Goal: Information Seeking & Learning: Learn about a topic

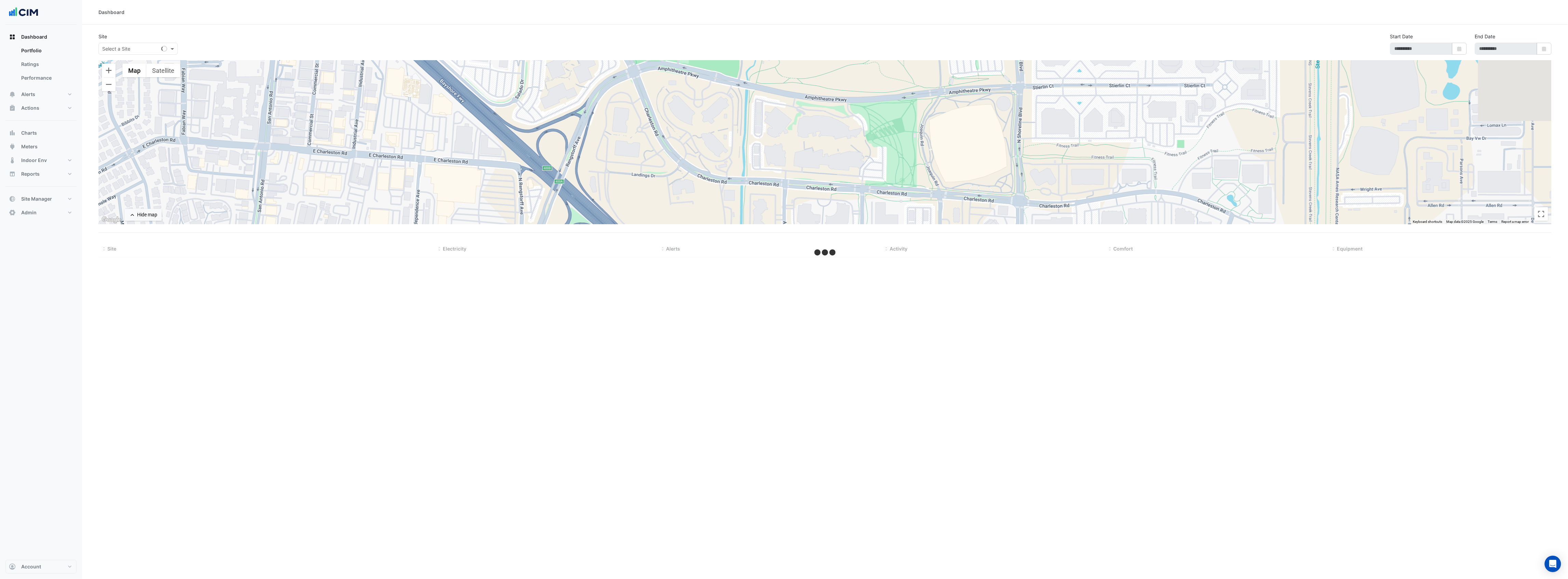
select select "***"
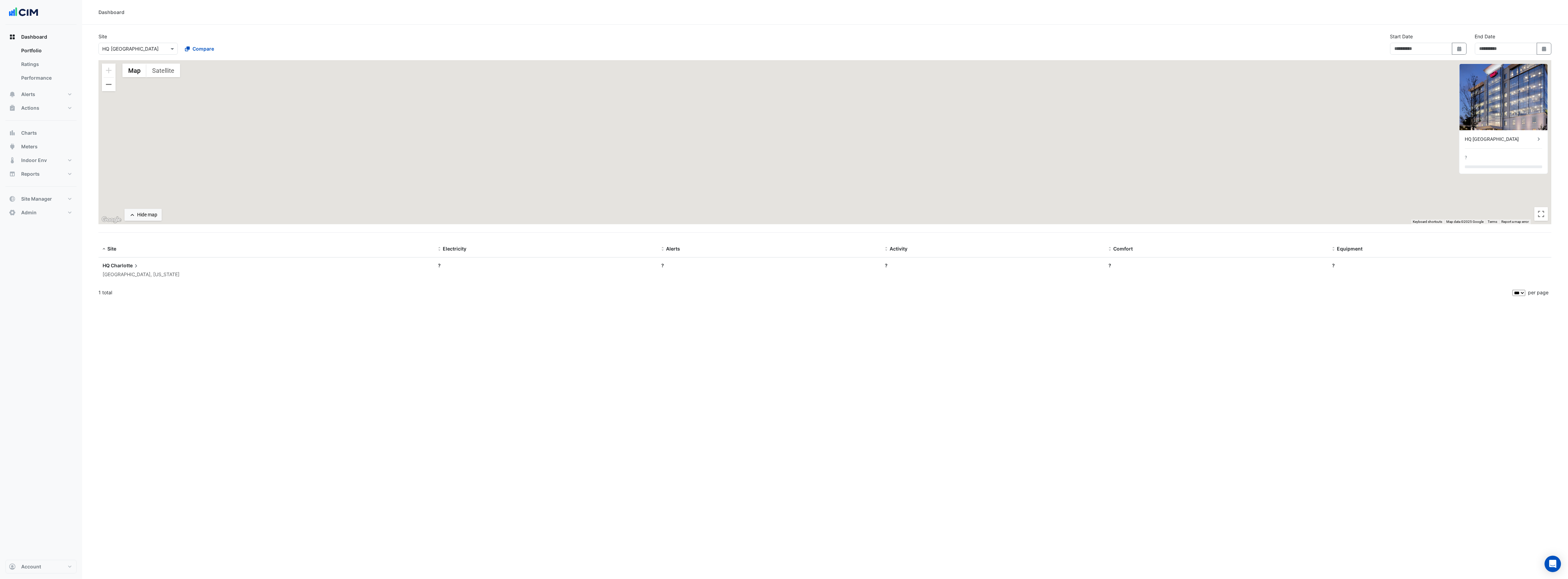
type input "**********"
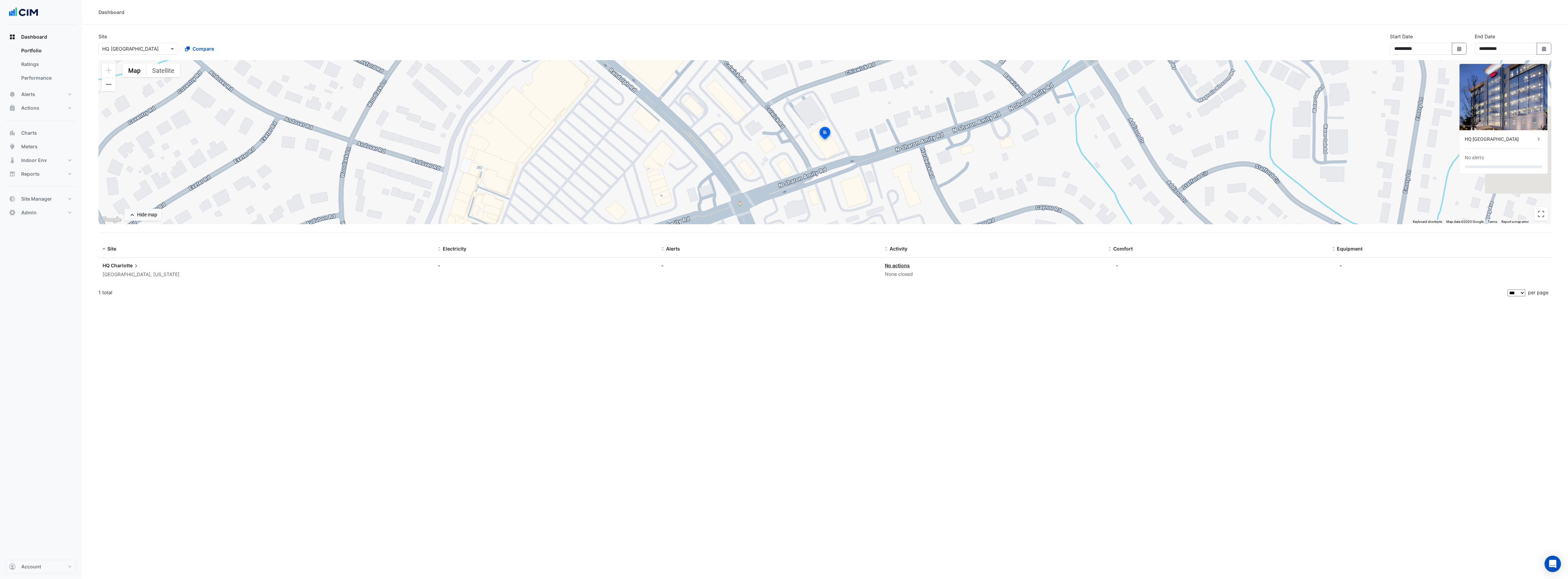
click at [138, 48] on input "text" at bounding box center [131, 49] width 58 height 7
type input "*****"
click at [138, 73] on span "Maurice Wohl Clinical Neuroscience Institute" at bounding box center [163, 74] width 107 height 6
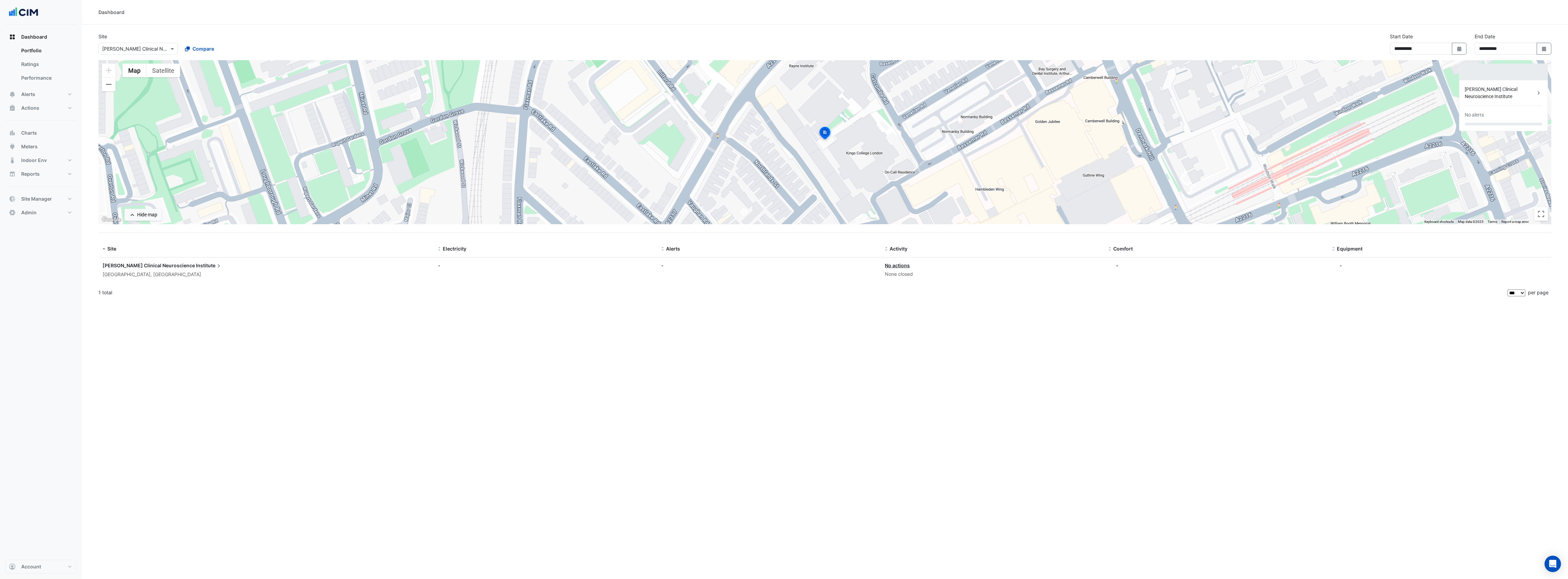
click at [1536, 91] on icon at bounding box center [1539, 92] width 7 height 7
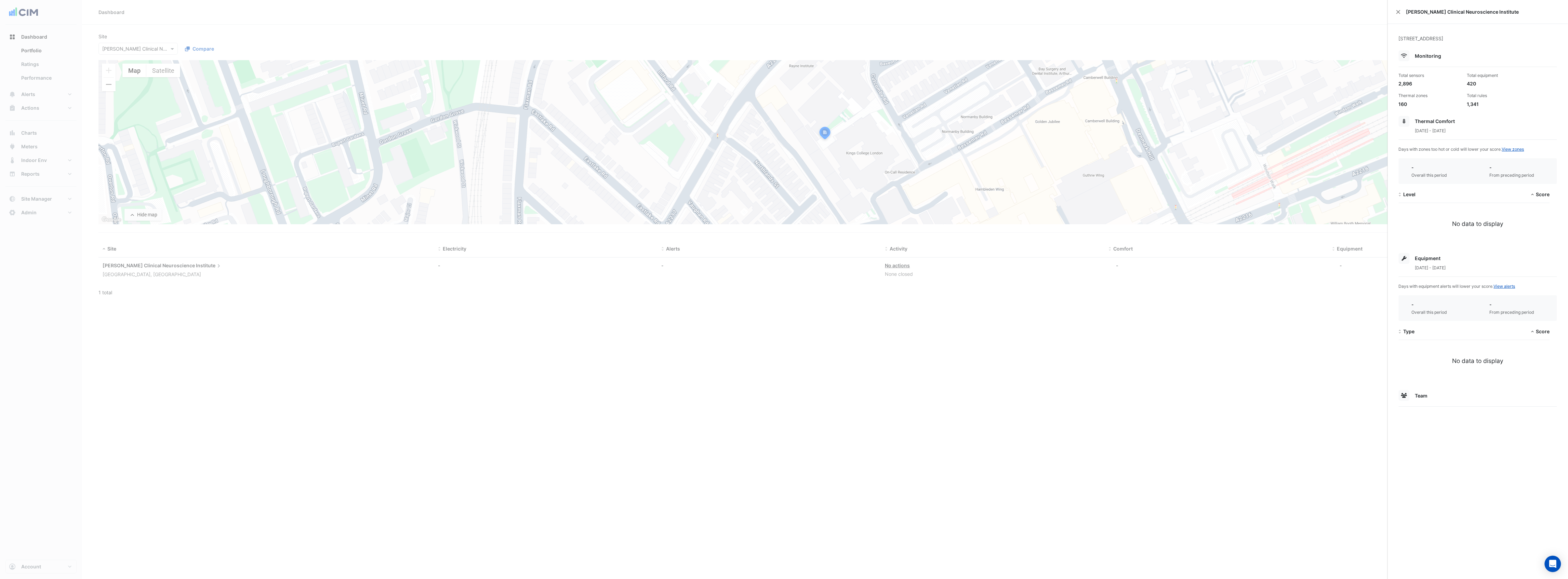
click at [1279, 319] on ngb-offcanvas-backdrop at bounding box center [784, 290] width 1568 height 579
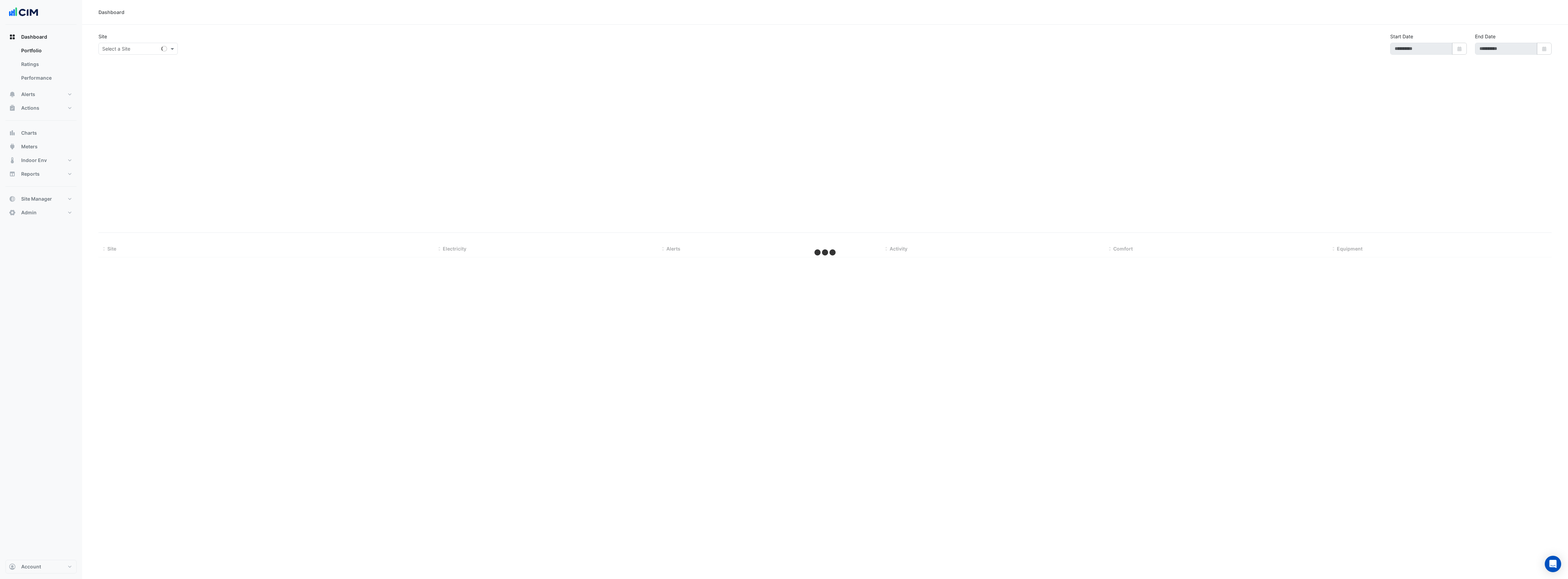
type input "**********"
select select "***"
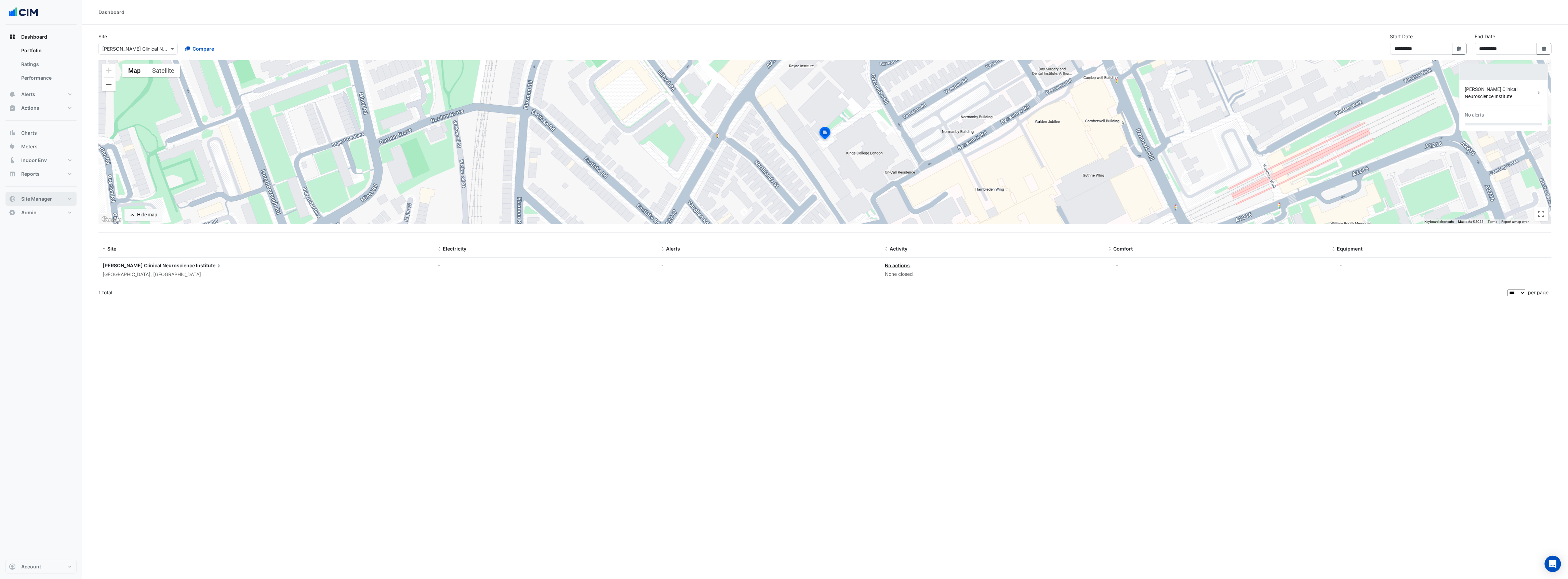
click at [35, 196] on span "Site Manager" at bounding box center [37, 198] width 31 height 7
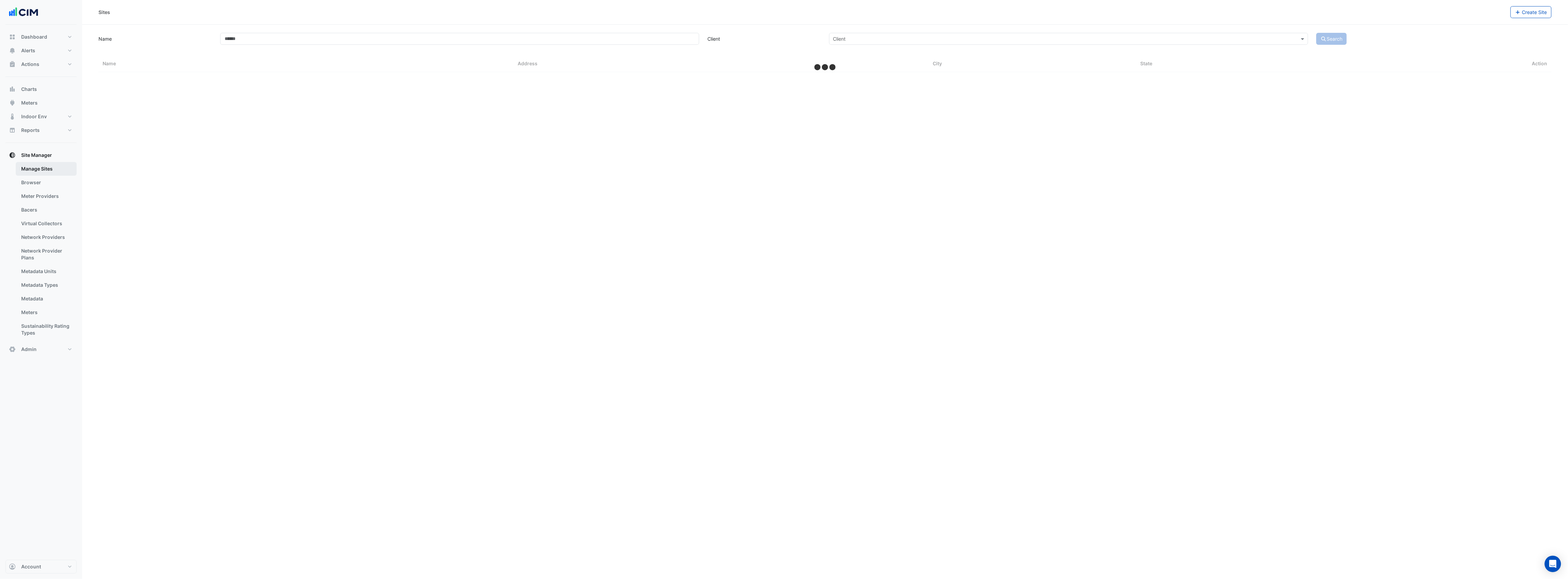
click at [34, 167] on link "Manage Sites" at bounding box center [46, 168] width 61 height 13
select select "***"
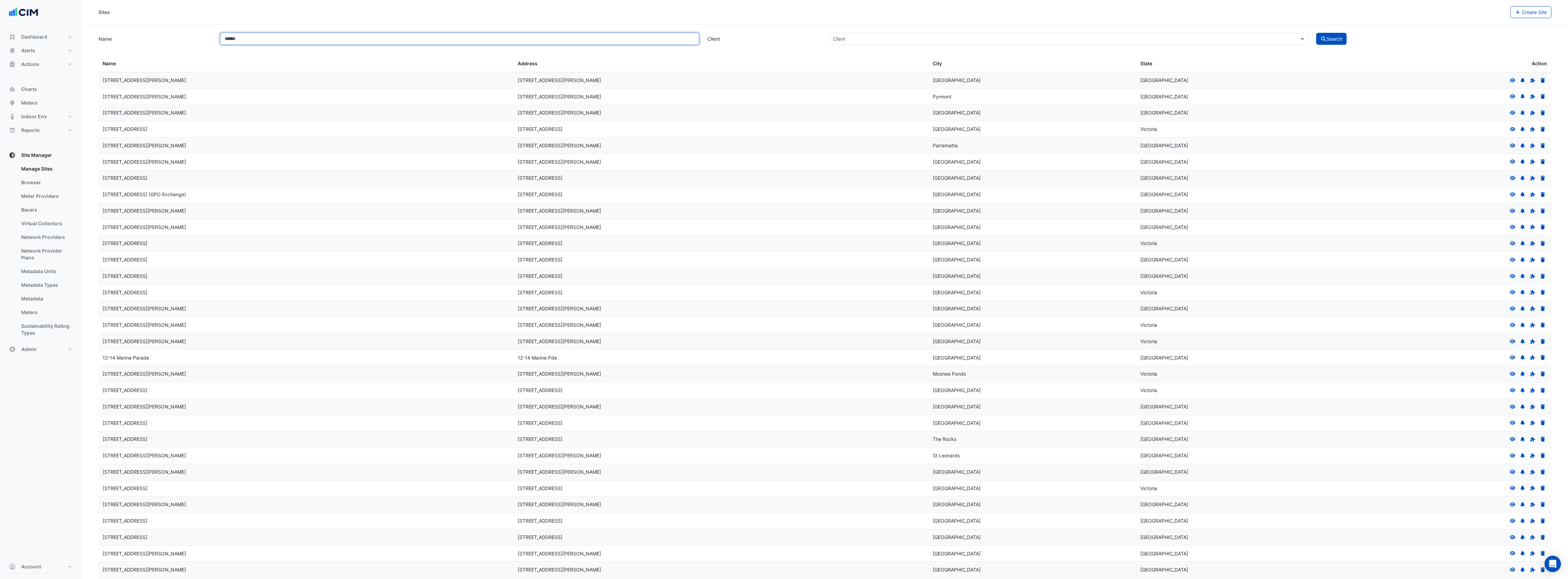
click at [563, 39] on input "Name" at bounding box center [460, 39] width 479 height 12
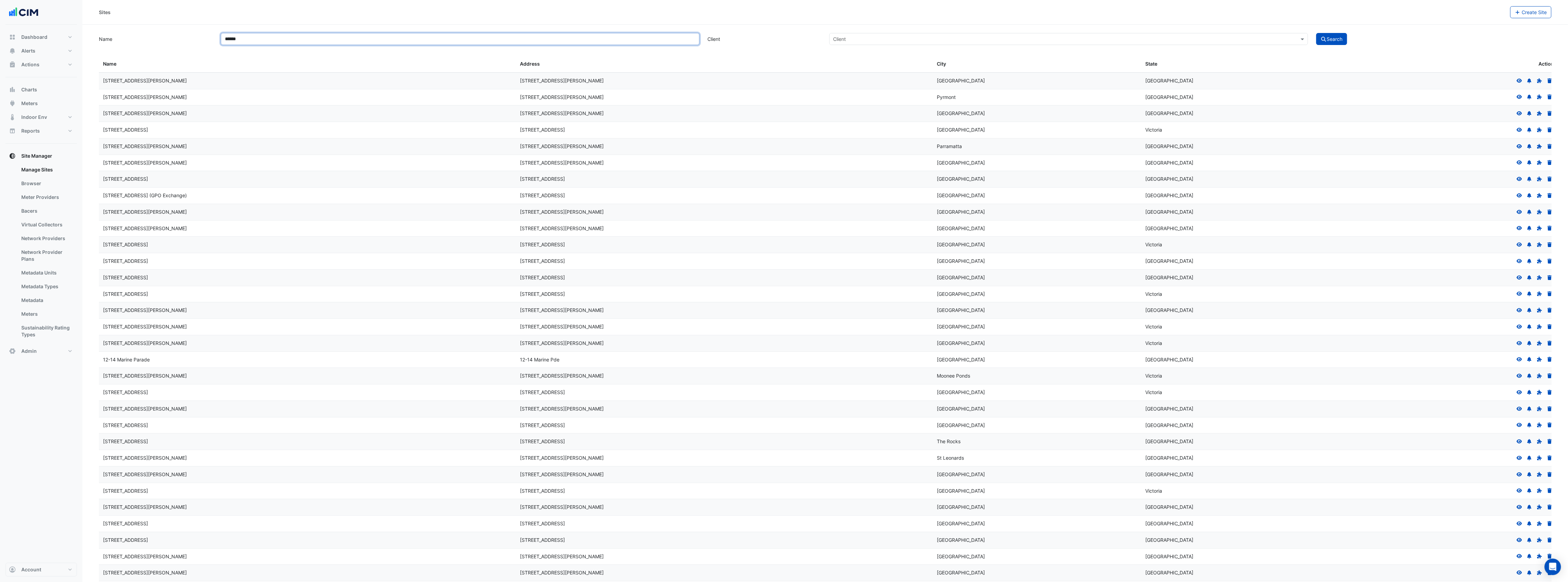
type input "******"
click at [1316, 33] on button "Search" at bounding box center [1331, 39] width 31 height 12
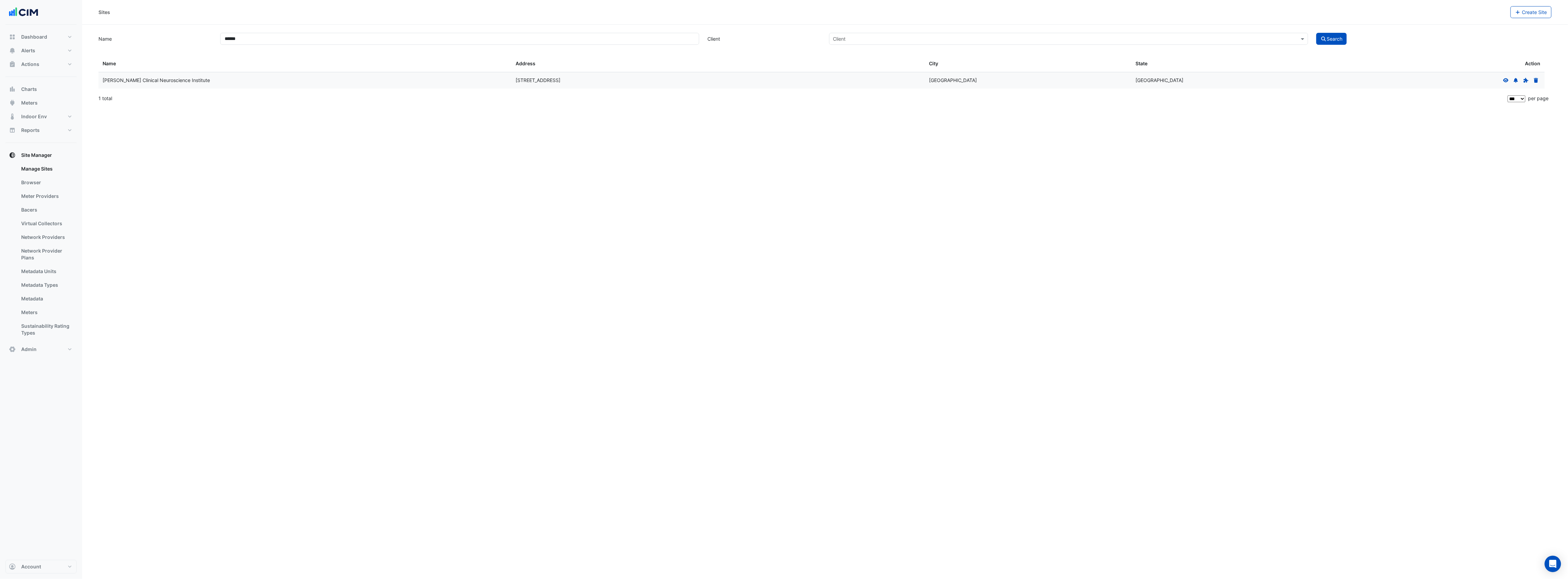
click at [1505, 80] on icon at bounding box center [1506, 80] width 5 height 4
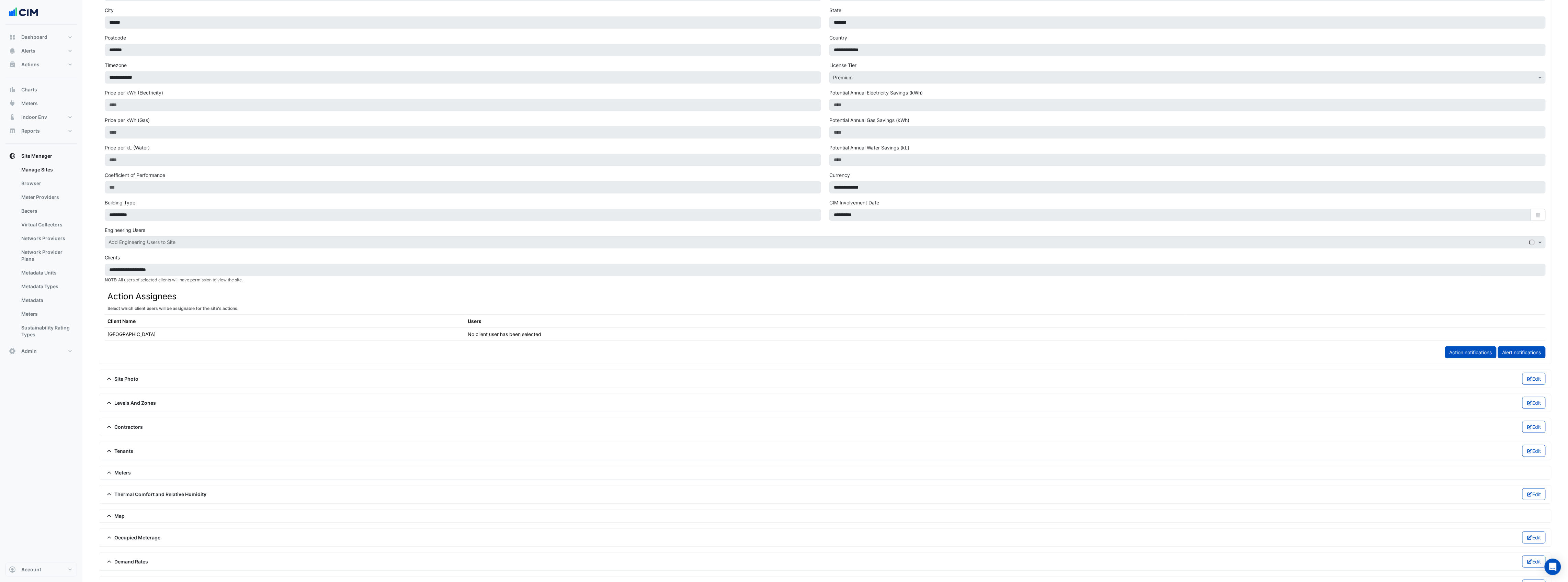
scroll to position [132, 0]
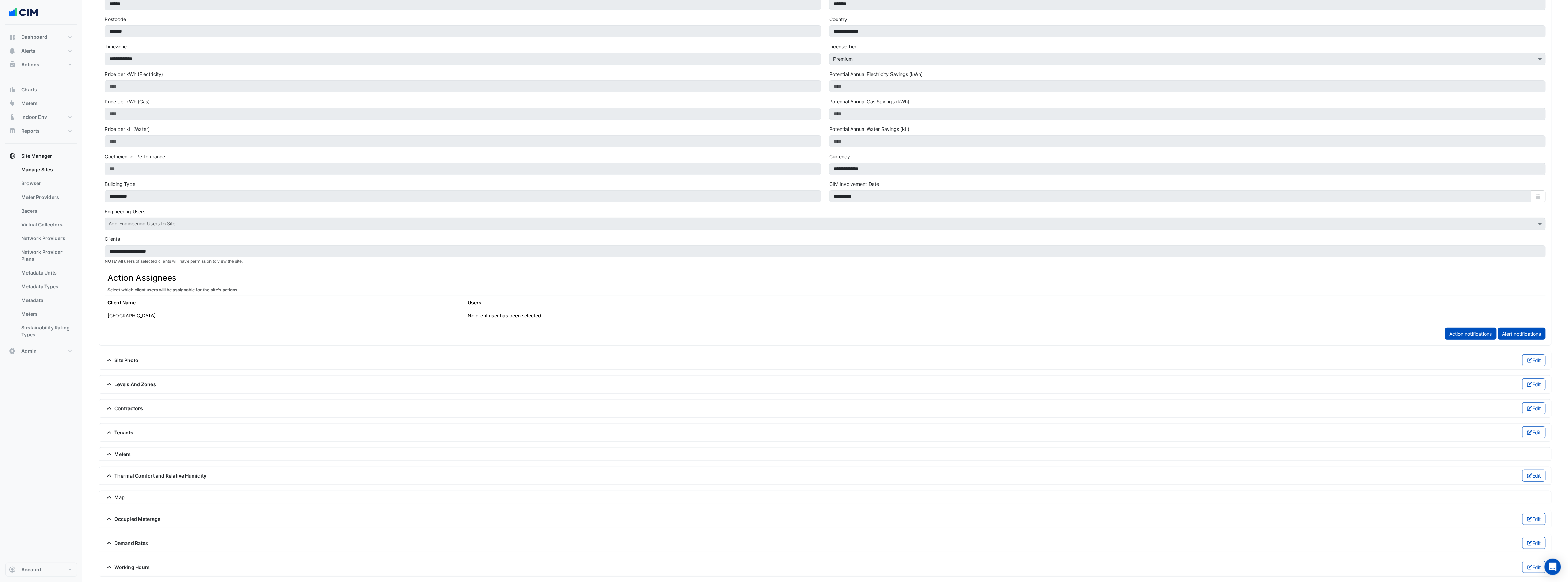
click at [110, 359] on icon at bounding box center [109, 359] width 4 height 2
click at [1529, 355] on icon "button" at bounding box center [1529, 352] width 6 height 5
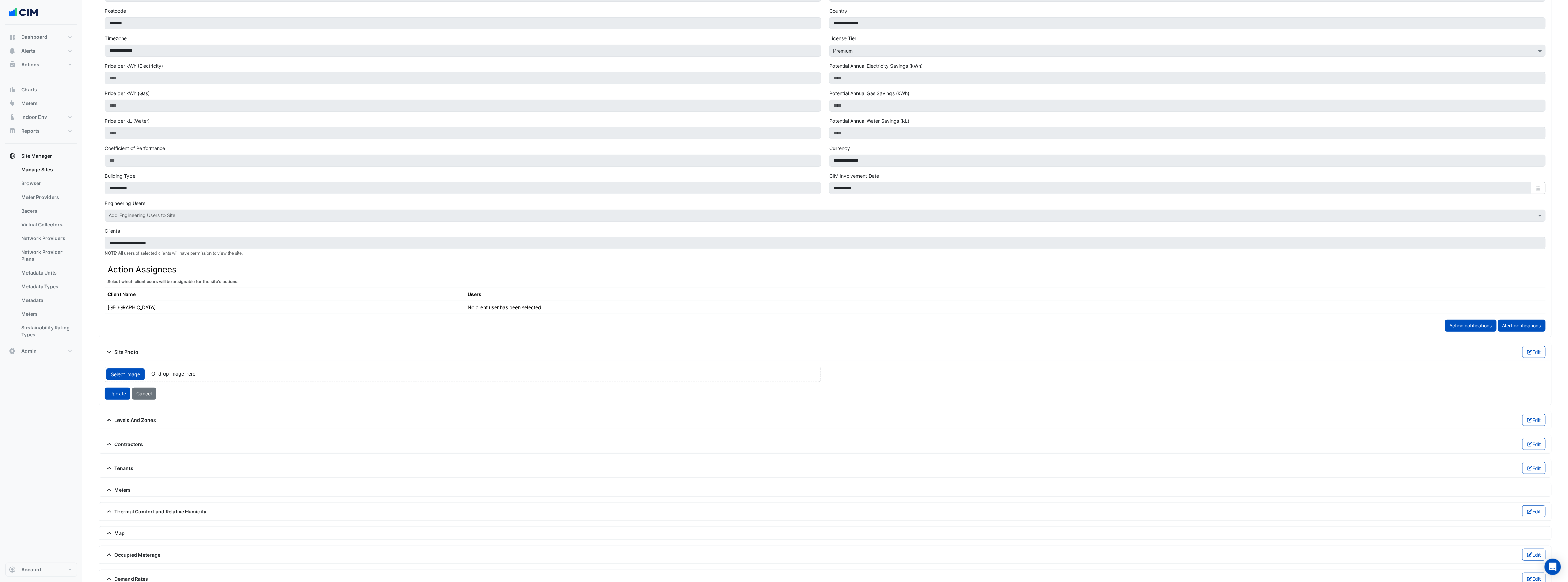
click at [171, 375] on span "Or drop image here" at bounding box center [174, 374] width 44 height 6
click at [128, 377] on span "Select image" at bounding box center [125, 374] width 38 height 12
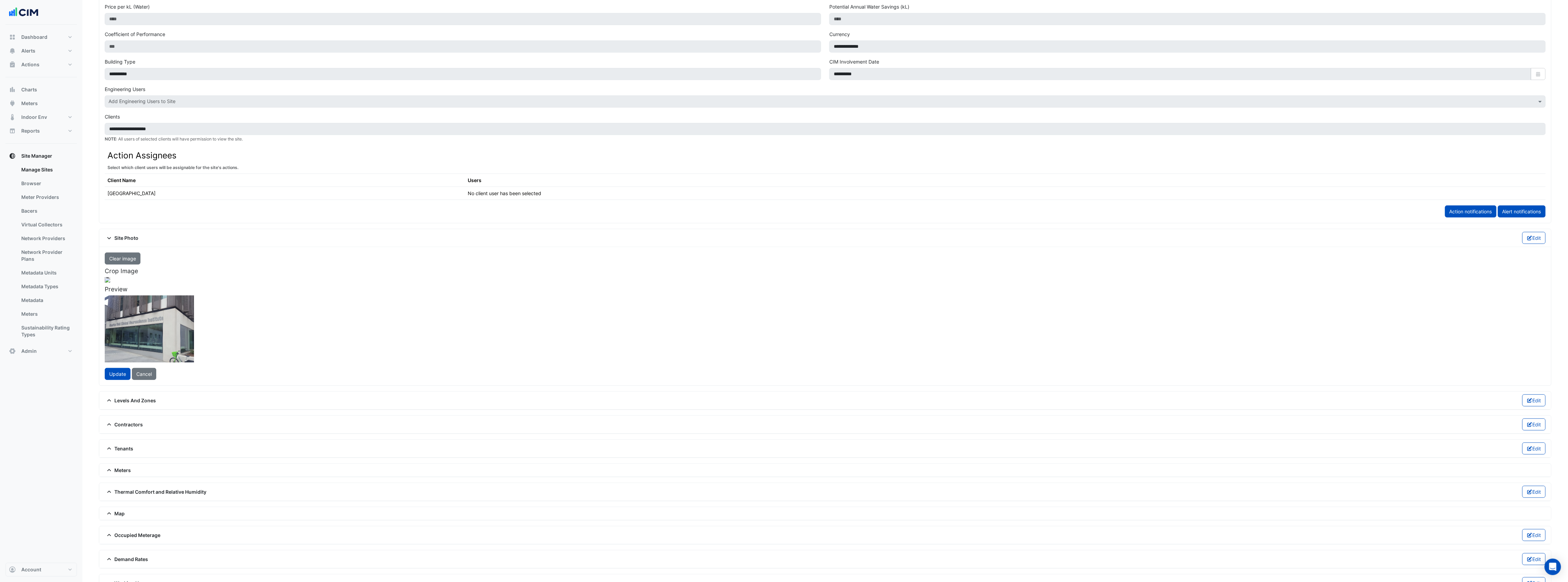
scroll to position [269, 0]
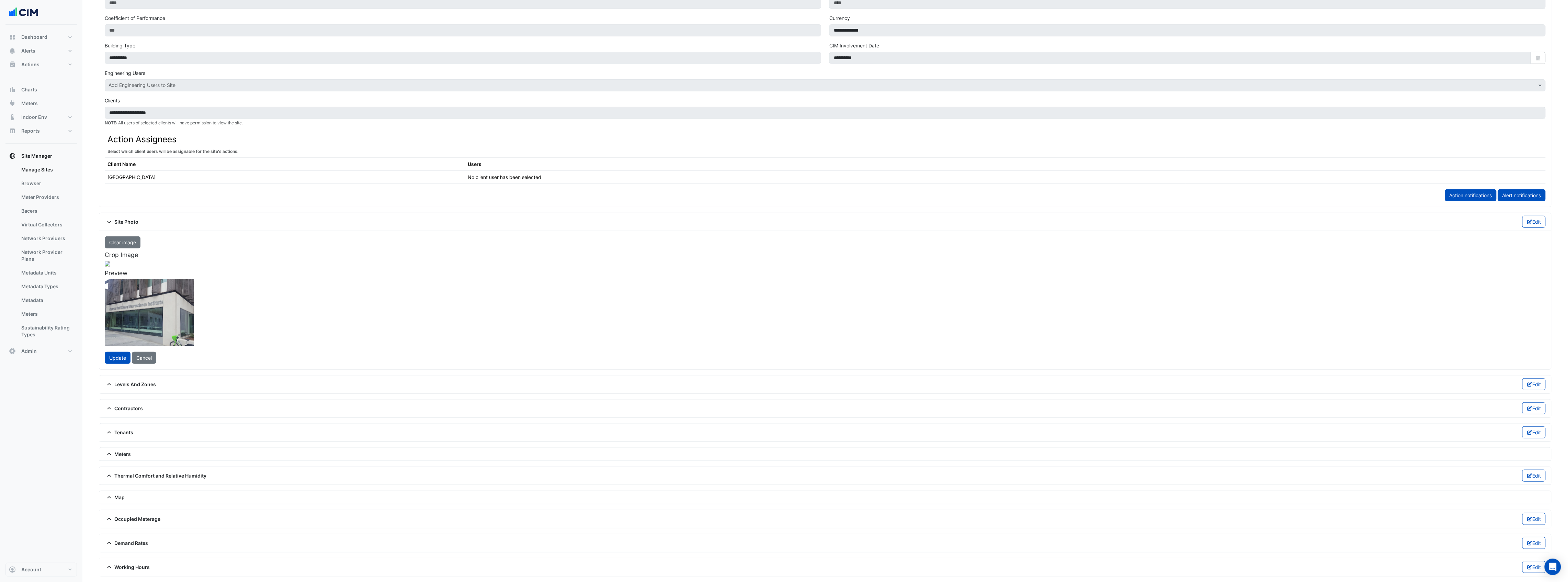
drag, startPoint x: 322, startPoint y: 394, endPoint x: 313, endPoint y: 422, distance: 29.4
click at [227, 389] on div at bounding box center [51, 392] width 350 height 263
drag, startPoint x: 457, startPoint y: 391, endPoint x: 415, endPoint y: 418, distance: 49.9
click at [187, 418] on div at bounding box center [32, 377] width 309 height 232
drag, startPoint x: 416, startPoint y: 486, endPoint x: 425, endPoint y: 501, distance: 17.5
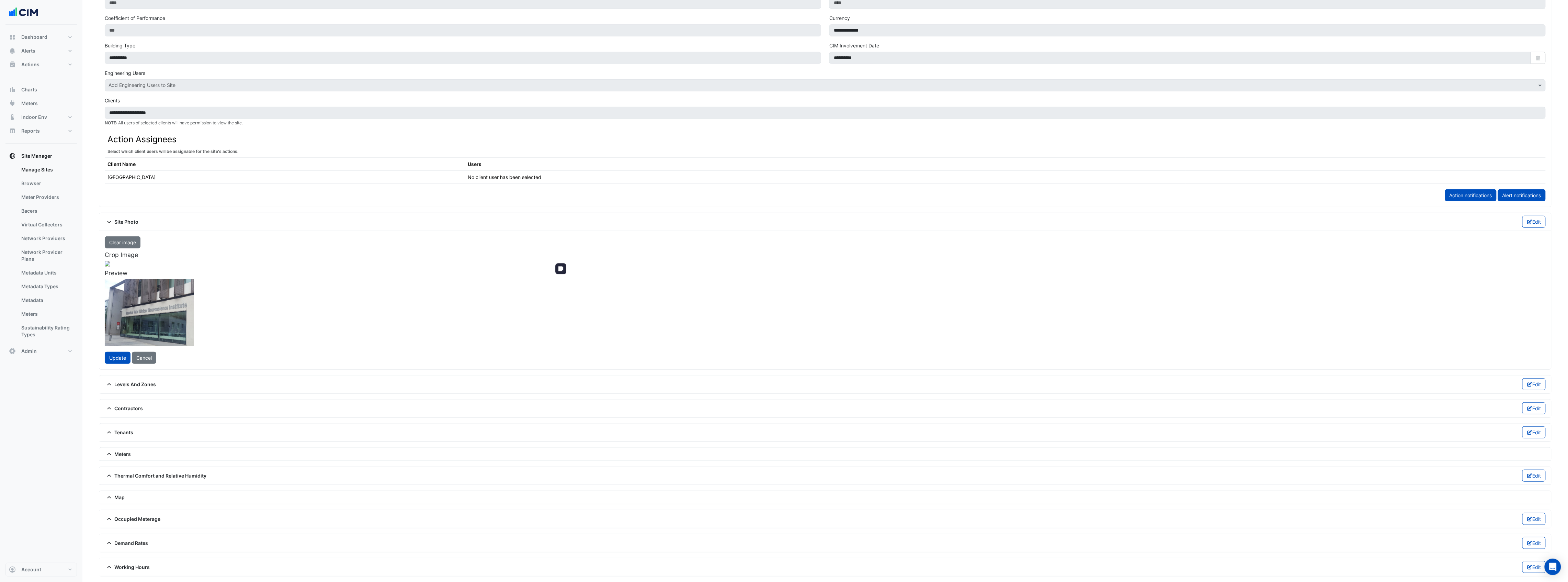
click at [110, 267] on div at bounding box center [107, 263] width 6 height 6
click at [113, 361] on span "Update" at bounding box center [118, 358] width 17 height 6
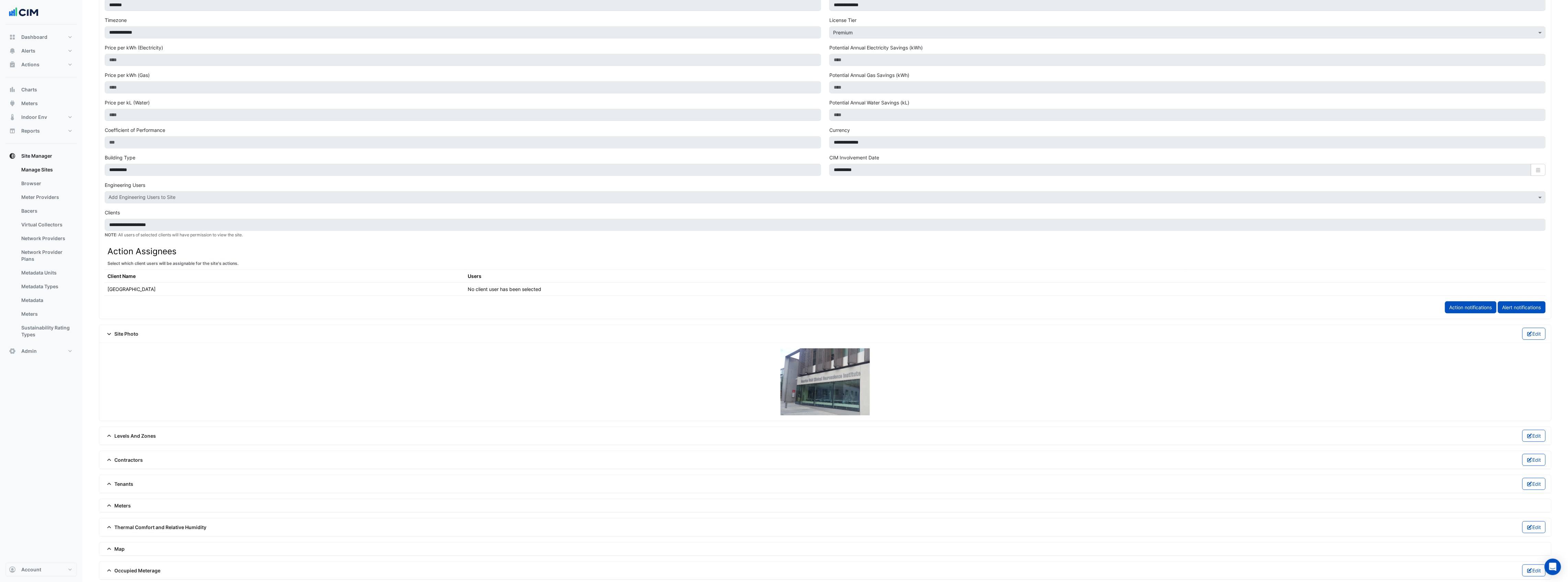
scroll to position [210, 0]
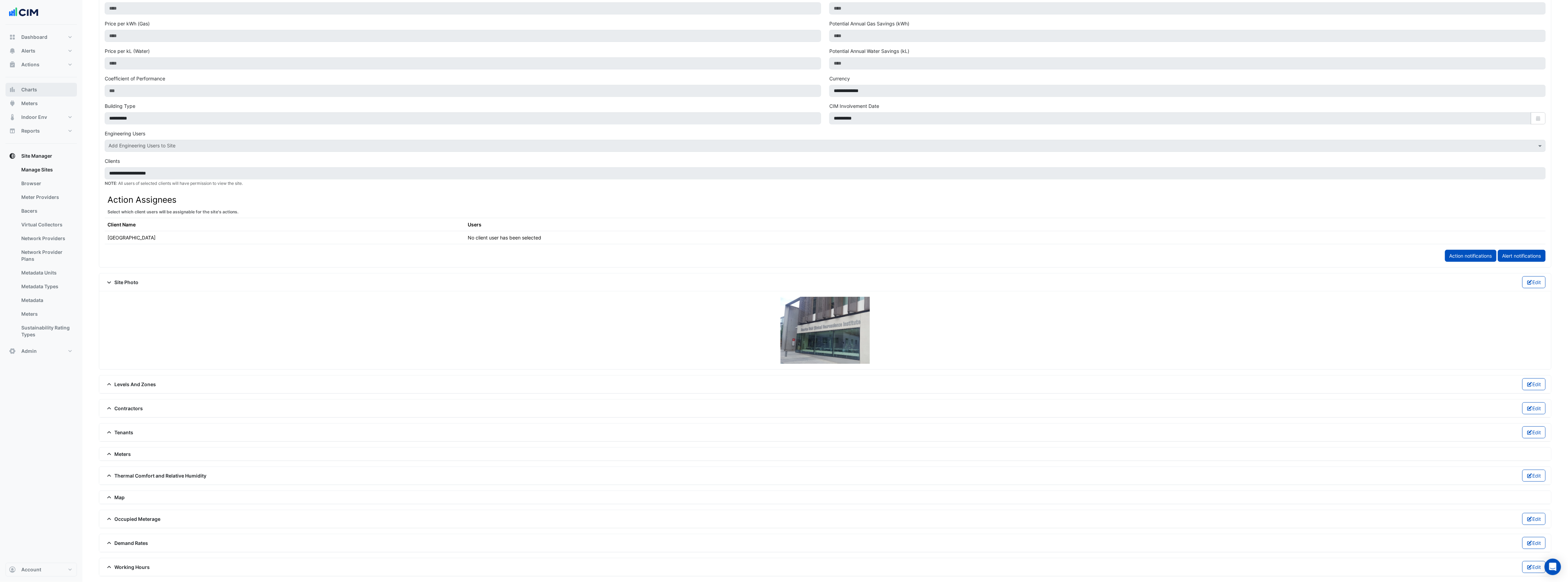
click at [31, 90] on span "Charts" at bounding box center [29, 89] width 16 height 7
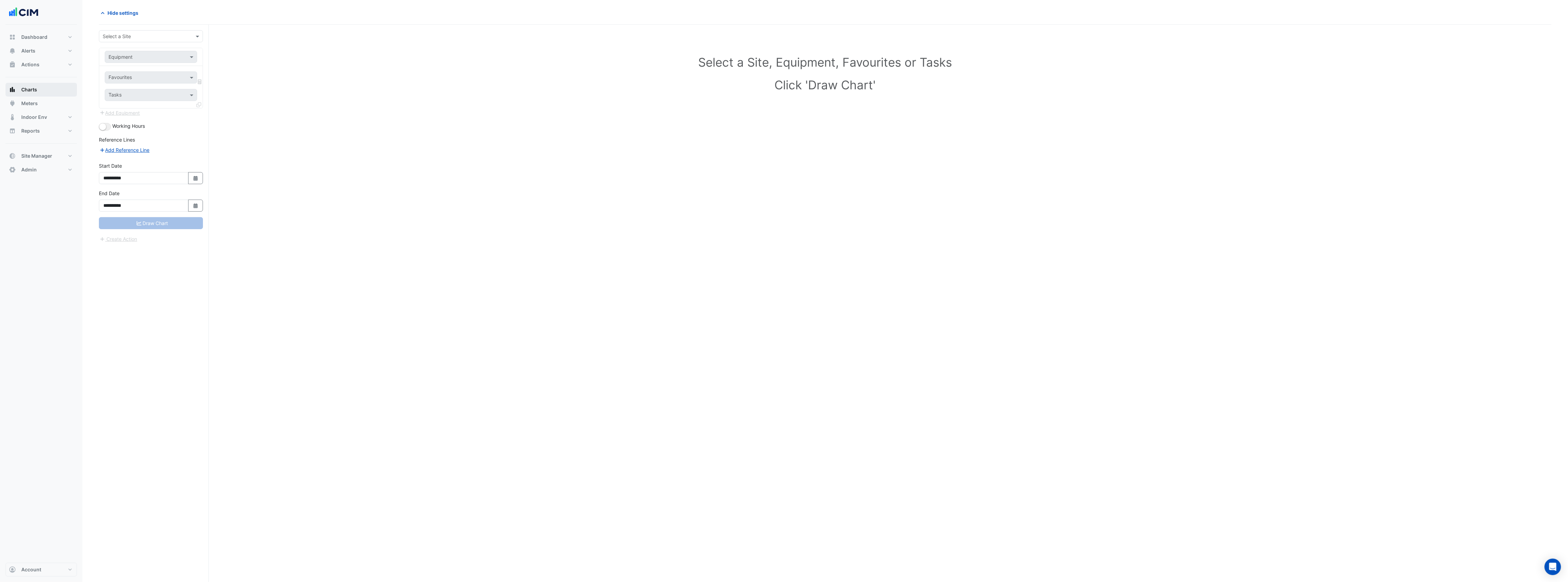
scroll to position [26, 0]
click at [171, 35] on input "text" at bounding box center [144, 37] width 83 height 7
type input "****"
click at [177, 56] on input "text" at bounding box center [144, 57] width 71 height 7
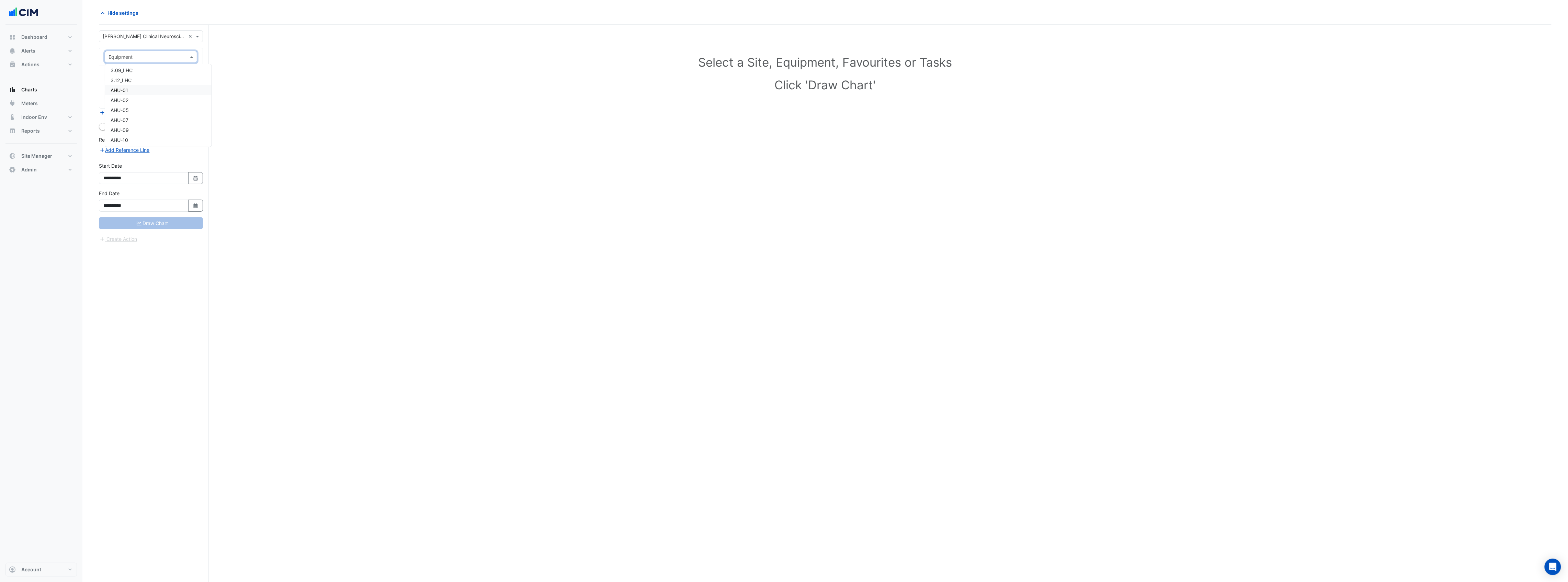
click at [127, 87] on span "AHU-01" at bounding box center [119, 90] width 18 height 6
click at [150, 75] on input "text" at bounding box center [143, 78] width 69 height 7
drag, startPoint x: 247, startPoint y: 51, endPoint x: 410, endPoint y: 1, distance: 170.5
click at [248, 50] on div "Select a Site, Equipment, Favourites or Tasks Click 'Draw Chart'" at bounding box center [825, 75] width 1445 height 84
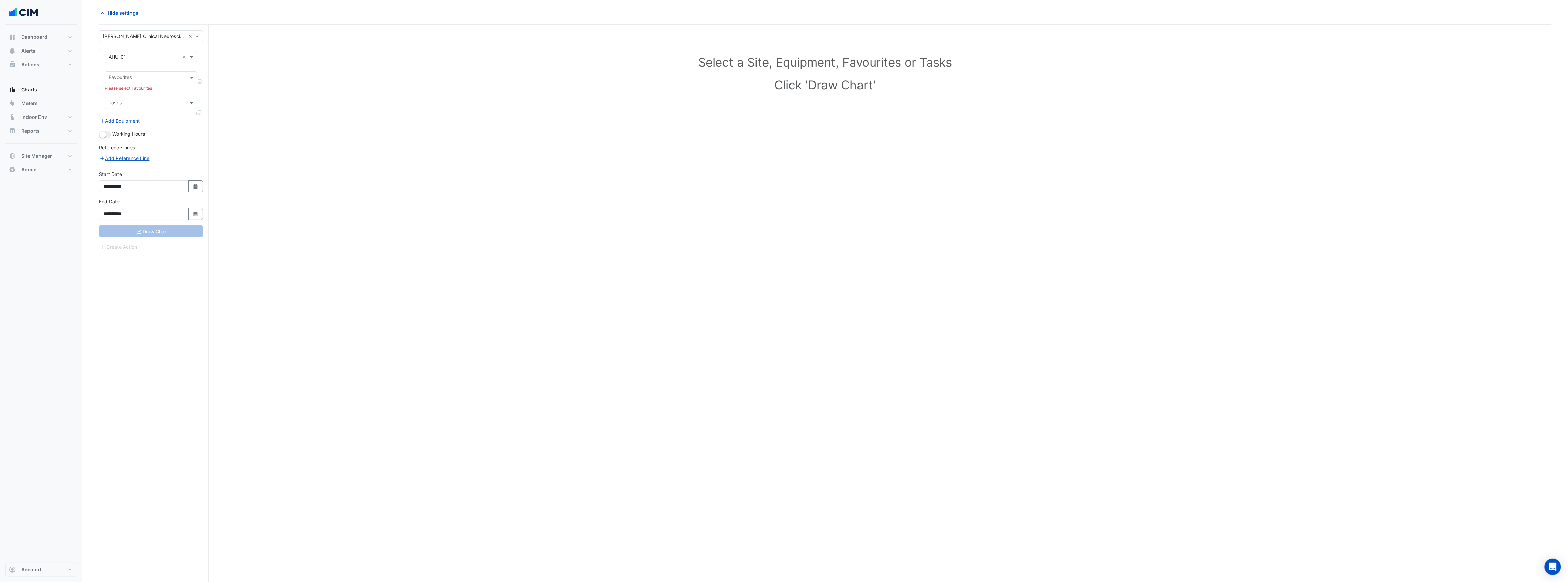
click at [156, 78] on input "text" at bounding box center [147, 78] width 77 height 7
click at [159, 93] on span "Unit Chilled Water Valve Position - Plantroom, Plantroom" at bounding box center [173, 93] width 125 height 6
click at [152, 84] on input "text" at bounding box center [169, 86] width 122 height 7
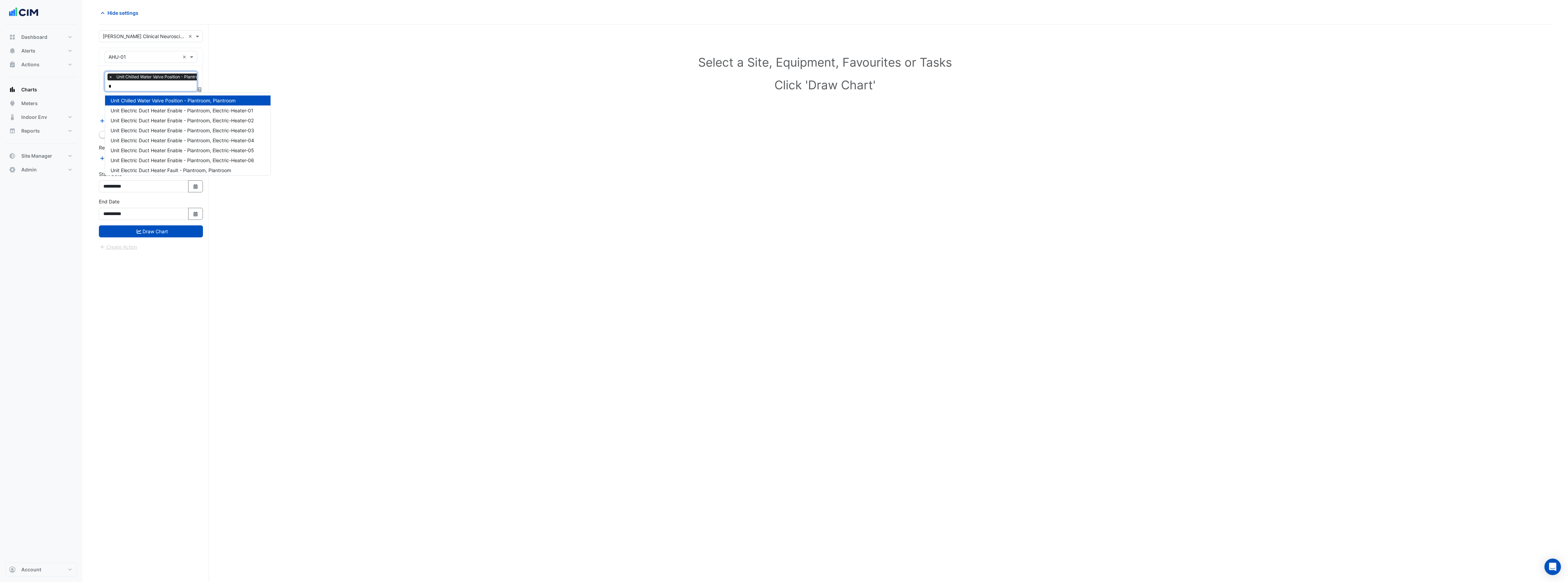
type input "**"
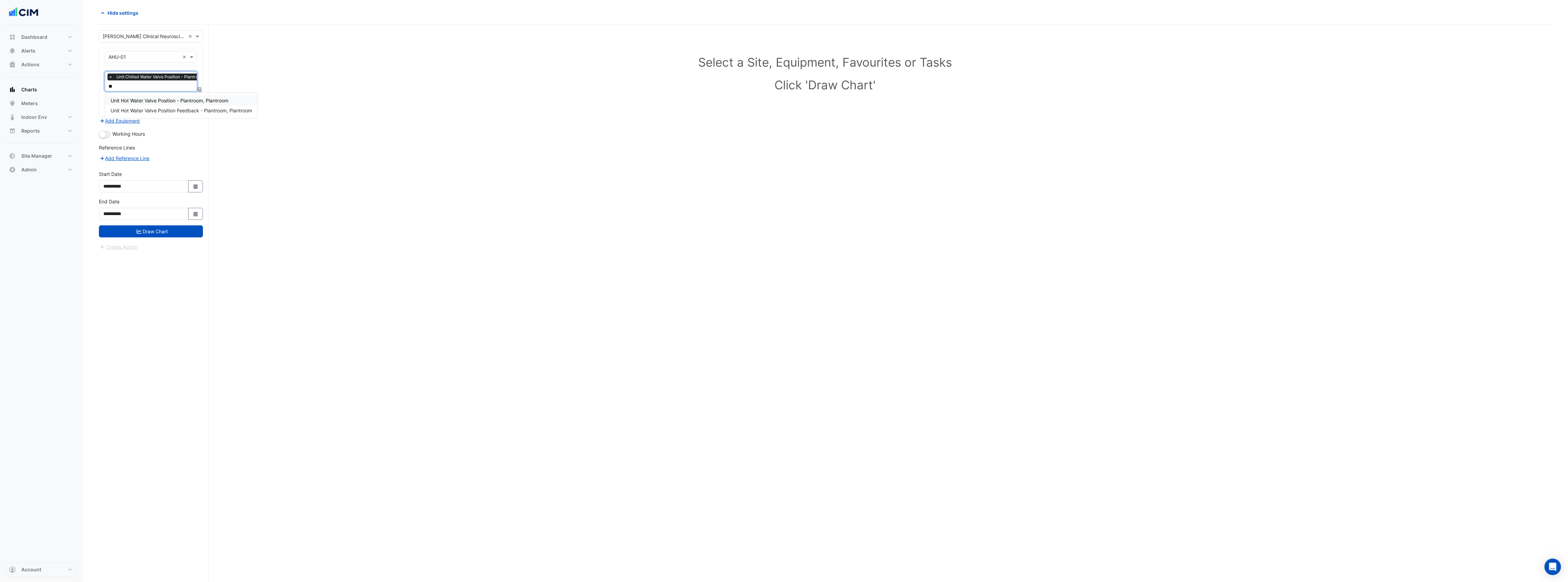
click at [155, 100] on span "Unit Hot Water Valve Position - Plantroom, Plantroom" at bounding box center [169, 101] width 118 height 6
click at [153, 95] on input "text" at bounding box center [169, 95] width 122 height 7
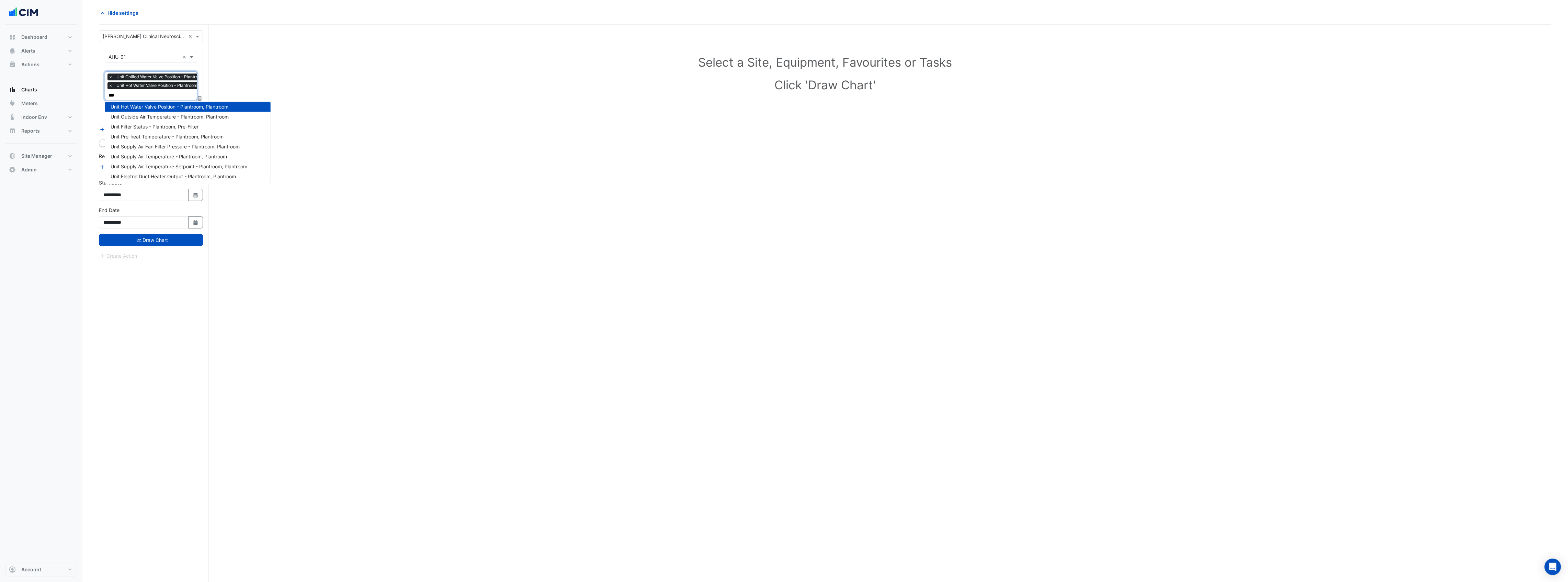
scroll to position [13, 0]
type input "****"
click at [160, 163] on span "Unit Supply Air Temperature - Plantroom, Plantroom" at bounding box center [169, 166] width 116 height 6
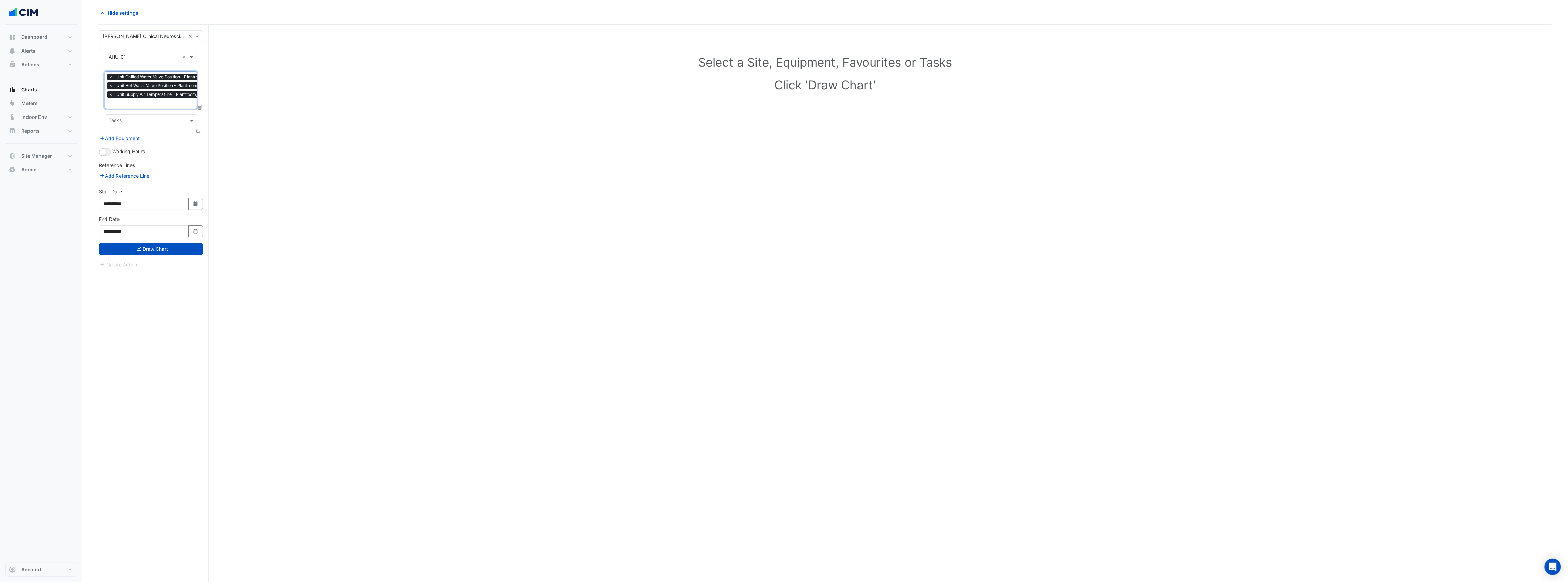
click at [161, 104] on input "text" at bounding box center [169, 104] width 122 height 7
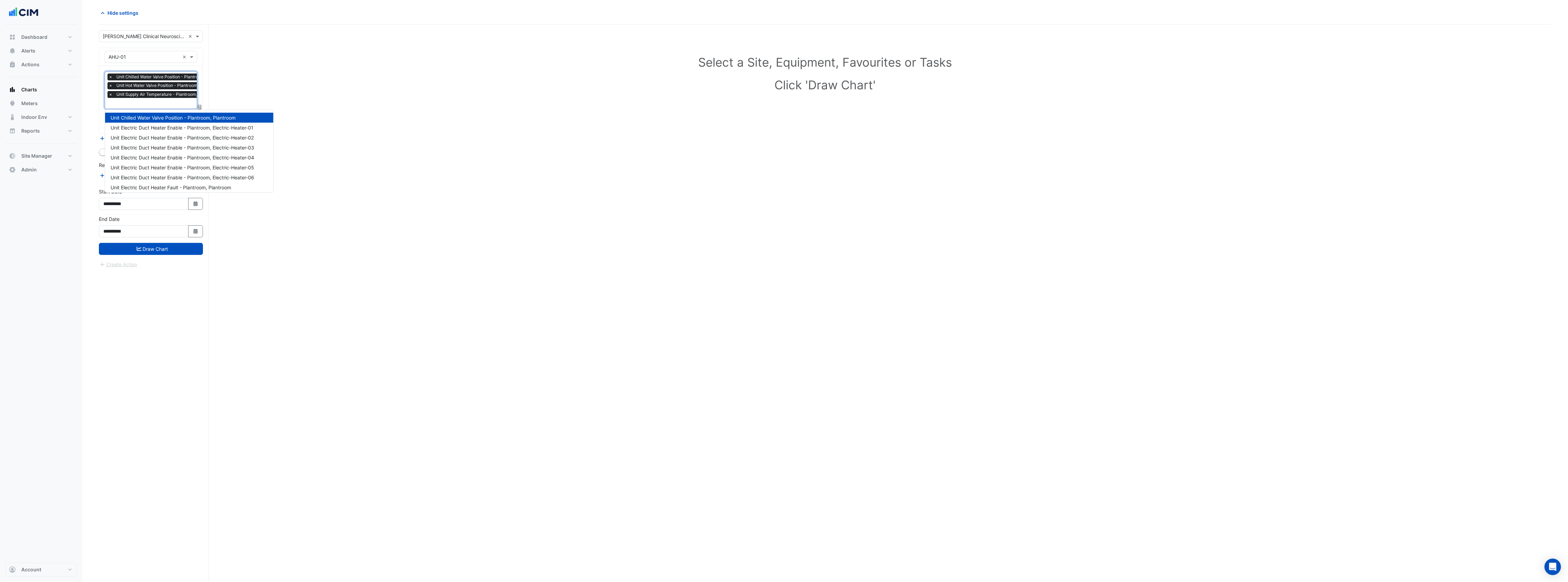
scroll to position [540, 0]
click at [164, 123] on span "Unit Supply Air Temperature Setpoint - Plantroom, Plantroom" at bounding box center [179, 125] width 137 height 6
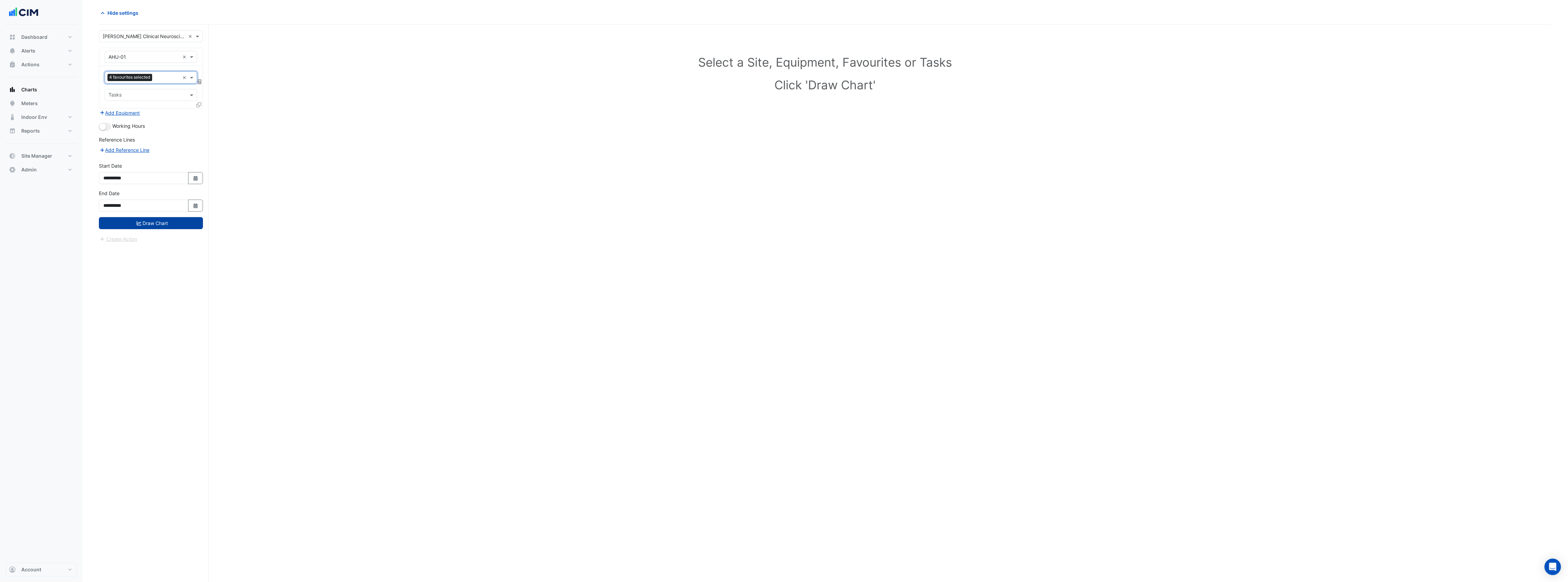
click at [160, 224] on button "Draw Chart" at bounding box center [151, 223] width 104 height 12
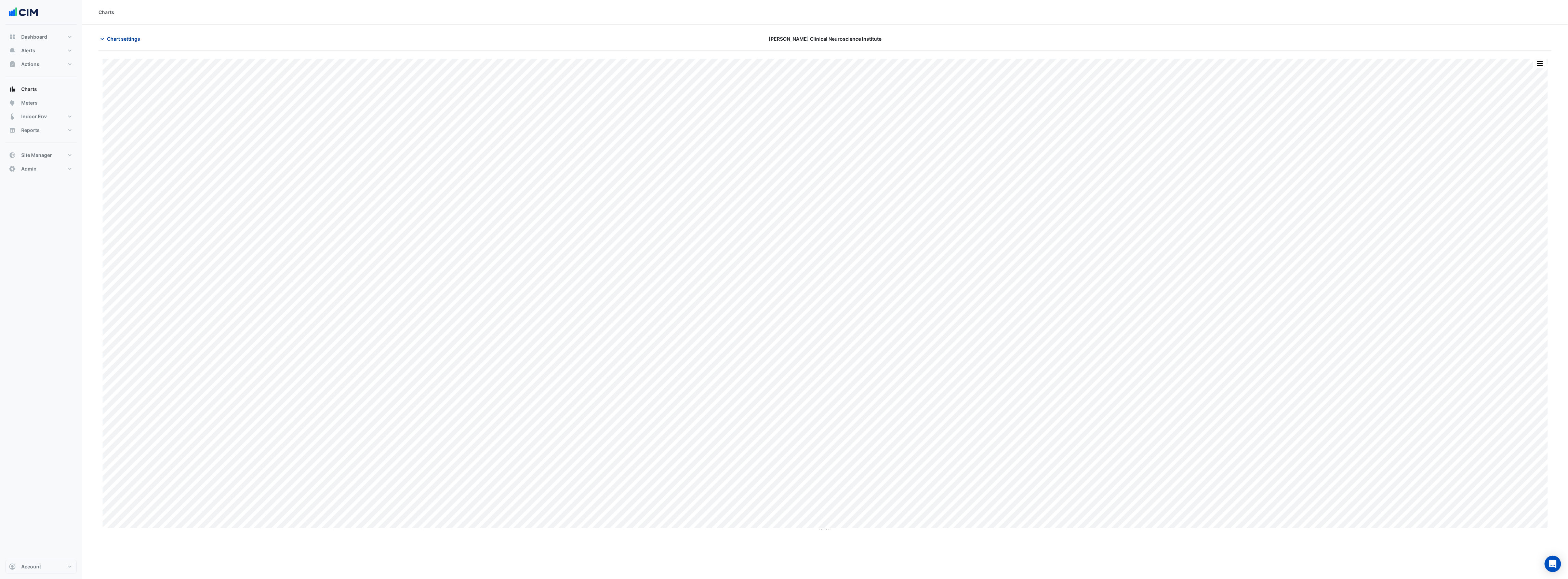
click at [128, 35] on span "Chart settings" at bounding box center [124, 39] width 33 height 7
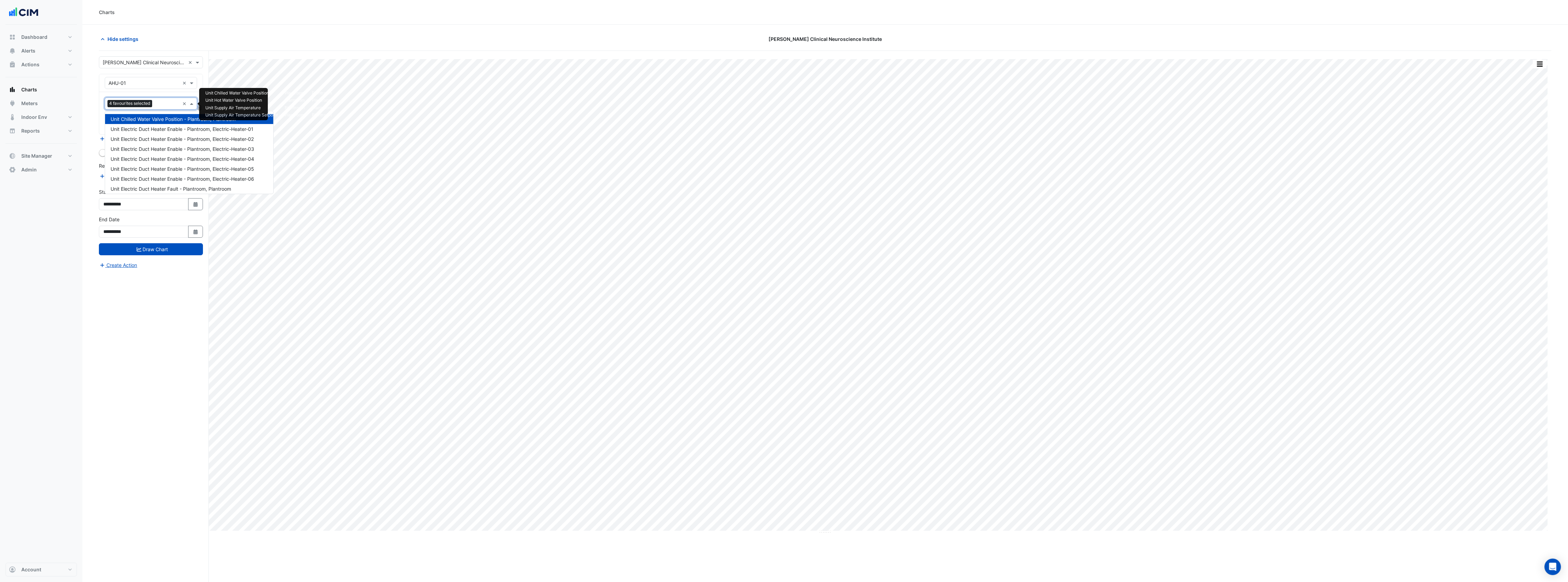
click at [161, 108] on div at bounding box center [167, 104] width 26 height 9
type input "***"
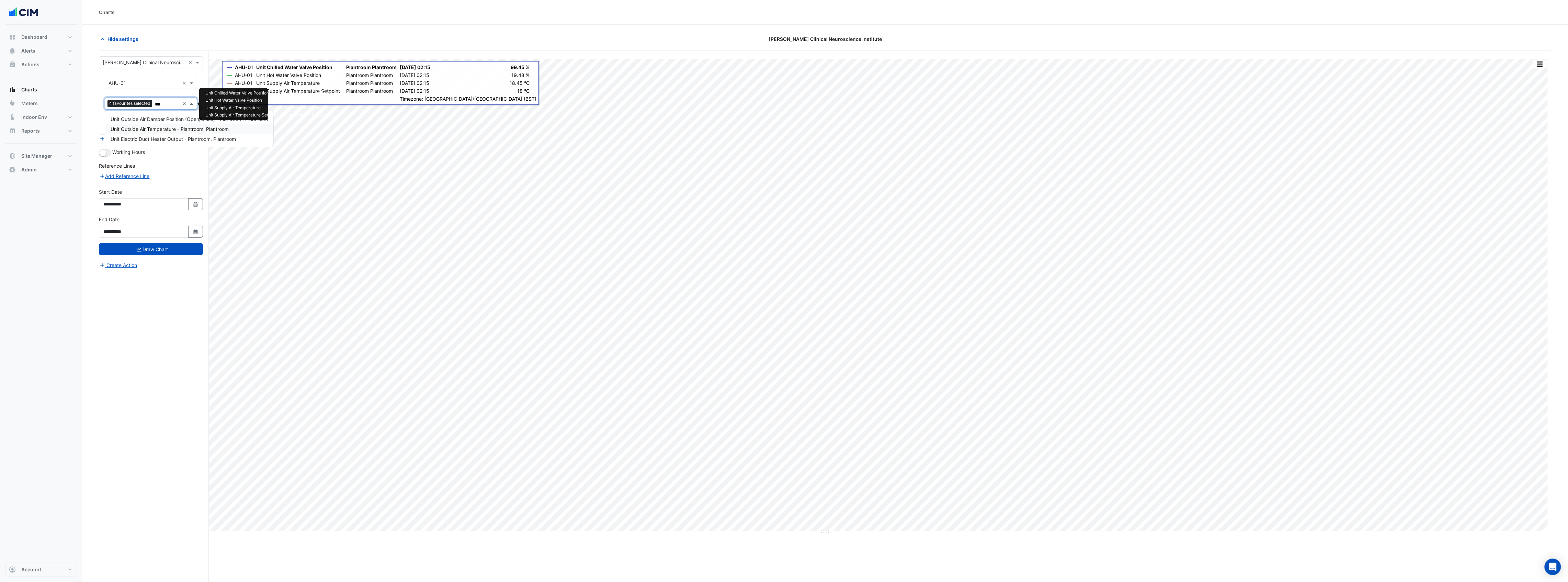
click at [169, 128] on span "Unit Outside Air Temperature - Plantroom, Plantroom" at bounding box center [169, 129] width 118 height 6
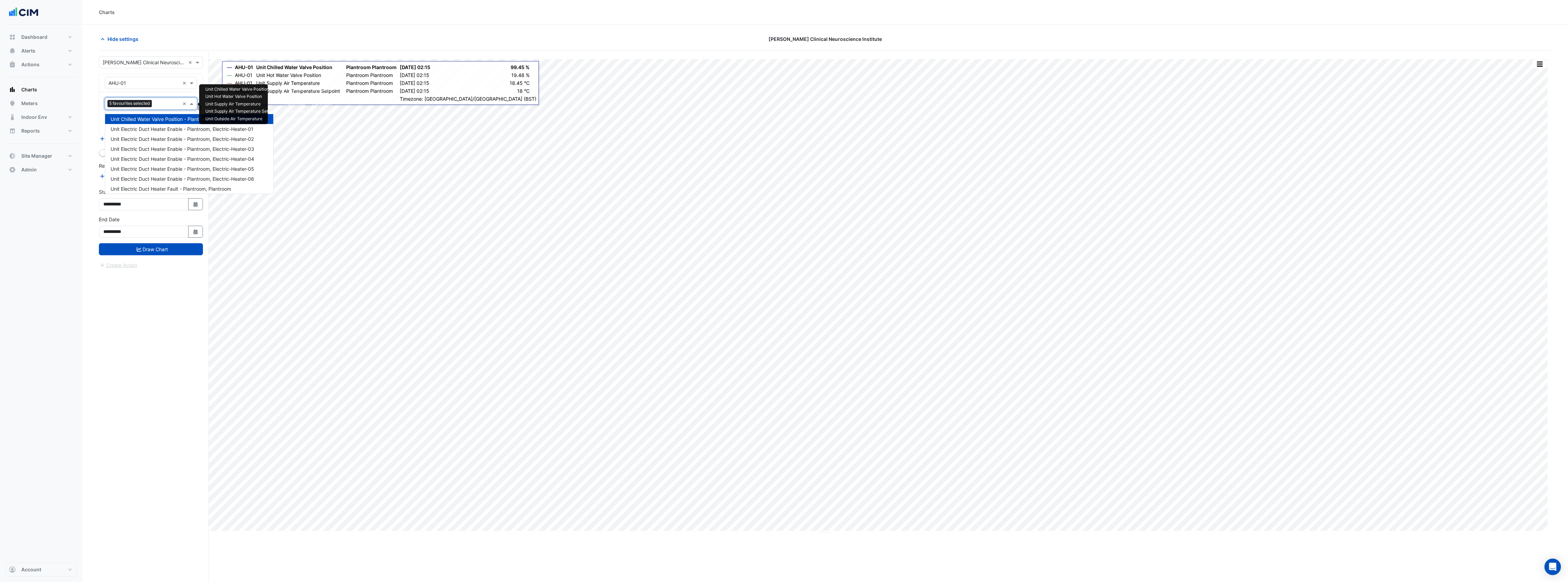
click at [163, 105] on input "text" at bounding box center [167, 105] width 25 height 7
type input "*"
click at [171, 251] on button "Draw Chart" at bounding box center [151, 249] width 104 height 12
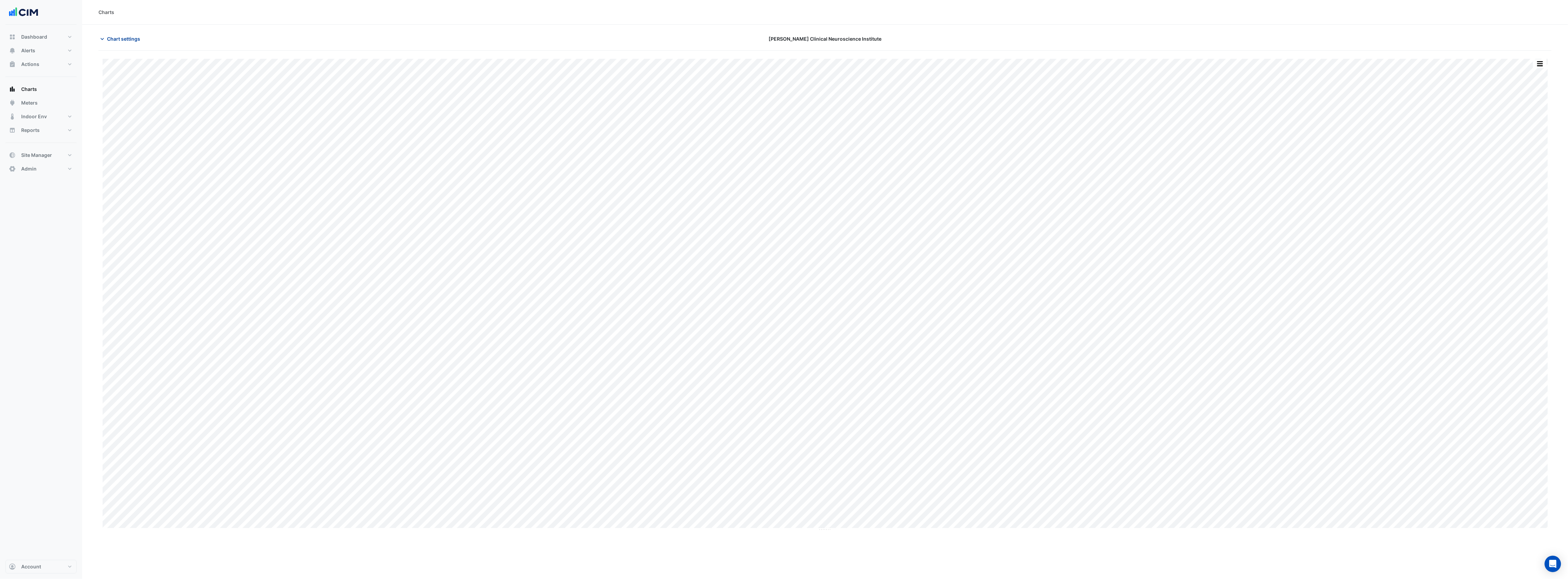
click at [136, 40] on span "Chart settings" at bounding box center [124, 39] width 33 height 7
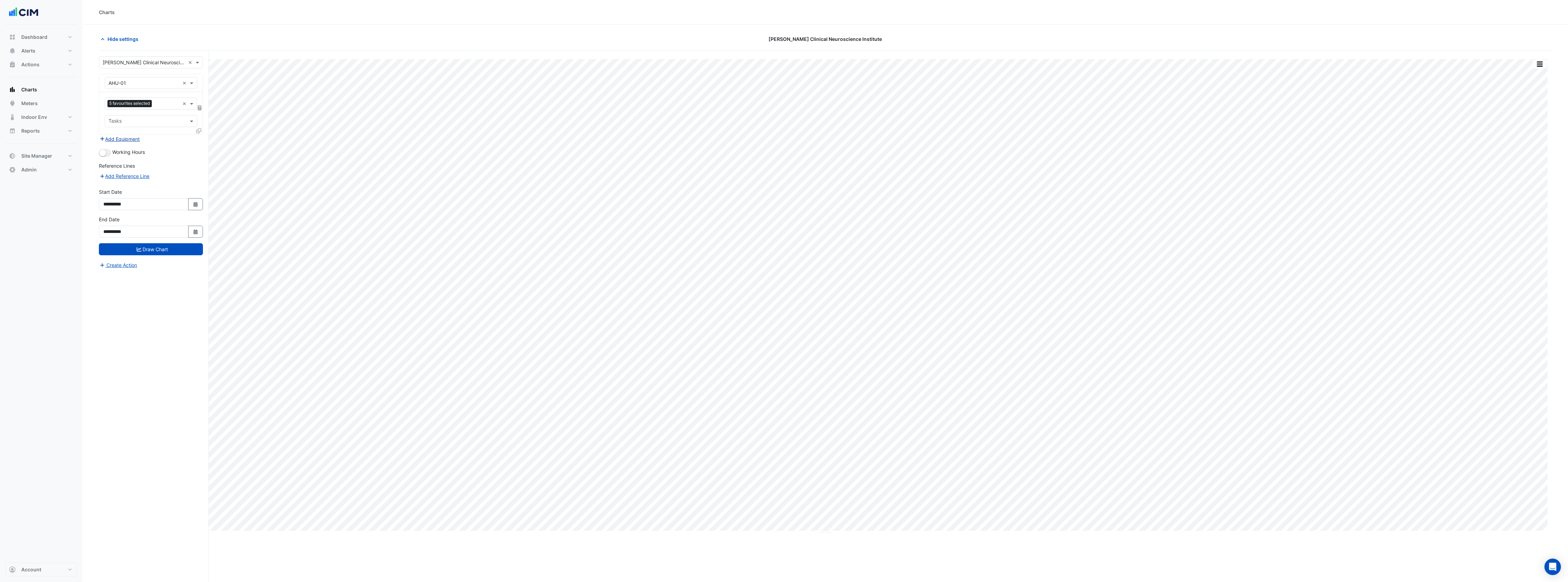
click at [125, 138] on button "Add Equipment" at bounding box center [120, 139] width 42 height 8
click at [129, 147] on input "text" at bounding box center [144, 147] width 71 height 7
type input "**"
click at [130, 158] on div "AHU-CHWP-10" at bounding box center [158, 162] width 106 height 10
click at [135, 171] on input "text" at bounding box center [143, 168] width 69 height 7
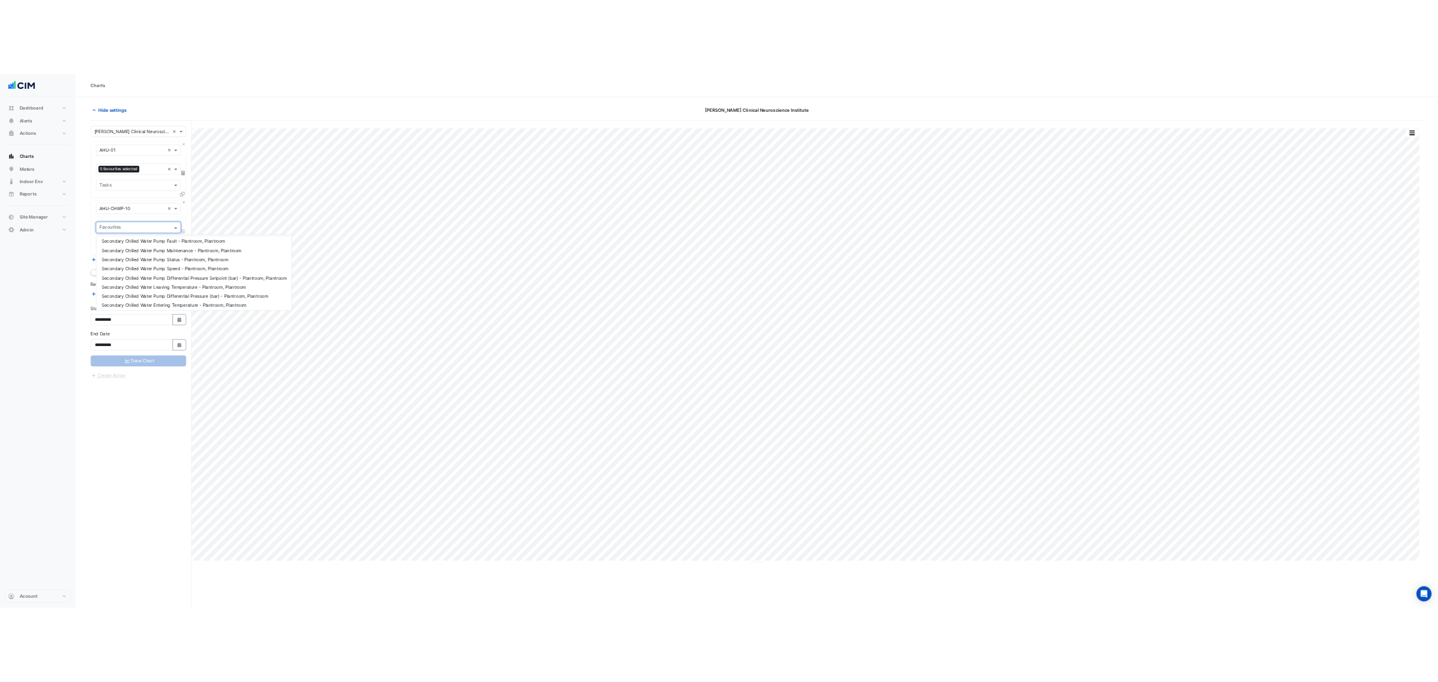
scroll to position [70, 0]
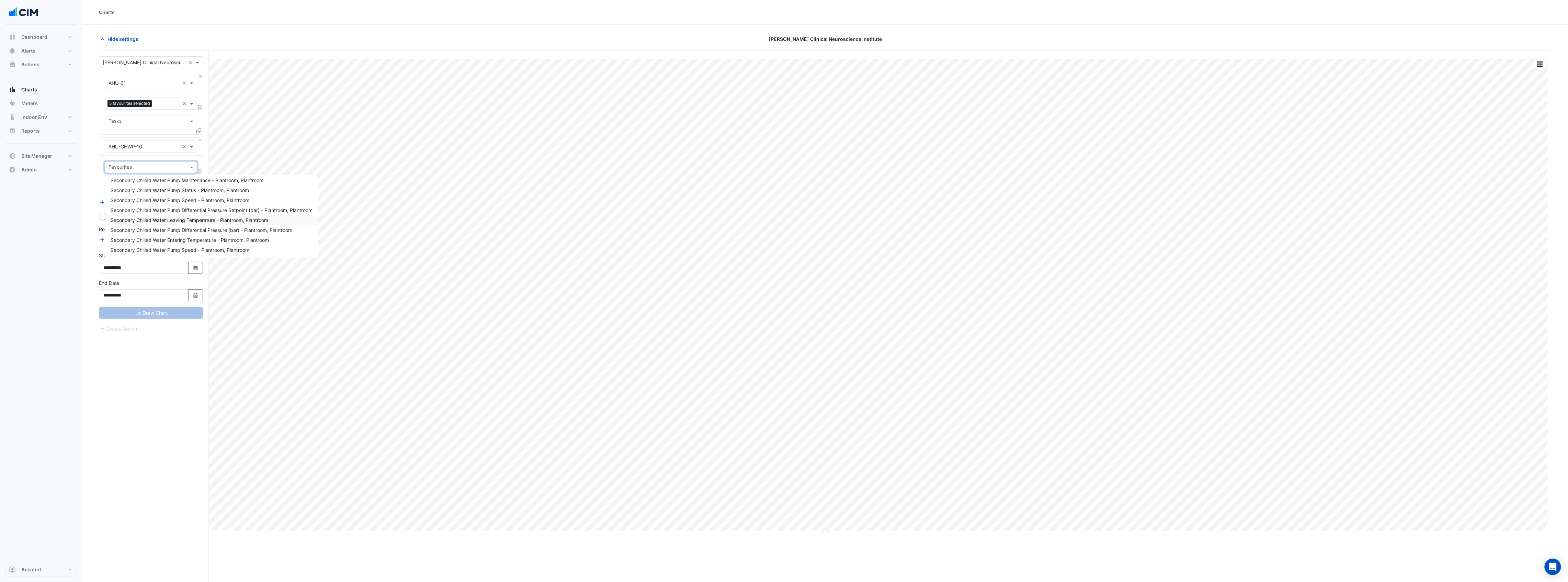
click at [171, 219] on span "Secondary Chilled Water Leaving Temperature - Plantroom, Plantroom" at bounding box center [190, 220] width 158 height 6
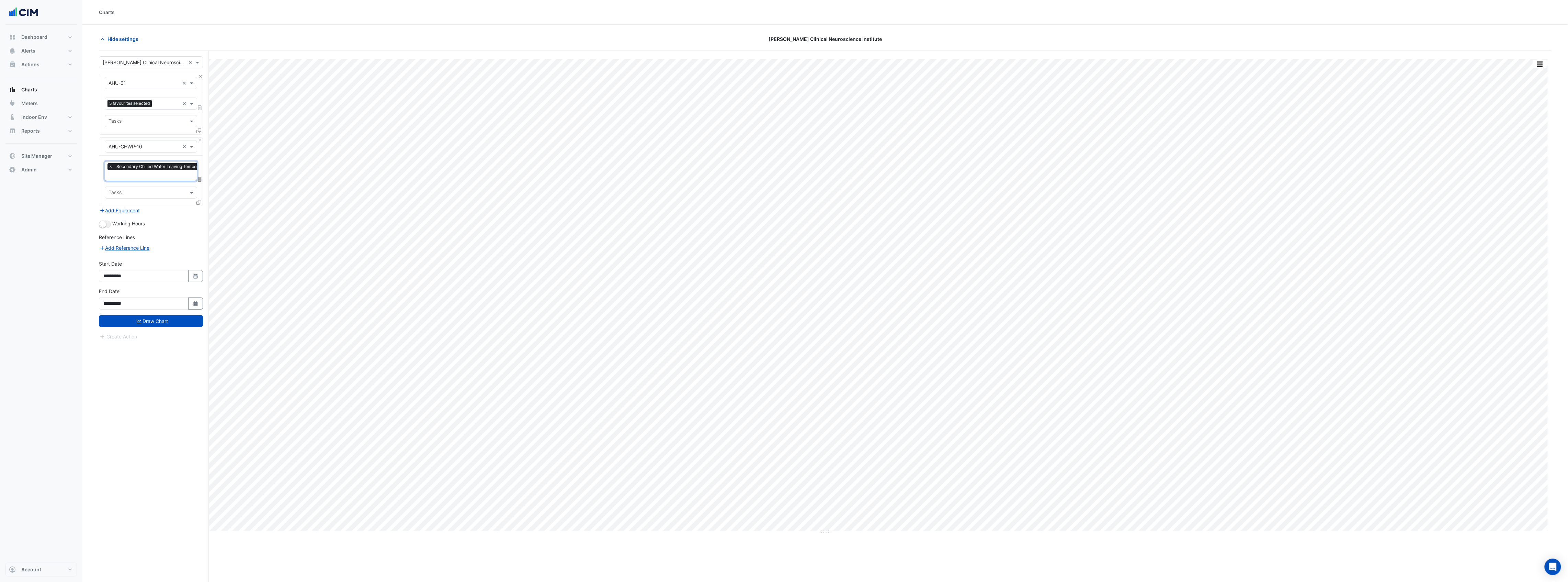
click at [199, 201] on icon at bounding box center [199, 202] width 5 height 5
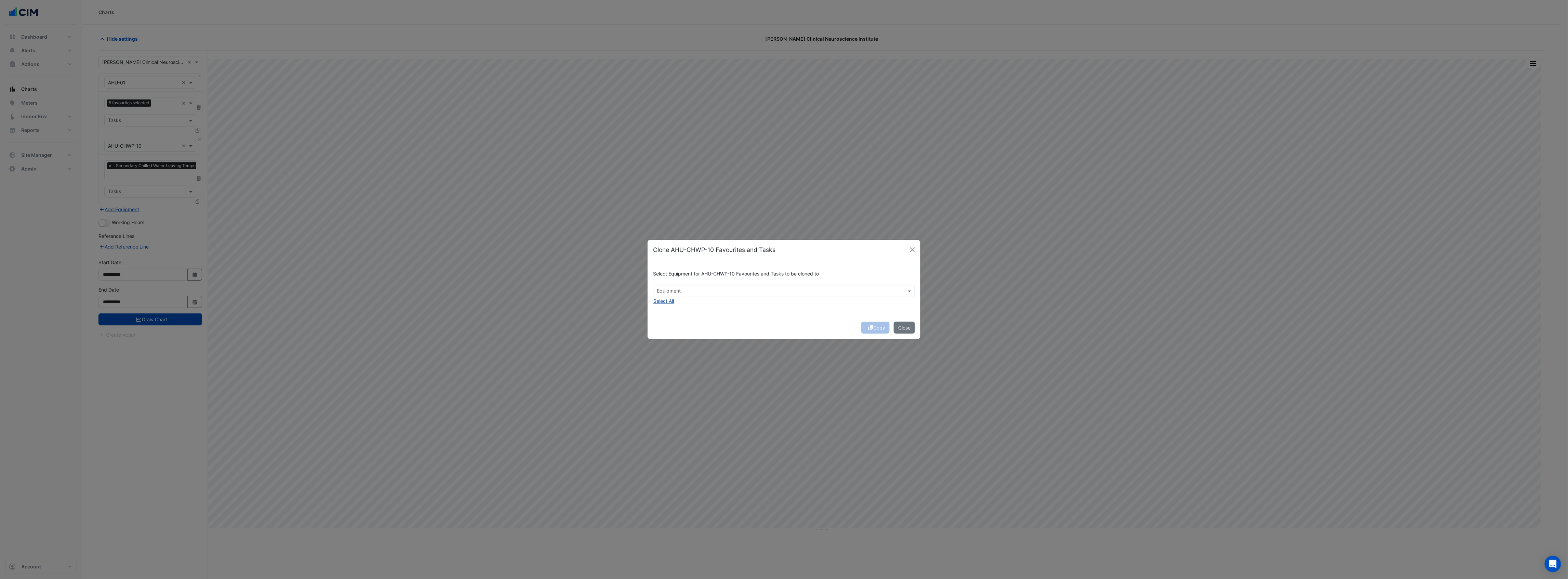
click at [671, 300] on button "Select All" at bounding box center [663, 300] width 21 height 8
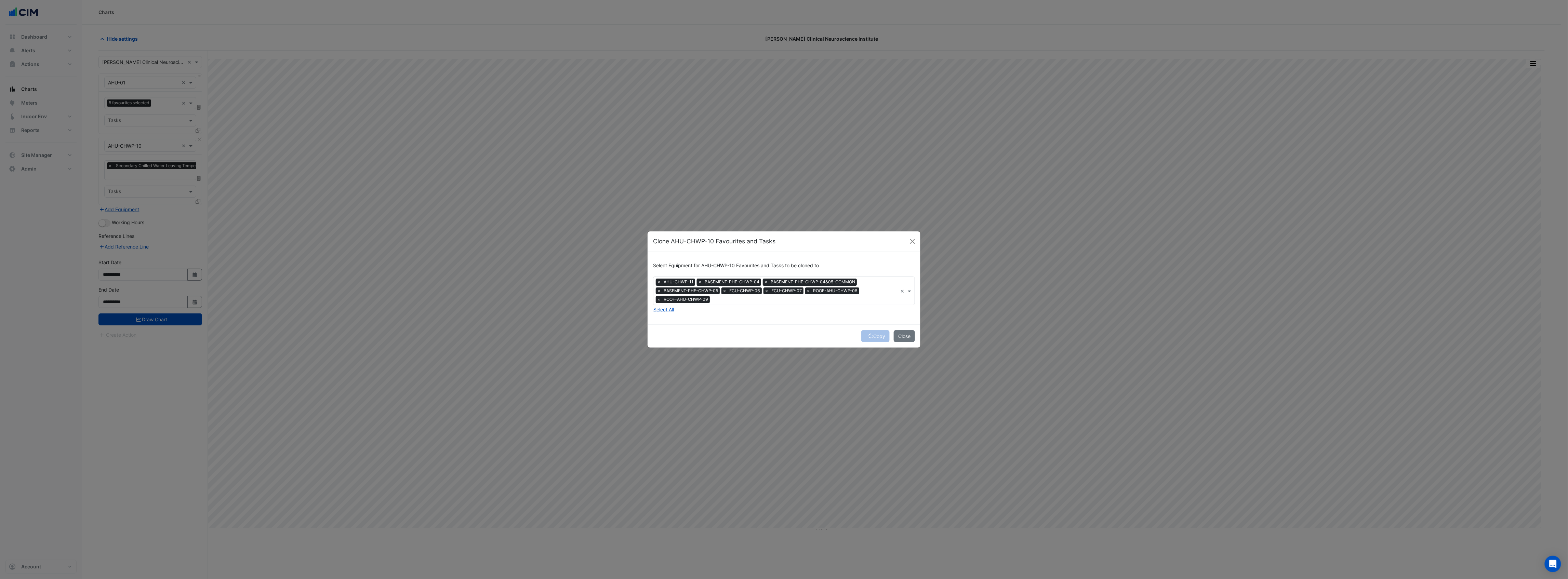
click at [700, 280] on span "×" at bounding box center [700, 282] width 6 height 7
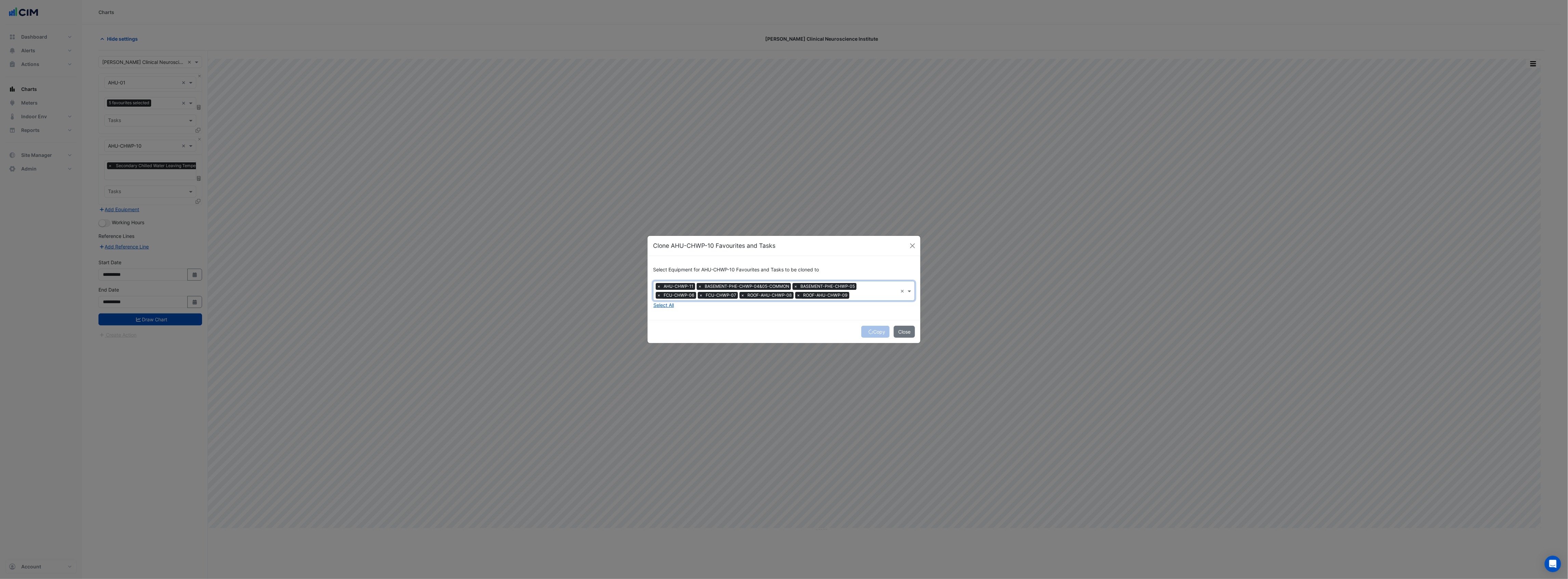
click at [699, 285] on span "×" at bounding box center [700, 286] width 6 height 7
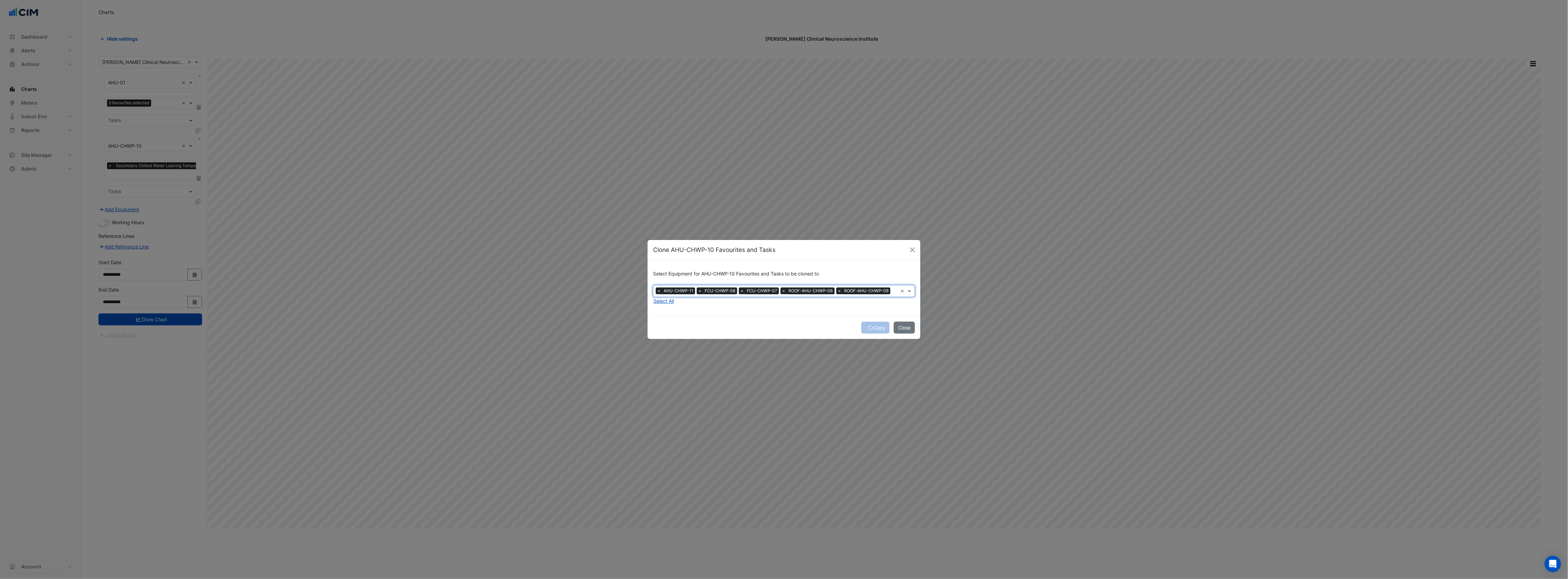
click at [699, 289] on span "×" at bounding box center [700, 290] width 6 height 7
click at [877, 328] on button "Copy" at bounding box center [875, 328] width 29 height 12
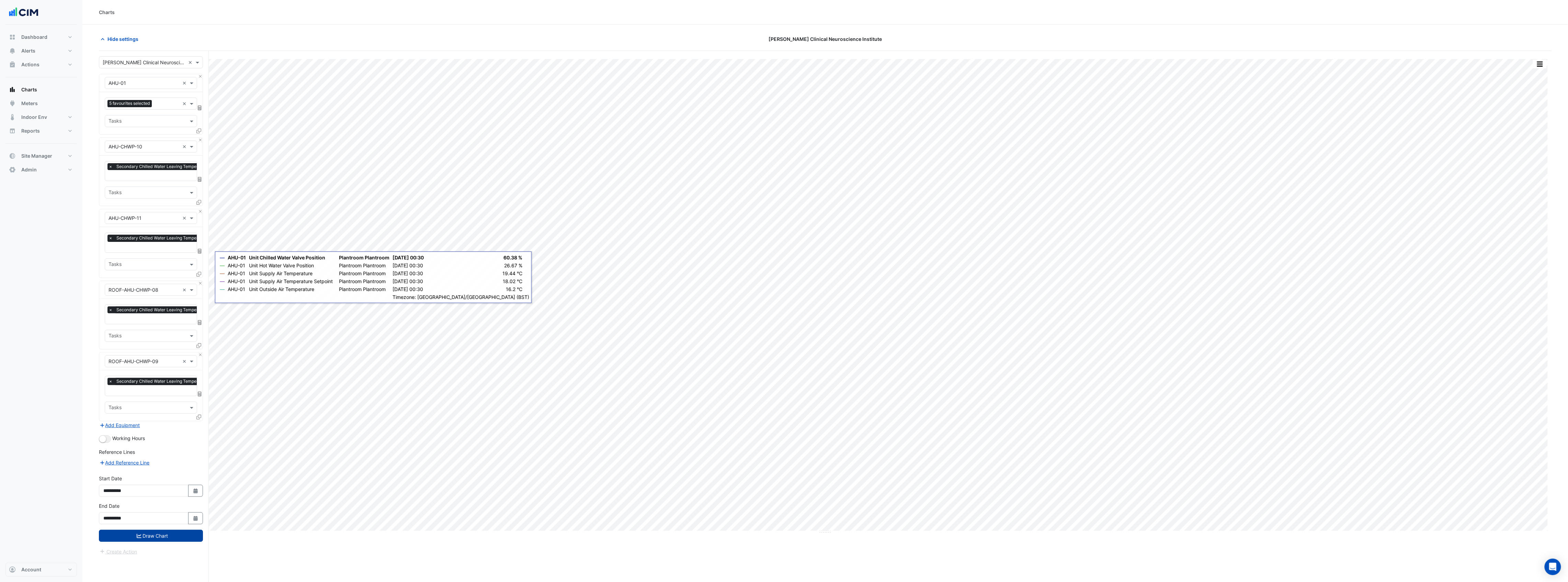
drag, startPoint x: 172, startPoint y: 535, endPoint x: 175, endPoint y: 532, distance: 4.2
click at [172, 535] on button "Draw Chart" at bounding box center [151, 536] width 104 height 12
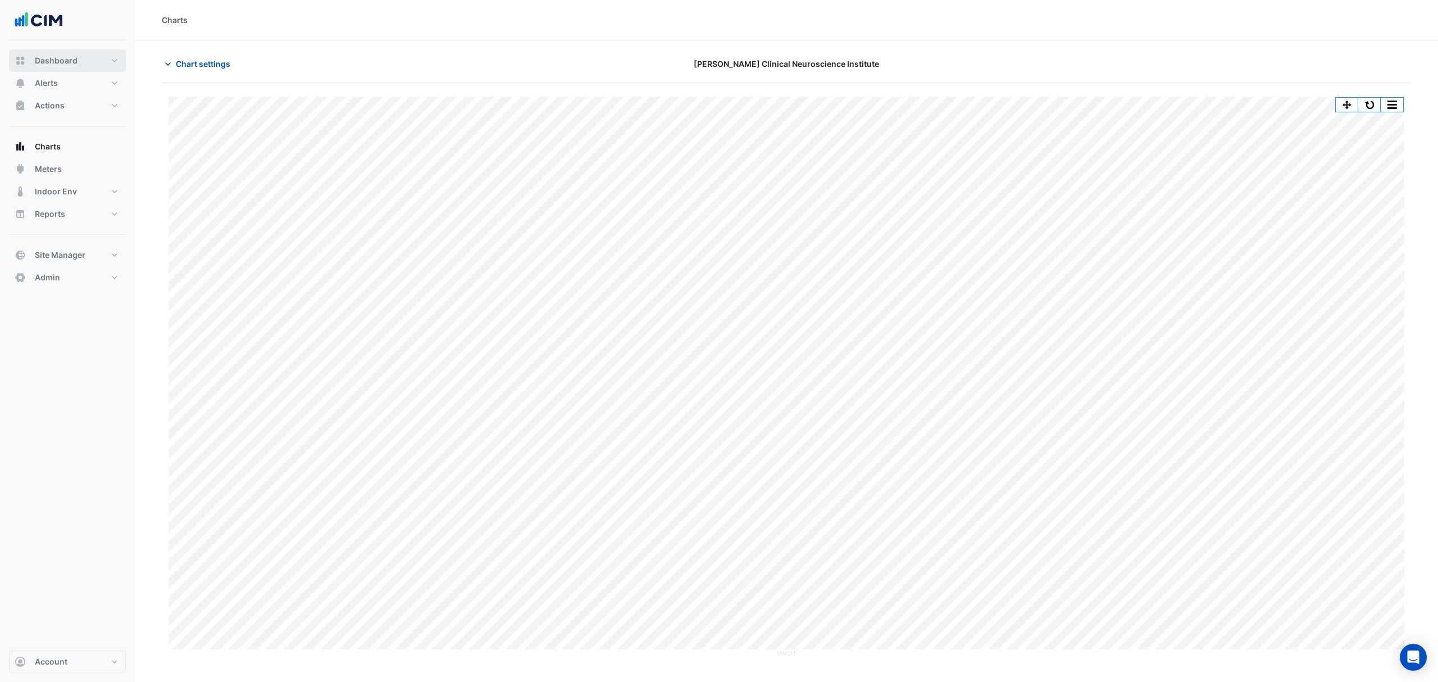
click at [51, 61] on span "Dashboard" at bounding box center [56, 60] width 43 height 11
select select "***"
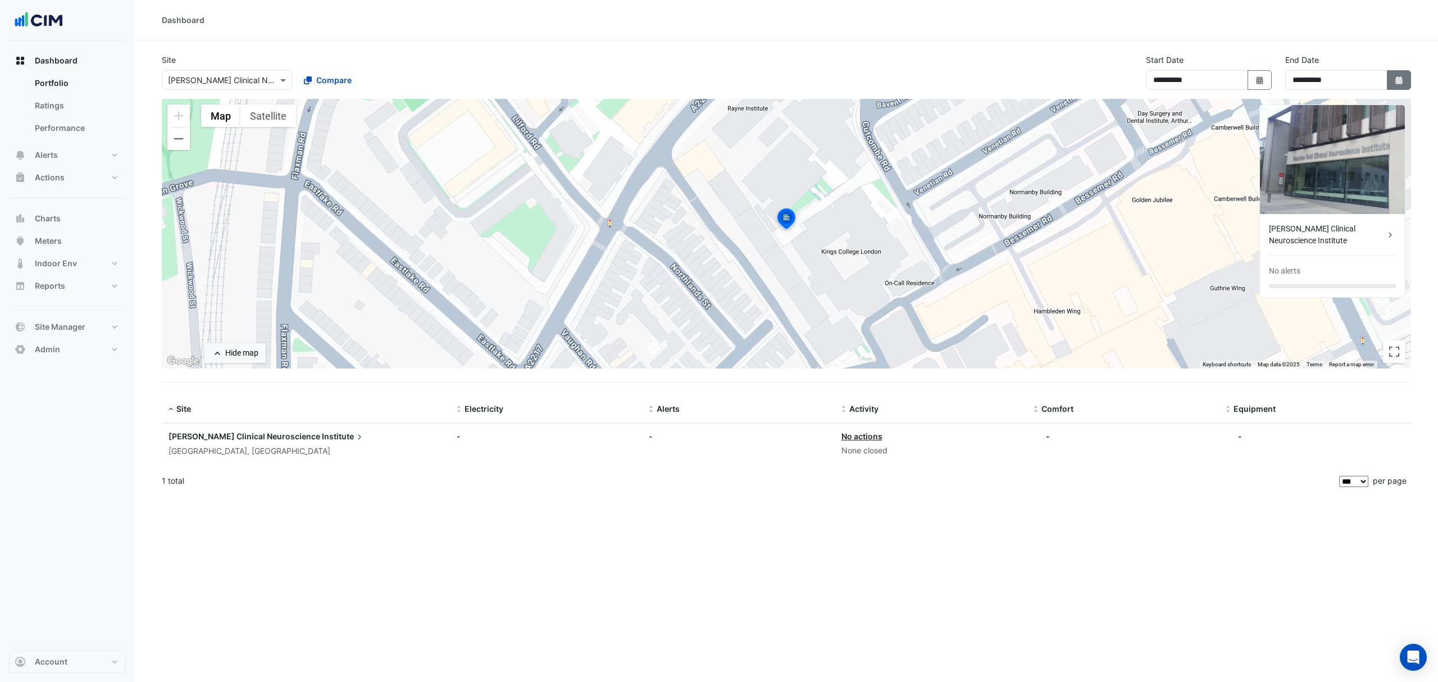
click at [1389, 81] on button "Select Date" at bounding box center [1399, 80] width 25 height 20
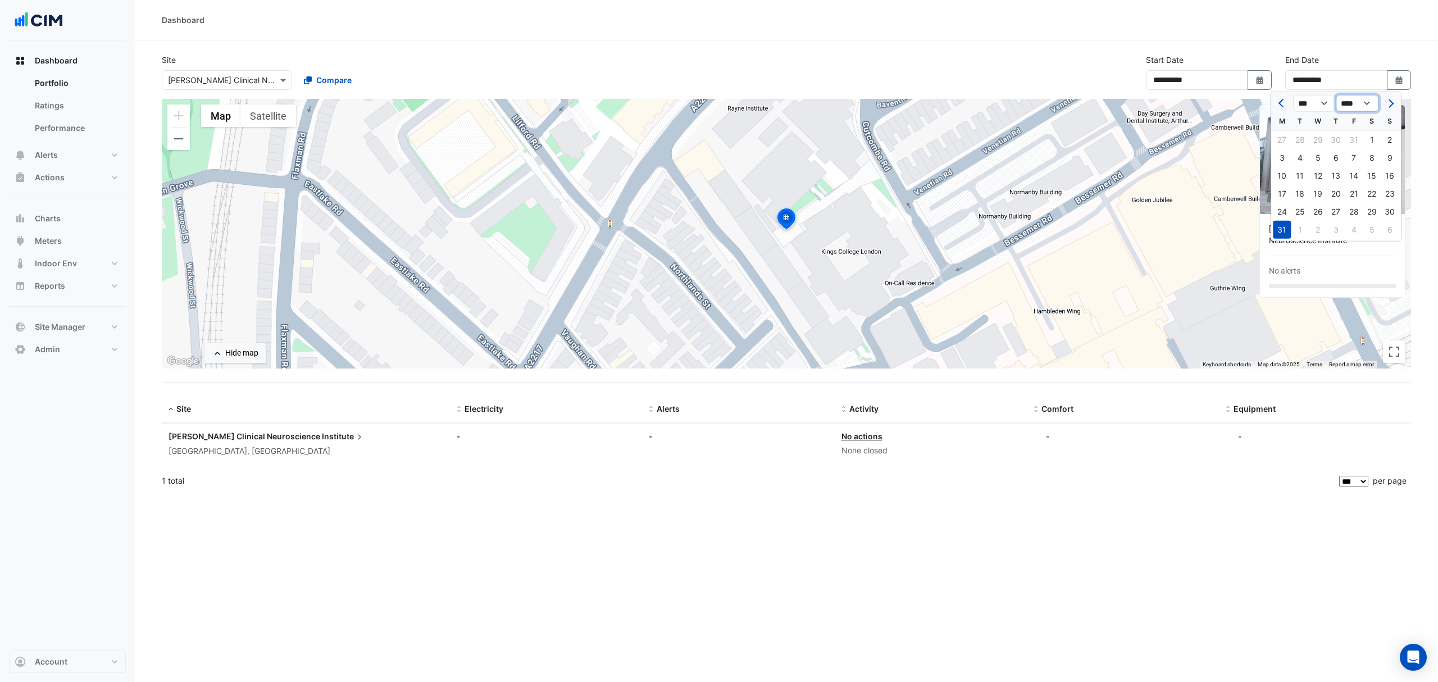
click at [1373, 104] on select "**** **** **** **** **** **** **** **** **** **** **** **** ****" at bounding box center [1357, 103] width 43 height 17
select select "****"
click at [1336, 95] on select "**** **** **** **** **** **** **** **** **** **** **** **** ****" at bounding box center [1357, 103] width 43 height 17
click at [1324, 101] on select "*** *** *** *** *** *** *** *** *** *** *** ***" at bounding box center [1314, 103] width 43 height 17
select select "*"
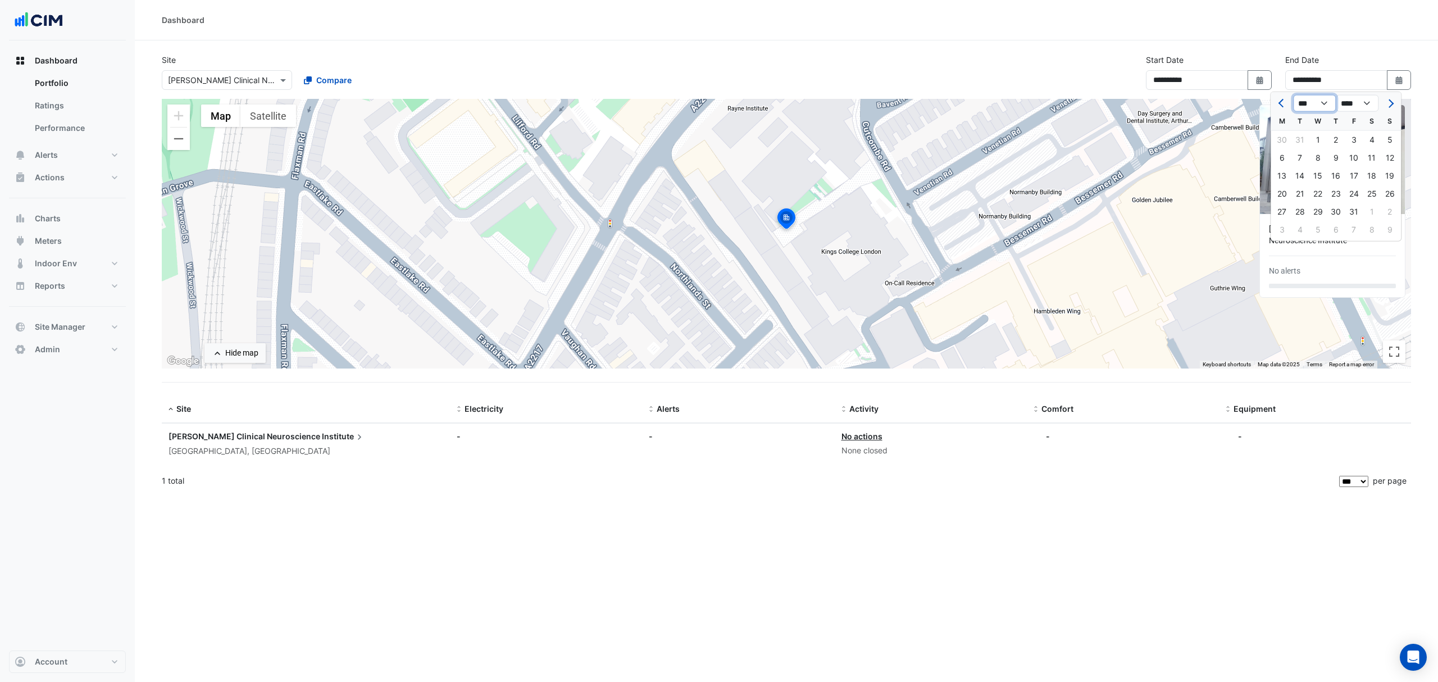
click at [1293, 95] on select "*** *** *** *** *** *** *** *** *** *** *** ***" at bounding box center [1314, 103] width 43 height 17
click at [1301, 210] on div "30" at bounding box center [1300, 212] width 18 height 18
type input "**********"
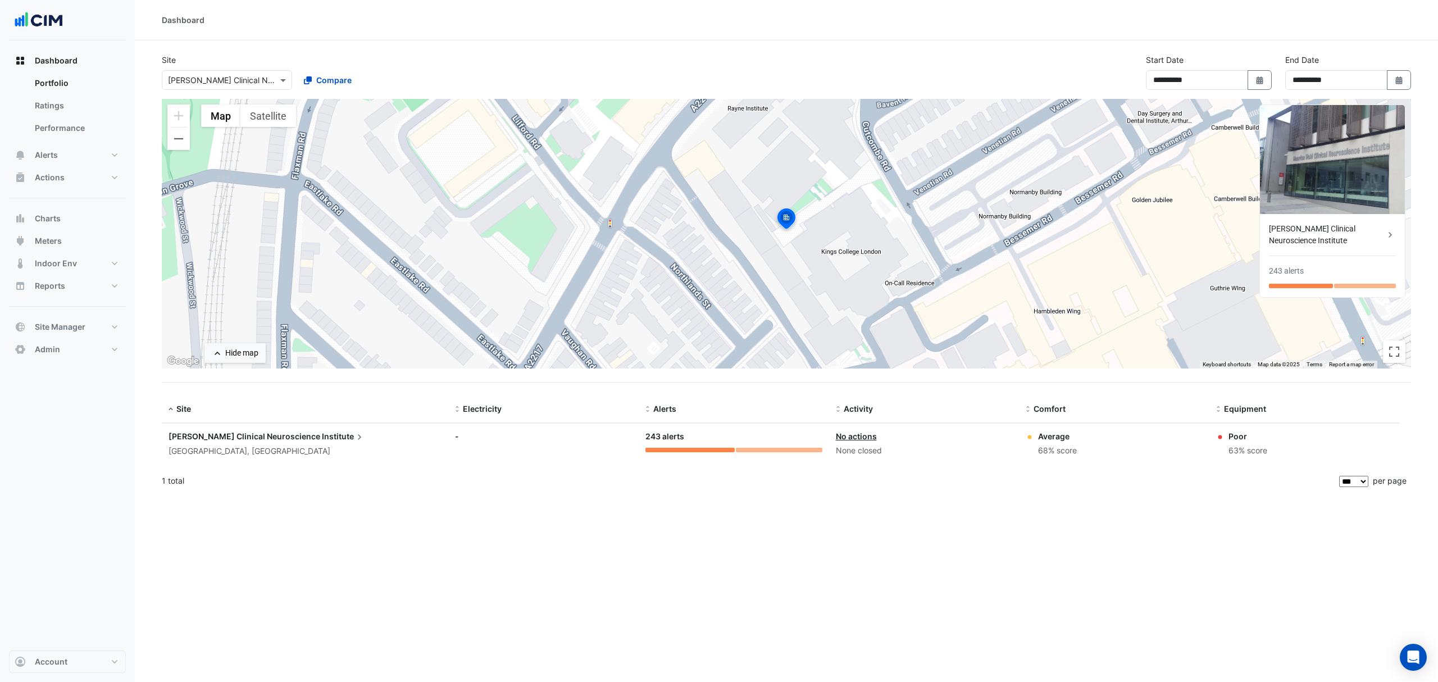
click div "[PERSON_NAME] Clinical Neuroscience Institute"
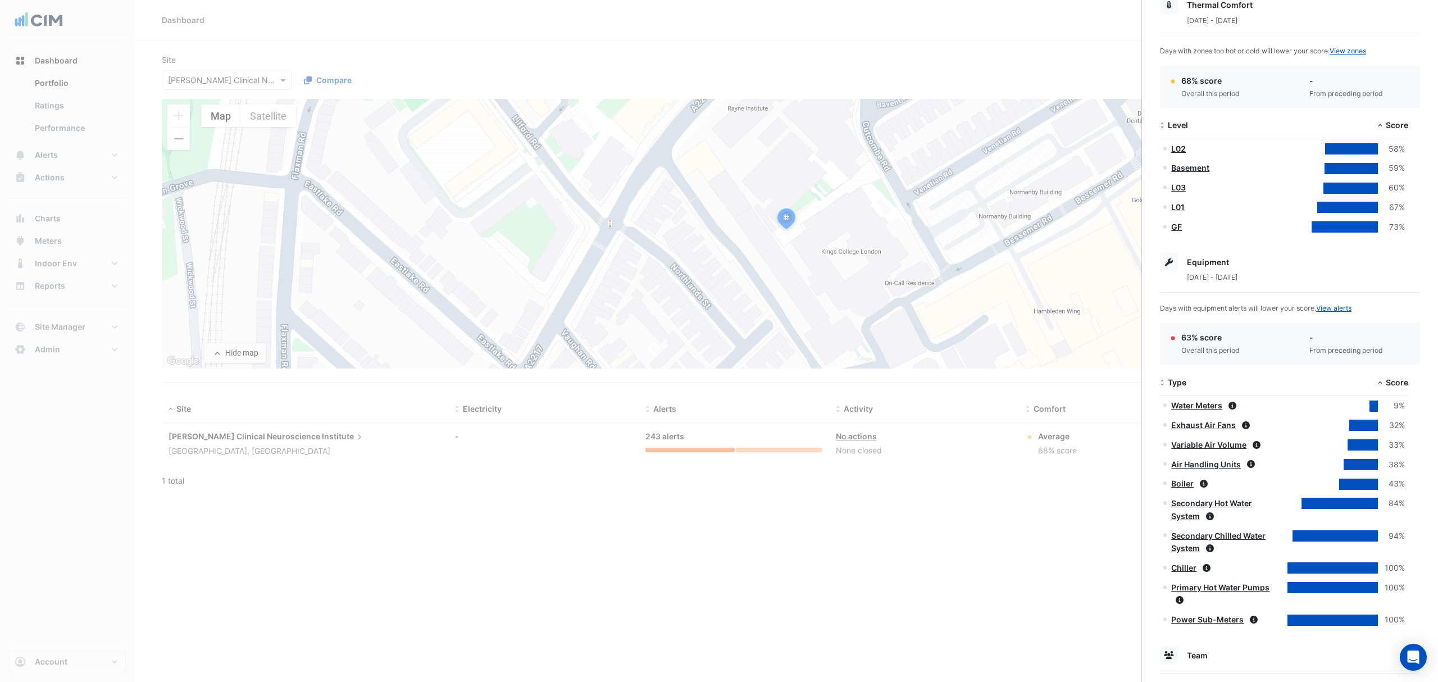
scroll to position [214, 0]
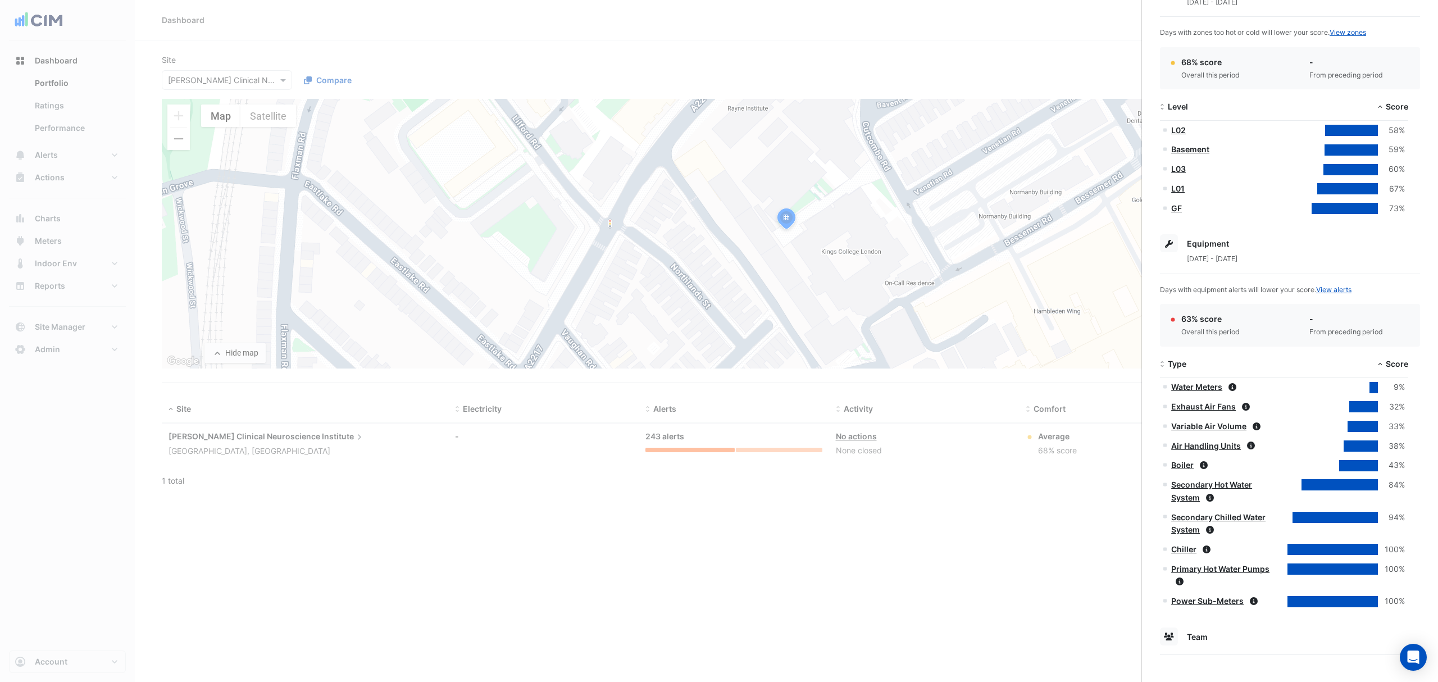
click ngb-offcanvas-backdrop
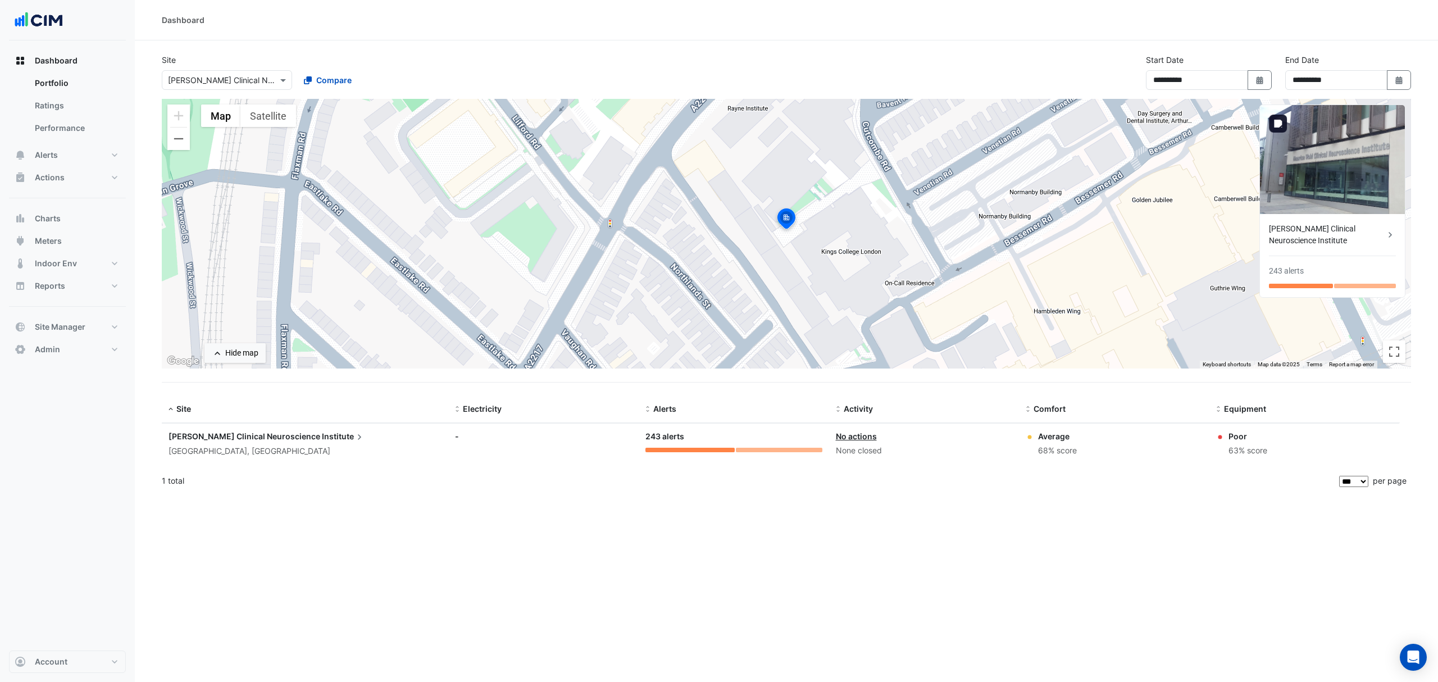
click img
click div "[PERSON_NAME] Clinical Neuroscience Institute"
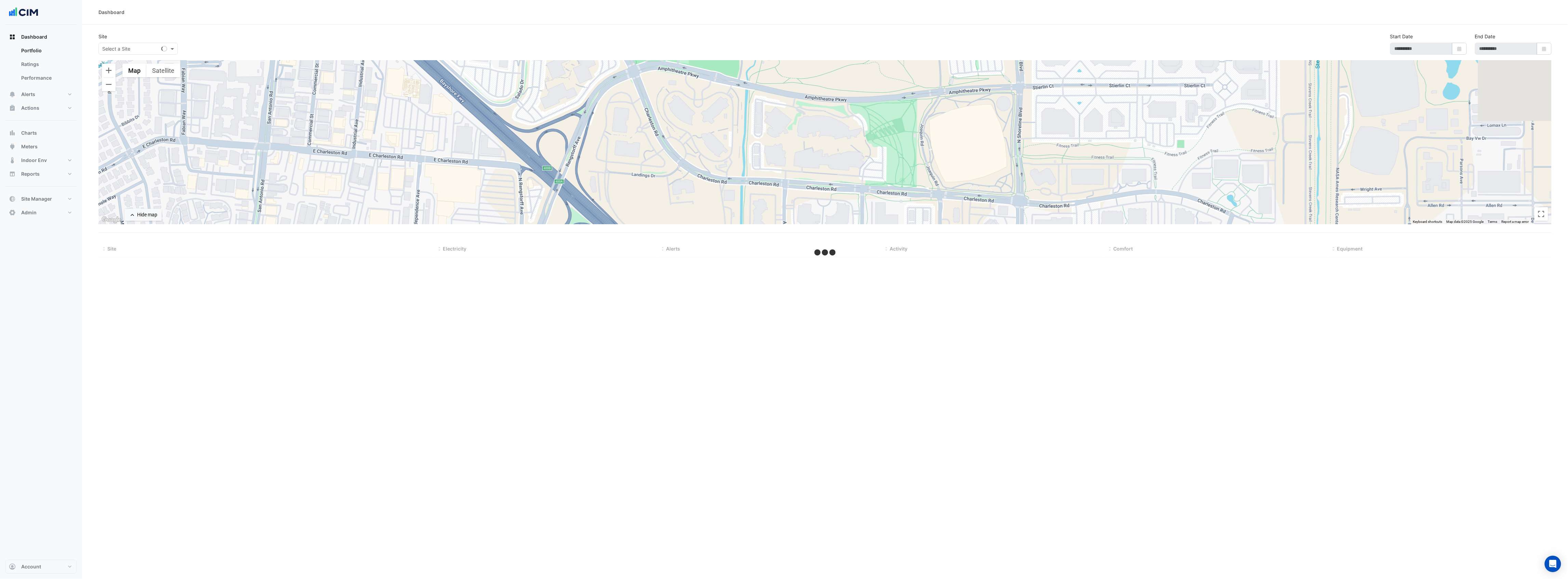
select select "***"
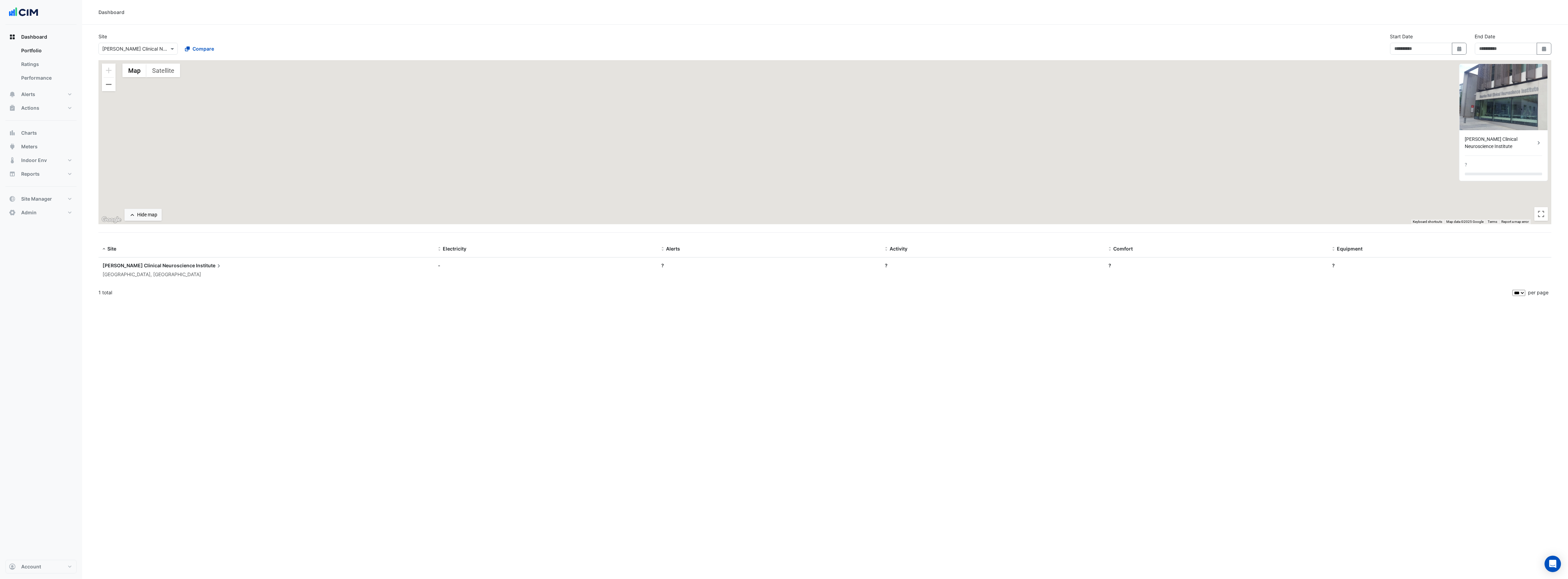
type input "**********"
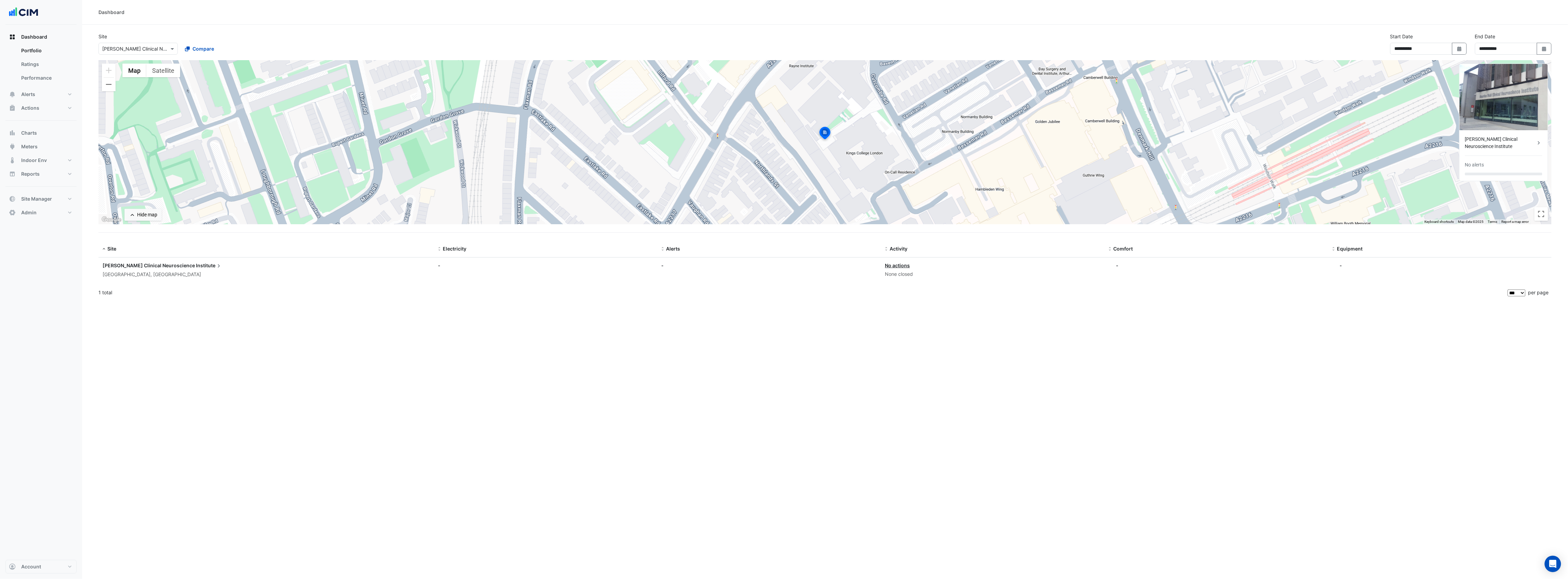
click at [1528, 140] on div "[PERSON_NAME] Clinical Neuroscience Institute" at bounding box center [1500, 143] width 71 height 15
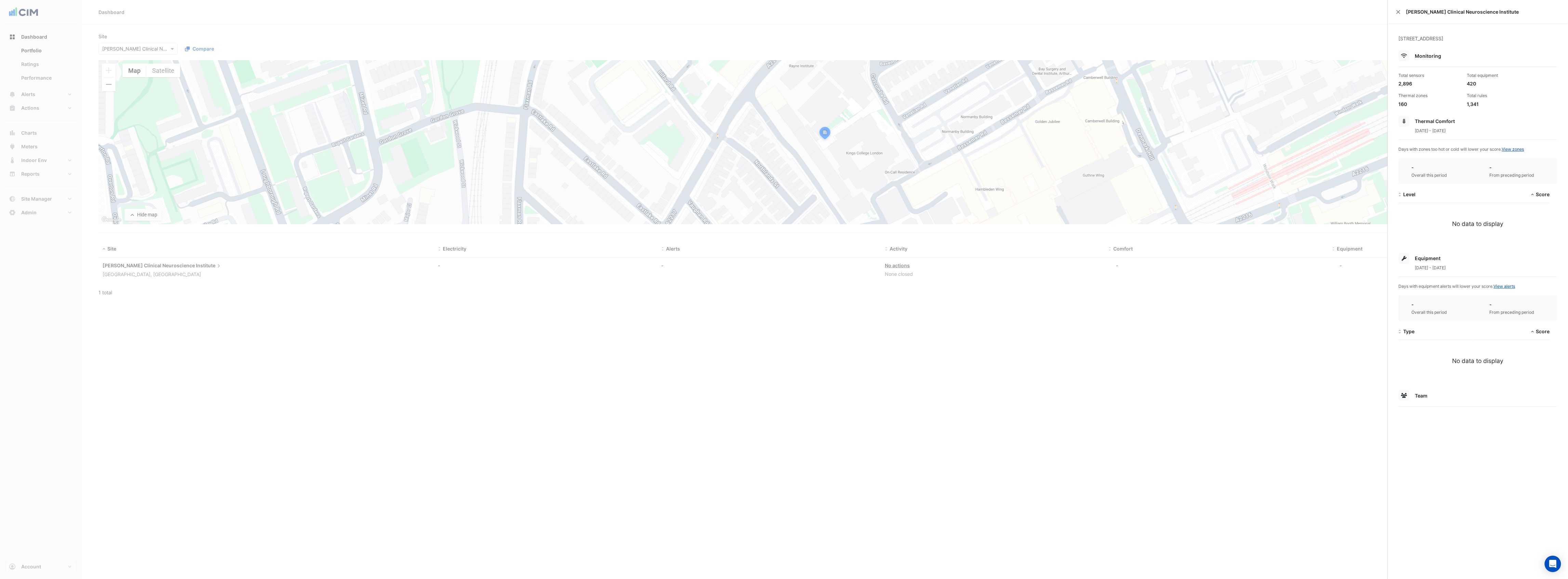
click at [29, 94] on ngb-offcanvas-backdrop at bounding box center [784, 290] width 1568 height 579
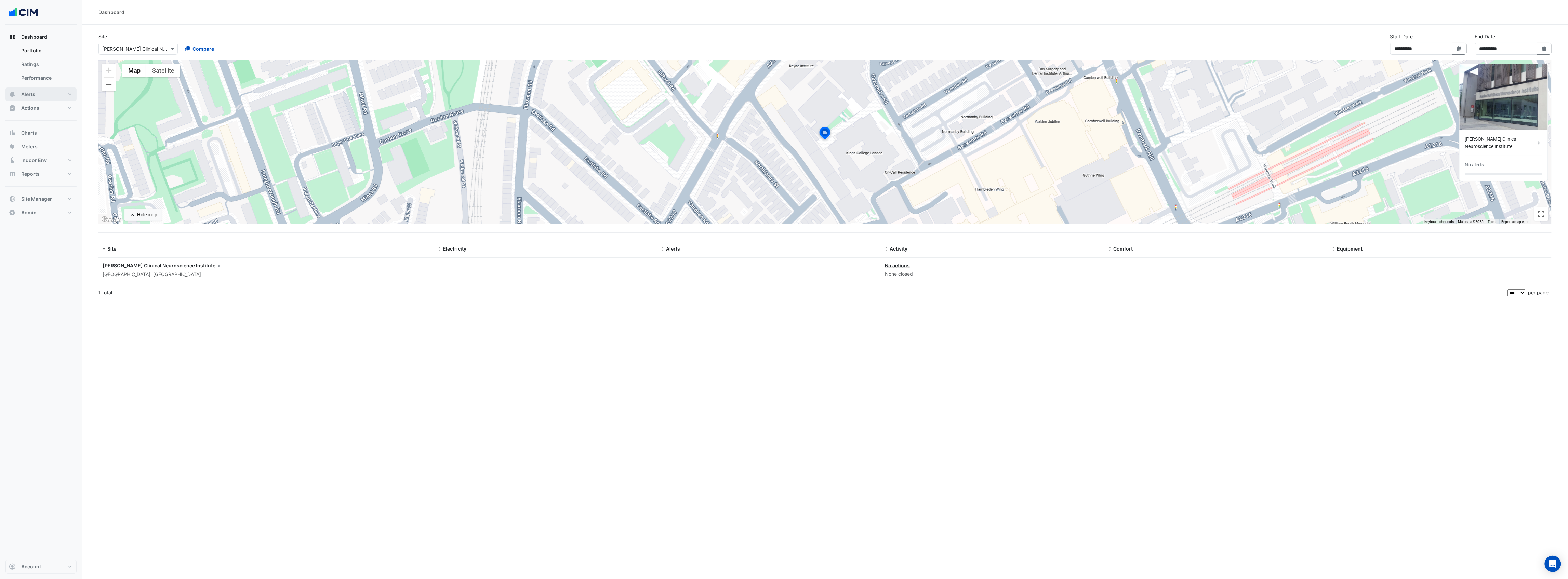
click at [29, 94] on span "Alerts" at bounding box center [28, 94] width 14 height 7
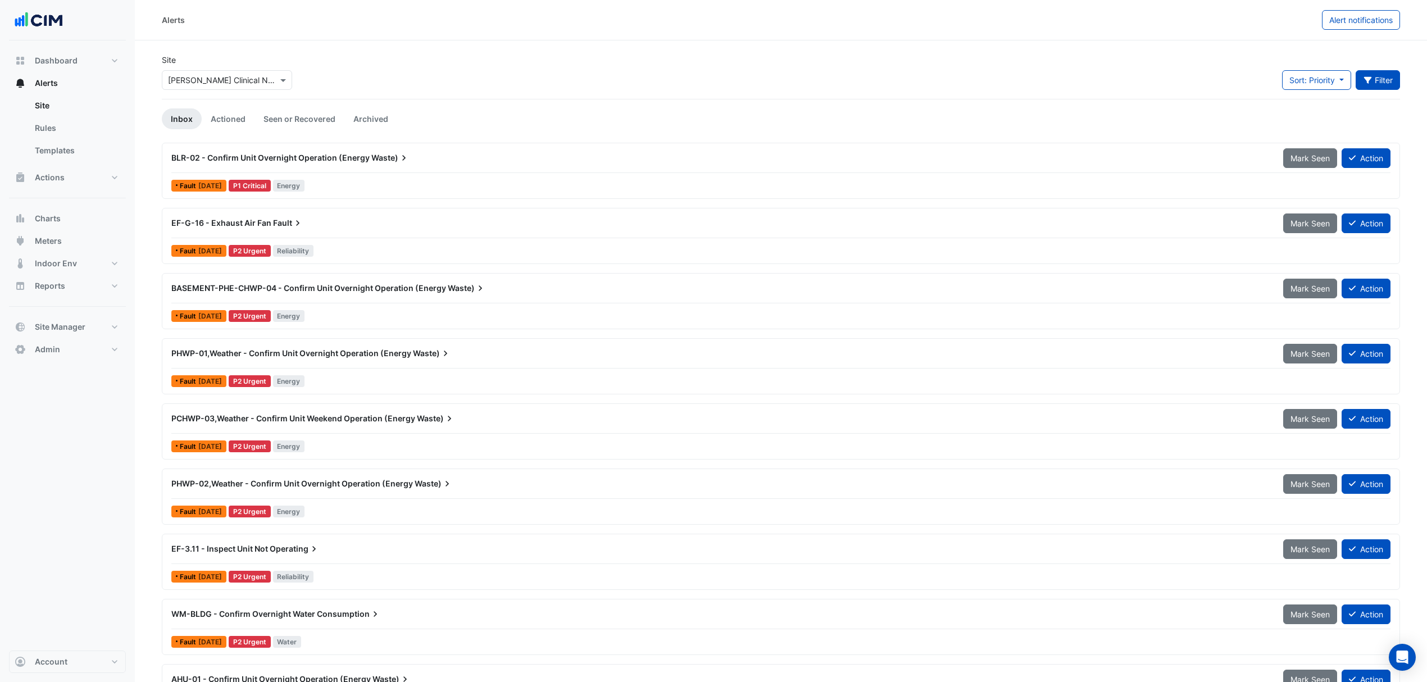
click at [1378, 79] on button "Filter" at bounding box center [1377, 80] width 45 height 20
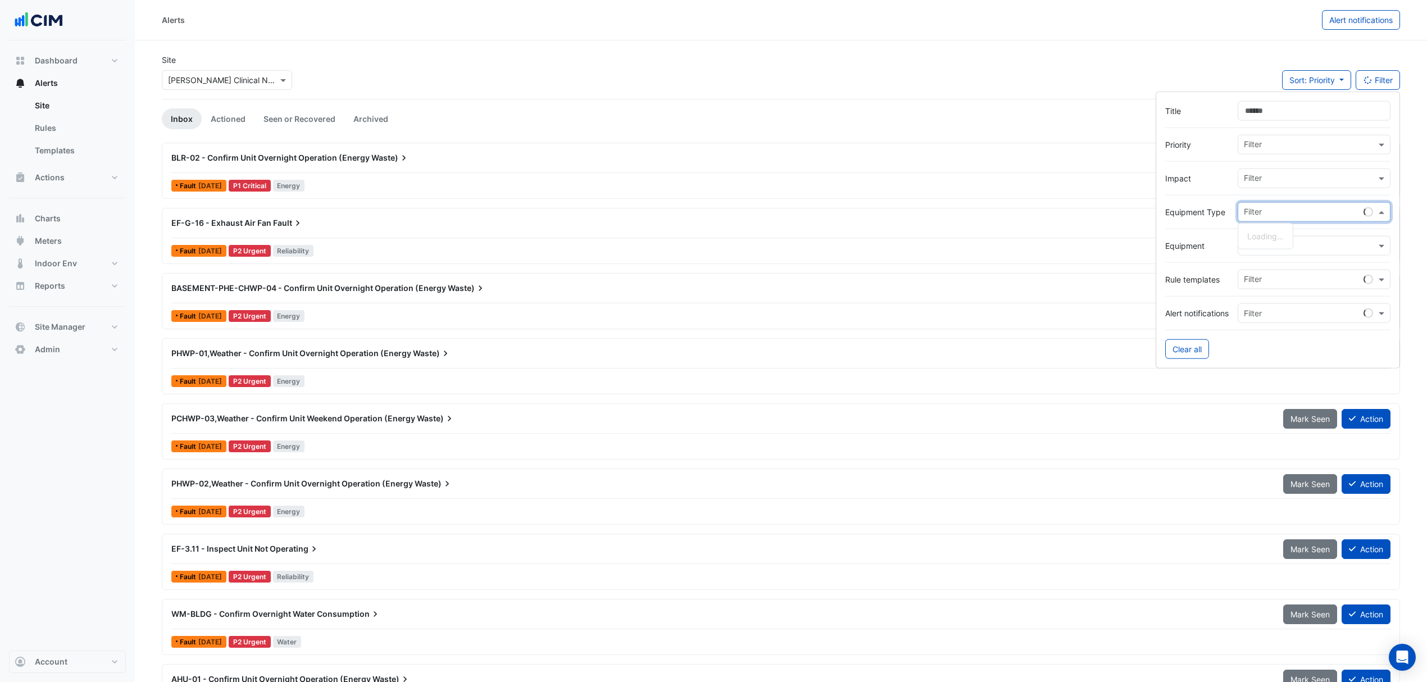
click at [1265, 217] on input "text" at bounding box center [1304, 213] width 120 height 12
click at [1270, 272] on span "Air Handling Units" at bounding box center [1279, 269] width 65 height 10
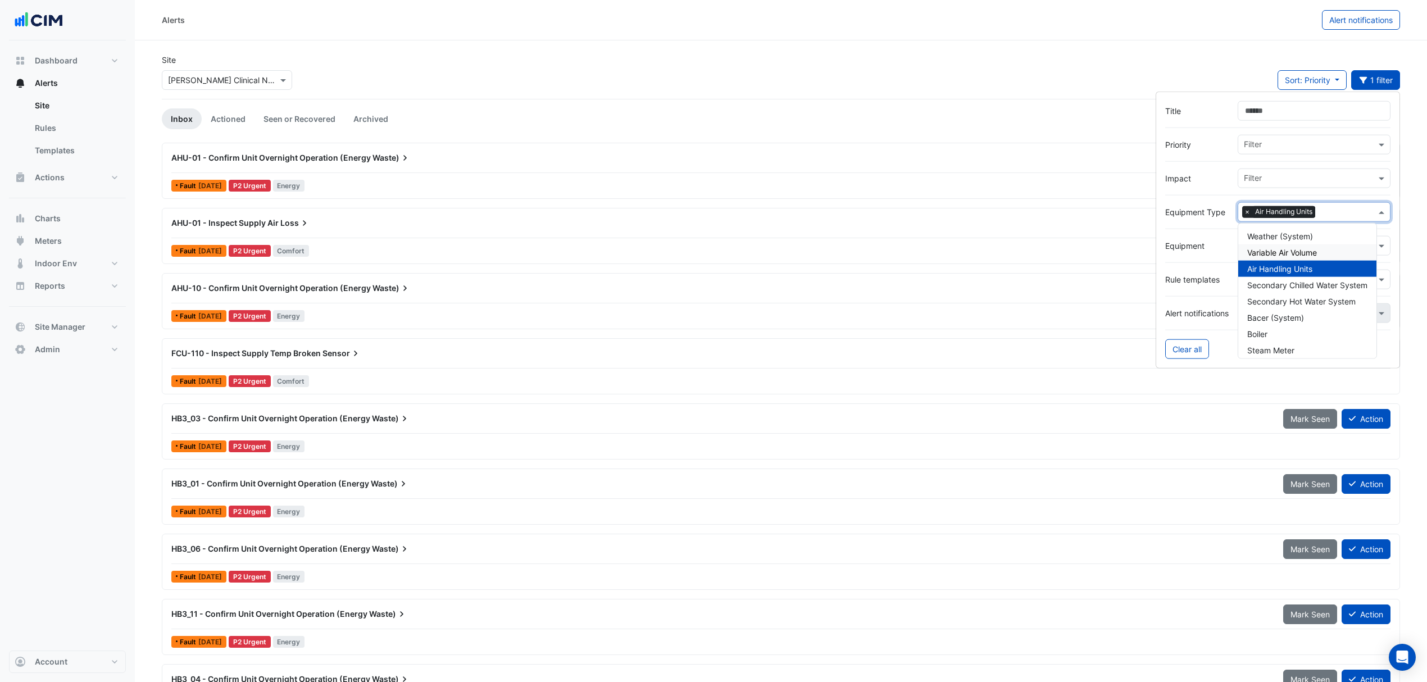
click at [1214, 245] on label "Equipment" at bounding box center [1196, 246] width 63 height 12
click at [1281, 245] on input "text" at bounding box center [1310, 247] width 132 height 12
click at [1267, 270] on span "AHU-01" at bounding box center [1261, 270] width 29 height 10
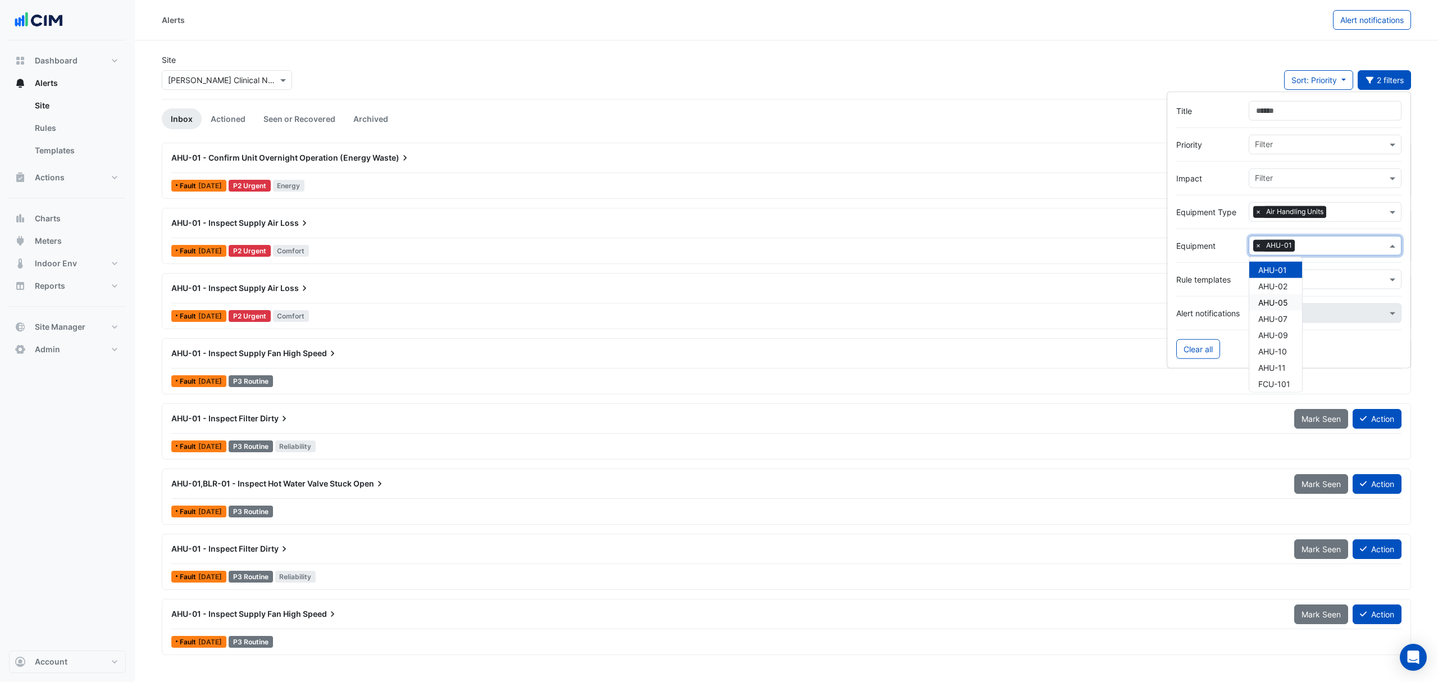
click at [302, 488] on span "AHU-01,BLR-01 - Inspect Hot Water Valve Stuck" at bounding box center [261, 484] width 180 height 10
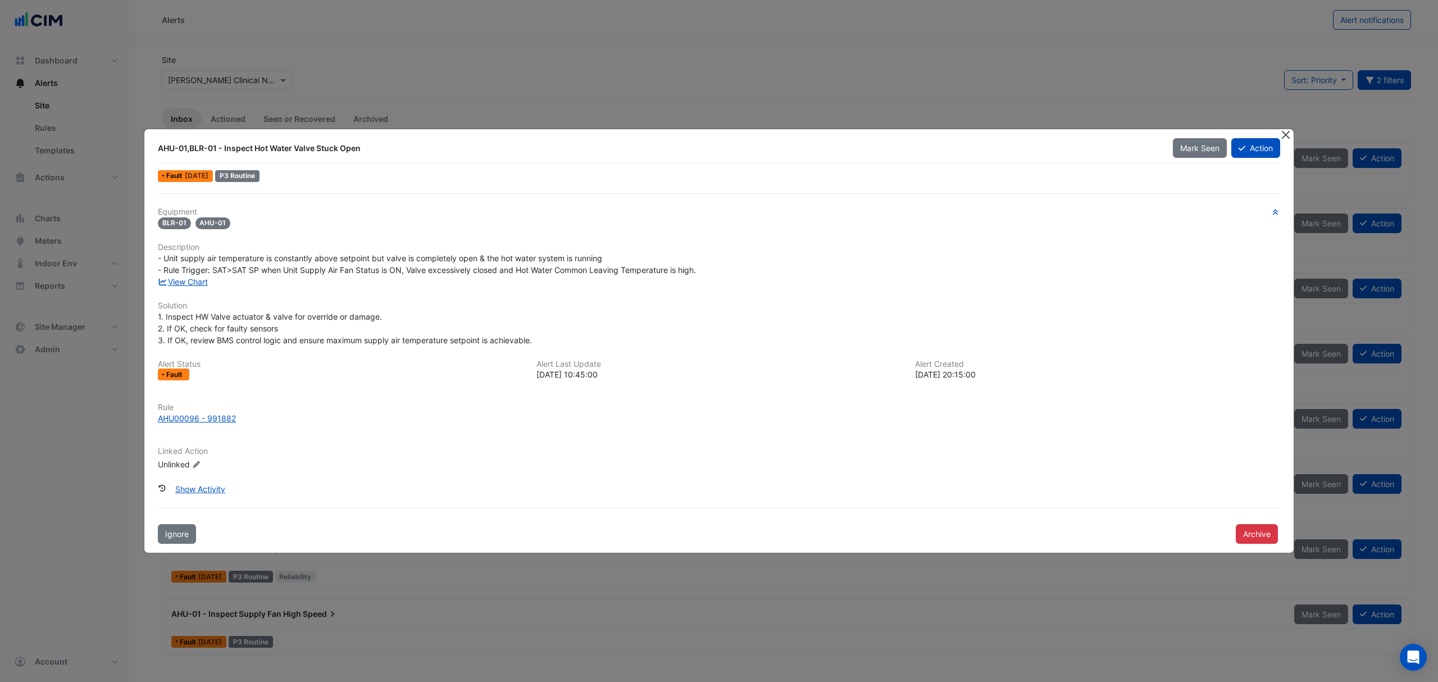
click at [1282, 140] on button "Close" at bounding box center [1286, 135] width 12 height 12
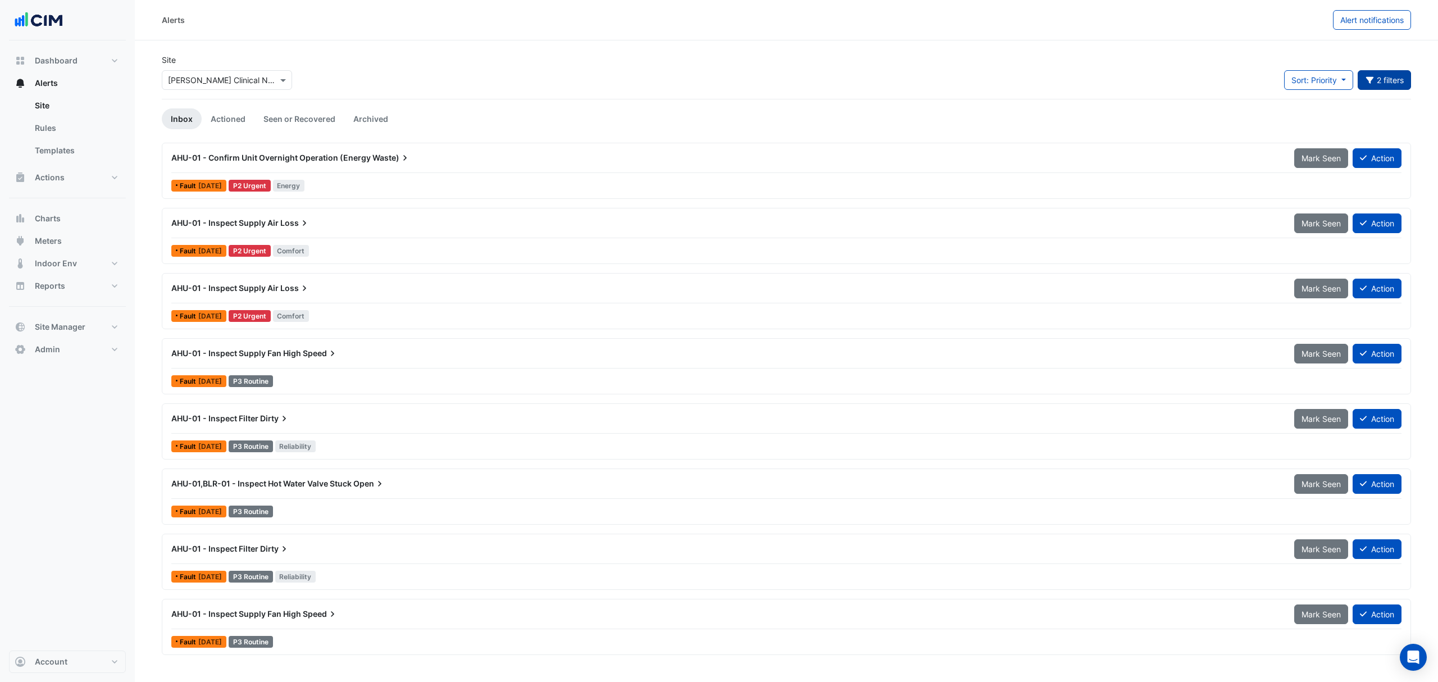
click at [1389, 79] on button "2 filters" at bounding box center [1385, 80] width 54 height 20
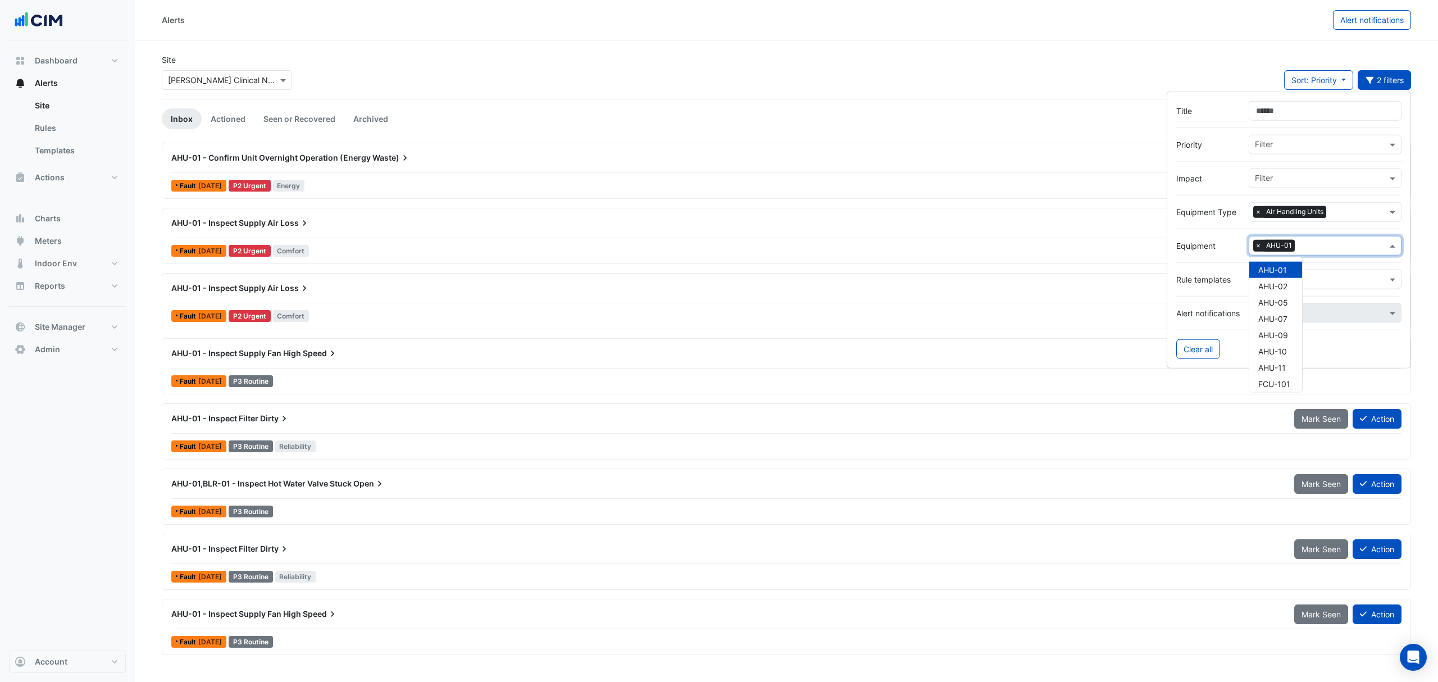
click at [1305, 248] on input "text" at bounding box center [1343, 247] width 88 height 12
click at [1274, 284] on span "AHU-02" at bounding box center [1272, 286] width 29 height 10
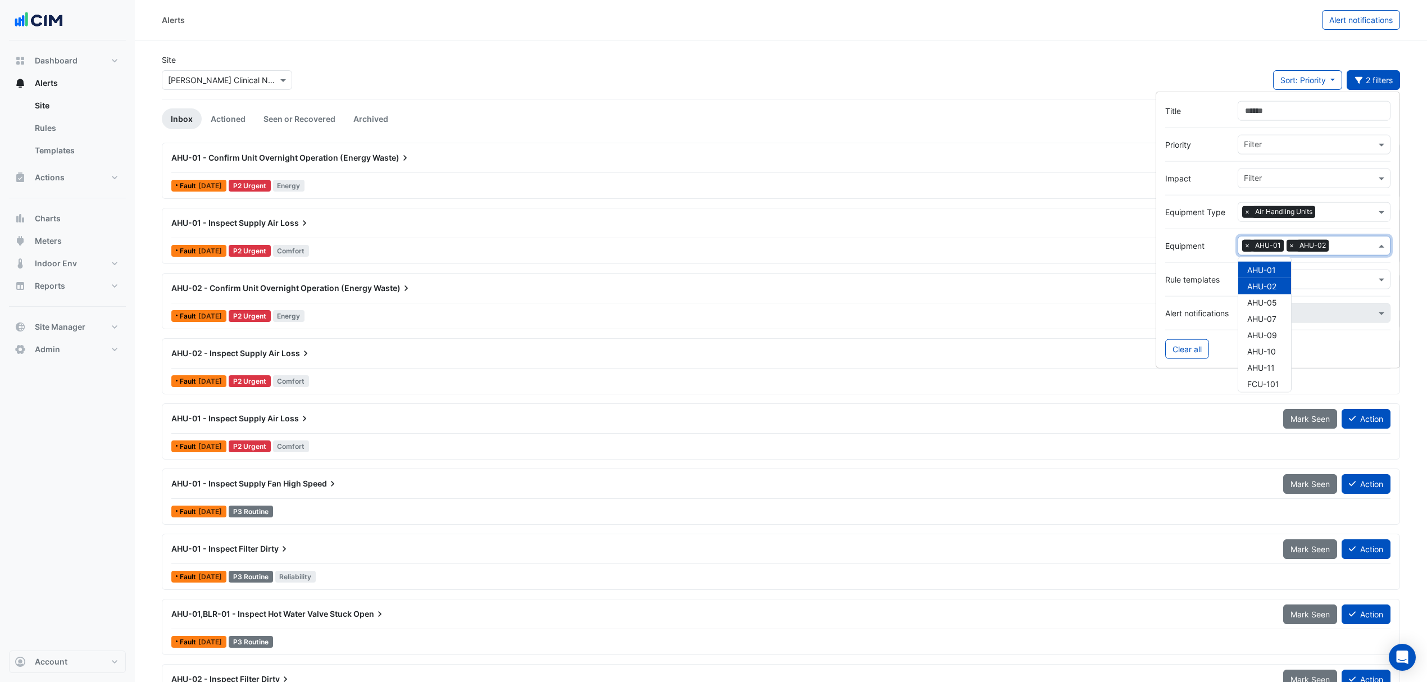
click at [1248, 243] on span "×" at bounding box center [1247, 245] width 10 height 11
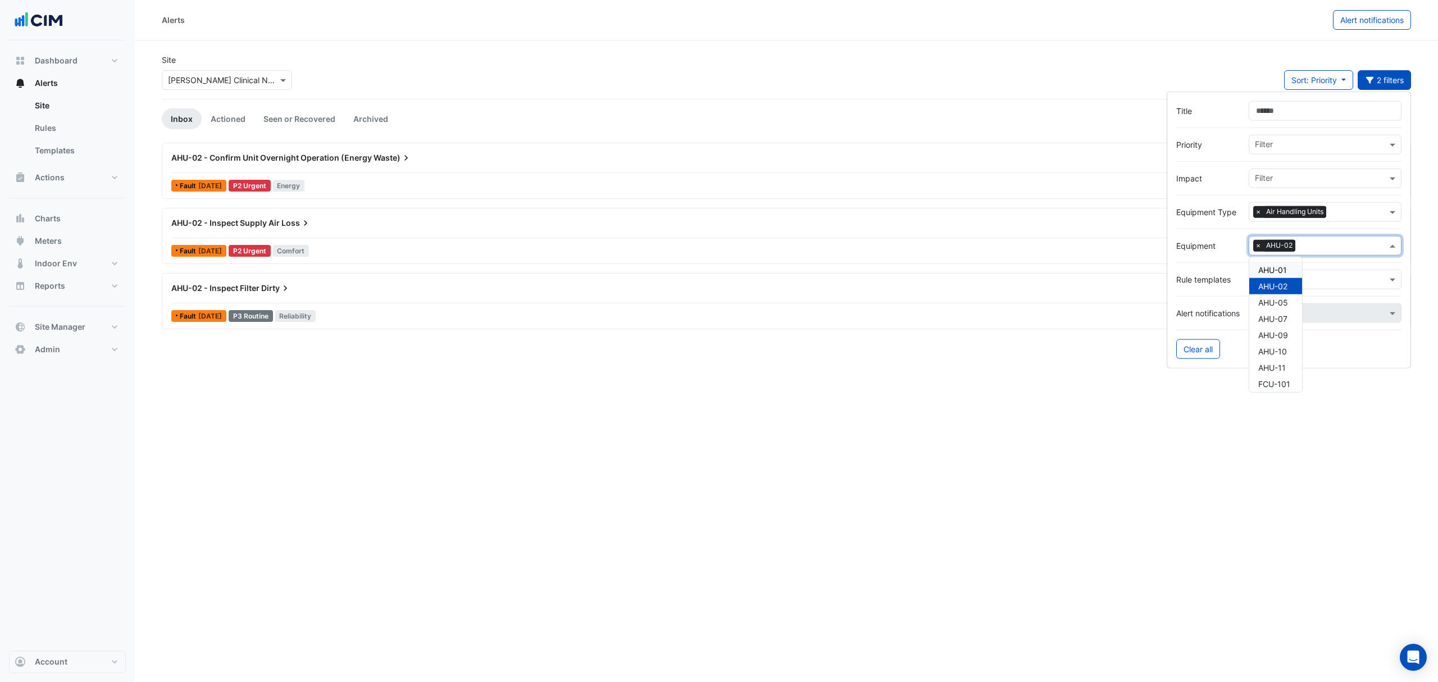
click at [1275, 270] on span "AHU-01" at bounding box center [1272, 270] width 29 height 10
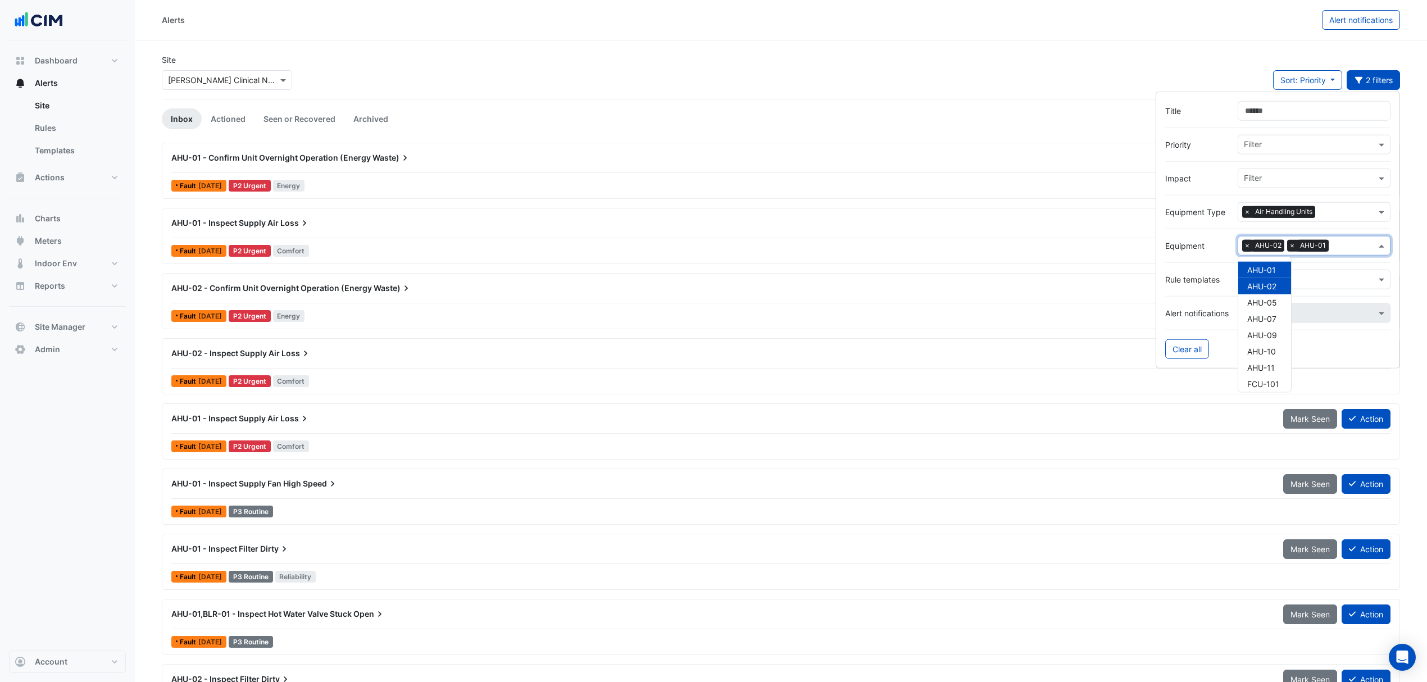
click at [1248, 245] on span "×" at bounding box center [1247, 245] width 10 height 11
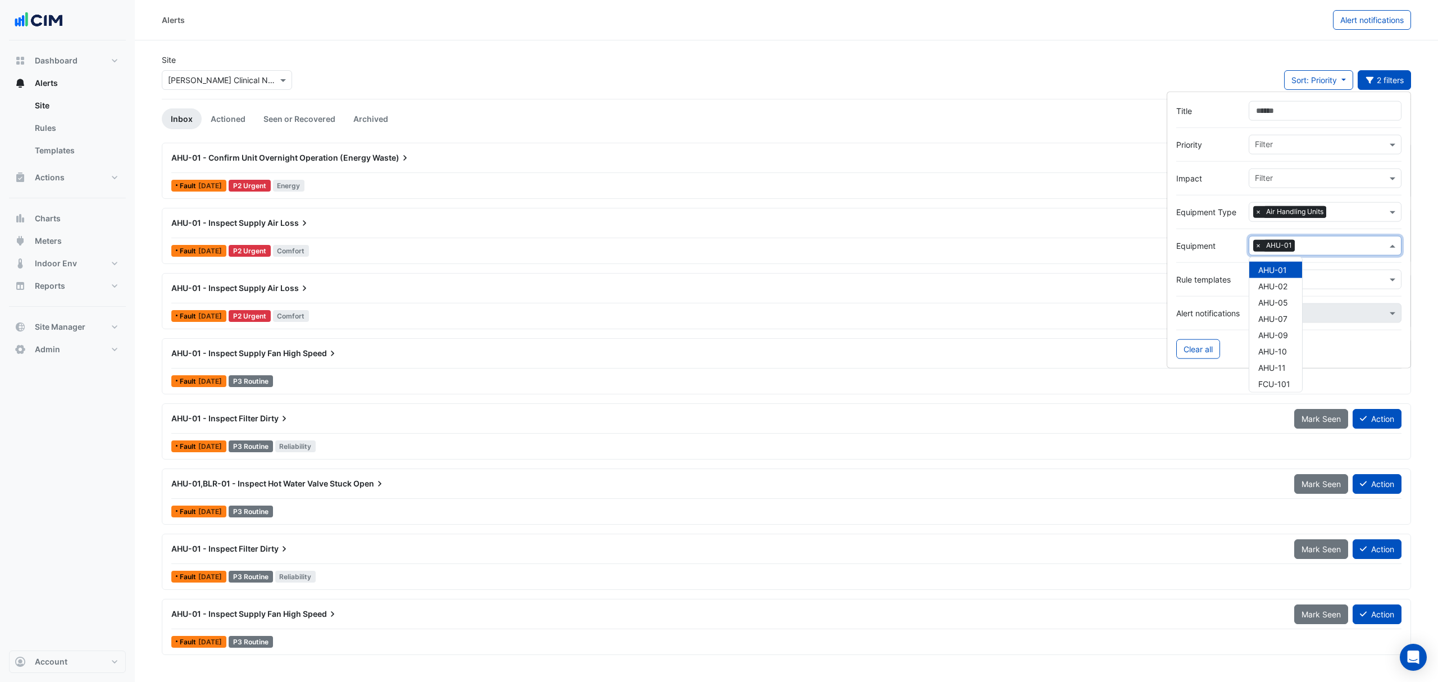
click at [270, 229] on div "AHU-01 - Inspect Supply Air Loss" at bounding box center [725, 222] width 1109 height 11
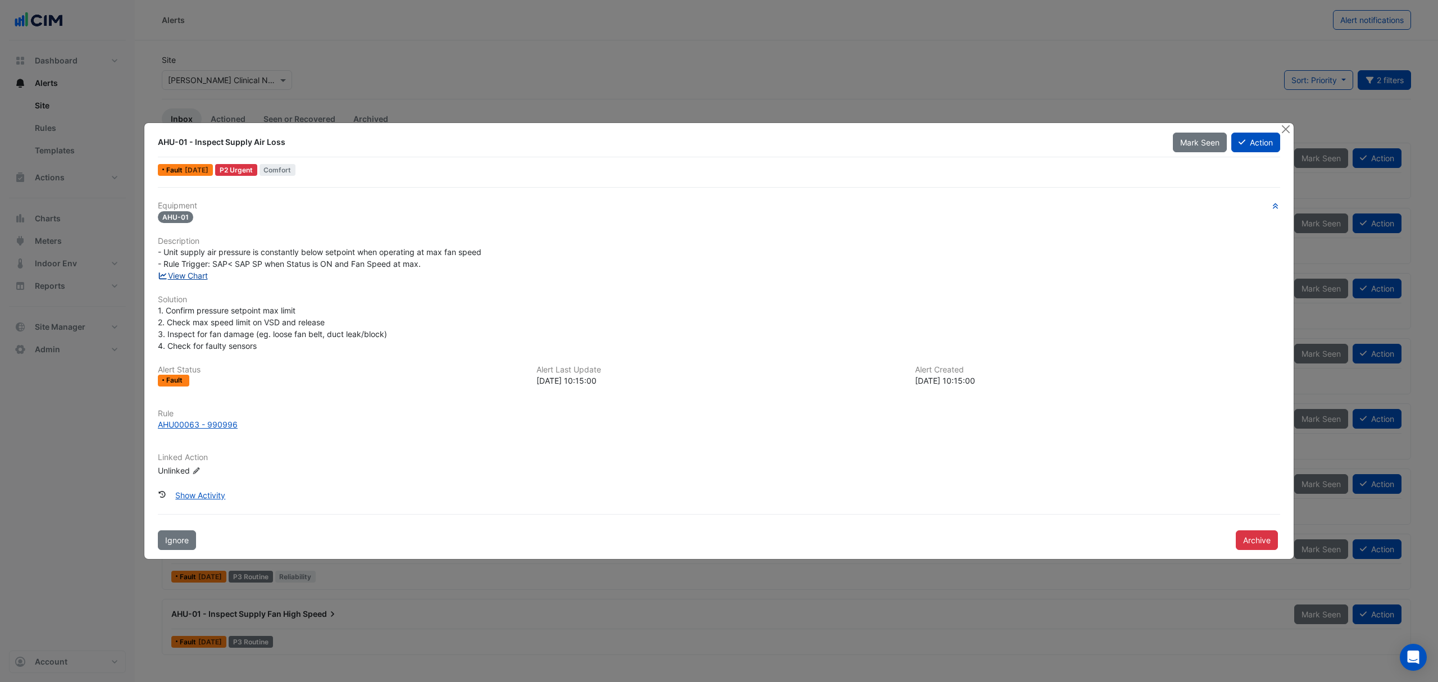
click at [178, 274] on link "View Chart" at bounding box center [183, 276] width 50 height 10
click at [1284, 126] on button "Close" at bounding box center [1286, 129] width 12 height 12
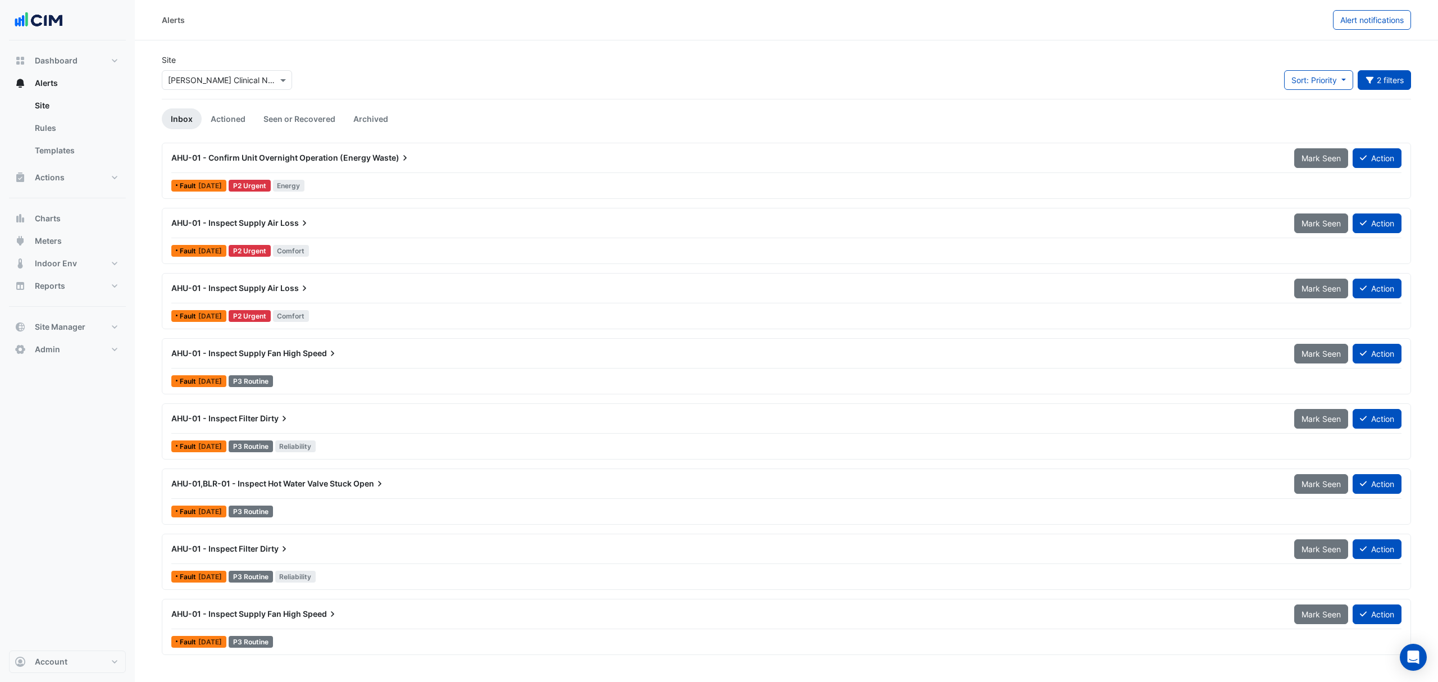
click at [279, 618] on span "AHU-01 - Inspect Supply Fan High" at bounding box center [236, 614] width 130 height 10
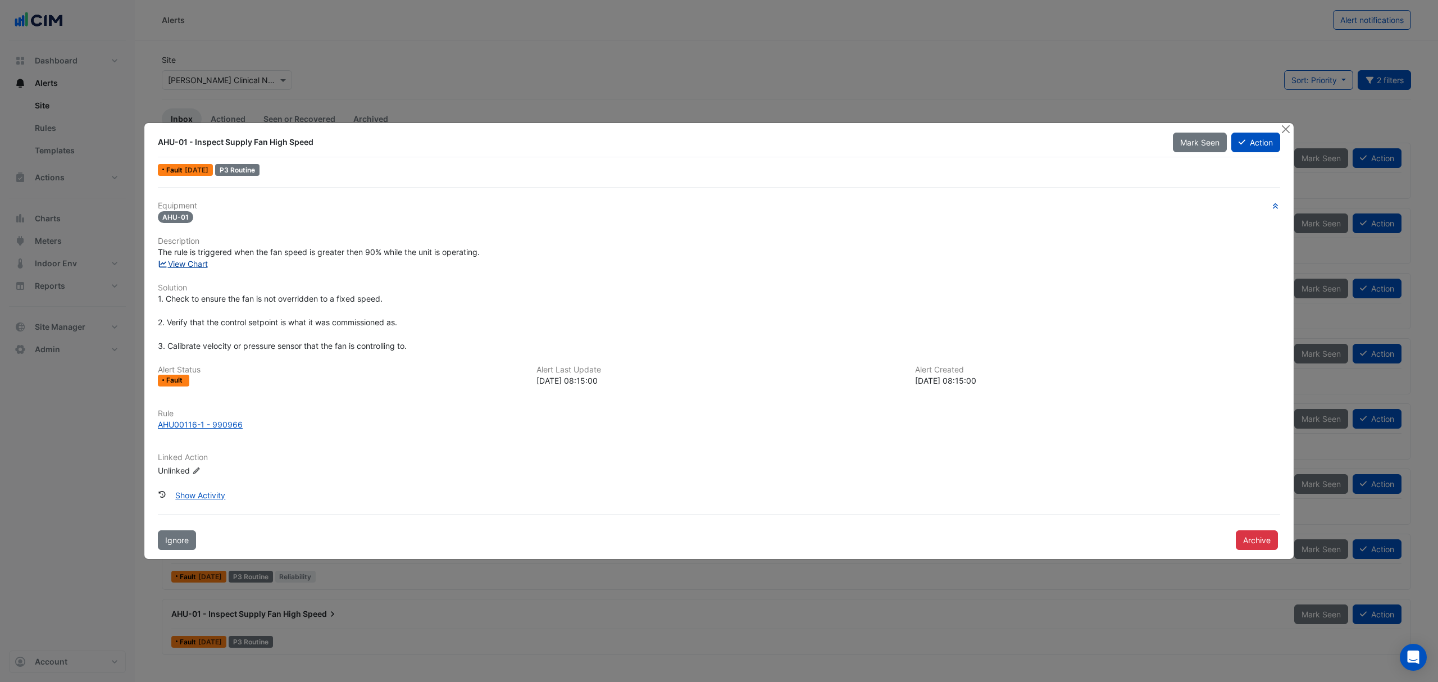
click at [192, 262] on link "View Chart" at bounding box center [183, 264] width 50 height 10
click at [1284, 133] on button "Close" at bounding box center [1286, 129] width 12 height 12
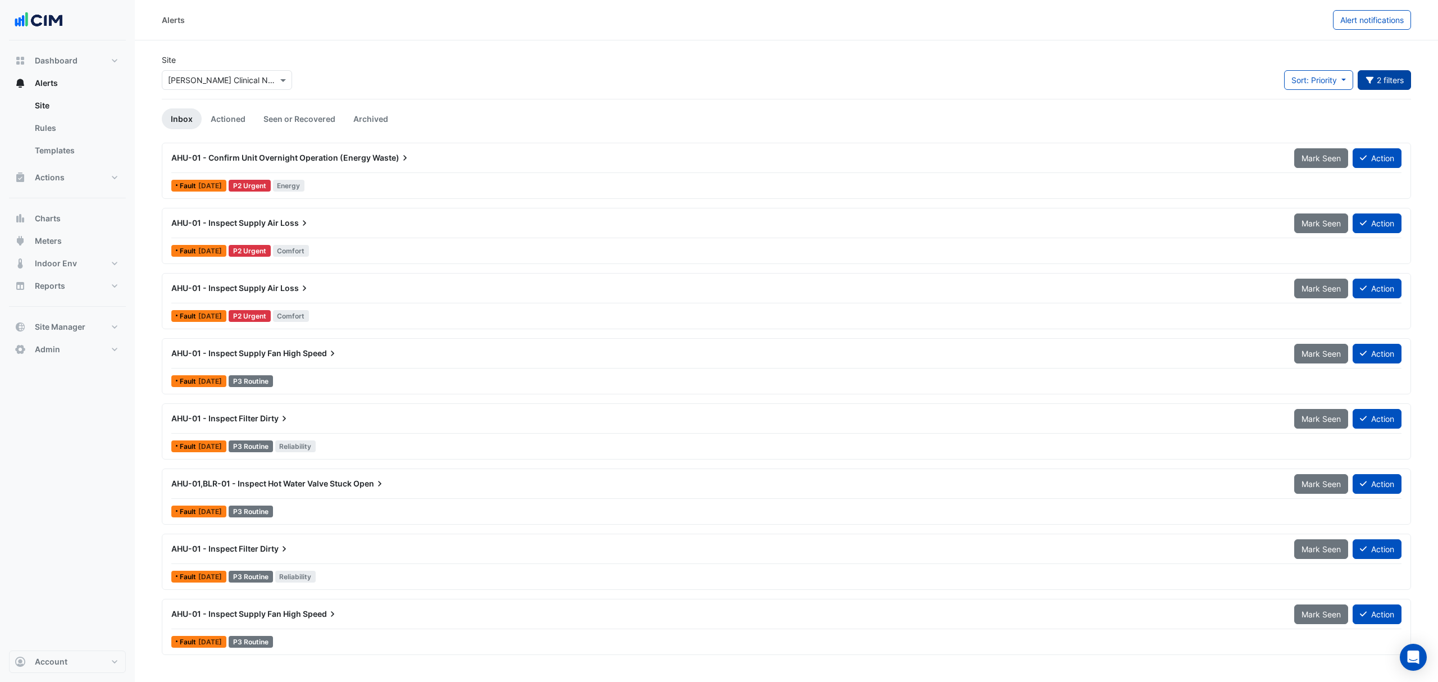
click at [1380, 81] on button "2 filters" at bounding box center [1385, 80] width 54 height 20
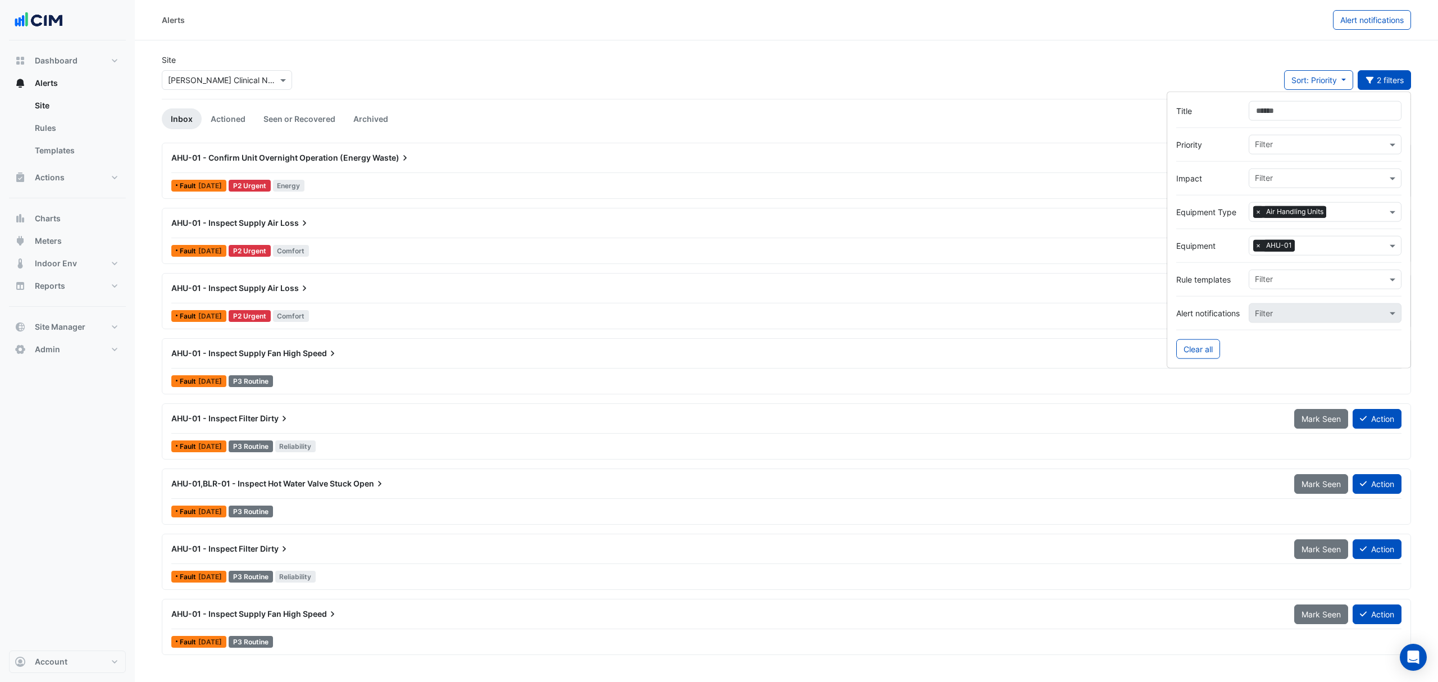
click at [1257, 210] on span "×" at bounding box center [1258, 211] width 10 height 11
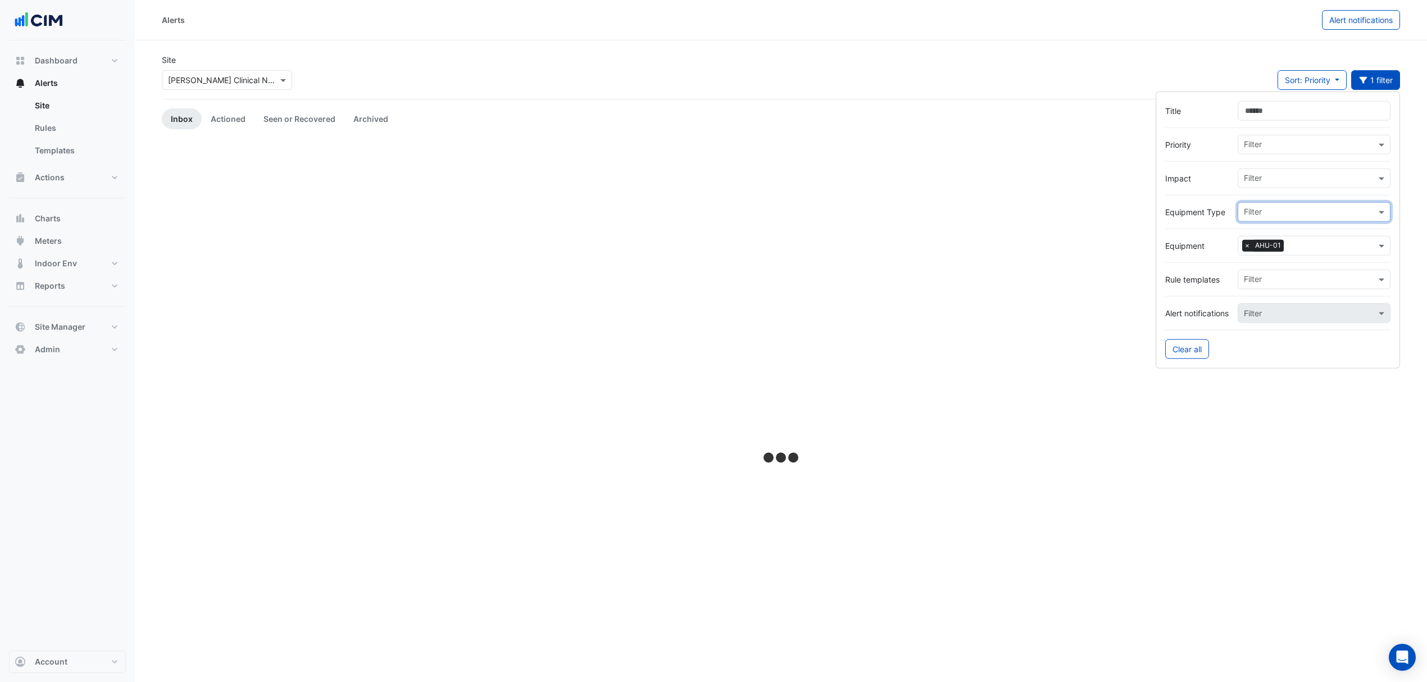
click at [1254, 211] on input "text" at bounding box center [1310, 213] width 132 height 12
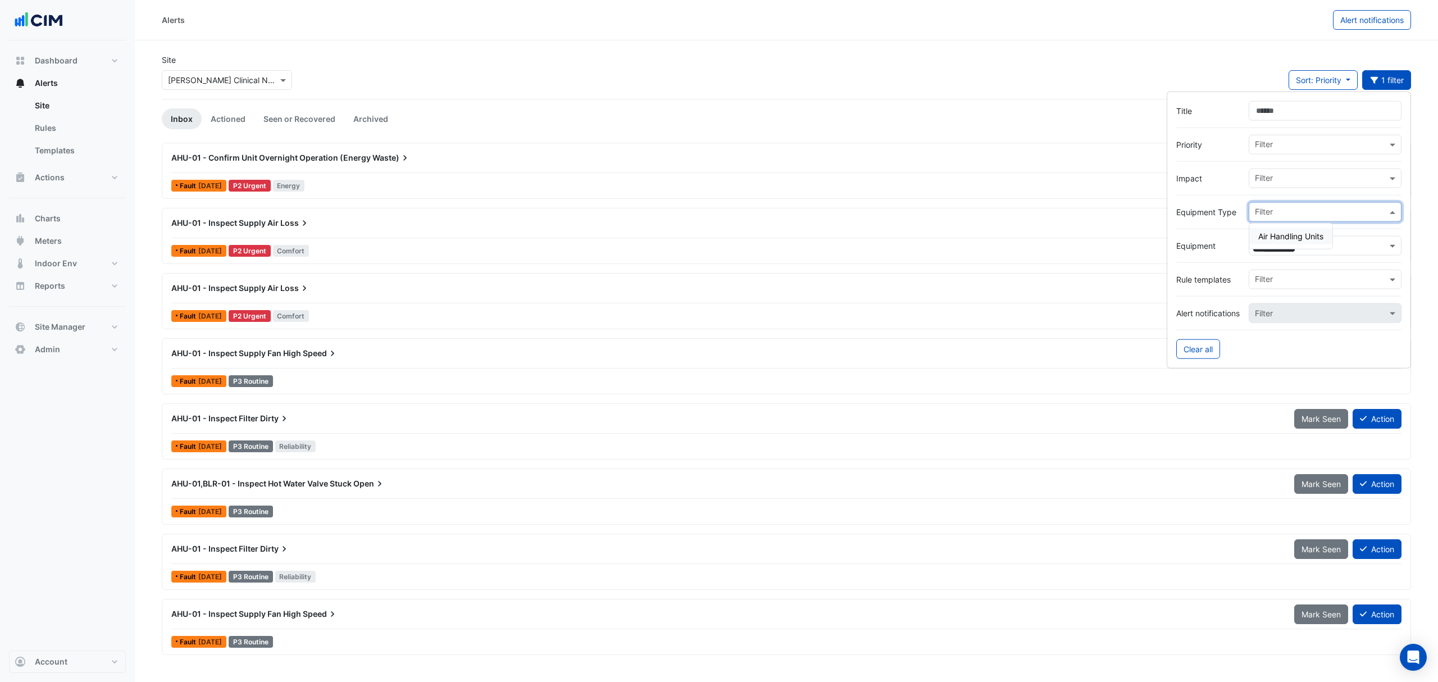
click at [1297, 210] on input "text" at bounding box center [1321, 213] width 132 height 12
click at [1353, 249] on input "text" at bounding box center [1343, 247] width 88 height 12
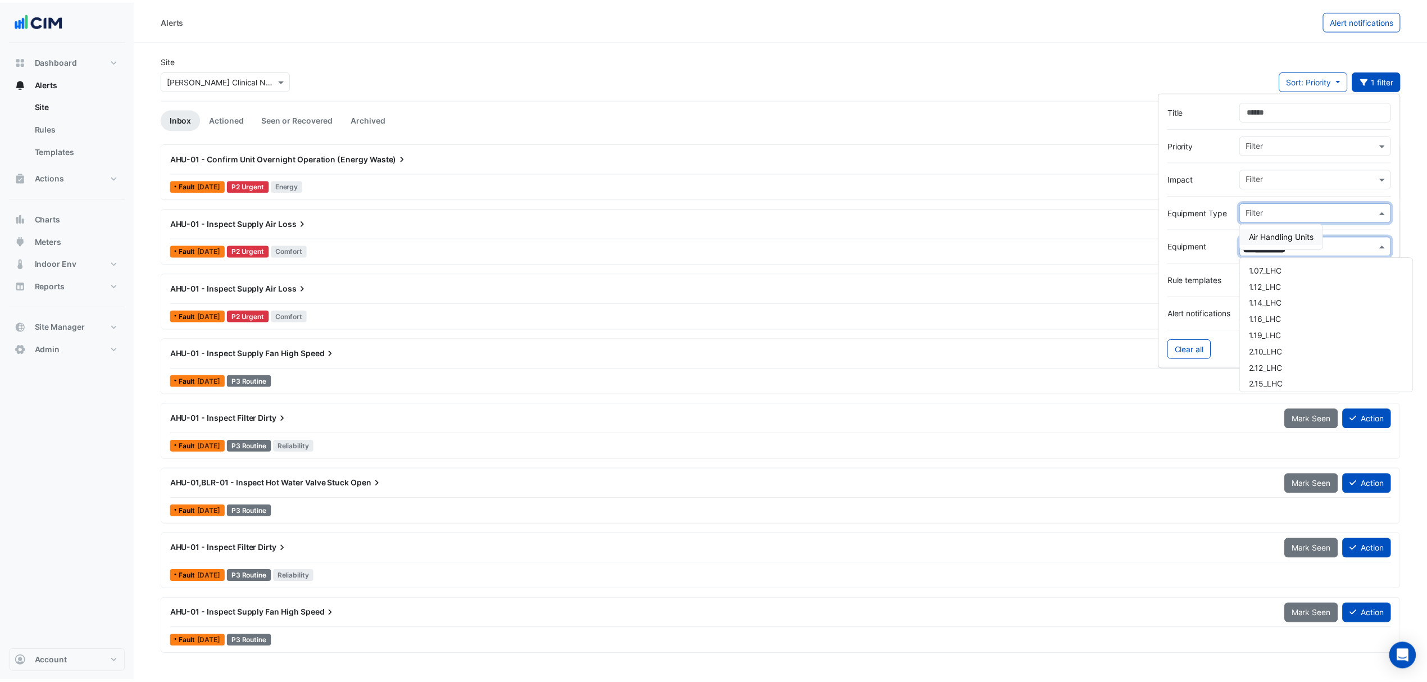
scroll to position [183, 0]
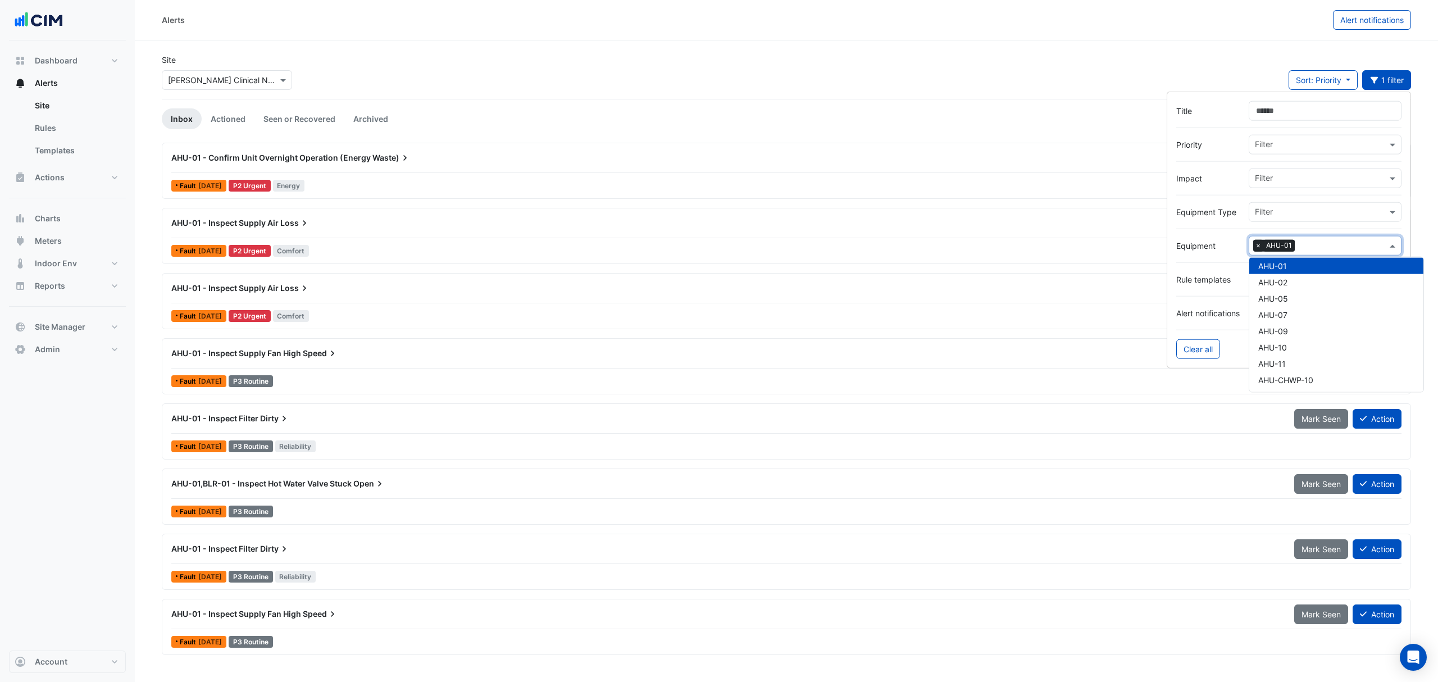
drag, startPoint x: 1254, startPoint y: 249, endPoint x: 1266, endPoint y: 234, distance: 18.9
click at [1254, 248] on span "×" at bounding box center [1258, 245] width 10 height 11
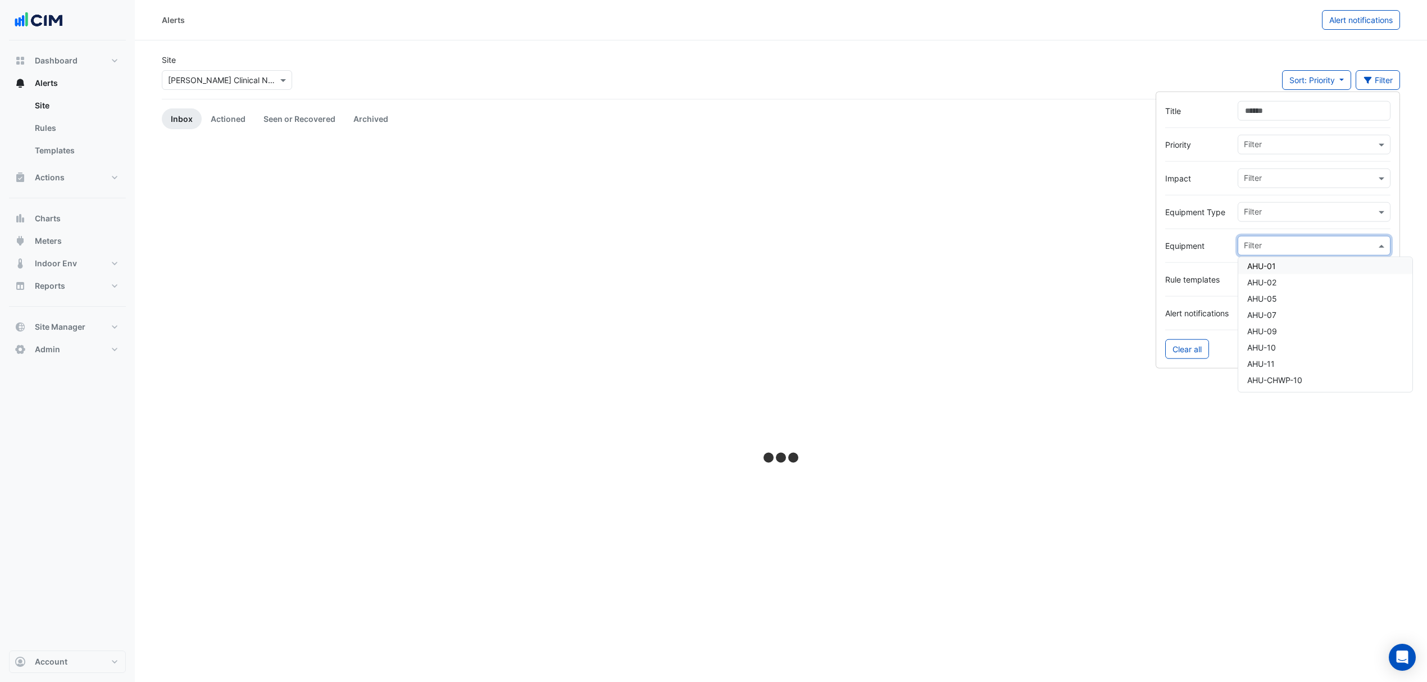
click at [1272, 212] on input "text" at bounding box center [1310, 213] width 132 height 12
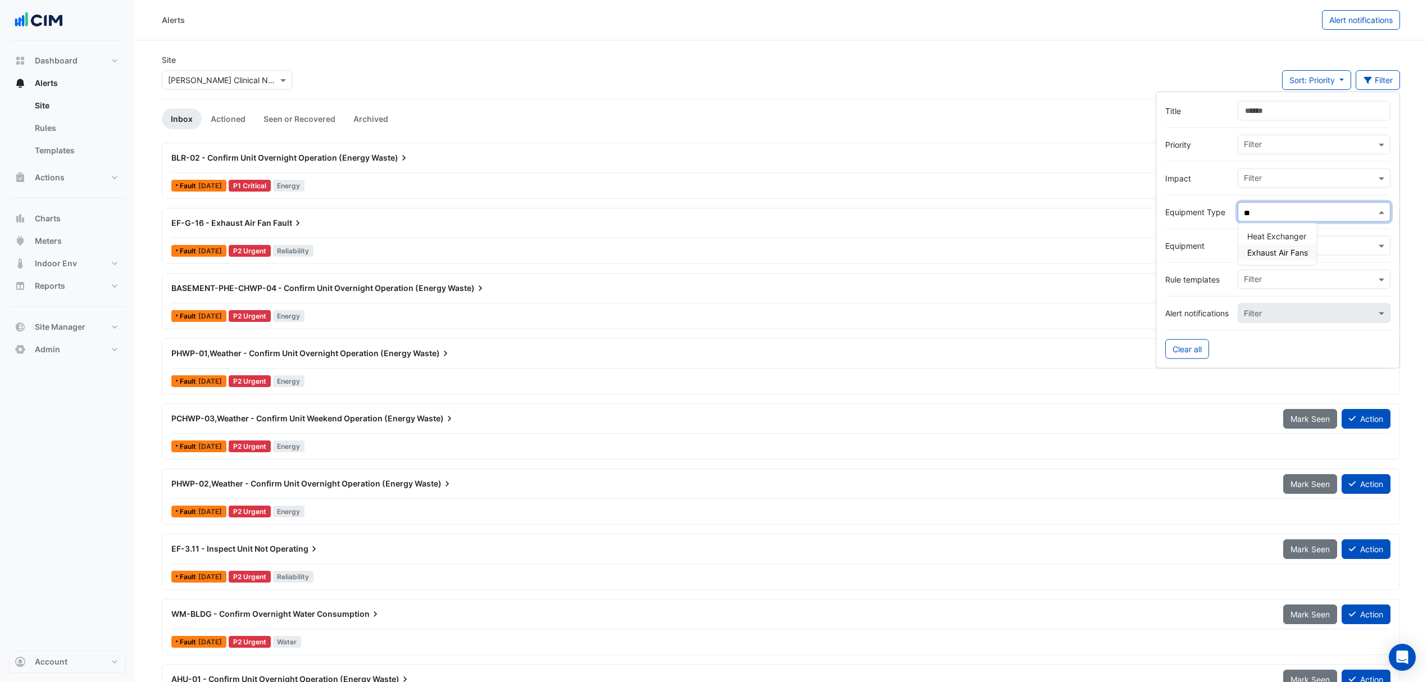
click at [1278, 250] on span "Exhaust Air Fans" at bounding box center [1277, 253] width 61 height 10
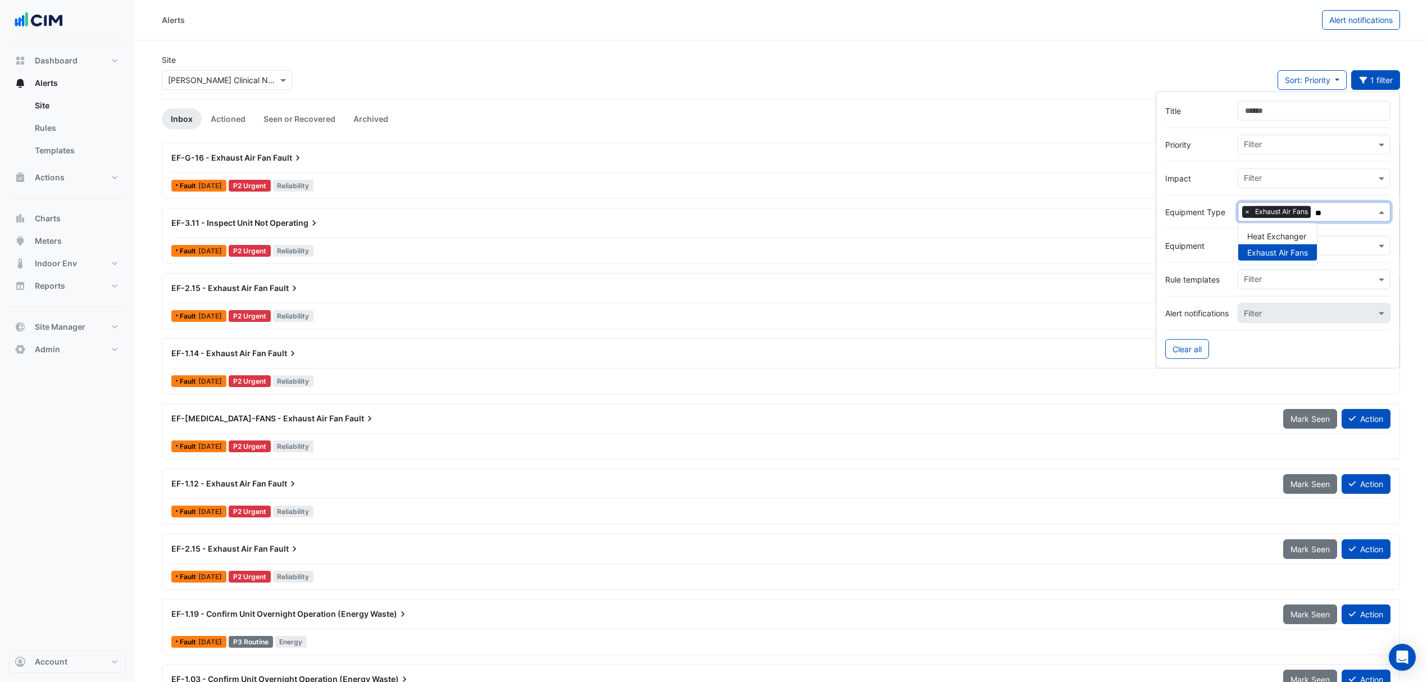
type input "**"
click at [1346, 244] on input "text" at bounding box center [1310, 247] width 132 height 12
click at [1268, 284] on span "EF-1.10" at bounding box center [1260, 286] width 26 height 10
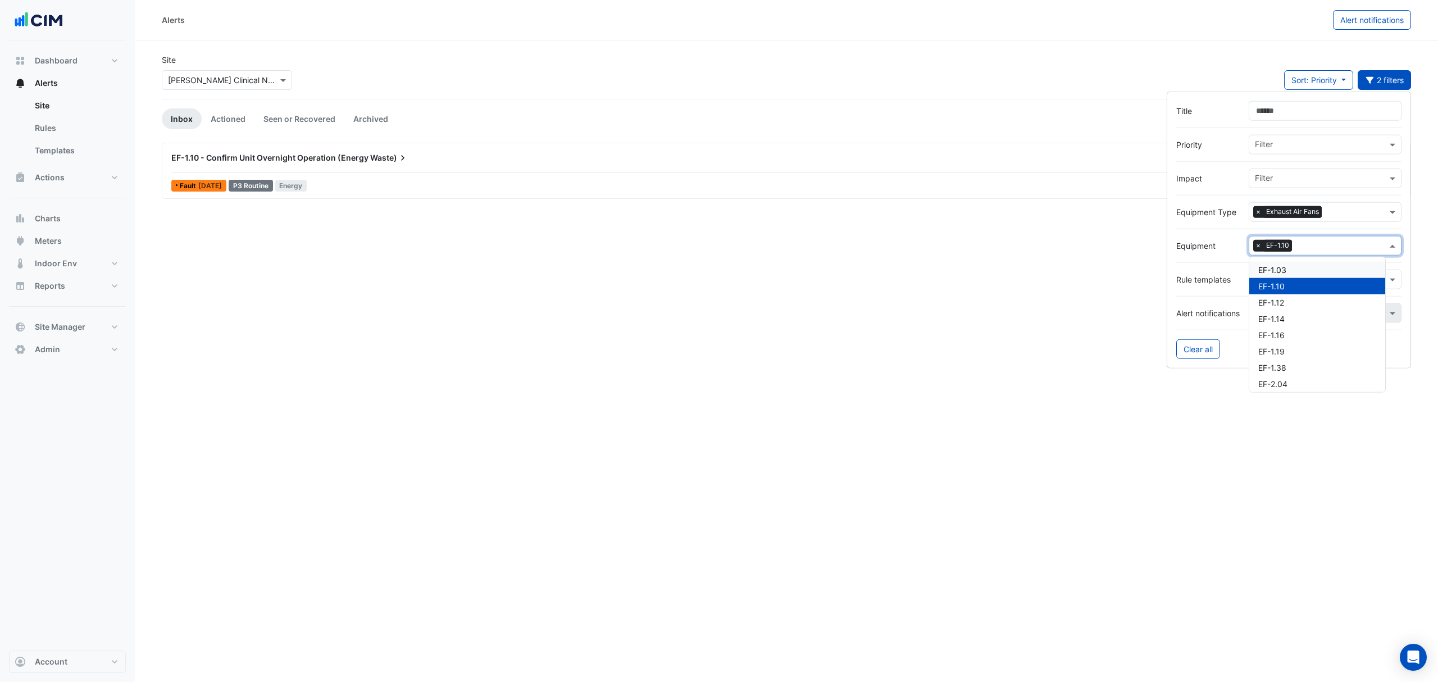
click at [261, 153] on div "EF-1.10 - Confirm Unit Overnight Operation (Energy Waste)" at bounding box center [725, 157] width 1109 height 11
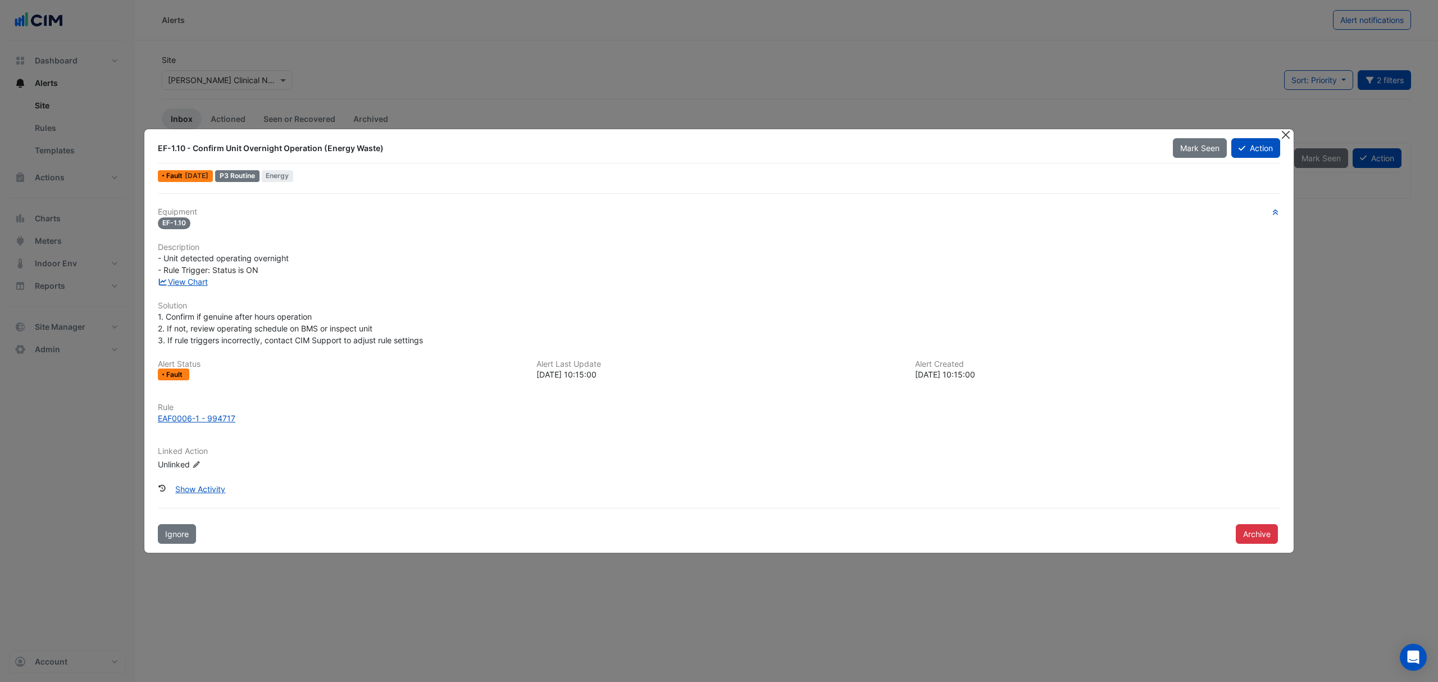
click at [1286, 138] on button "Close" at bounding box center [1286, 135] width 12 height 12
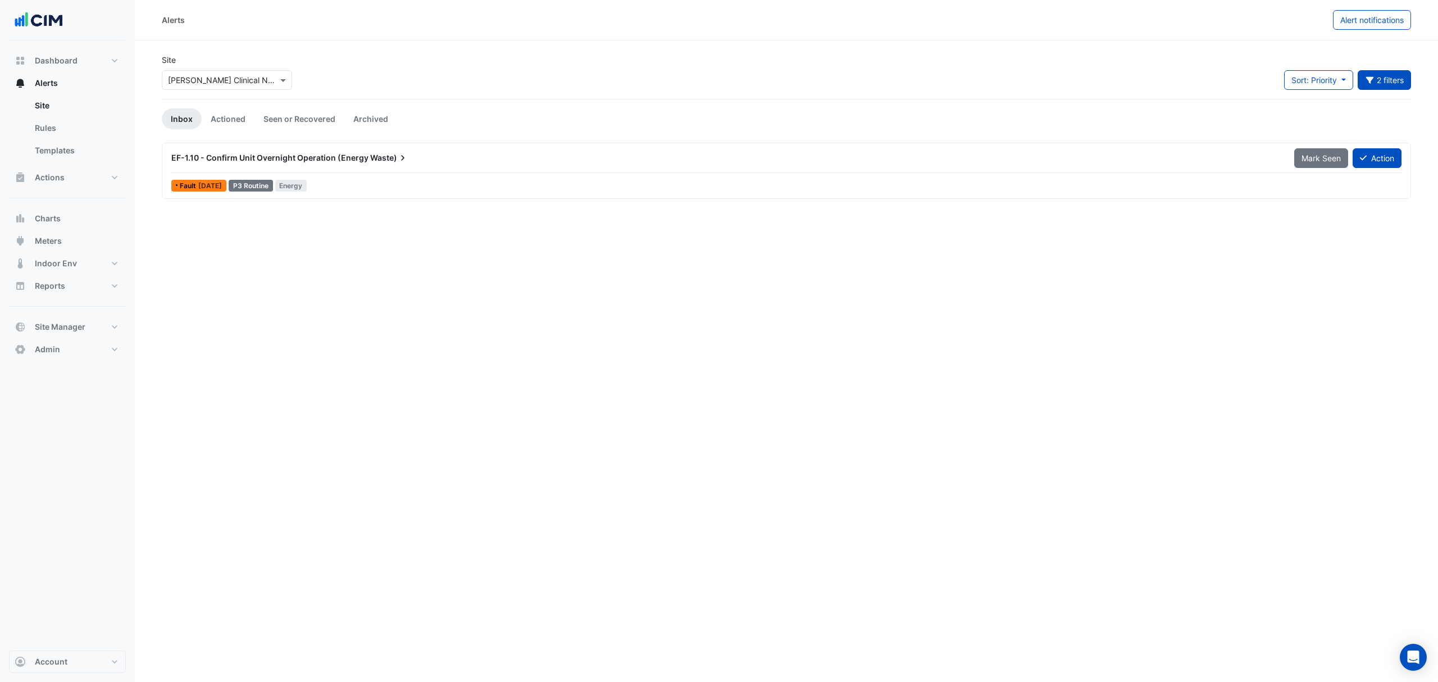
click at [176, 119] on link "Inbox" at bounding box center [182, 118] width 40 height 21
click at [1376, 82] on button "2 filters" at bounding box center [1385, 80] width 54 height 20
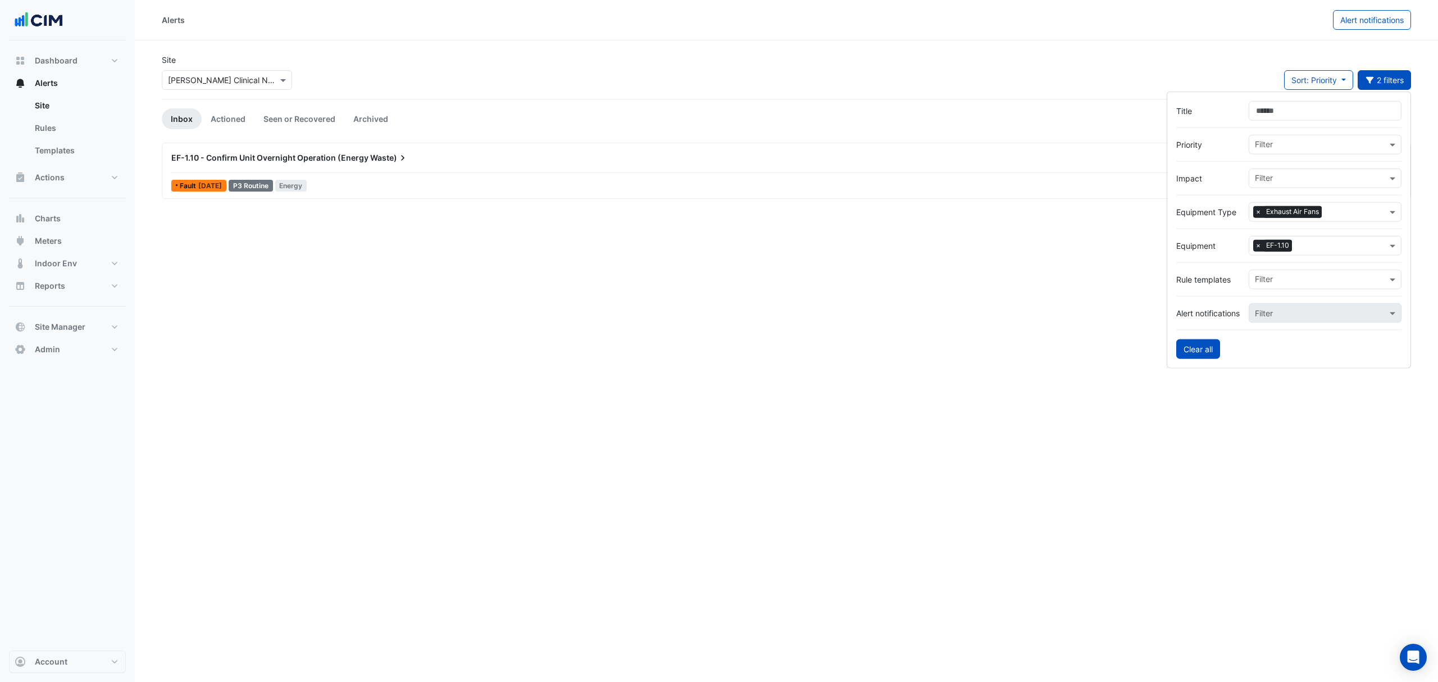
click at [1200, 351] on button "Clear all" at bounding box center [1198, 349] width 44 height 20
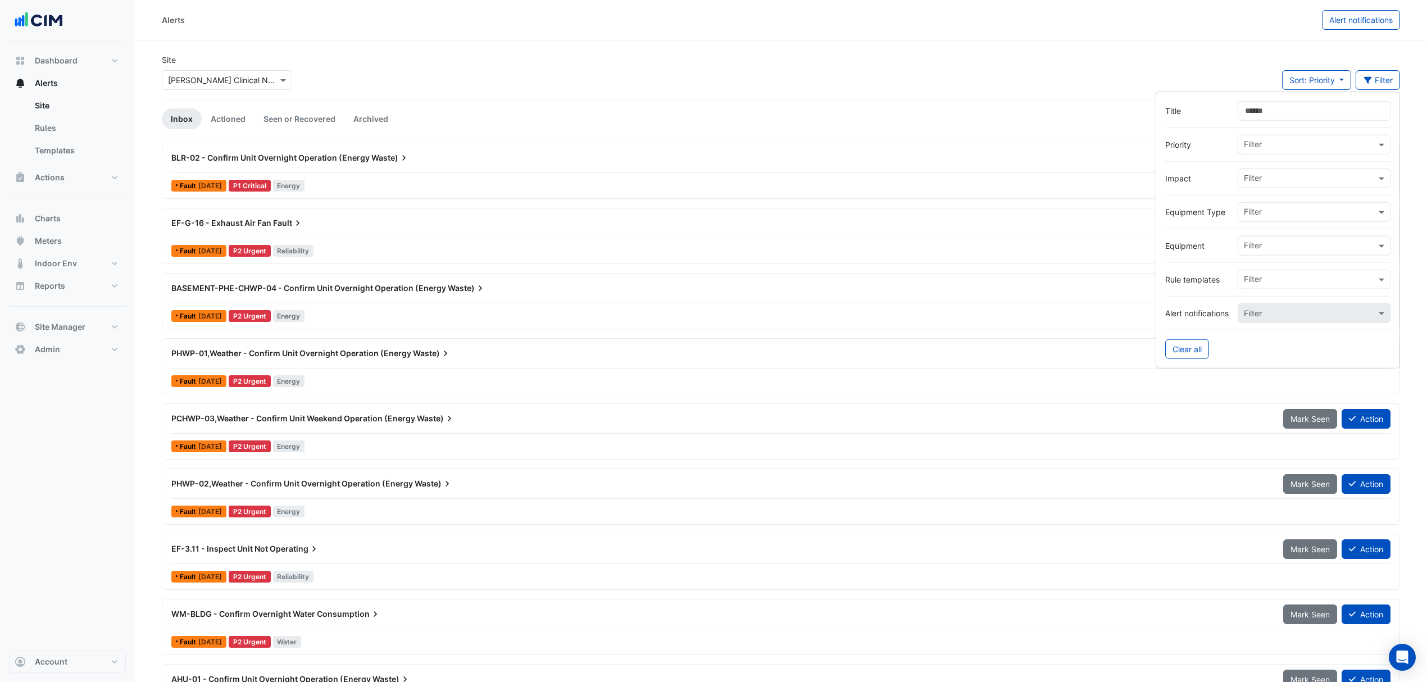
click at [805, 67] on div "Site Select a Site × Maurice Wohl Clinical Neuroscience Institute Sort: Priorit…" at bounding box center [780, 76] width 1251 height 45
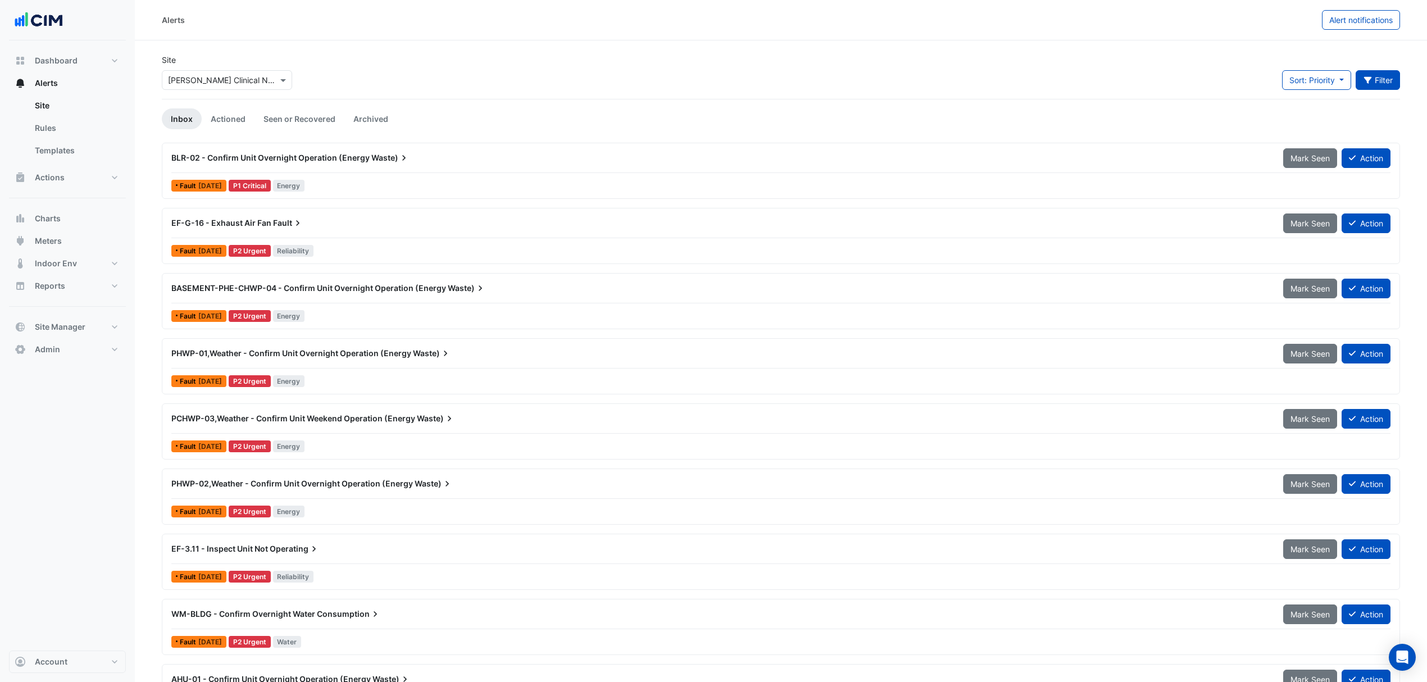
click at [1375, 78] on button "Filter" at bounding box center [1377, 80] width 45 height 20
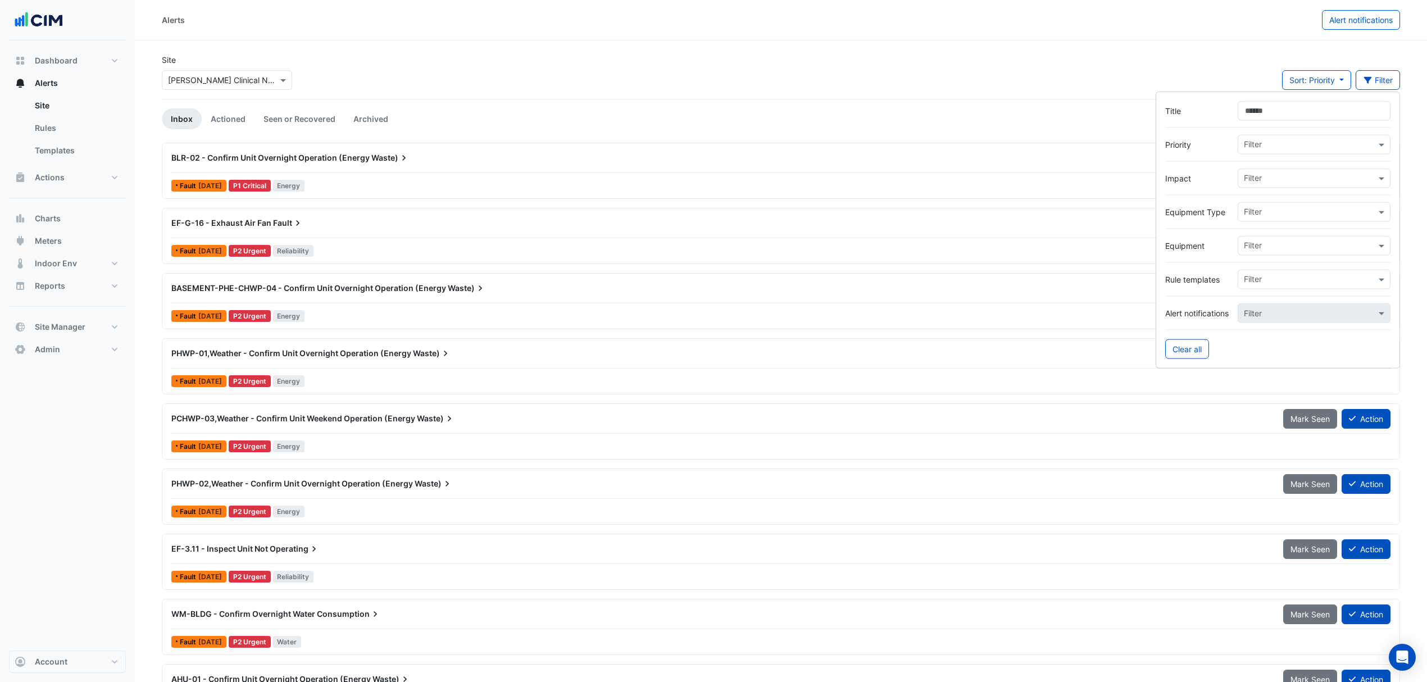
click at [1268, 108] on input "Title" at bounding box center [1313, 111] width 153 height 20
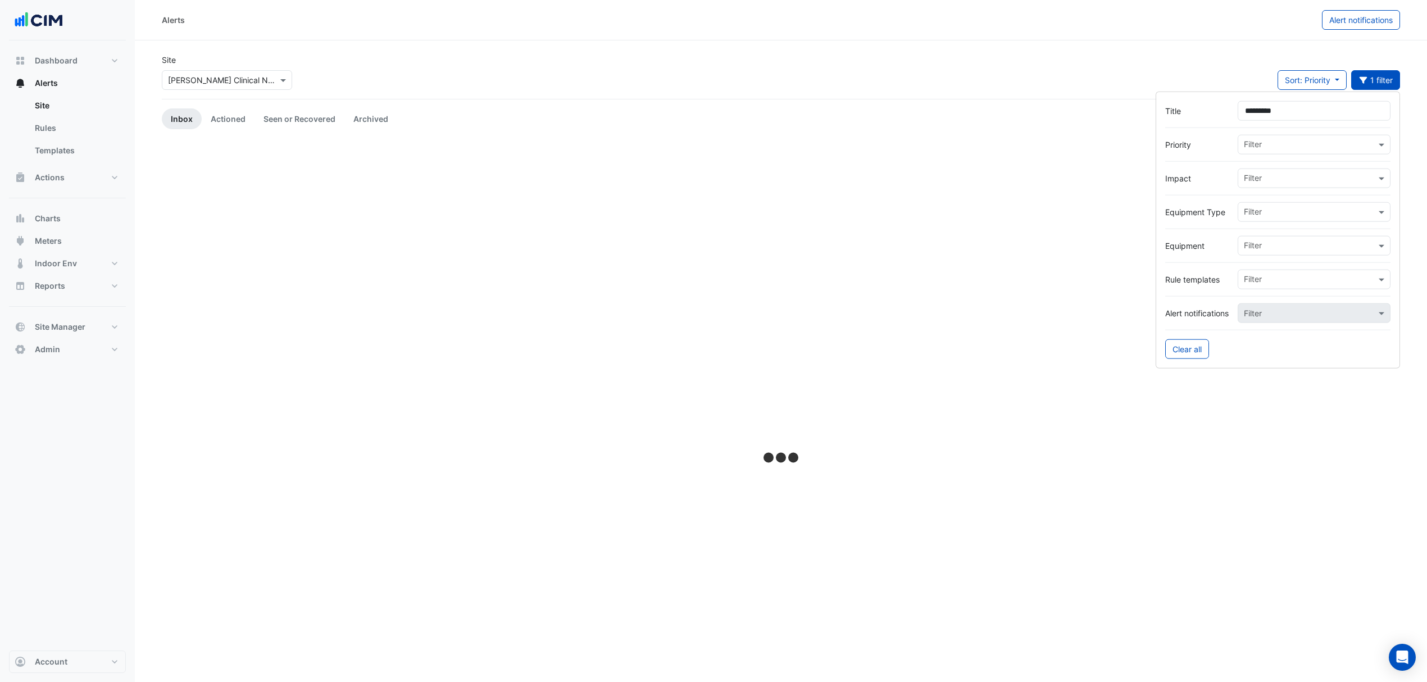
type input "*********"
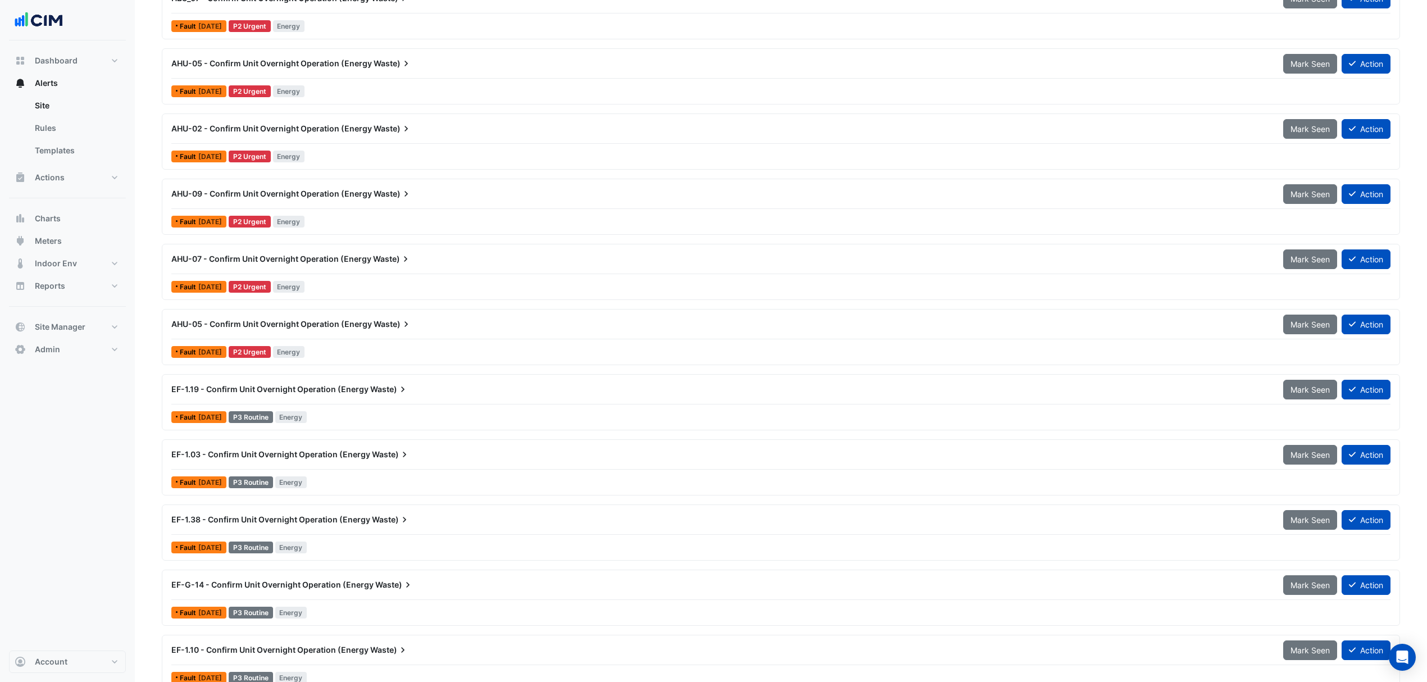
scroll to position [1423, 0]
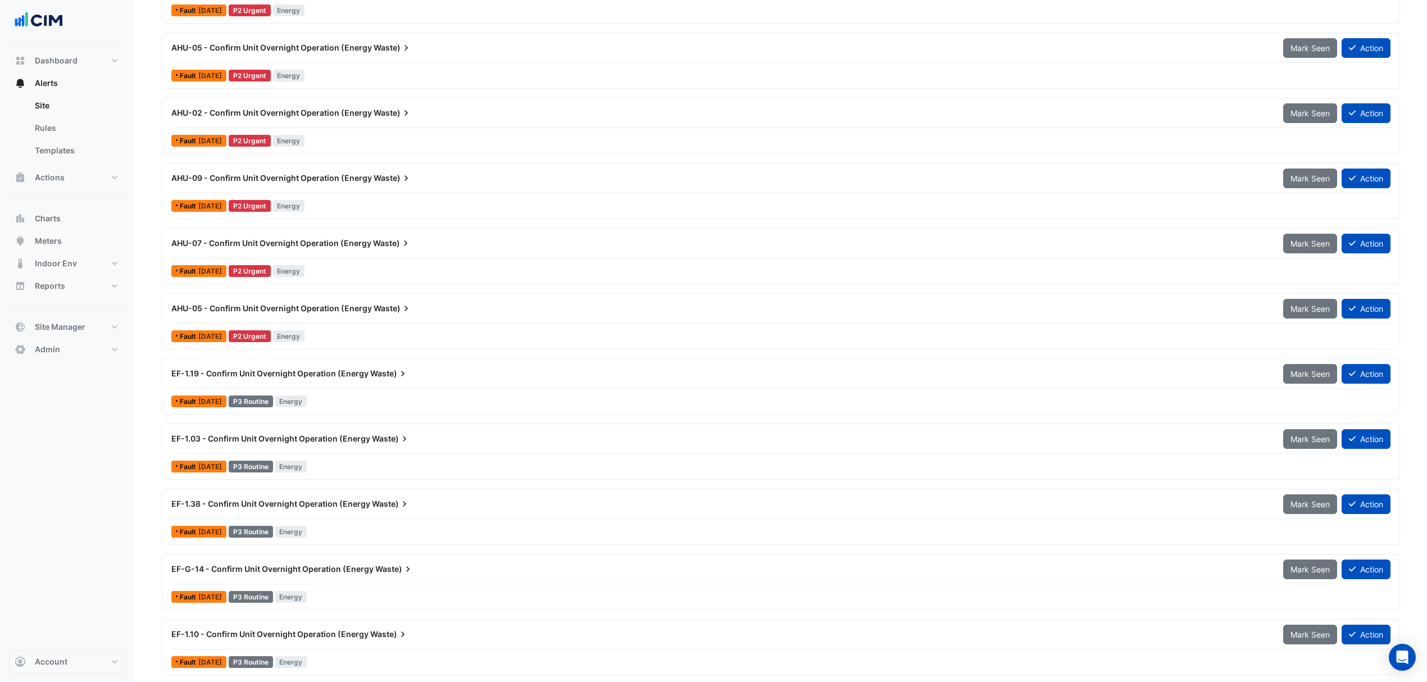
click at [235, 179] on span "AHU-09 - Confirm Unit Overnight Operation (Energy" at bounding box center [271, 178] width 201 height 10
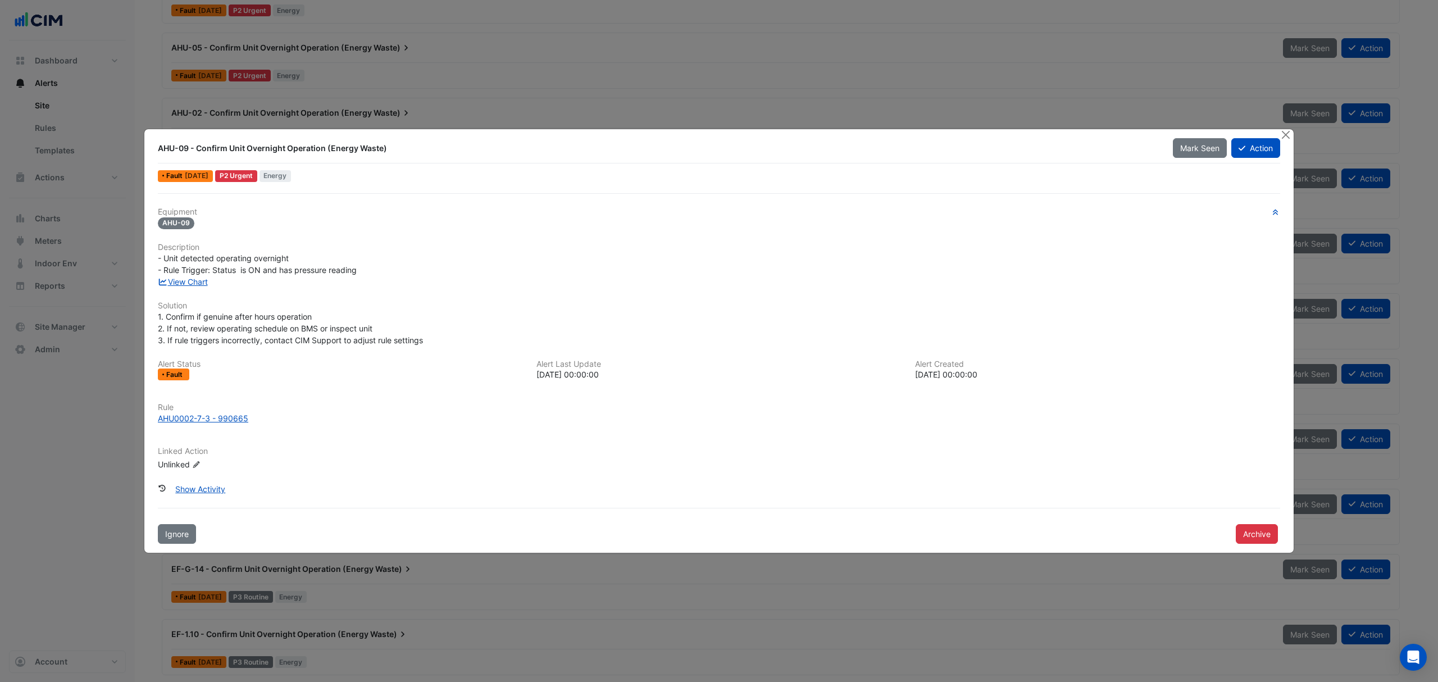
click at [189, 272] on span "- Unit detected operating overnight - Rule Trigger: Status is ON and has pressu…" at bounding box center [257, 263] width 199 height 21
click at [181, 281] on link "View Chart" at bounding box center [183, 282] width 50 height 10
click at [1288, 133] on button "Close" at bounding box center [1286, 135] width 12 height 12
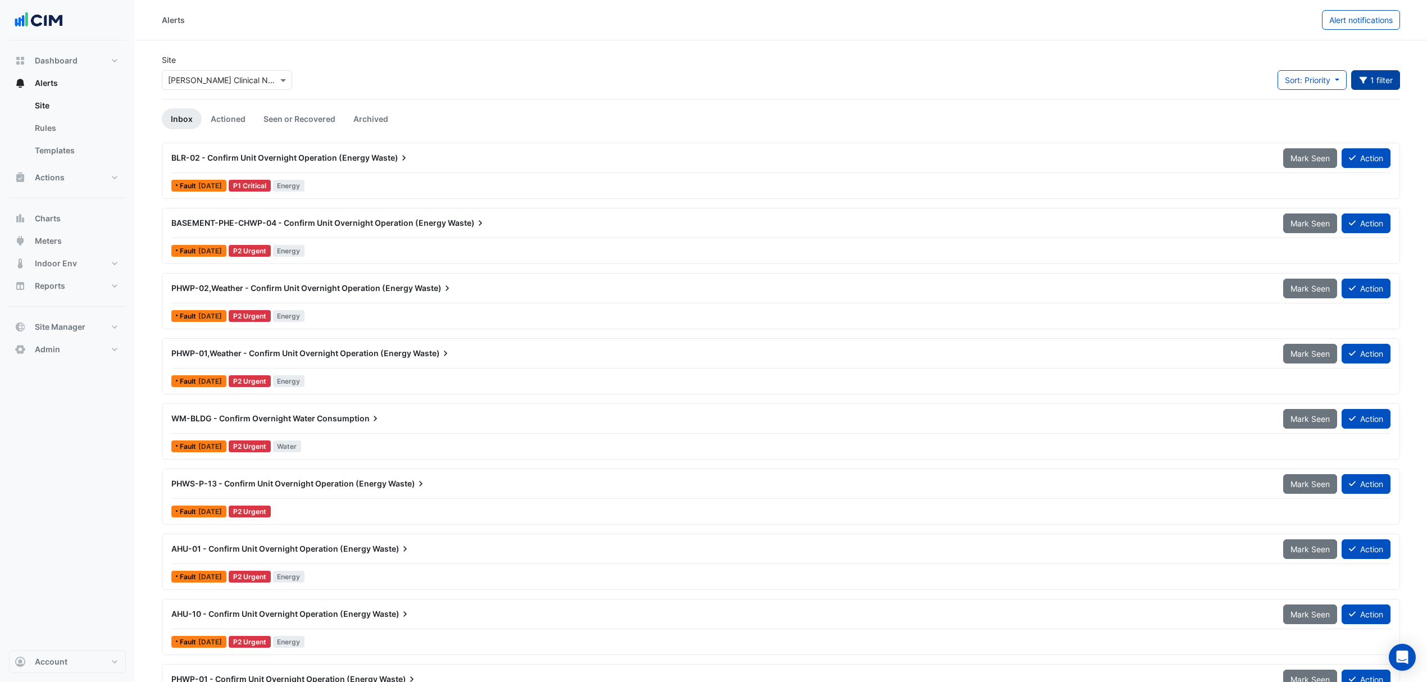
click at [1387, 76] on button "1 filter" at bounding box center [1375, 80] width 49 height 20
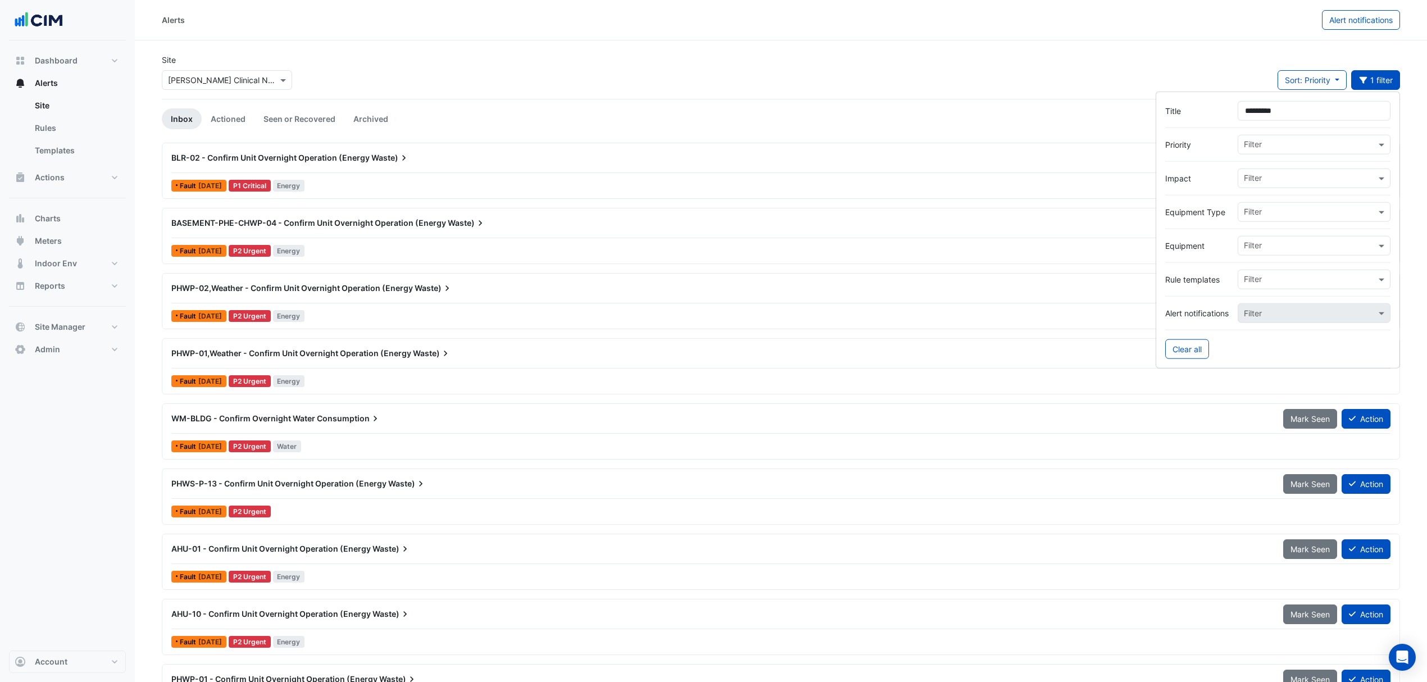
drag, startPoint x: 1291, startPoint y: 111, endPoint x: 1005, endPoint y: 127, distance: 285.8
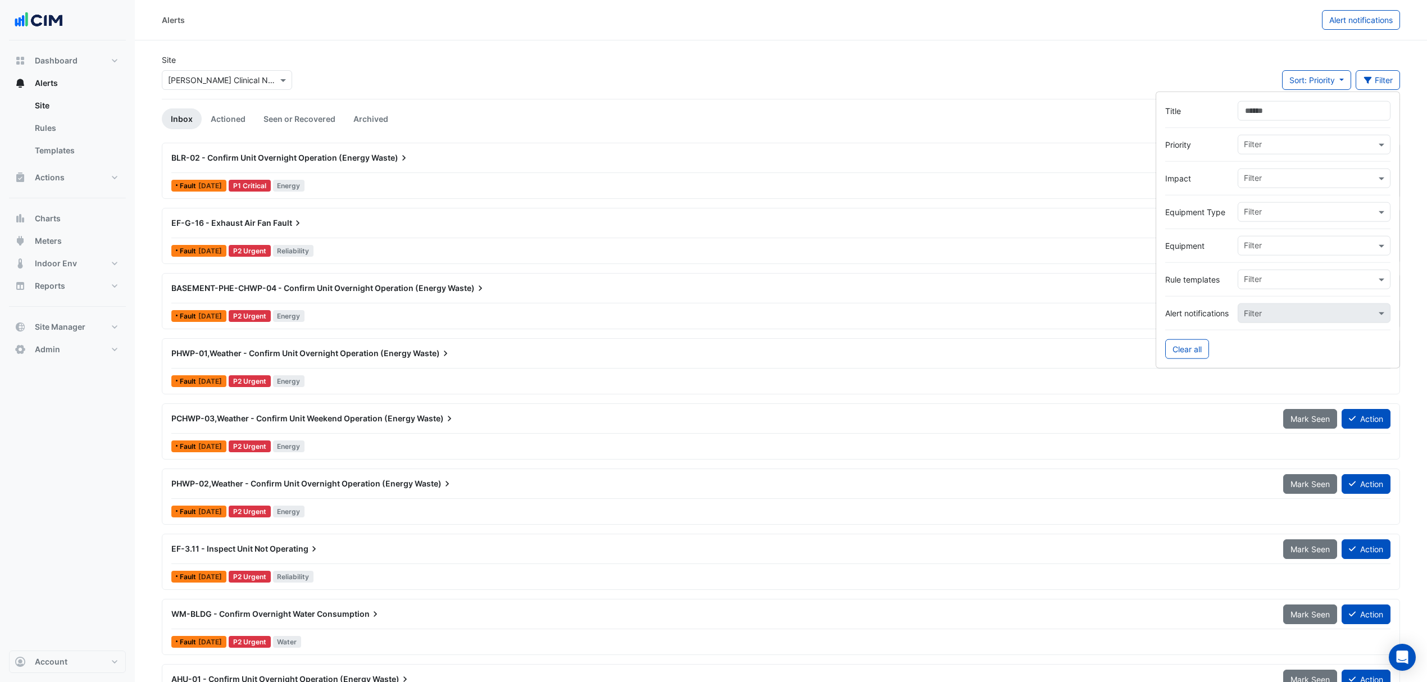
click at [1266, 245] on input "text" at bounding box center [1310, 247] width 132 height 12
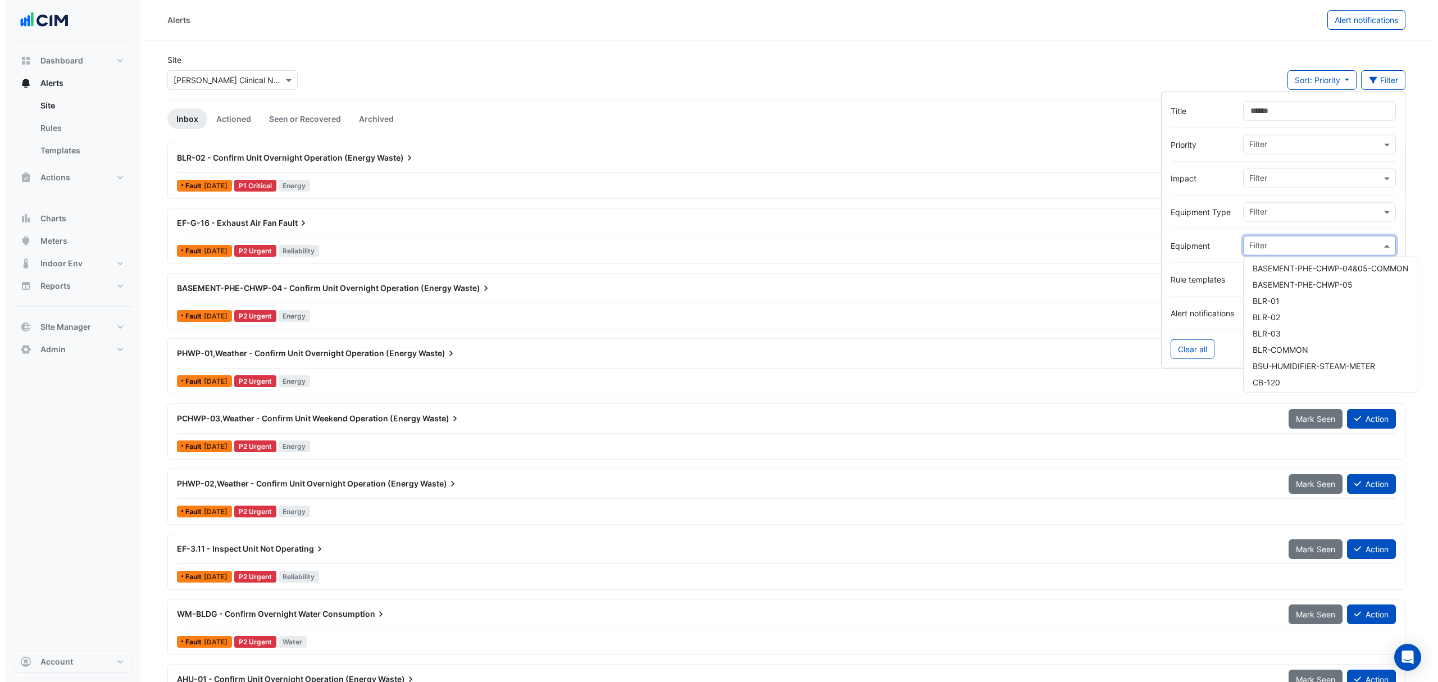
scroll to position [449, 0]
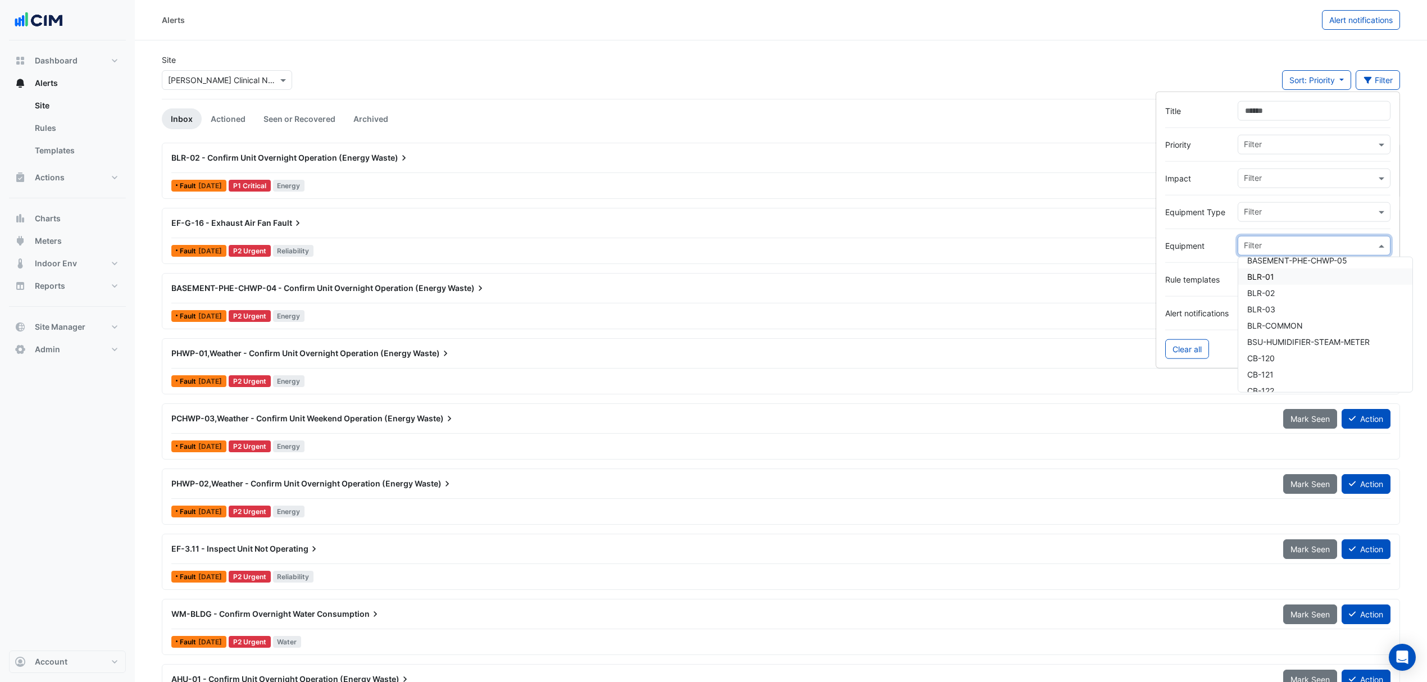
click at [1272, 280] on span "BLR-01" at bounding box center [1260, 277] width 27 height 10
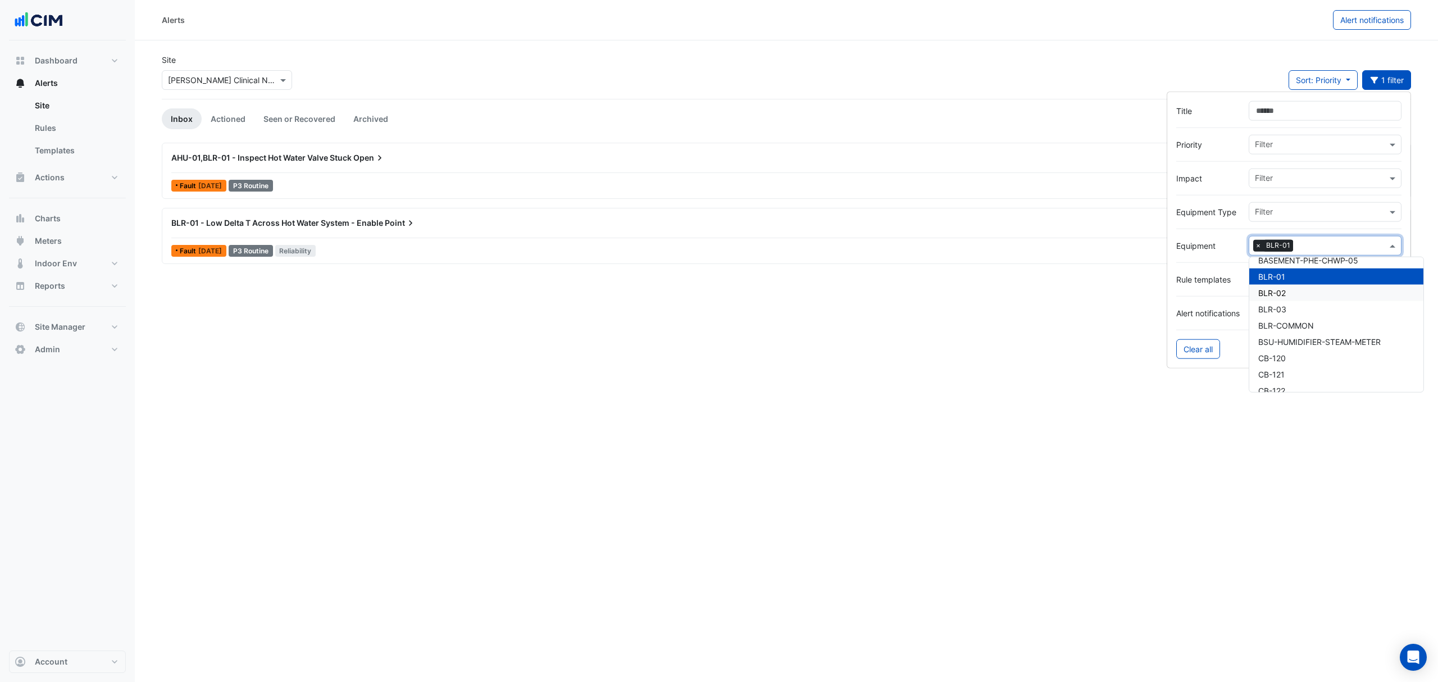
click at [1270, 289] on span "BLR-02" at bounding box center [1272, 293] width 28 height 10
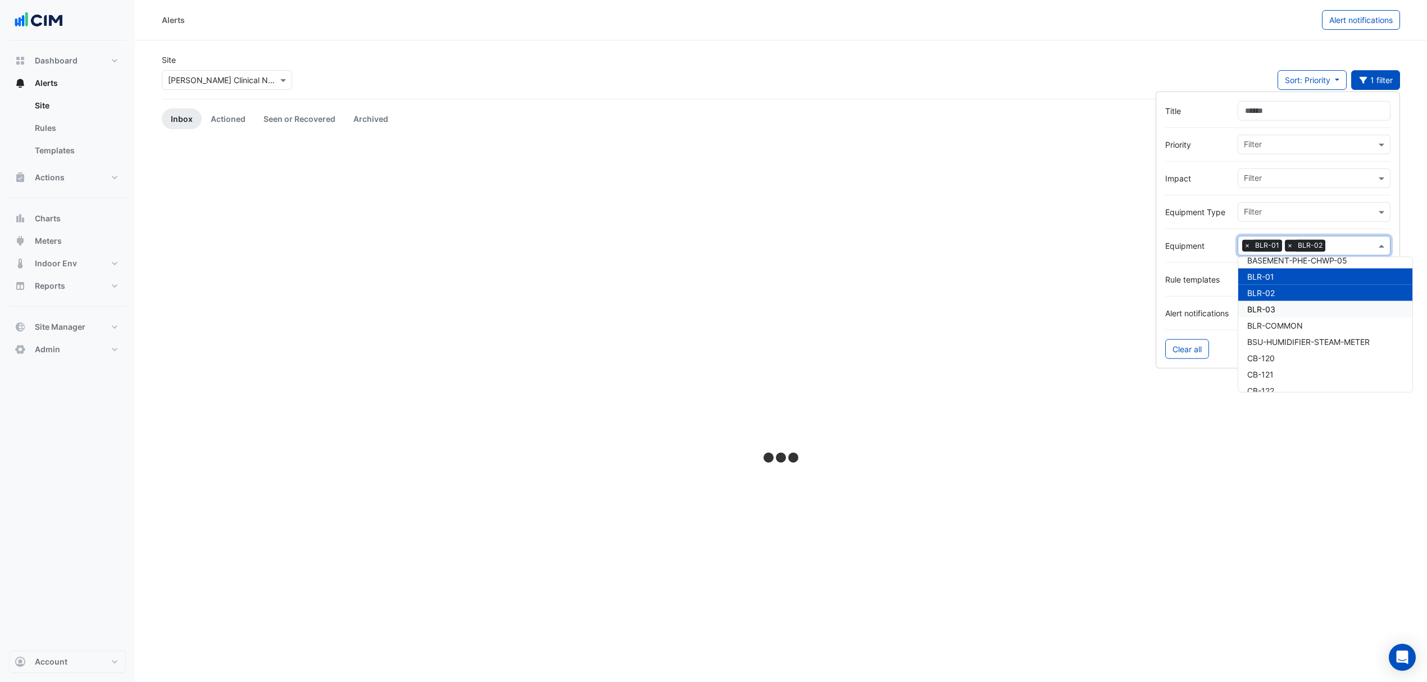
click at [1268, 308] on span "BLR-03" at bounding box center [1261, 309] width 28 height 10
click at [1267, 322] on span "BLR-COMMON" at bounding box center [1275, 326] width 56 height 10
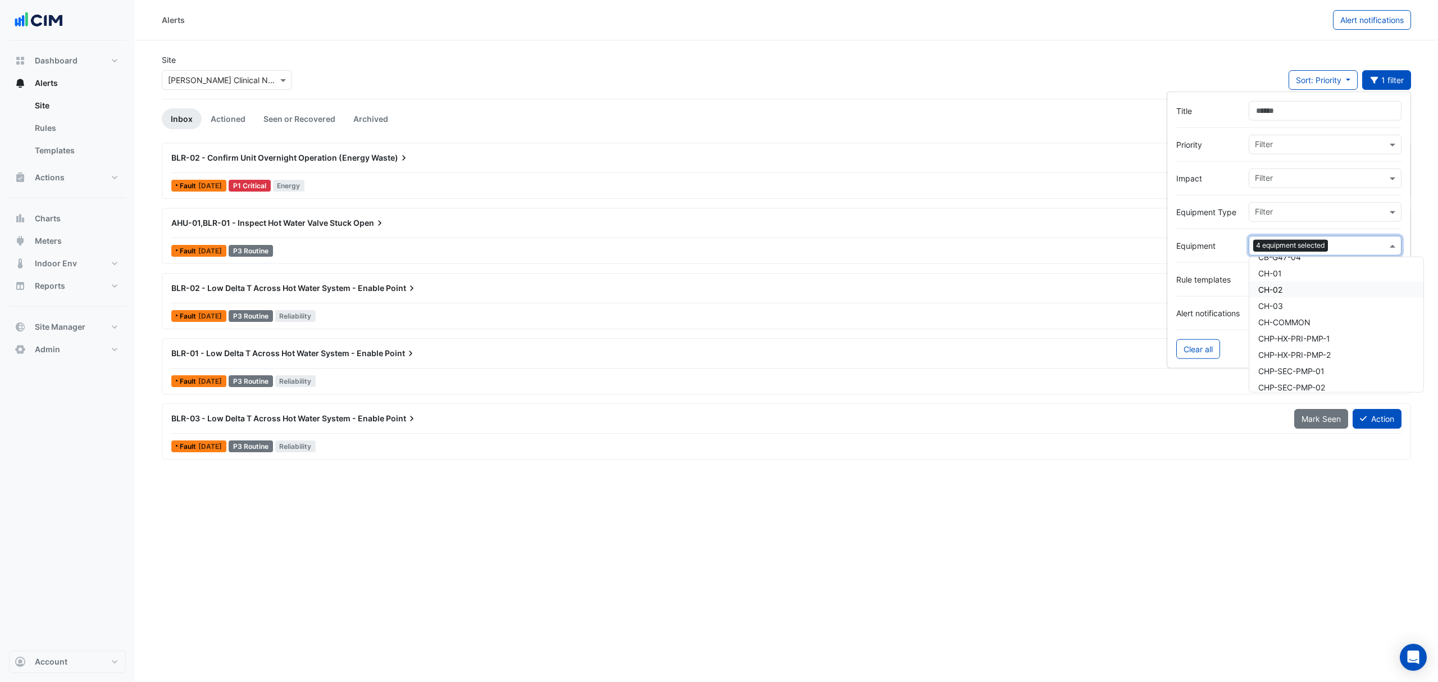
scroll to position [1573, 0]
click at [1278, 295] on span "CH-01" at bounding box center [1270, 294] width 24 height 10
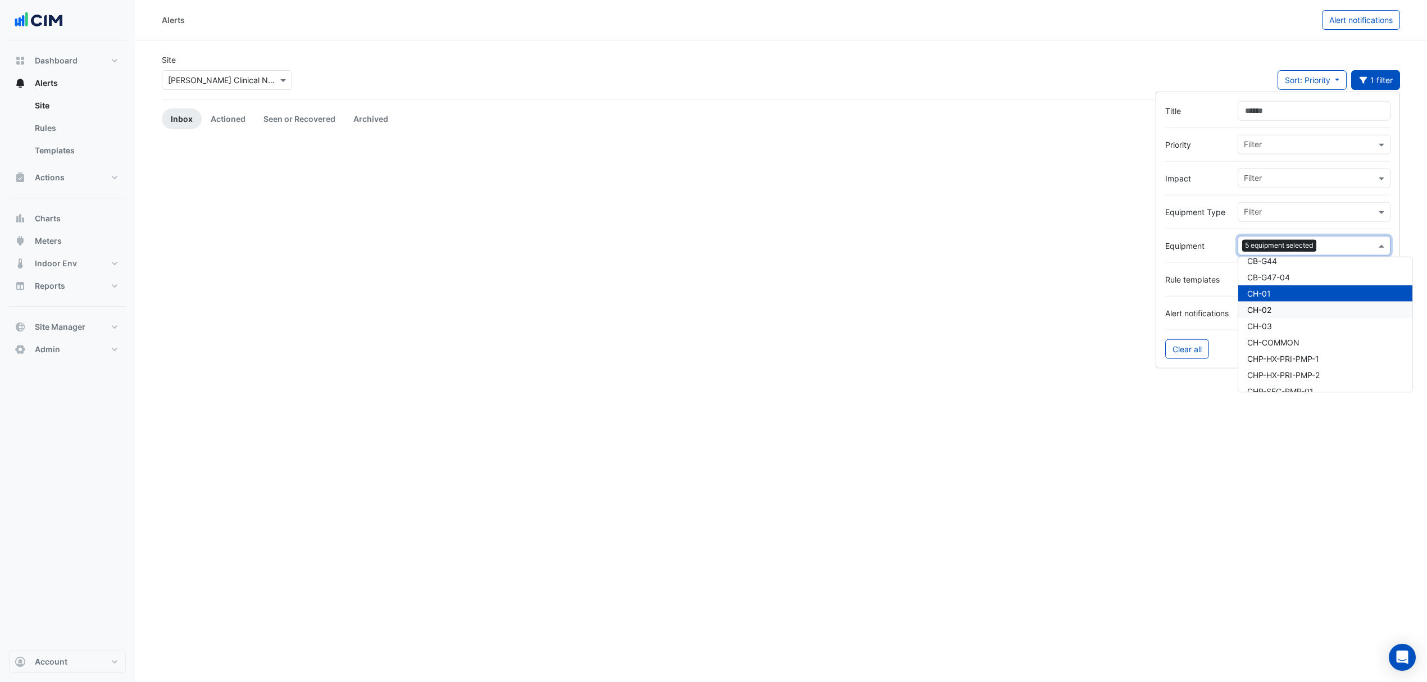
click at [1271, 313] on span "CH-02" at bounding box center [1259, 310] width 24 height 10
click at [1267, 324] on span "CH-03" at bounding box center [1259, 326] width 25 height 10
drag, startPoint x: 1267, startPoint y: 340, endPoint x: 1268, endPoint y: 353, distance: 13.0
click at [1267, 340] on span "CH-COMMON" at bounding box center [1273, 343] width 52 height 10
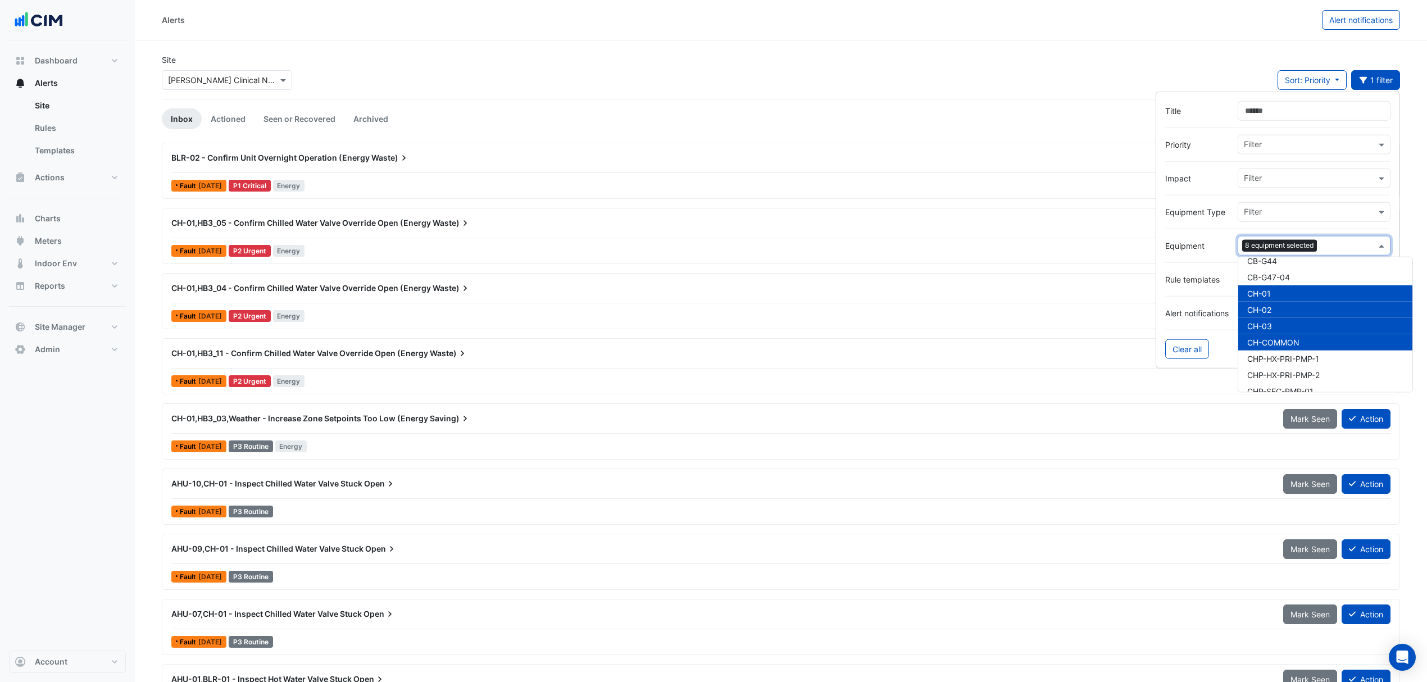
click at [290, 291] on span "CH-01,HB3_04 - Confirm Chilled Water Valve Override Open (Energy" at bounding box center [301, 288] width 260 height 10
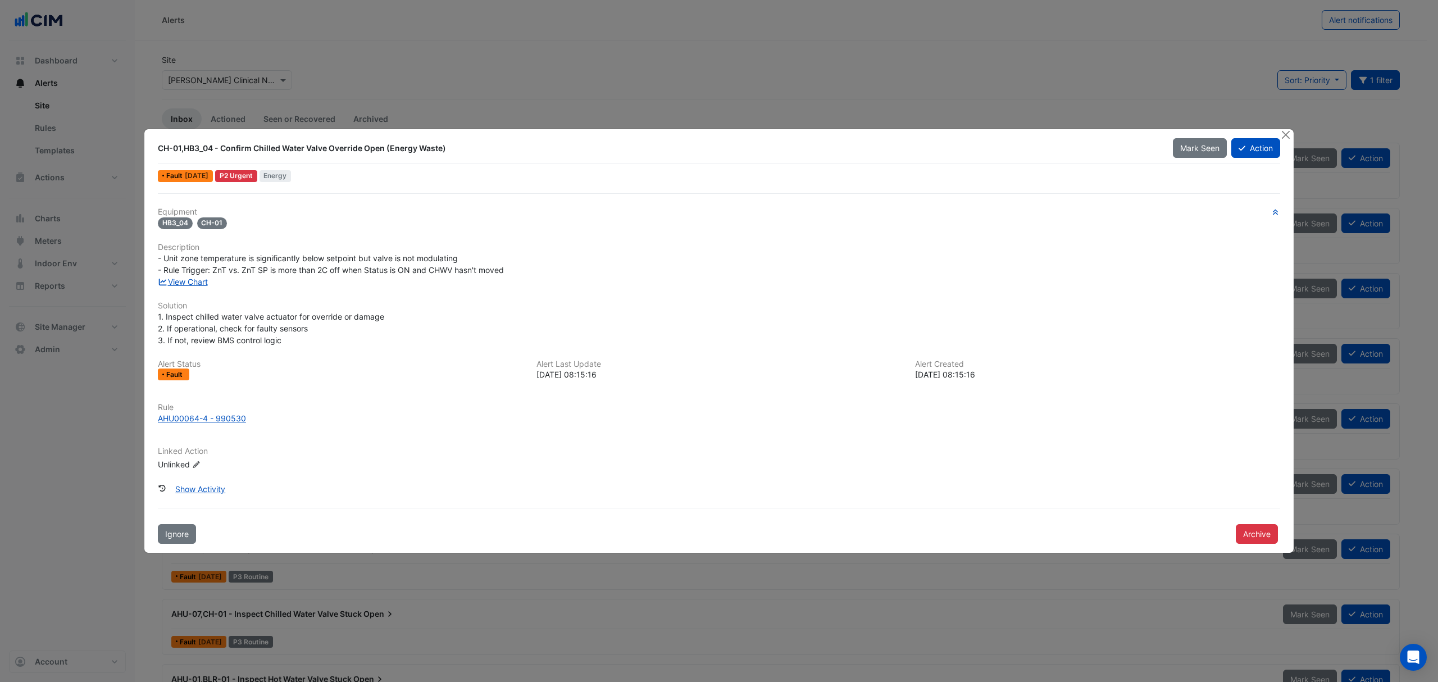
click at [196, 272] on span "- Unit zone temperature is significantly below setpoint but valve is not modula…" at bounding box center [331, 263] width 346 height 21
click at [198, 279] on link "View Chart" at bounding box center [183, 282] width 50 height 10
drag, startPoint x: 1285, startPoint y: 133, endPoint x: 913, endPoint y: 171, distance: 373.8
click at [1285, 133] on button "Close" at bounding box center [1286, 135] width 12 height 12
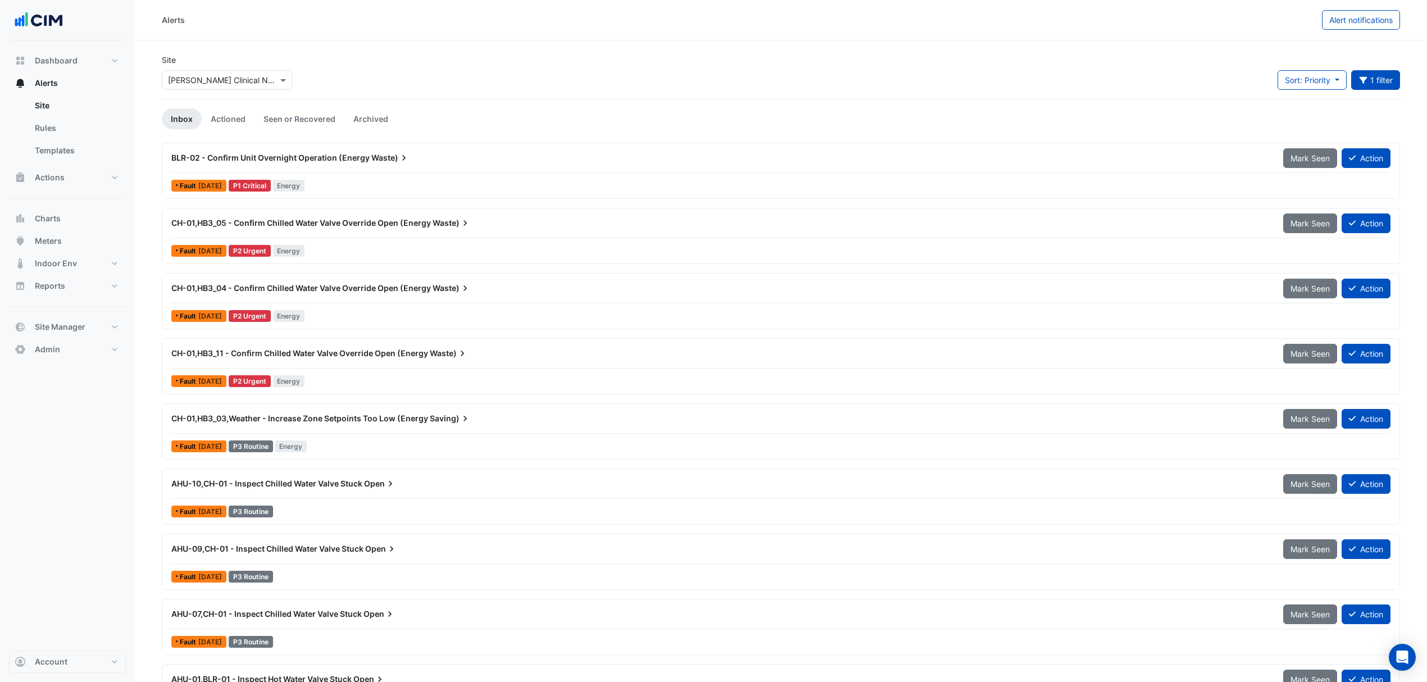
click at [317, 222] on span "CH-01,HB3_05 - Confirm Chilled Water Valve Override Open (Energy" at bounding box center [301, 223] width 260 height 10
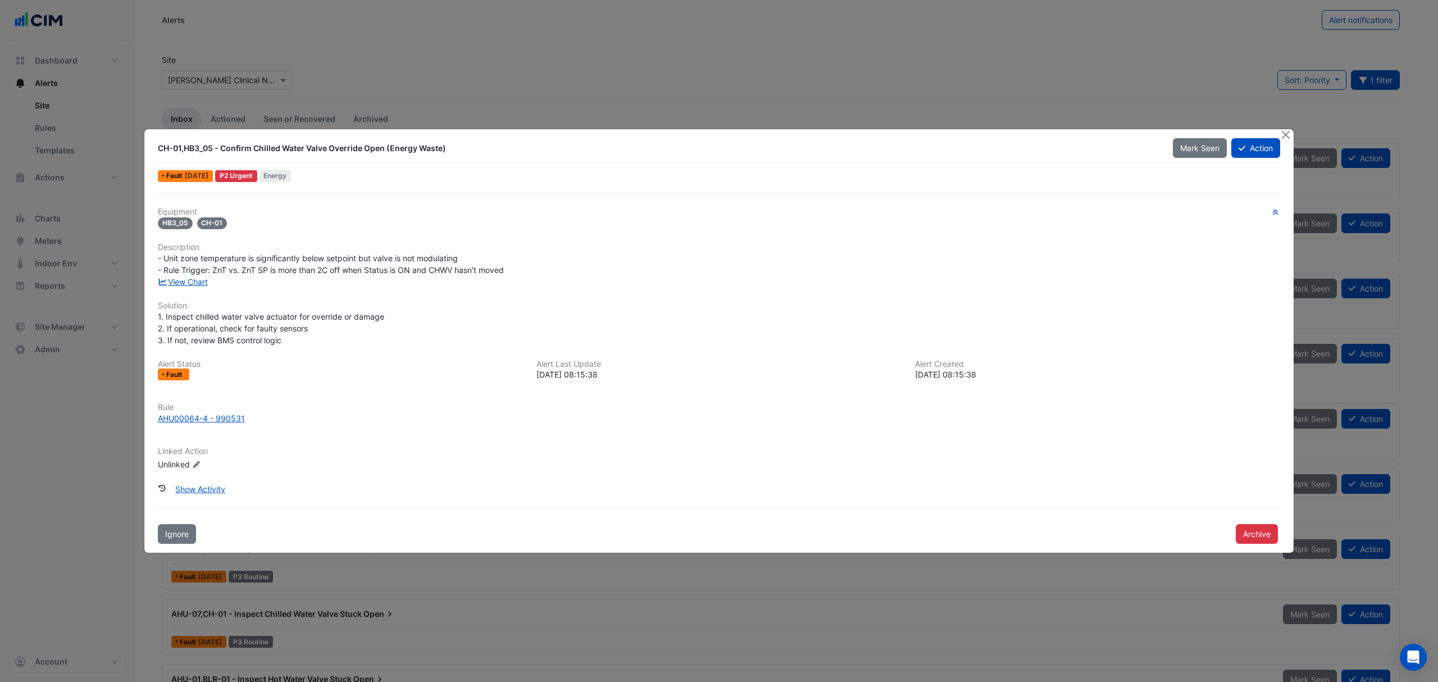
click at [183, 286] on div "View Chart" at bounding box center [719, 282] width 1136 height 12
click at [183, 281] on link "View Chart" at bounding box center [183, 282] width 50 height 10
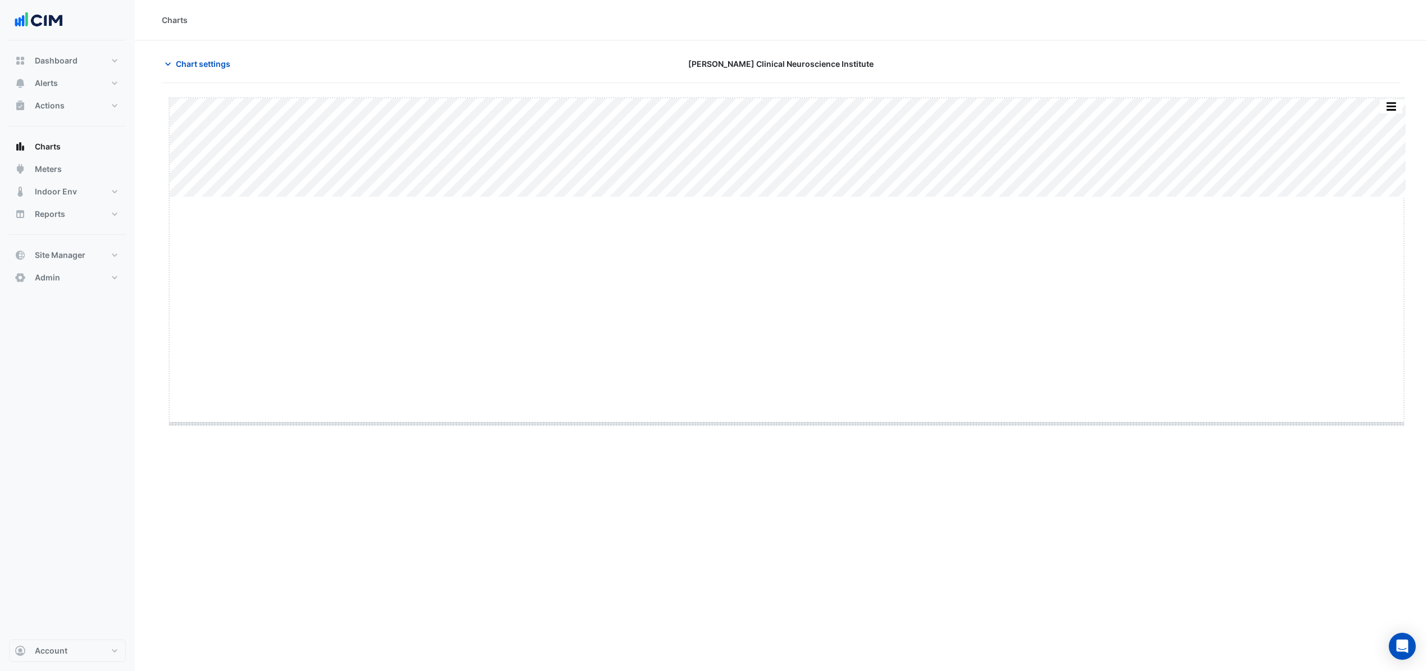
drag, startPoint x: 785, startPoint y: 198, endPoint x: 772, endPoint y: 425, distance: 227.3
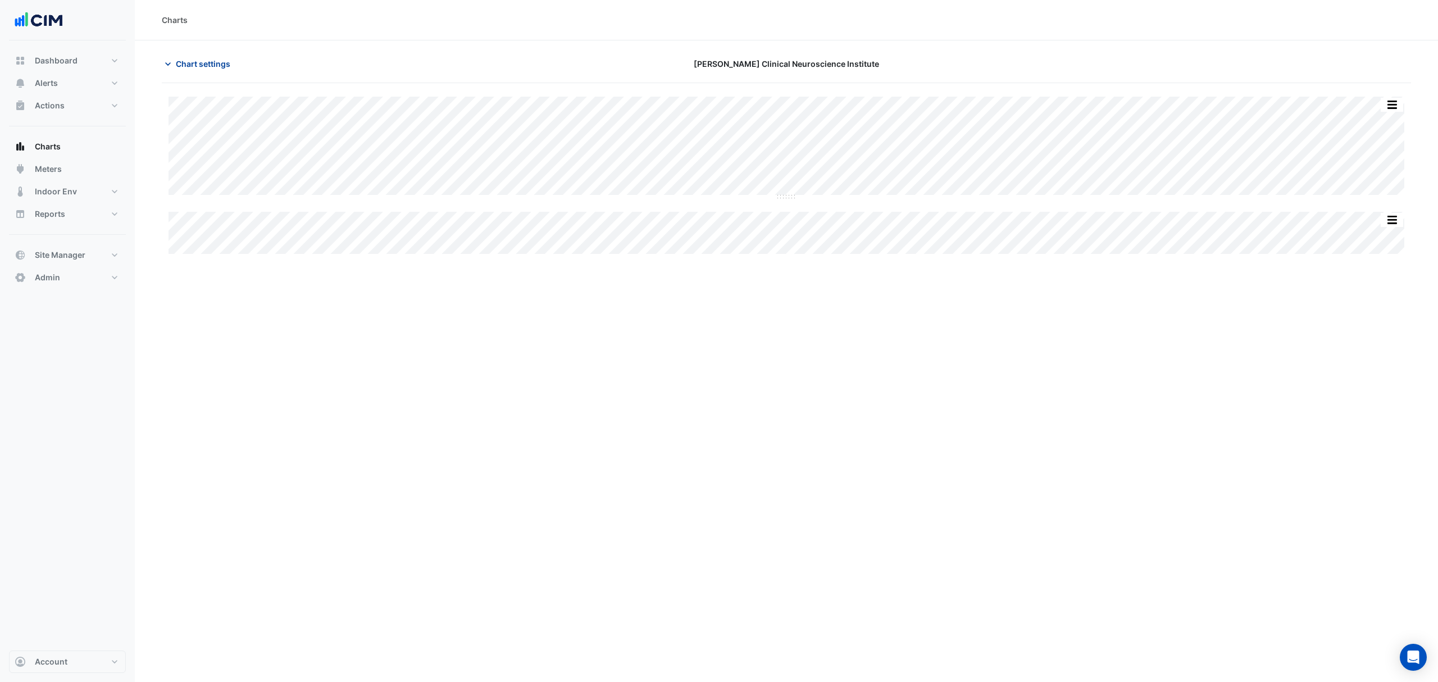
click at [210, 61] on span "Chart settings" at bounding box center [203, 64] width 54 height 12
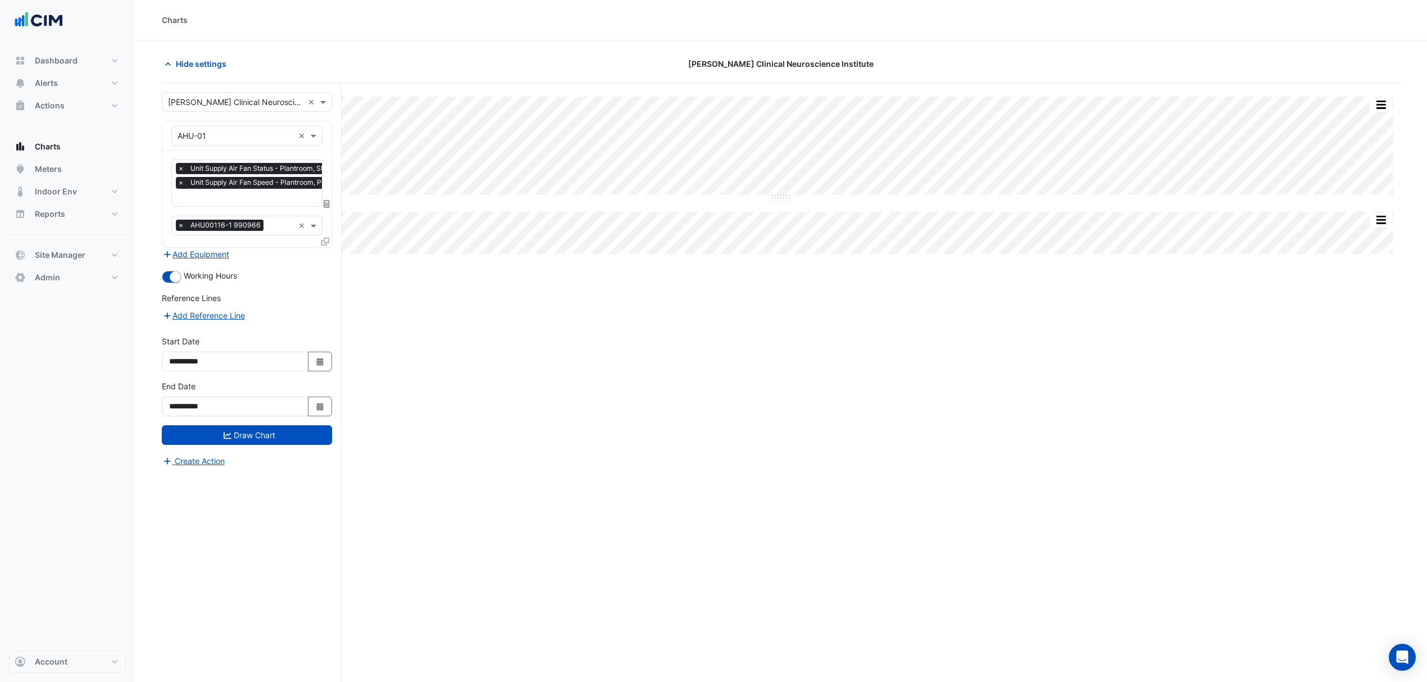
click at [325, 241] on icon at bounding box center [325, 242] width 8 height 8
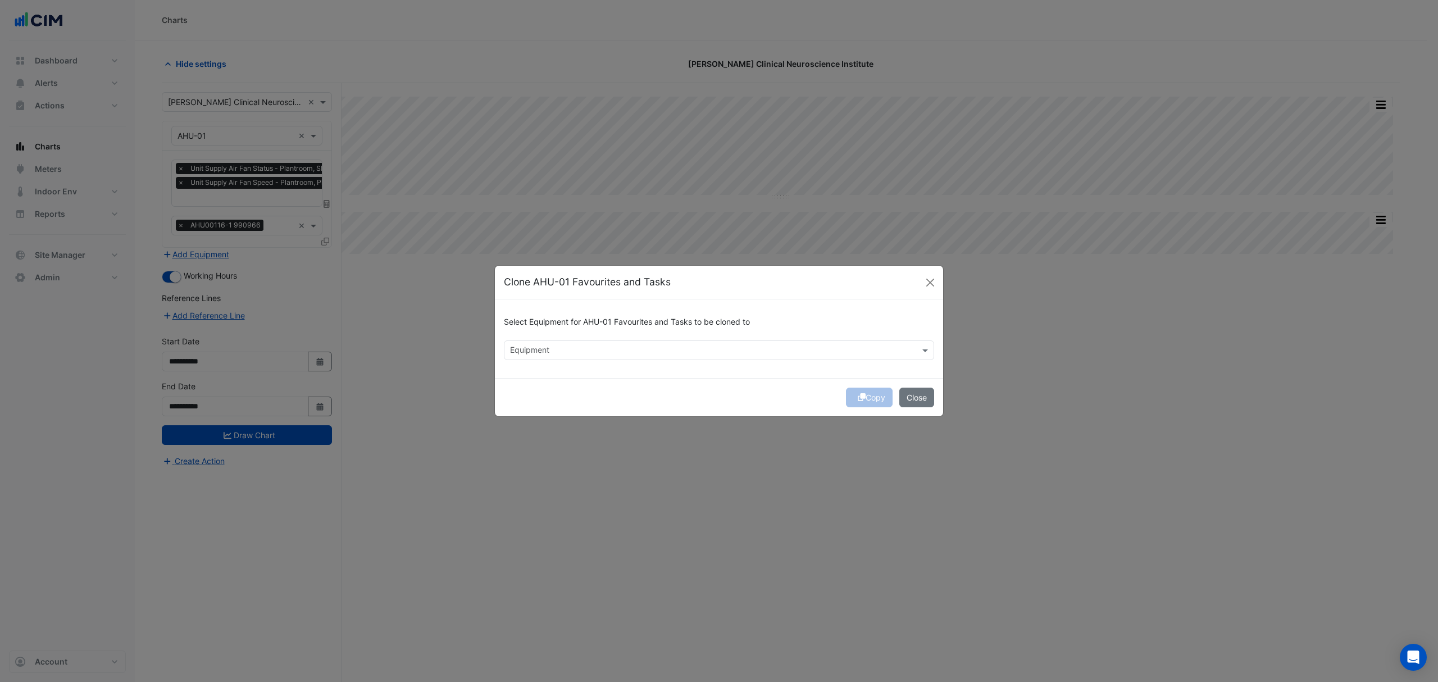
click at [603, 355] on input "text" at bounding box center [712, 351] width 405 height 12
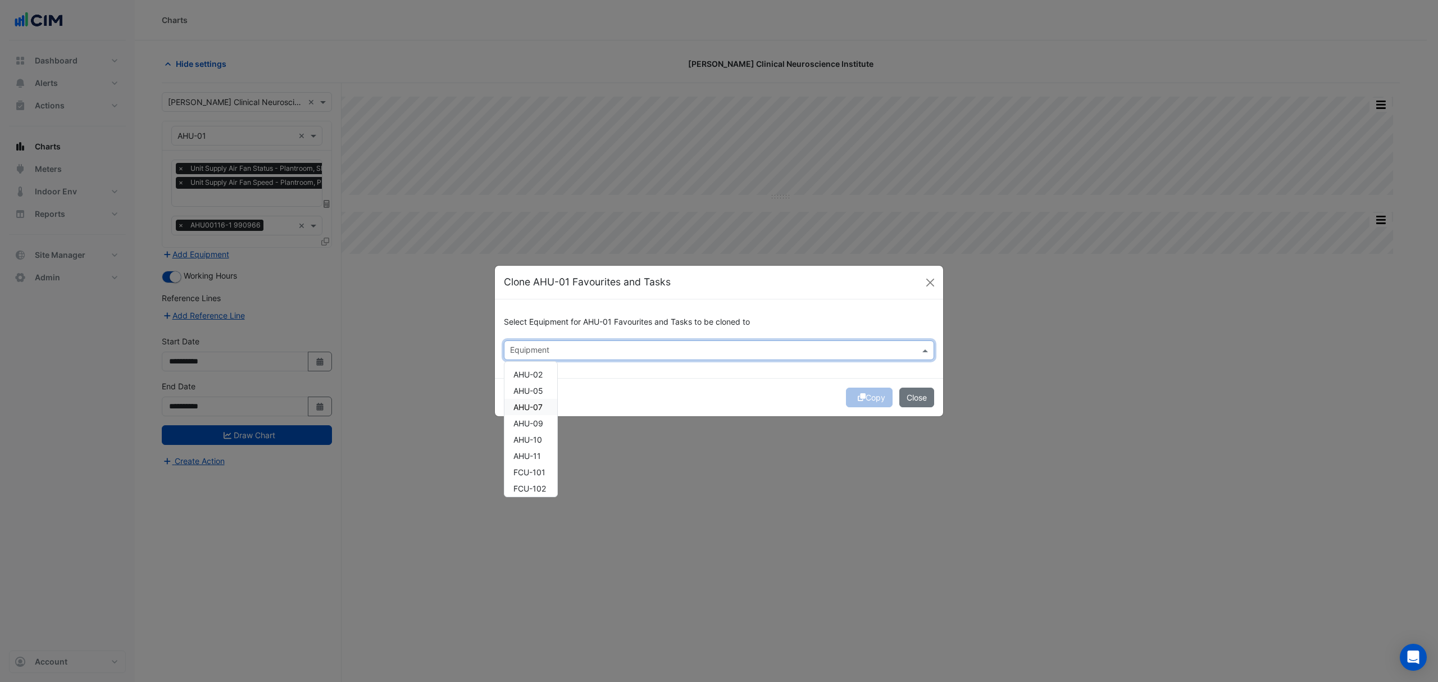
click at [441, 409] on ngb-modal-window "Clone AHU-01 Favourites and Tasks Select Equipment for AHU-01 Favourites and Ta…" at bounding box center [719, 341] width 1438 height 682
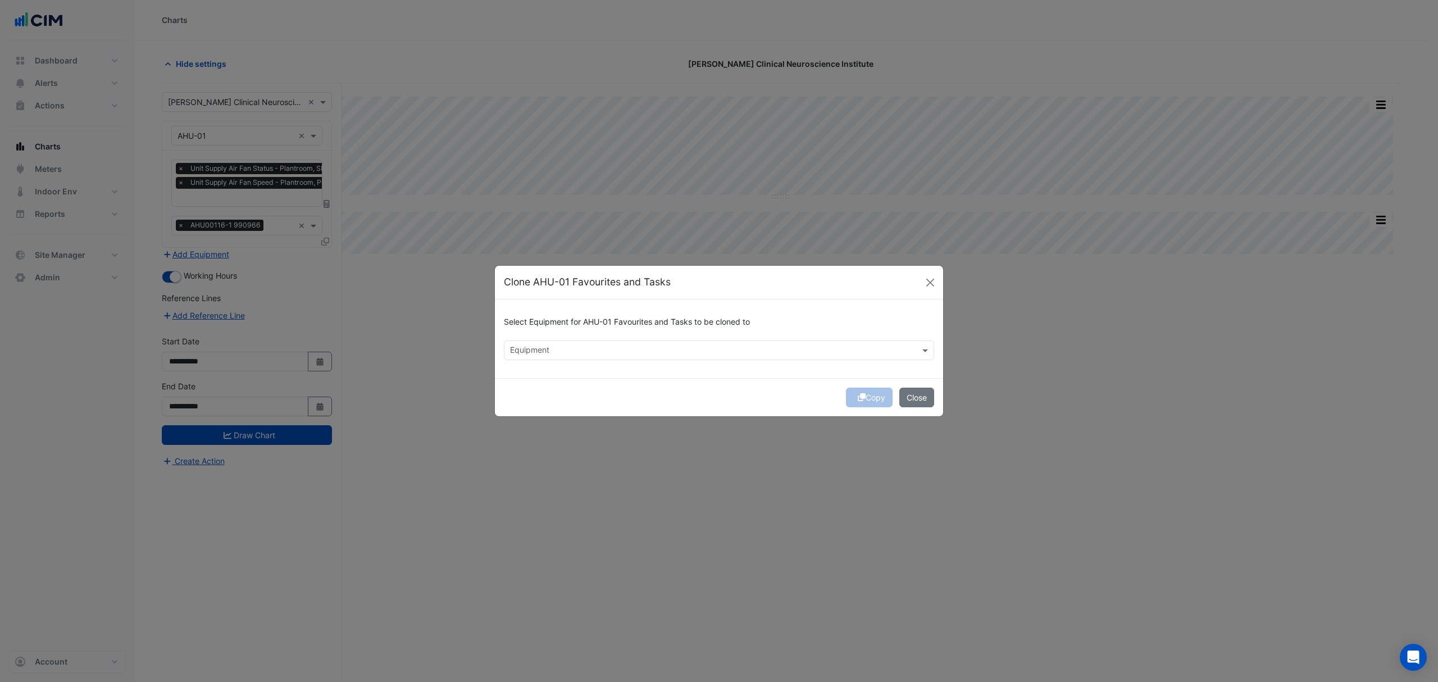
click at [87, 303] on ngb-modal-window "Clone AHU-01 Favourites and Tasks Select Equipment for AHU-01 Favourites and Ta…" at bounding box center [719, 341] width 1438 height 682
click at [910, 390] on button "Close" at bounding box center [916, 398] width 35 height 20
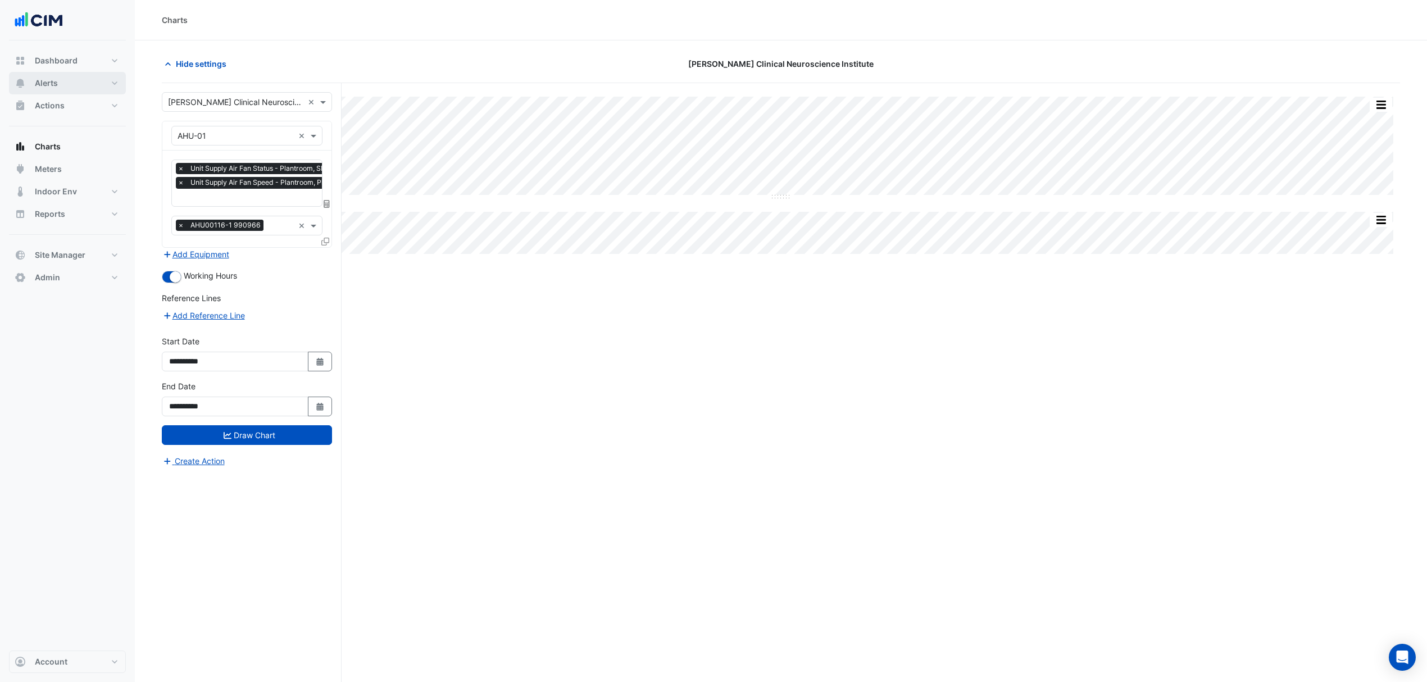
click at [64, 86] on button "Alerts" at bounding box center [67, 83] width 117 height 22
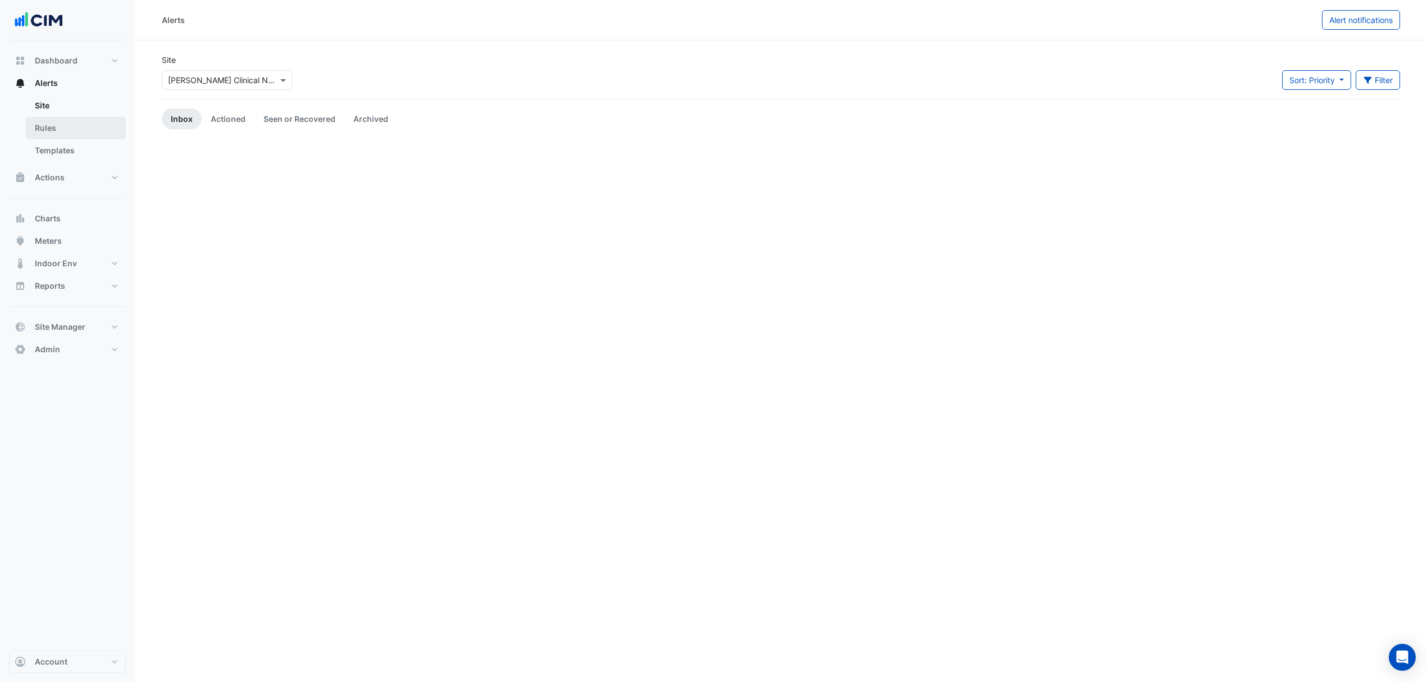
click at [54, 126] on link "Rules" at bounding box center [76, 128] width 100 height 22
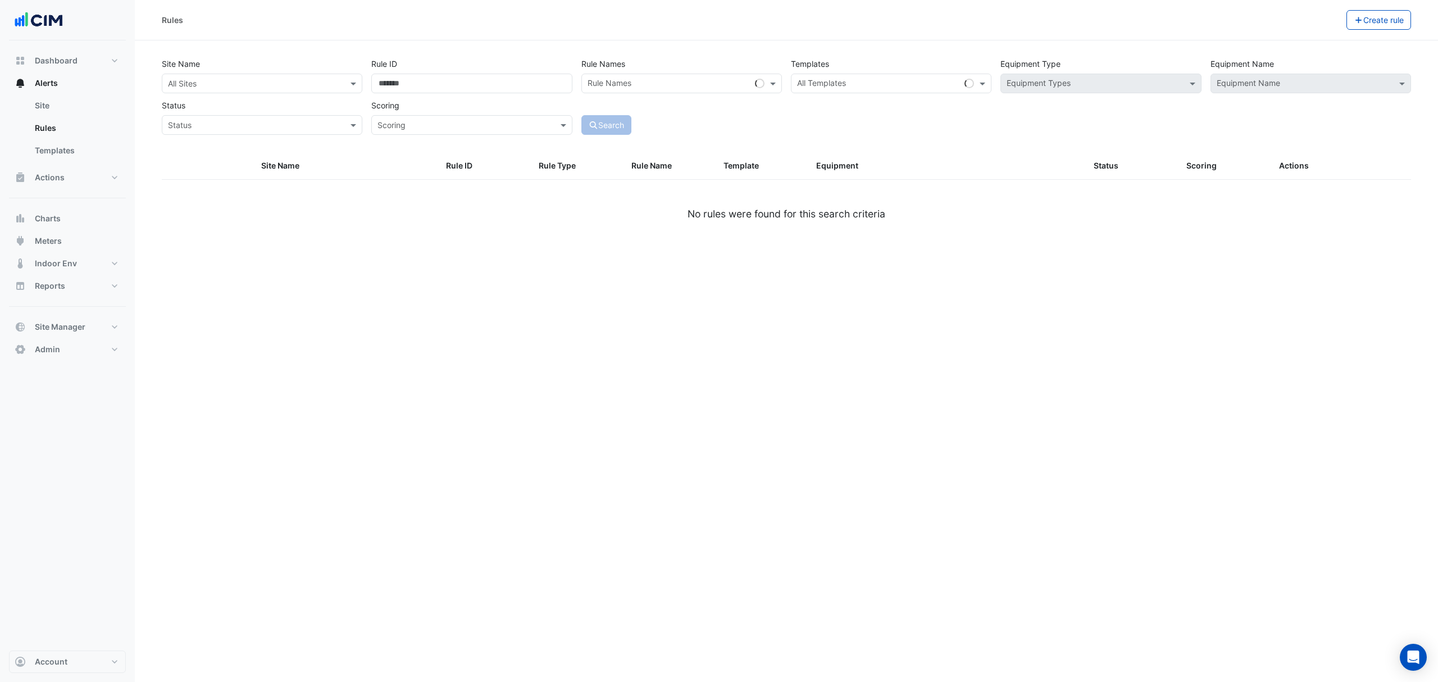
click at [276, 79] on input "text" at bounding box center [251, 84] width 166 height 12
type input "****"
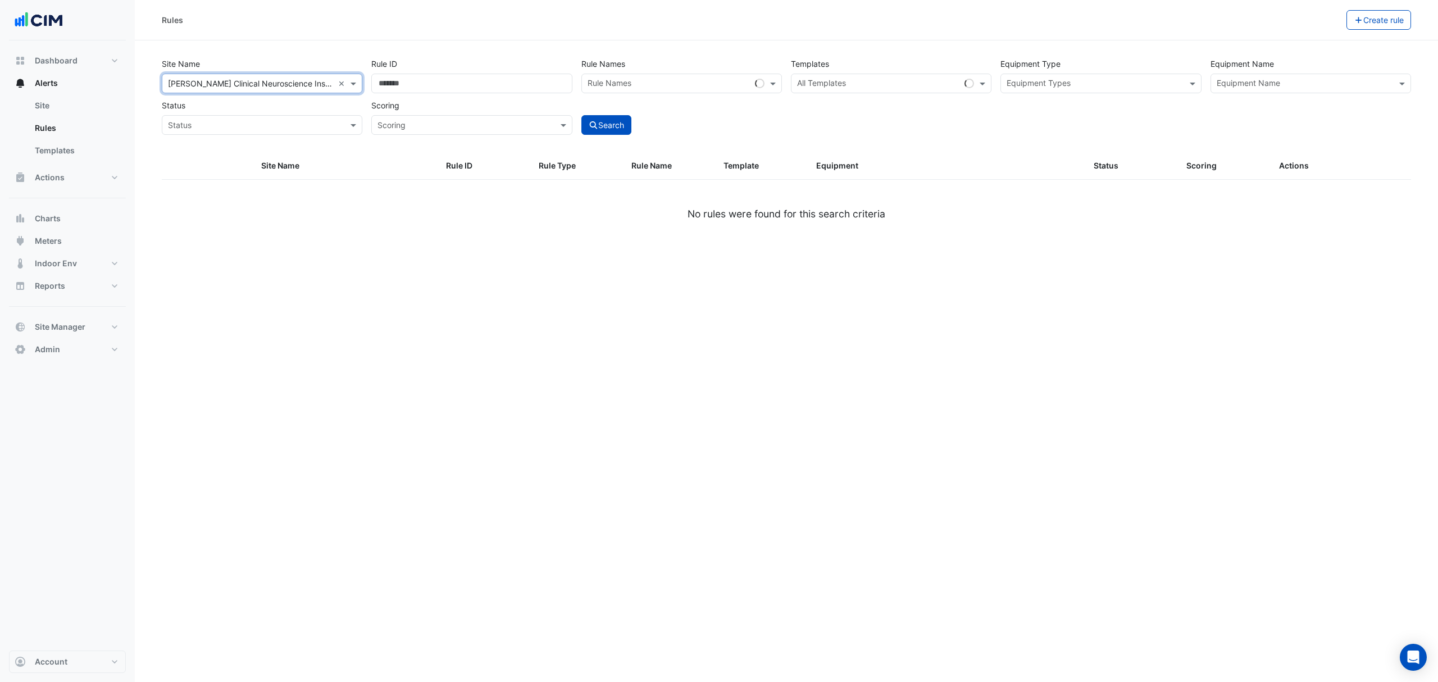
click at [1050, 84] on input "text" at bounding box center [1094, 85] width 175 height 12
click at [1050, 124] on span "Exhaust Air Fans" at bounding box center [1040, 124] width 61 height 10
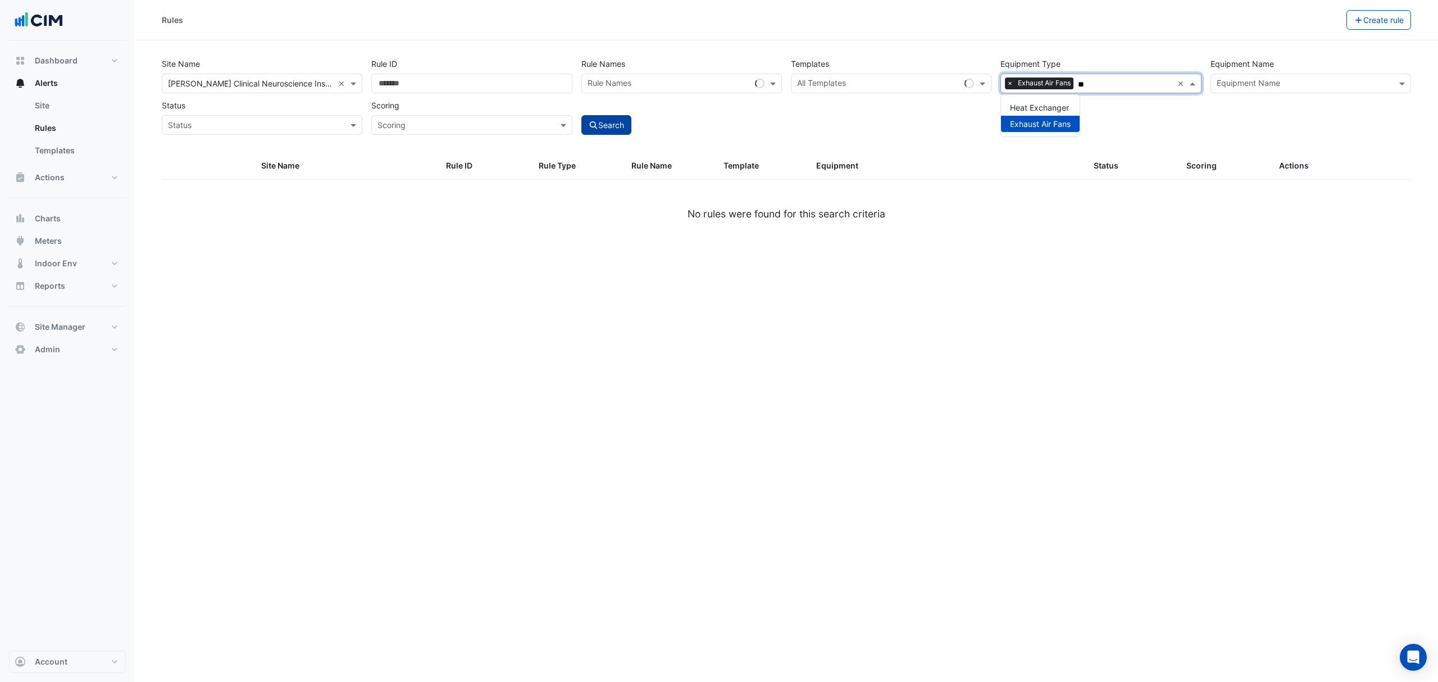
type input "**"
click at [595, 121] on icon "submit" at bounding box center [594, 125] width 10 height 8
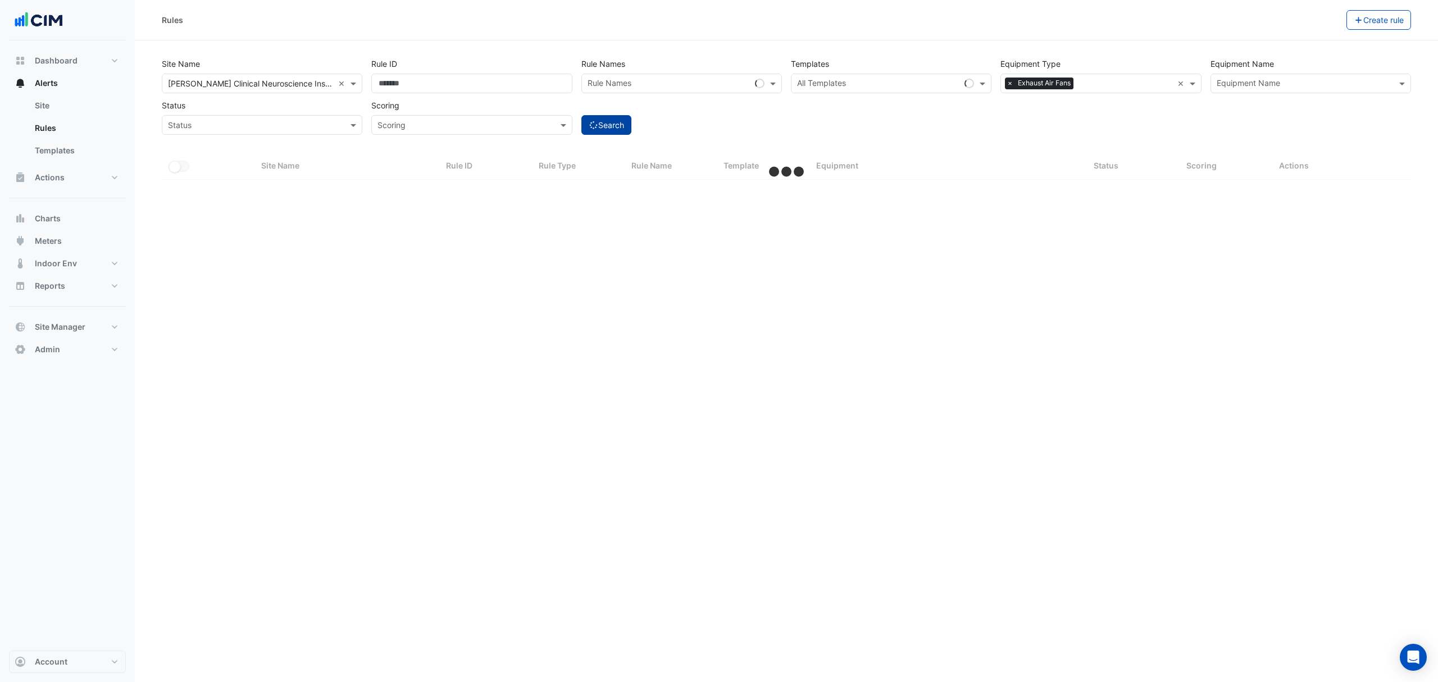
select select "***"
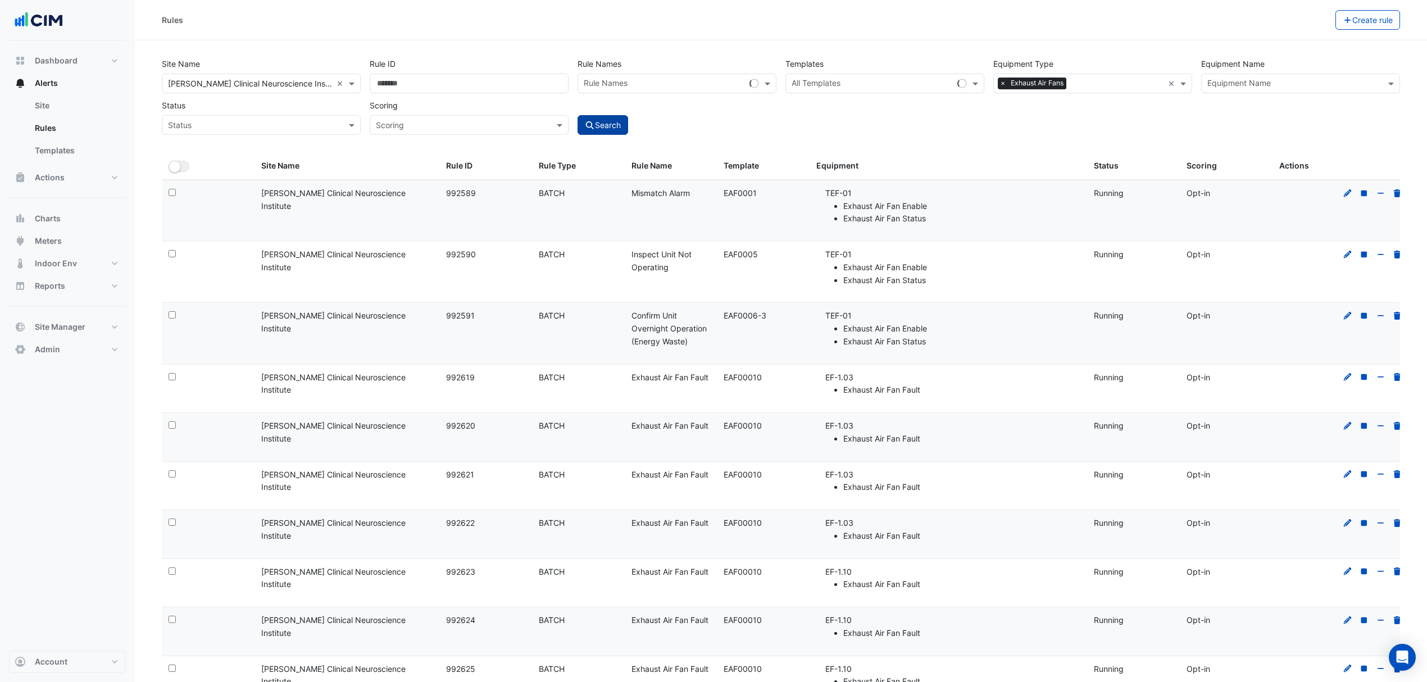
click at [1269, 83] on input "text" at bounding box center [1294, 85] width 174 height 12
click at [1236, 125] on span "EF-1.10" at bounding box center [1223, 124] width 26 height 10
click at [602, 119] on button "Search" at bounding box center [602, 125] width 51 height 20
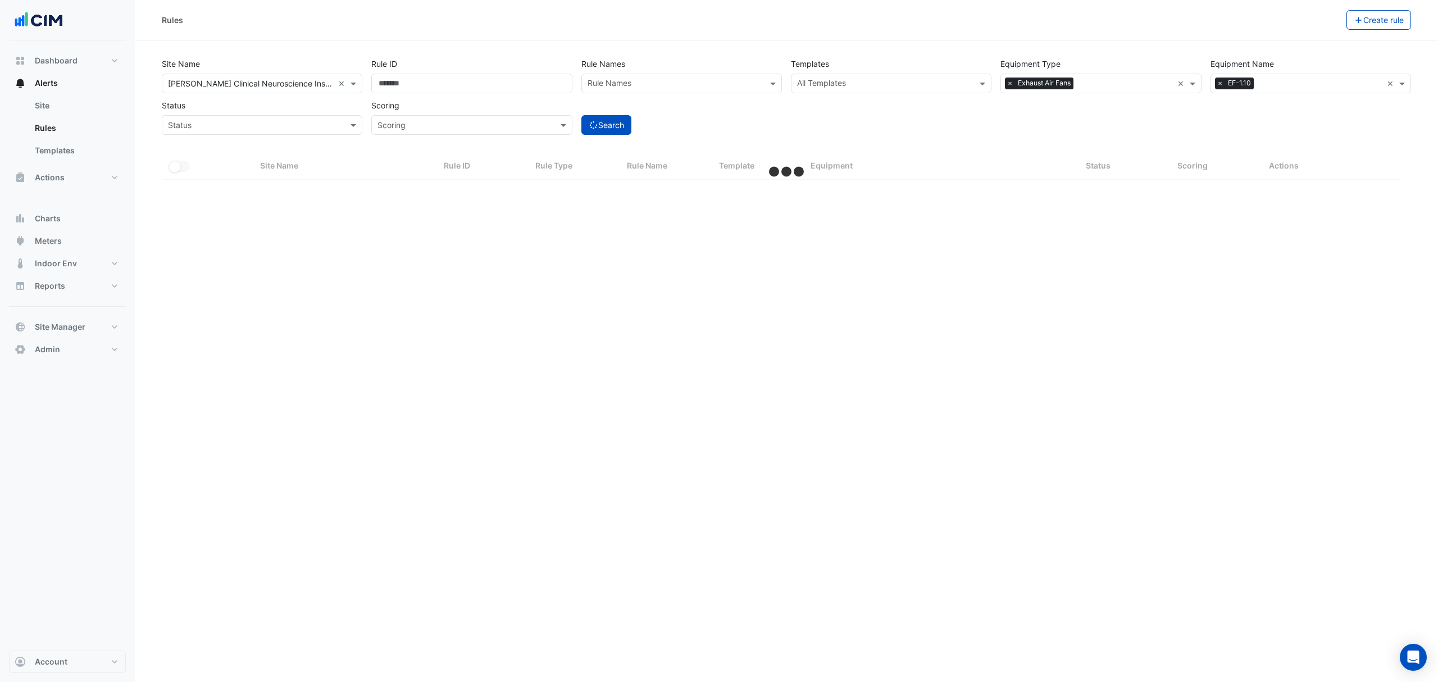
select select "***"
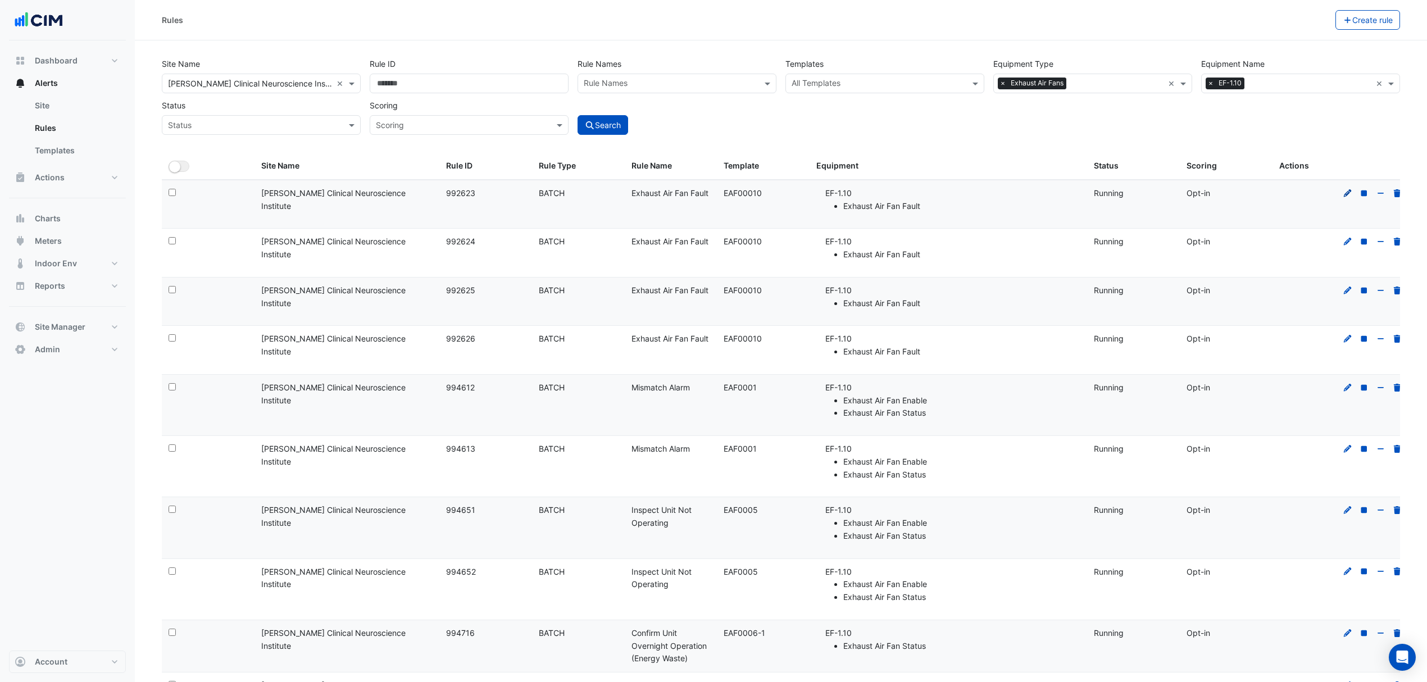
click at [1349, 192] on icon at bounding box center [1348, 193] width 8 height 8
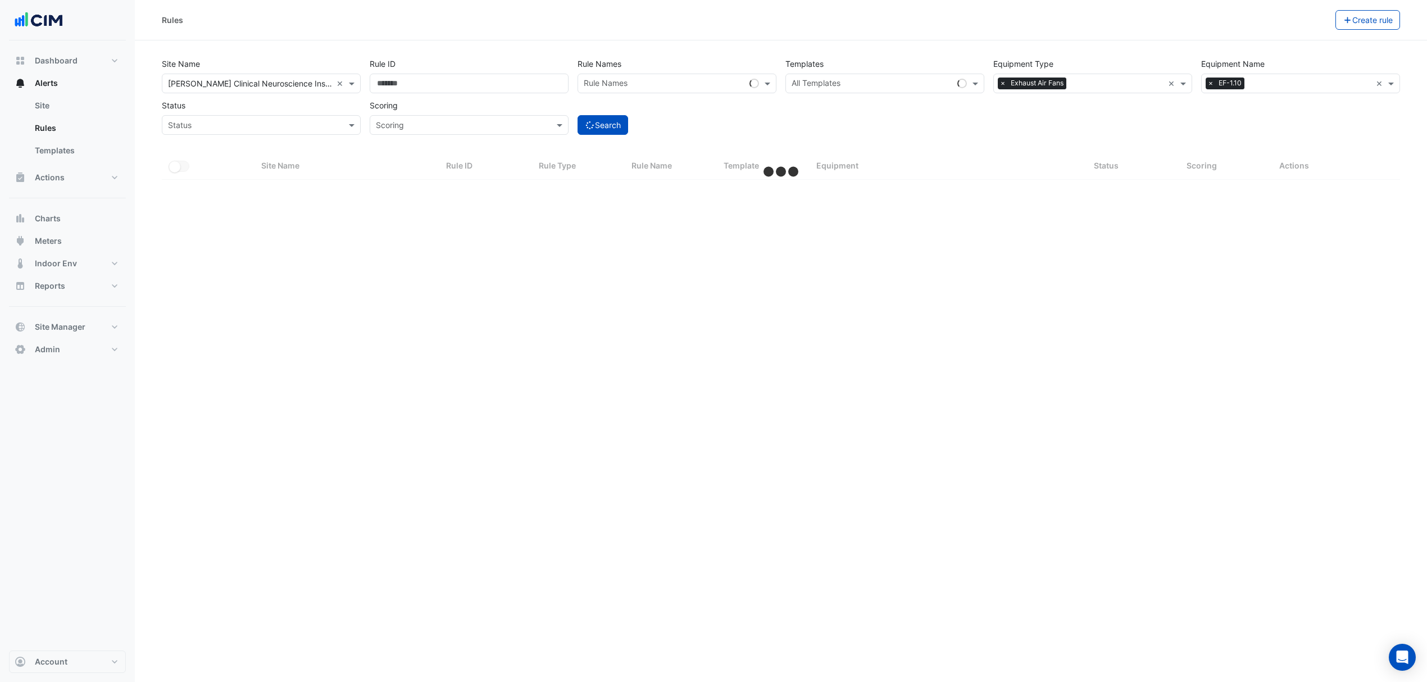
select select "***"
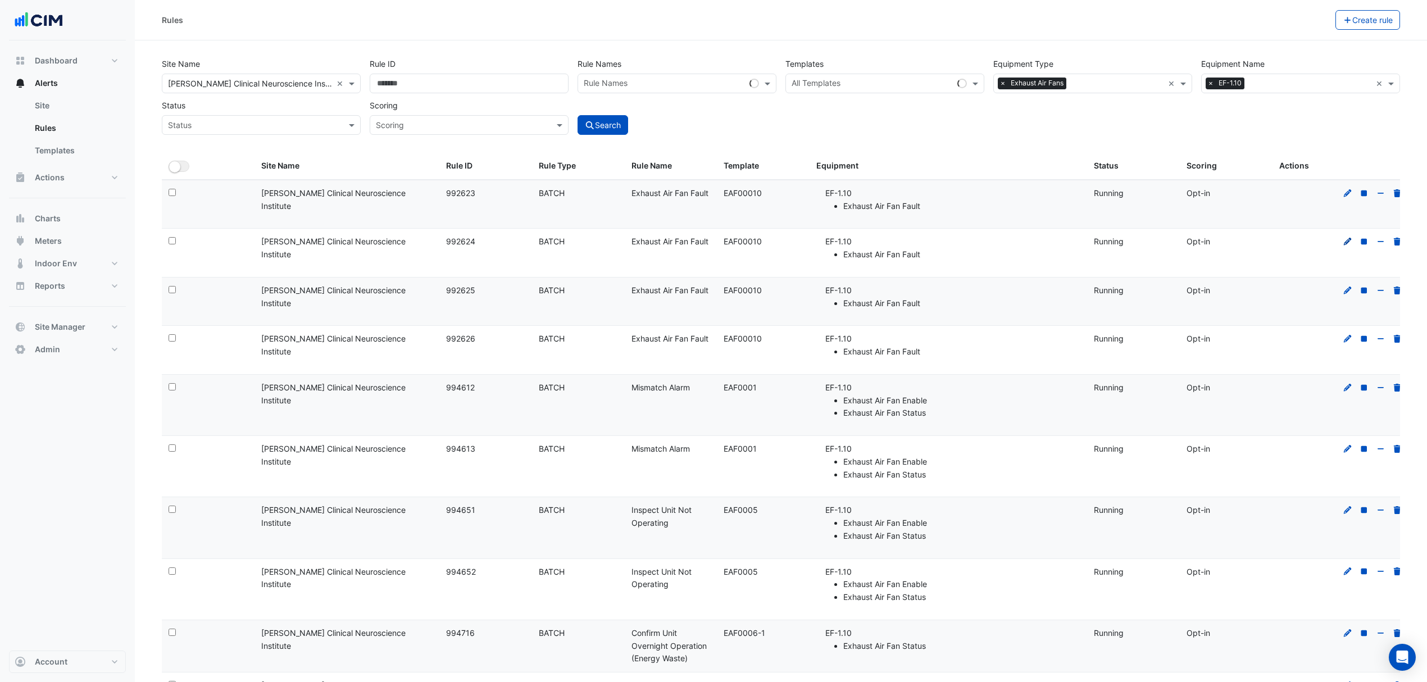
click at [1346, 243] on icon at bounding box center [1348, 242] width 8 height 8
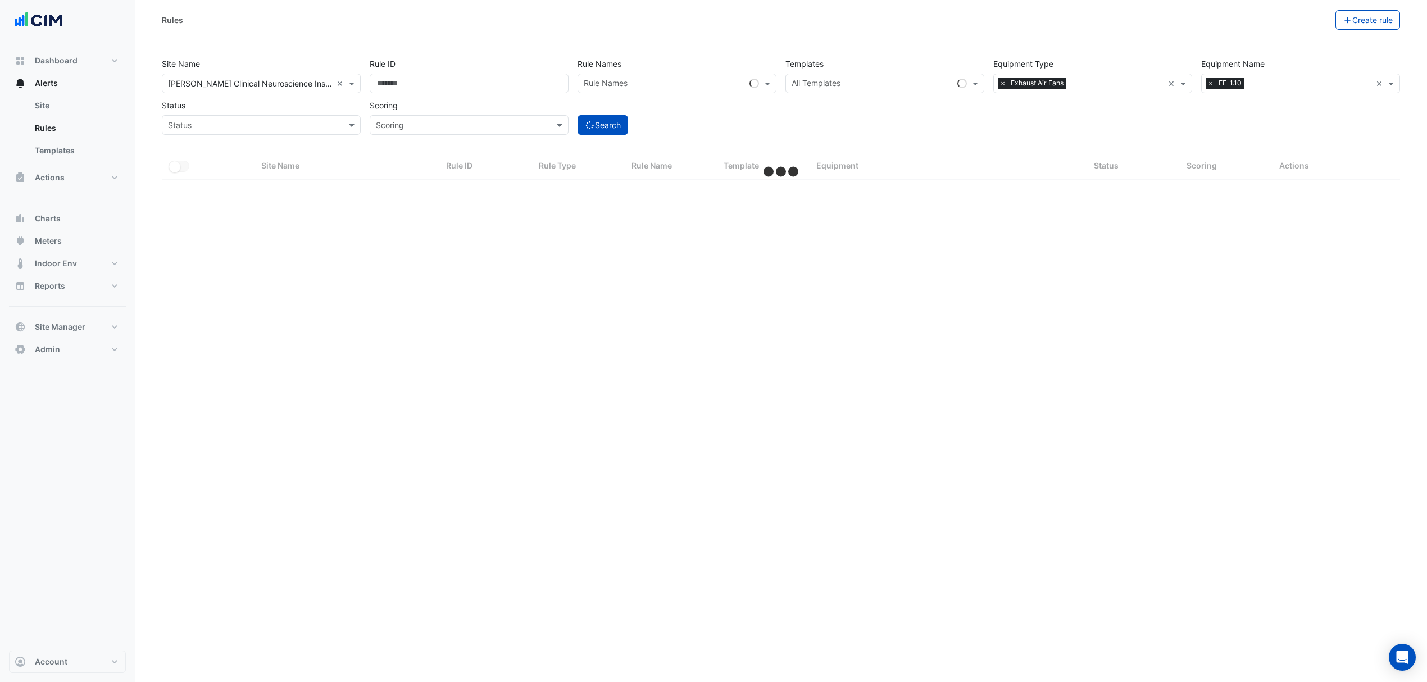
select select "***"
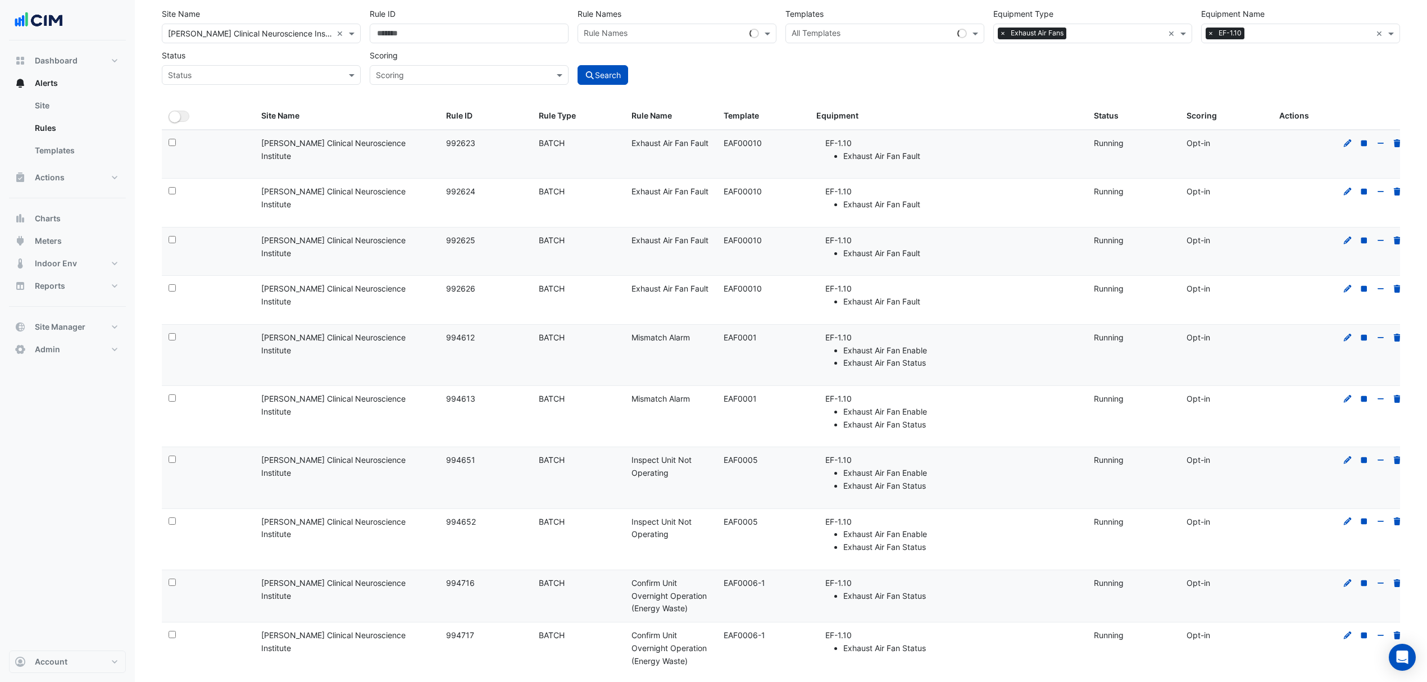
scroll to position [75, 0]
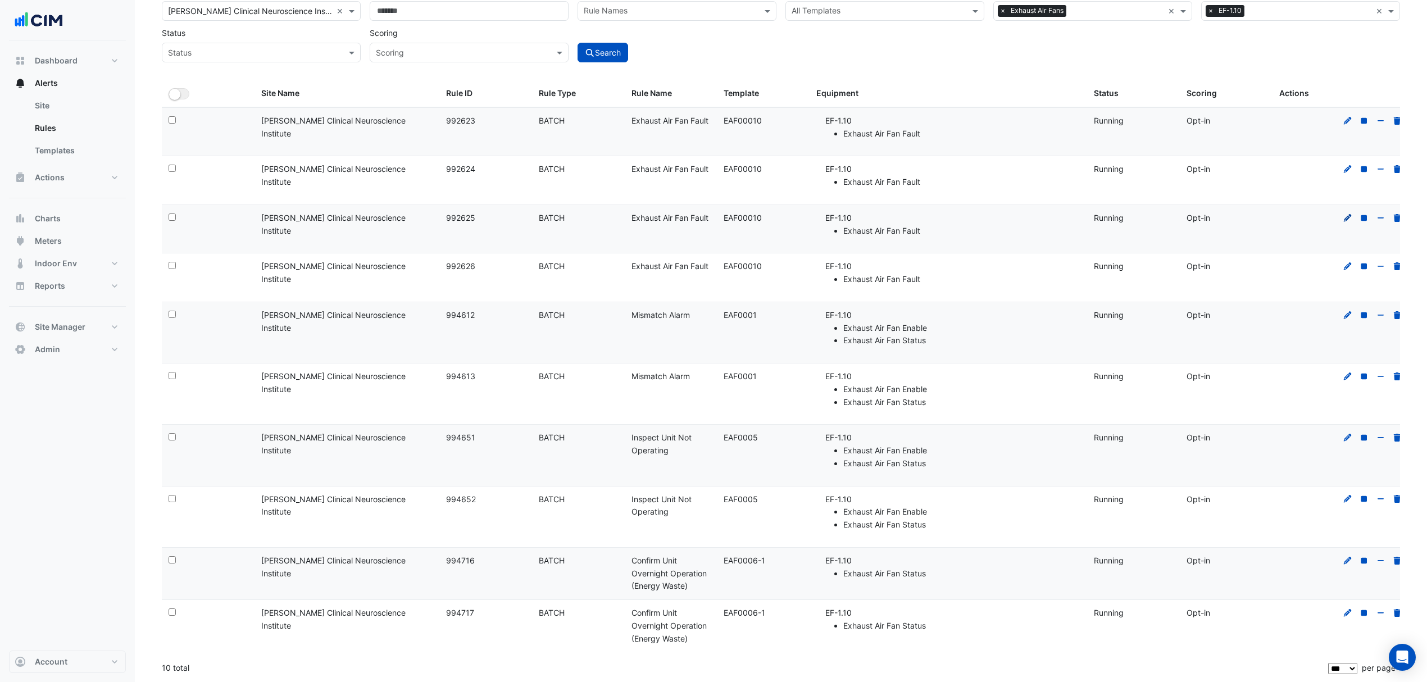
click at [1346, 216] on icon at bounding box center [1347, 218] width 10 height 8
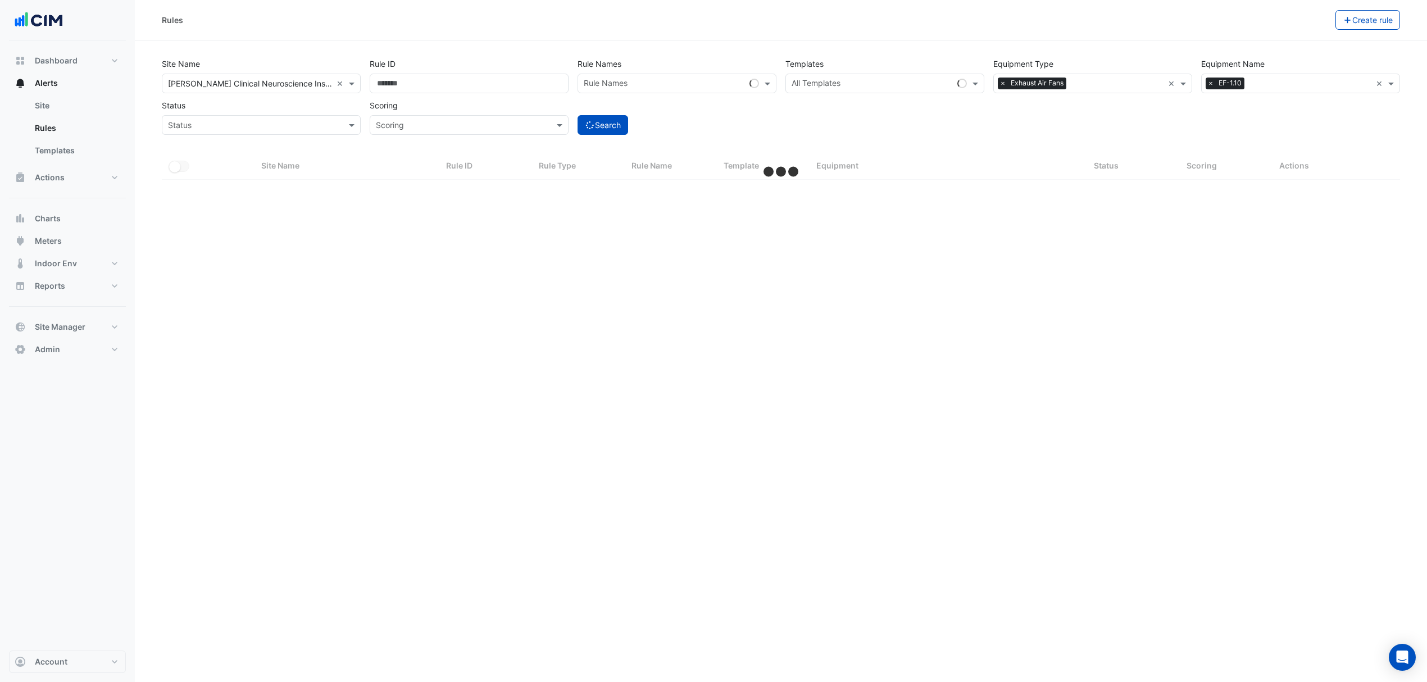
select select "***"
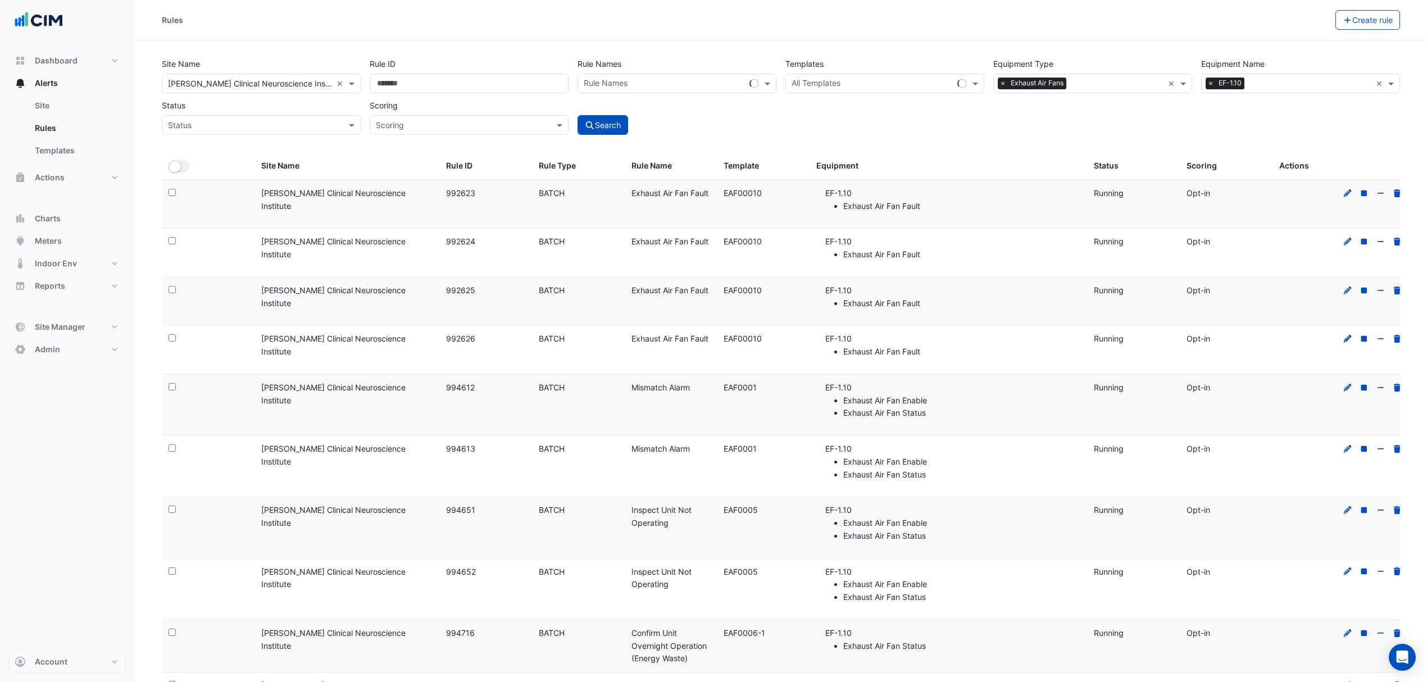
click at [1348, 340] on icon at bounding box center [1348, 339] width 8 height 8
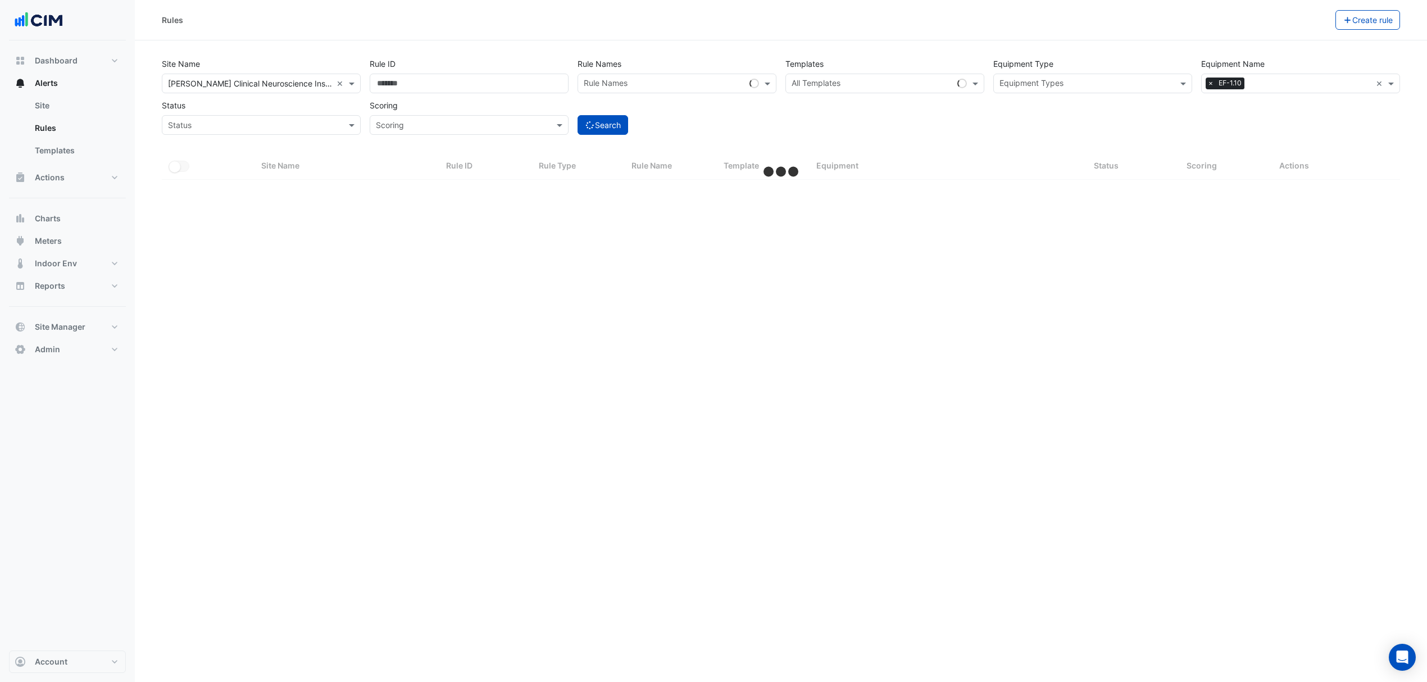
select select "***"
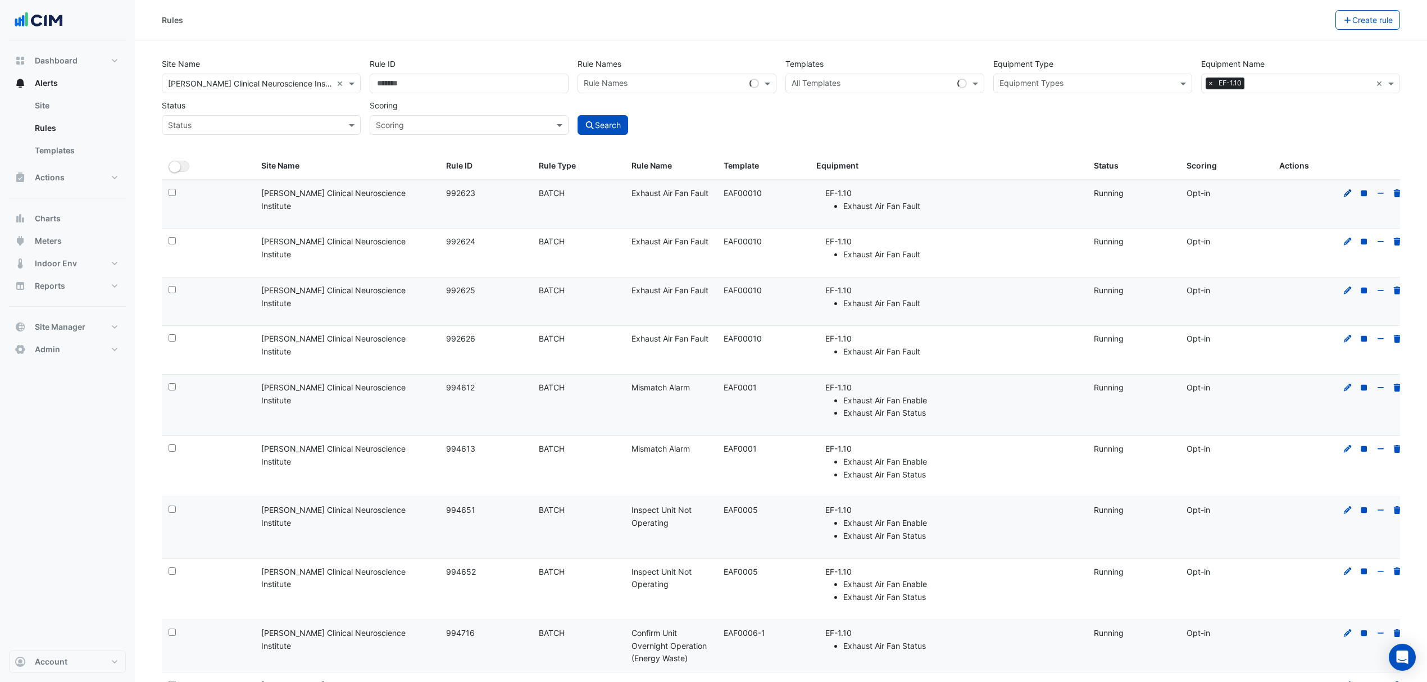
click at [1346, 192] on icon at bounding box center [1347, 193] width 10 height 8
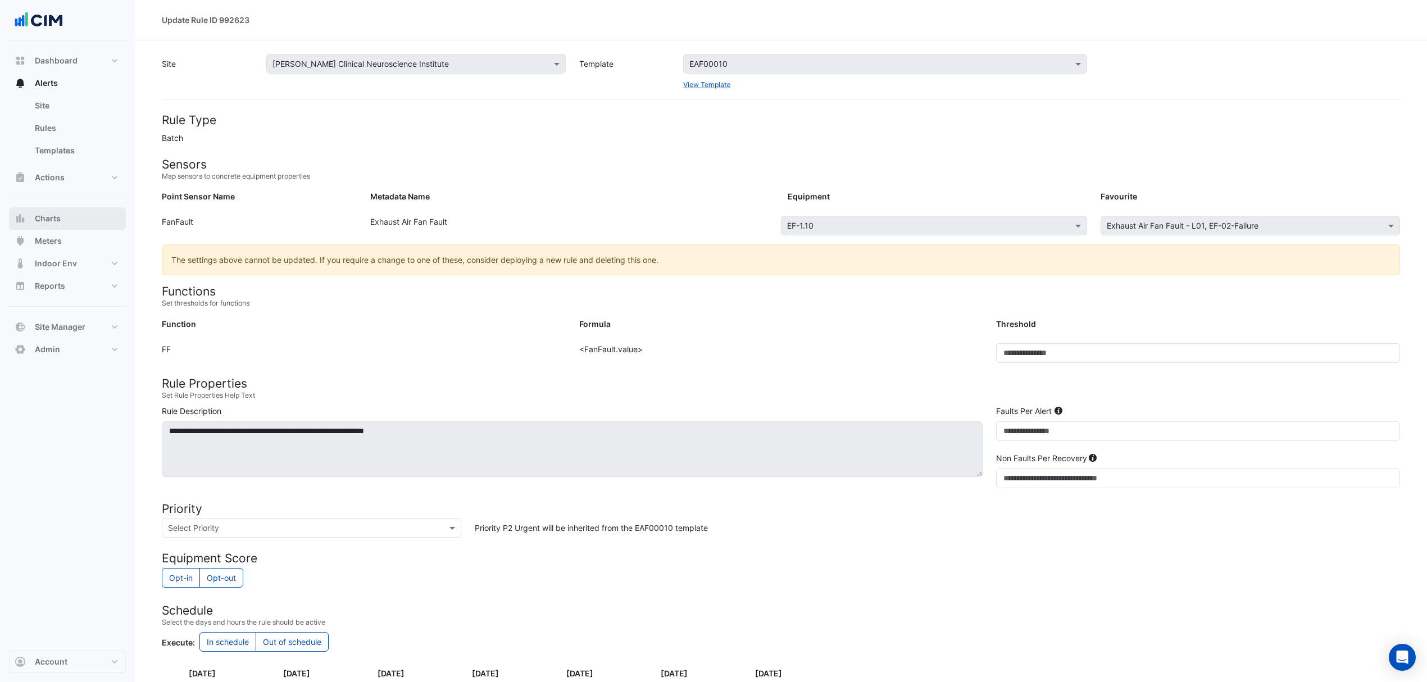
click at [64, 219] on button "Charts" at bounding box center [67, 218] width 117 height 22
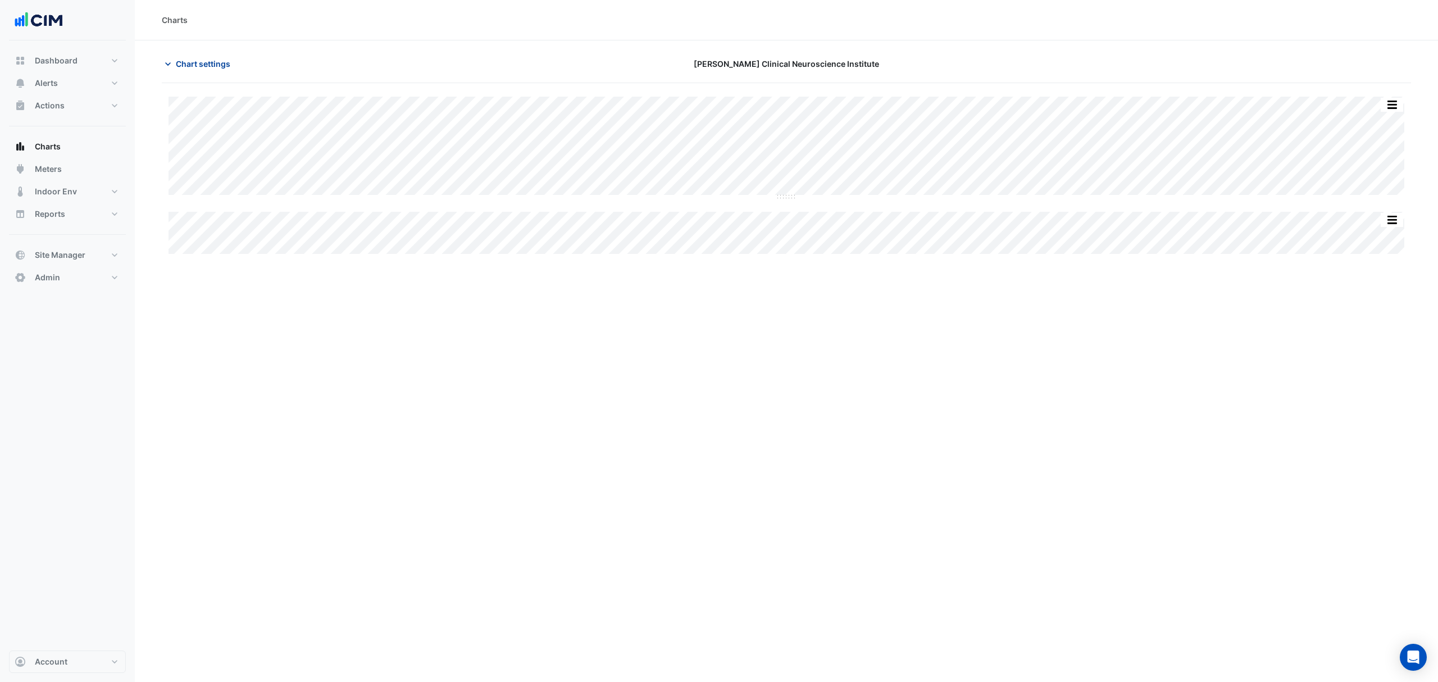
click at [189, 61] on span "Chart settings" at bounding box center [203, 64] width 54 height 12
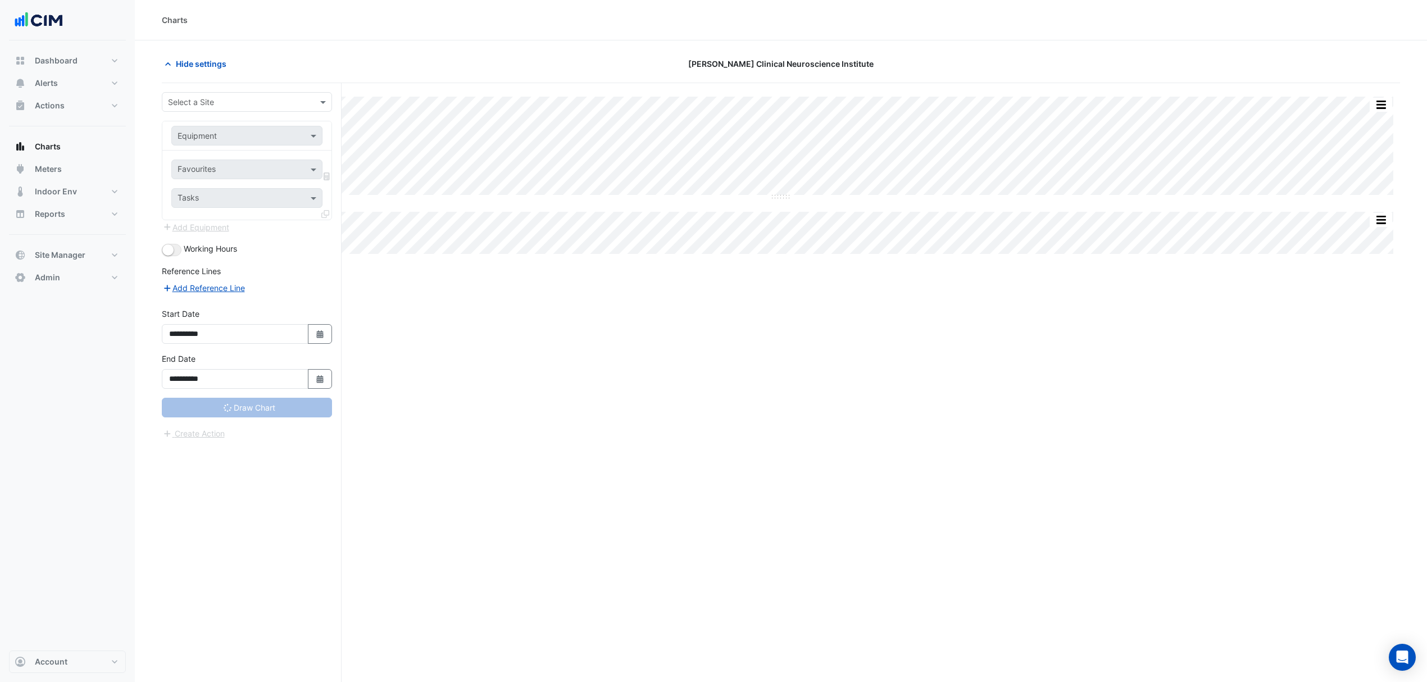
type input "**********"
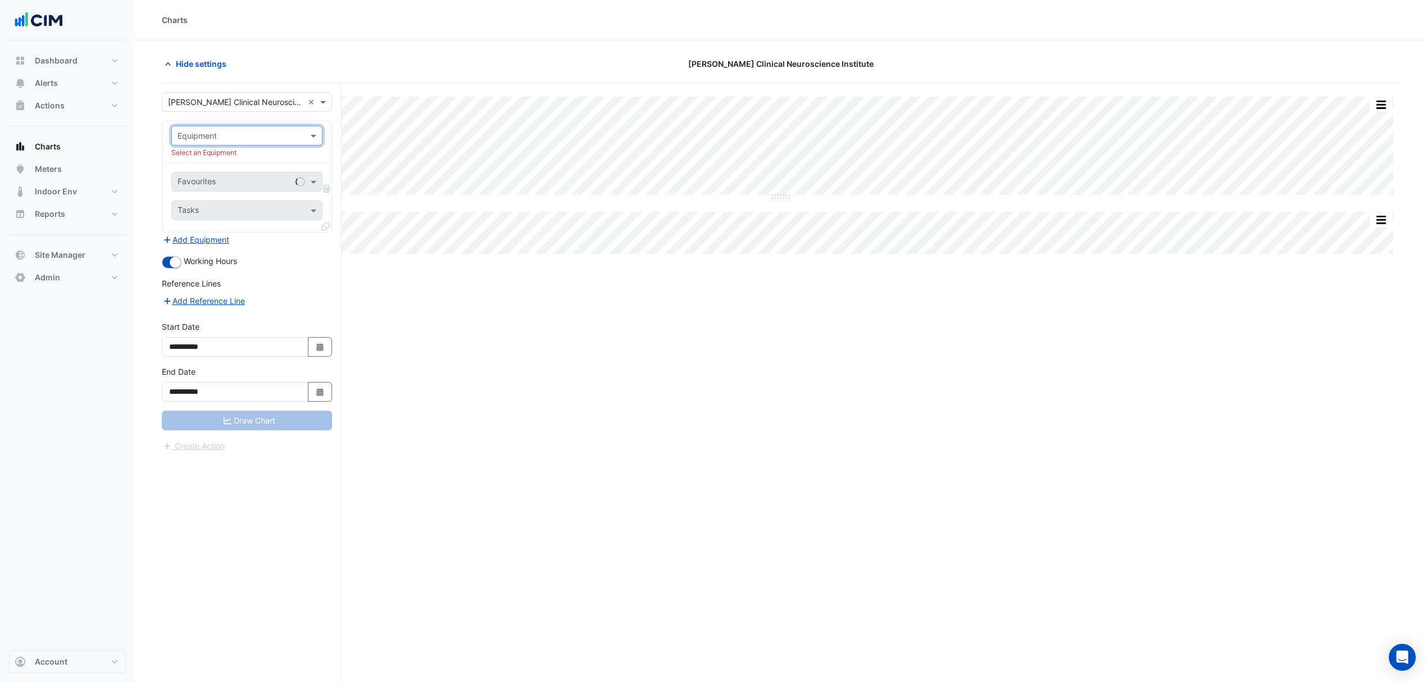
click at [274, 138] on input "text" at bounding box center [236, 136] width 116 height 12
type input "**"
click at [197, 175] on span "EF-1.10" at bounding box center [194, 177] width 26 height 10
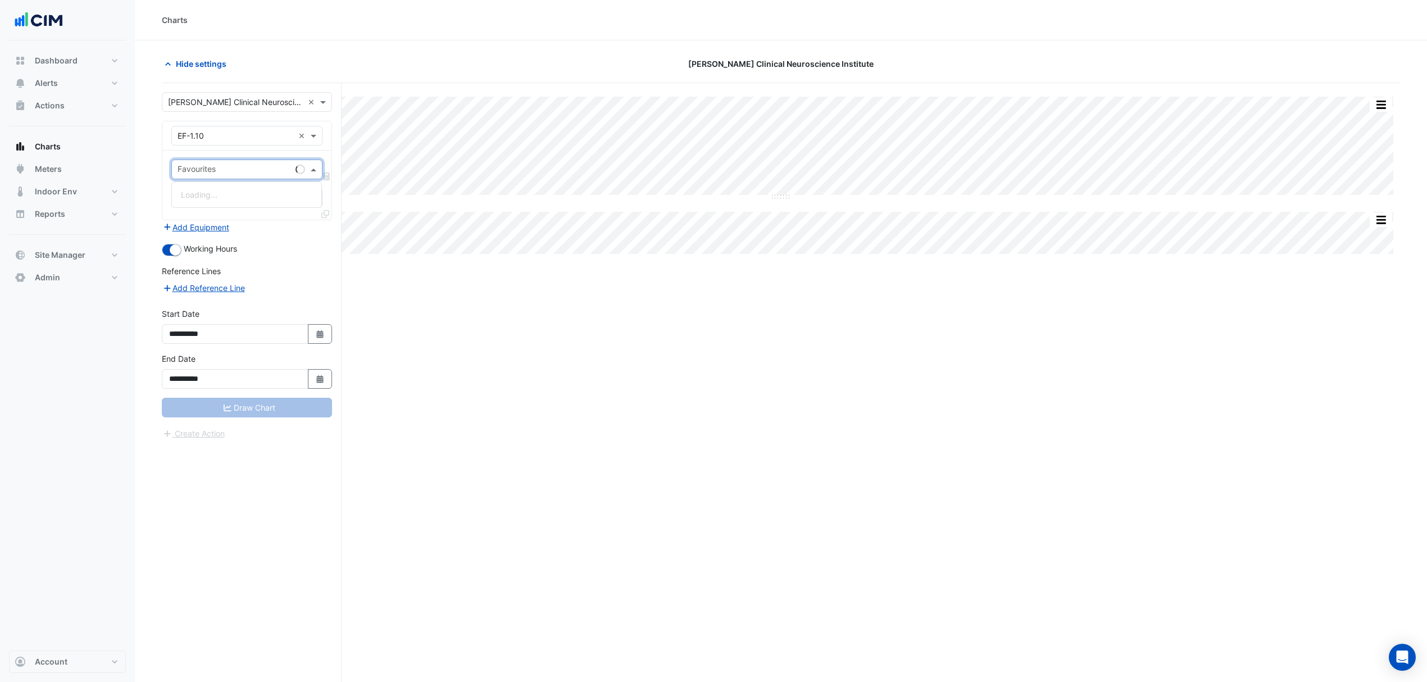
click at [216, 174] on input "text" at bounding box center [234, 171] width 113 height 12
type input "*****"
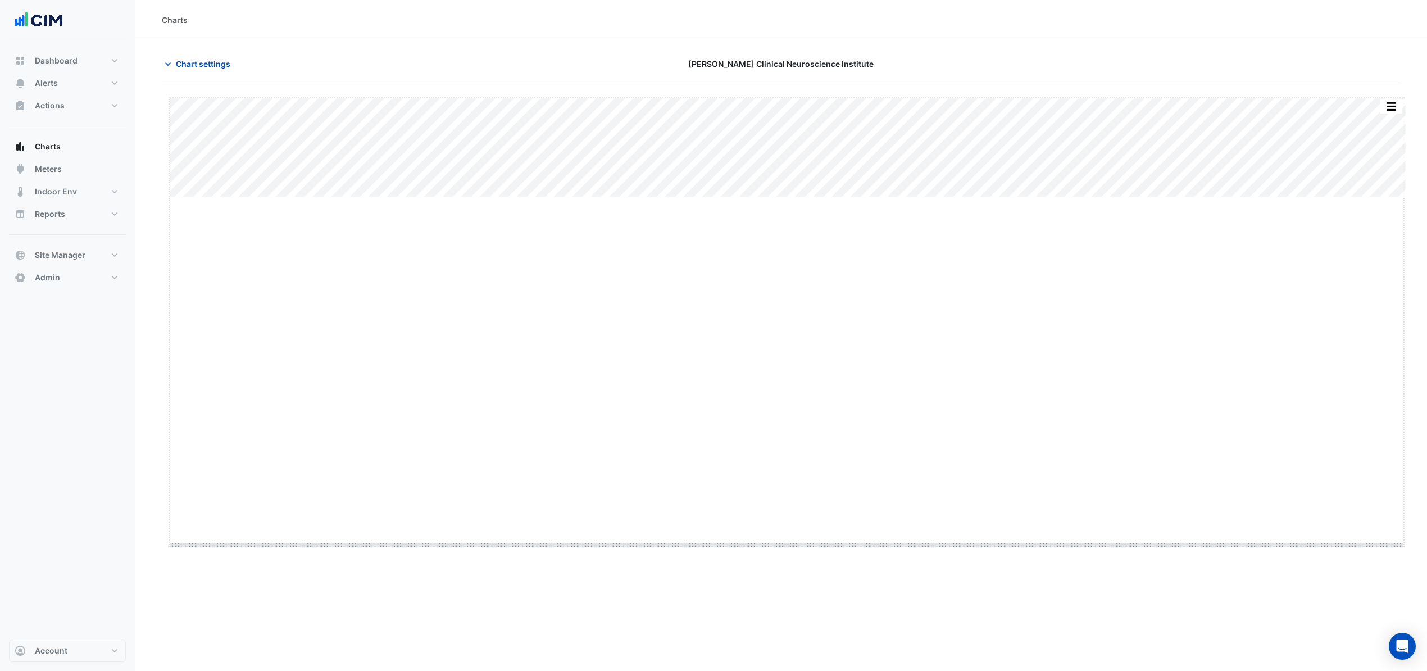
drag, startPoint x: 790, startPoint y: 196, endPoint x: 776, endPoint y: 580, distance: 383.9
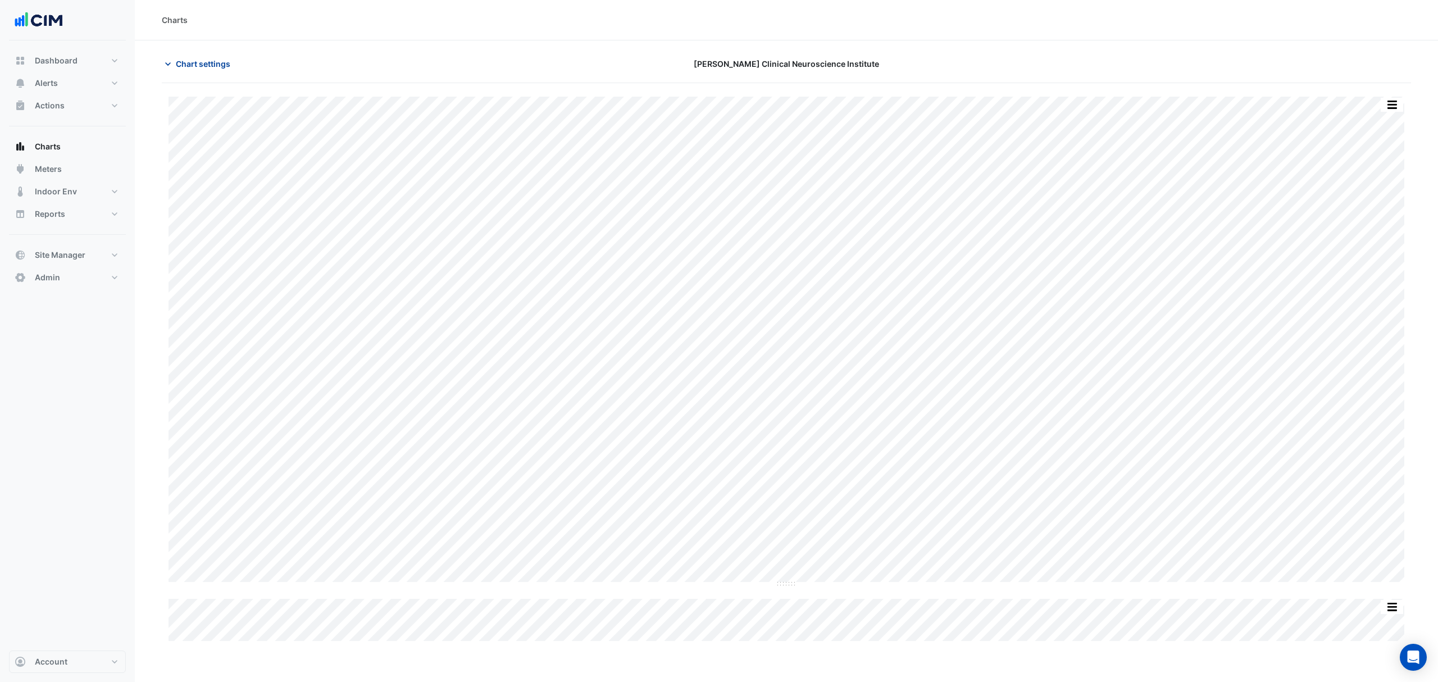
click at [210, 63] on span "Chart settings" at bounding box center [203, 64] width 54 height 12
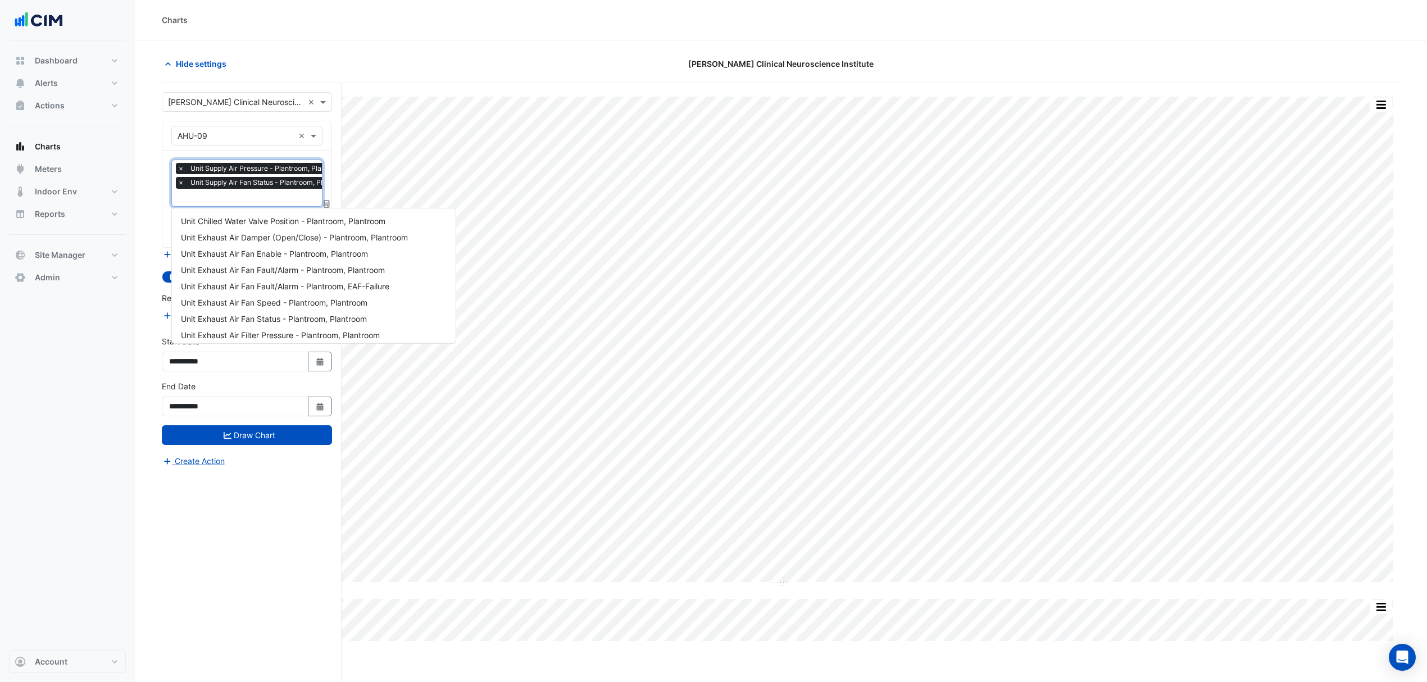
click at [230, 203] on input "text" at bounding box center [267, 199] width 178 height 12
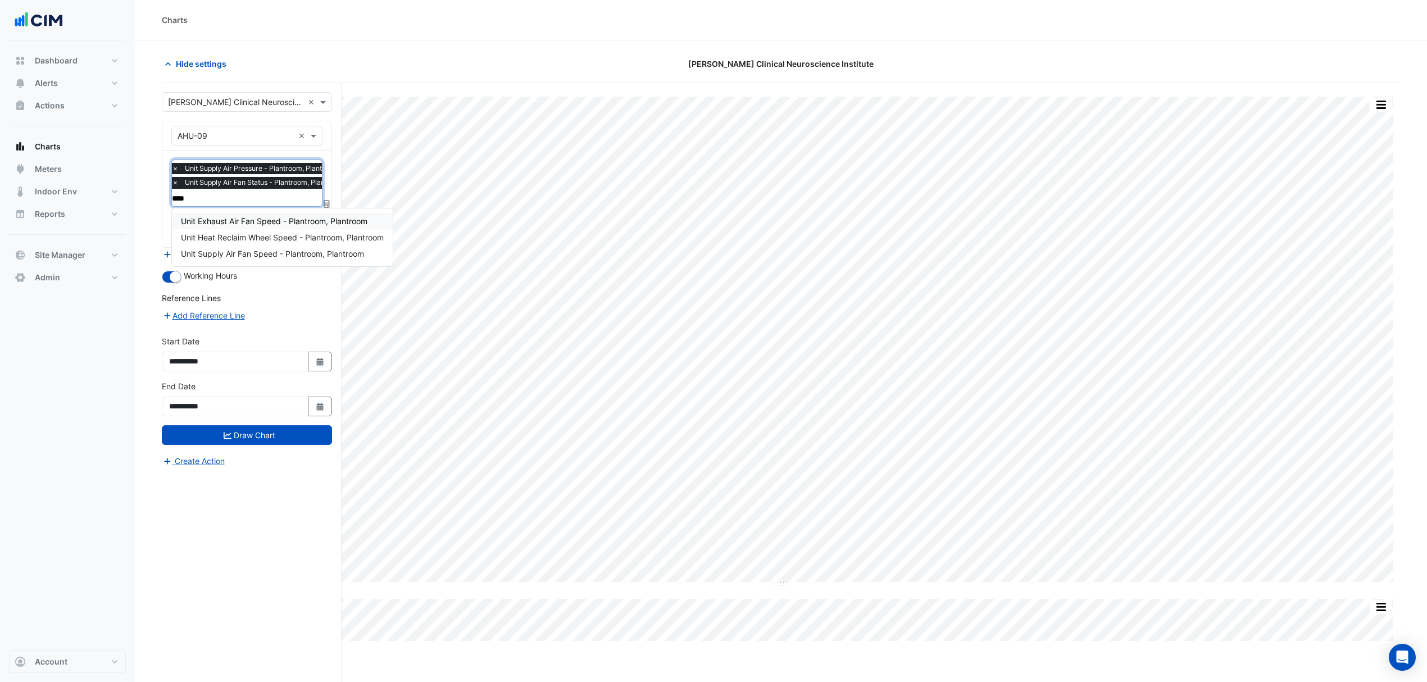
type input "*****"
click at [240, 253] on span "Unit Supply Air Fan Speed - Plantroom, Plantroom" at bounding box center [272, 254] width 183 height 10
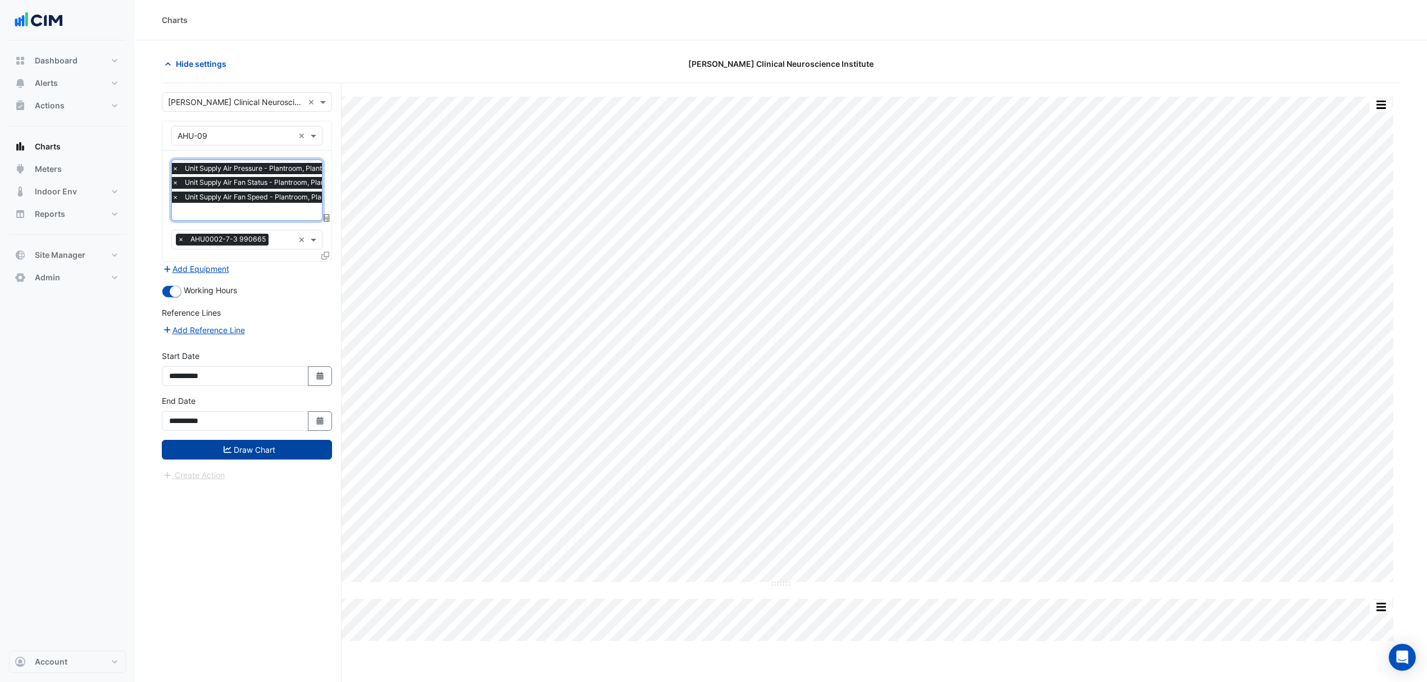
click at [261, 452] on button "Draw Chart" at bounding box center [247, 450] width 170 height 20
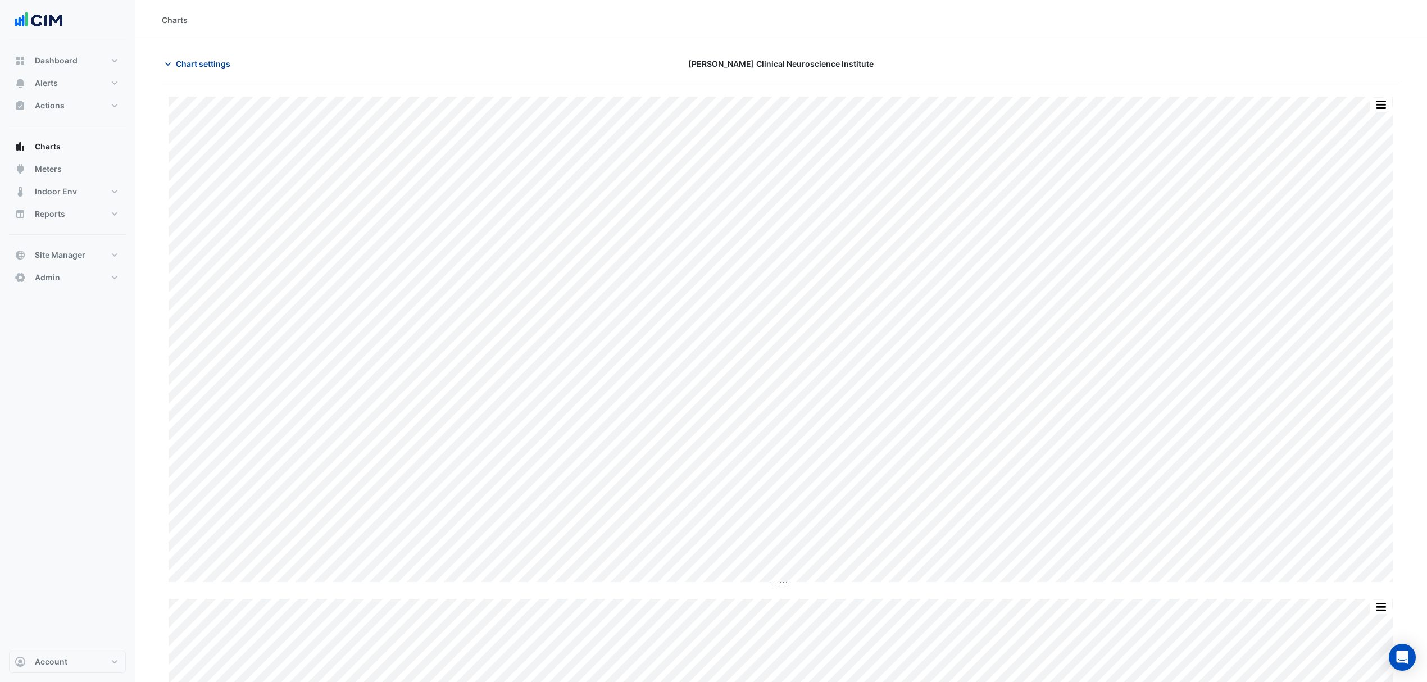
click at [183, 66] on span "Chart settings" at bounding box center [203, 64] width 54 height 12
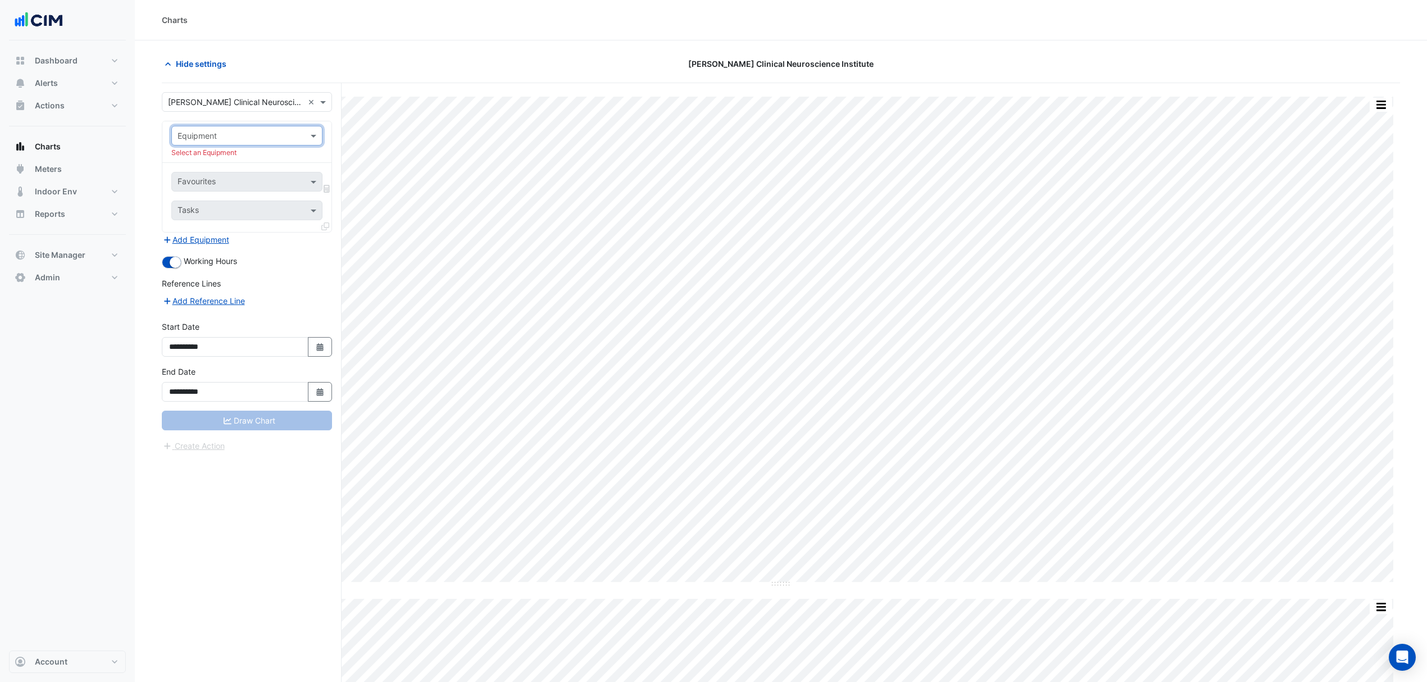
click at [266, 138] on input "text" at bounding box center [236, 136] width 116 height 12
type input "***"
click at [210, 160] on span "AHU-01" at bounding box center [195, 161] width 29 height 10
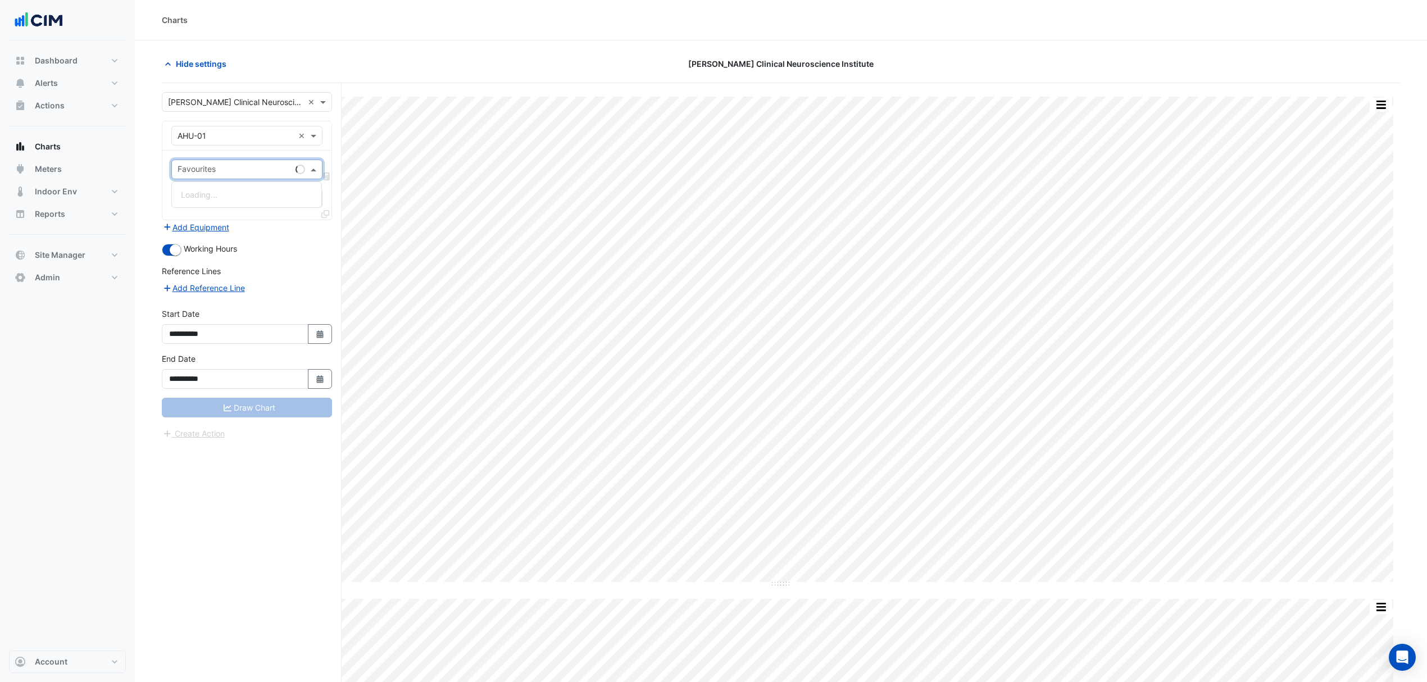
click at [216, 169] on input "text" at bounding box center [234, 171] width 113 height 12
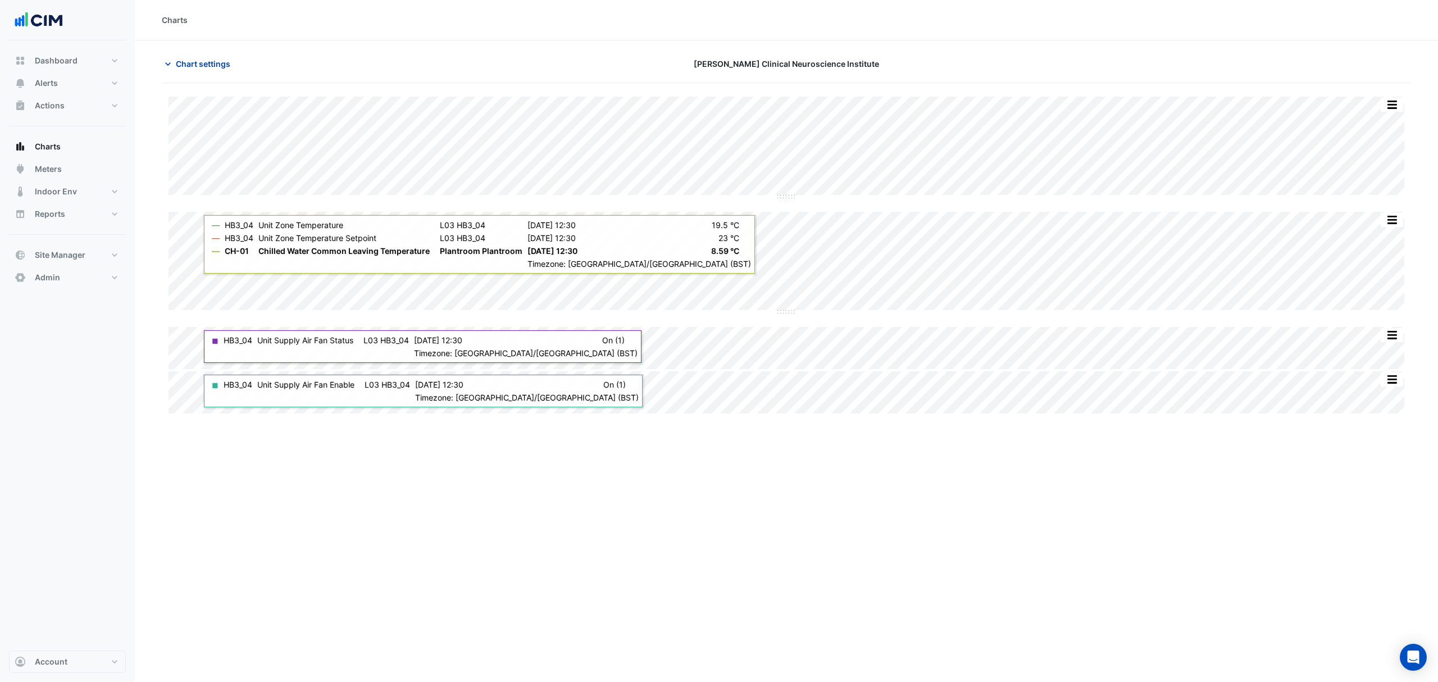
click at [203, 61] on span "Chart settings" at bounding box center [203, 64] width 54 height 12
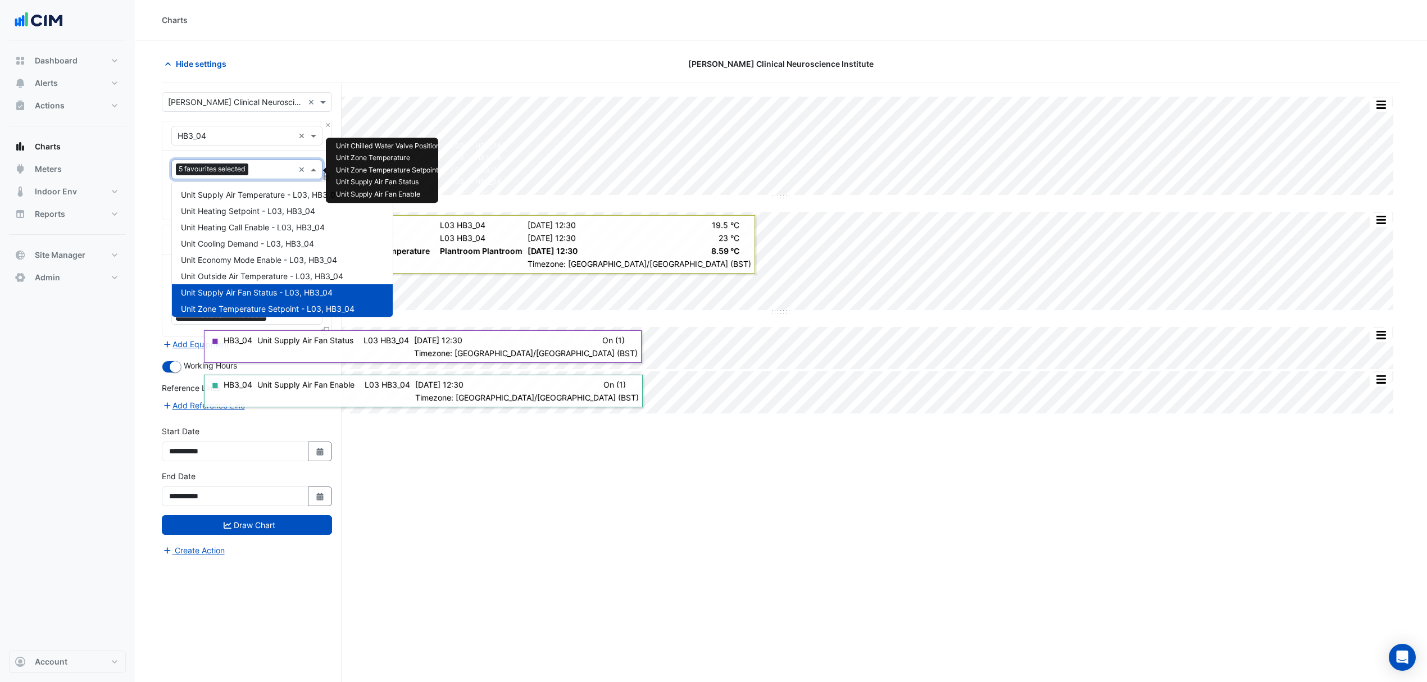
click at [280, 171] on input "text" at bounding box center [273, 171] width 41 height 12
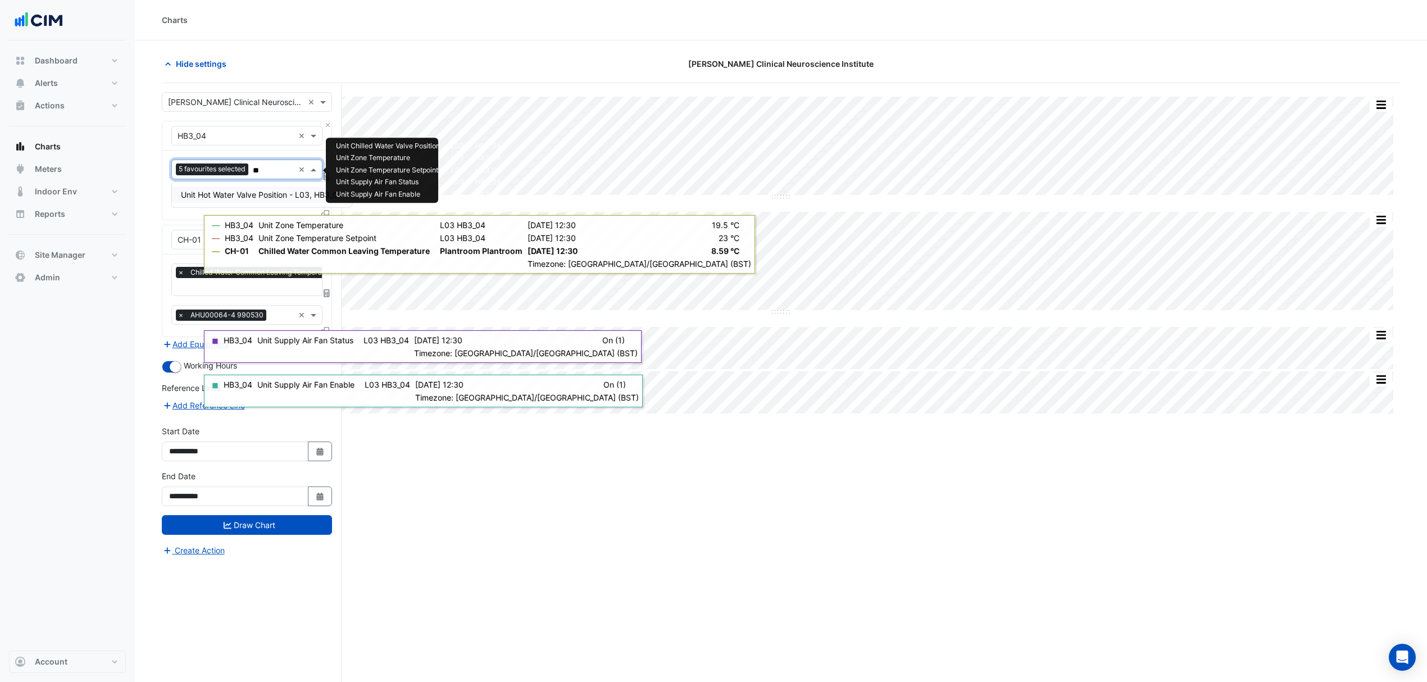
type input "***"
click at [252, 190] on span "Unit Hot Water Valve Position - L03, HB3_04" at bounding box center [262, 195] width 162 height 10
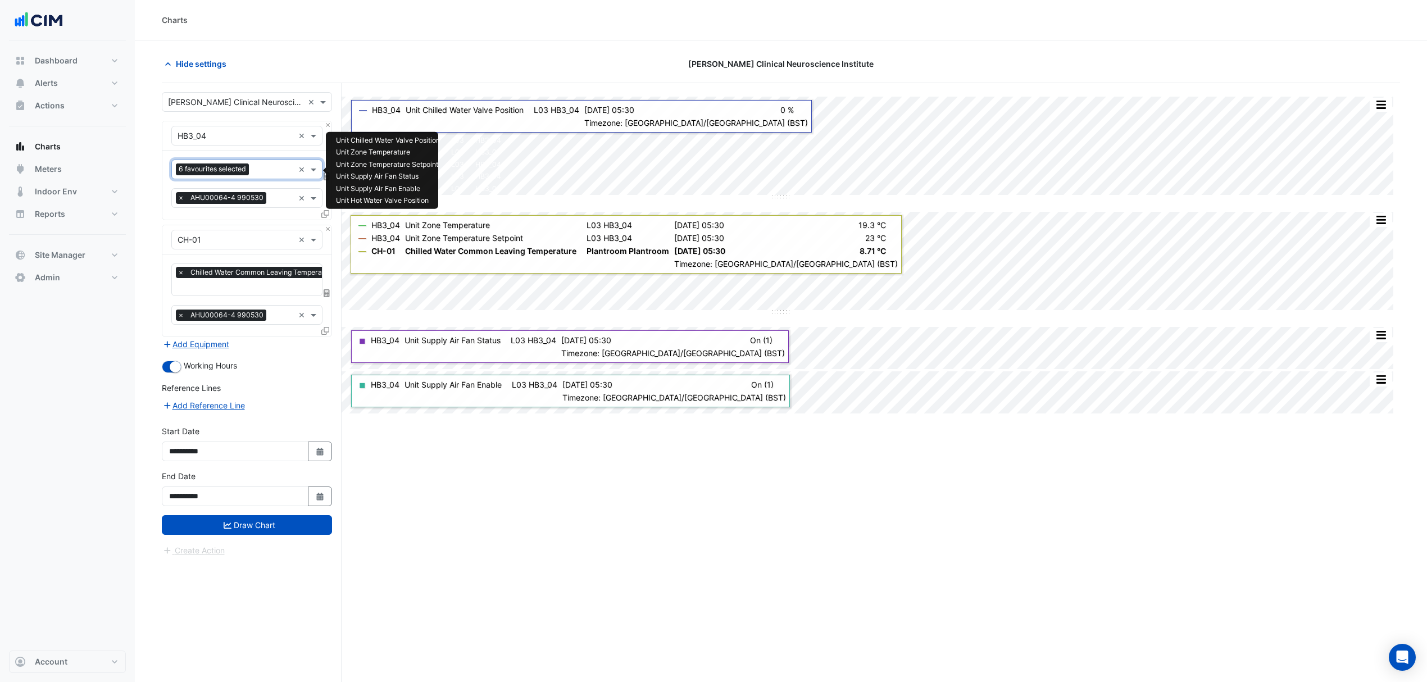
click at [262, 173] on input "text" at bounding box center [273, 171] width 40 height 12
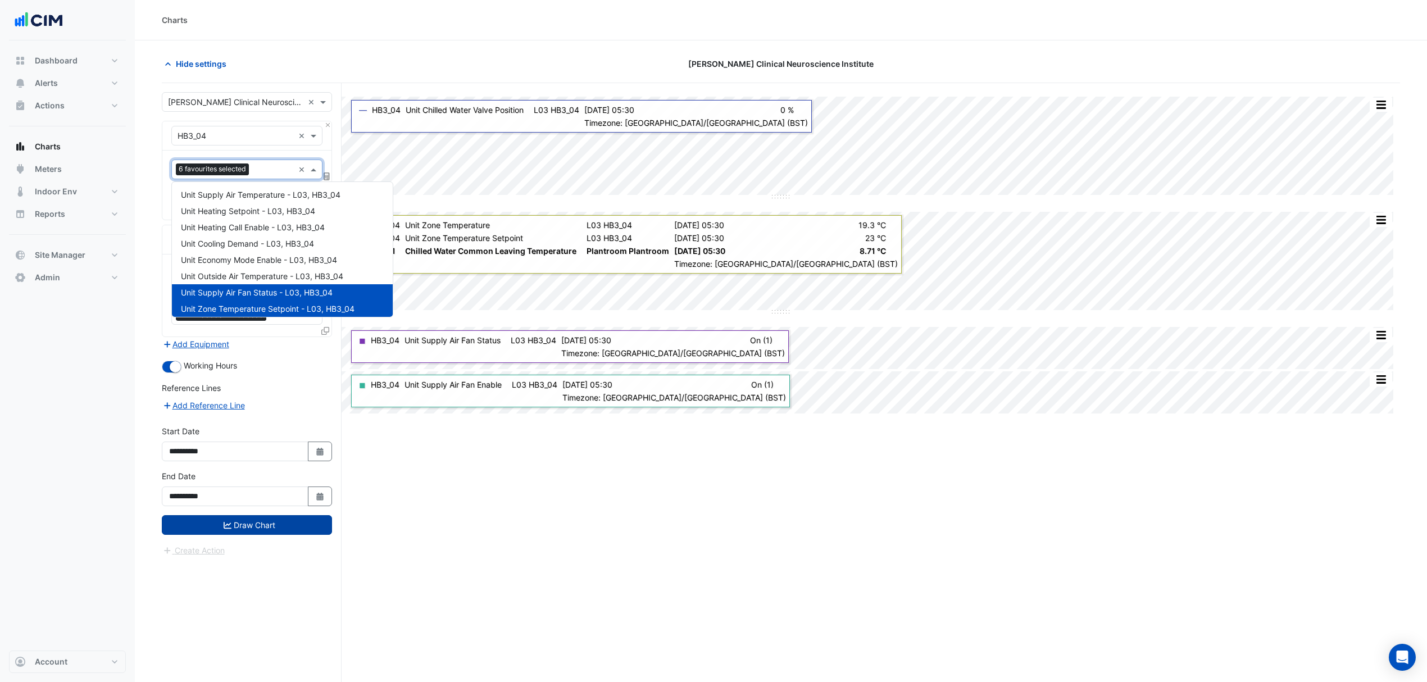
click at [281, 529] on button "Draw Chart" at bounding box center [247, 525] width 170 height 20
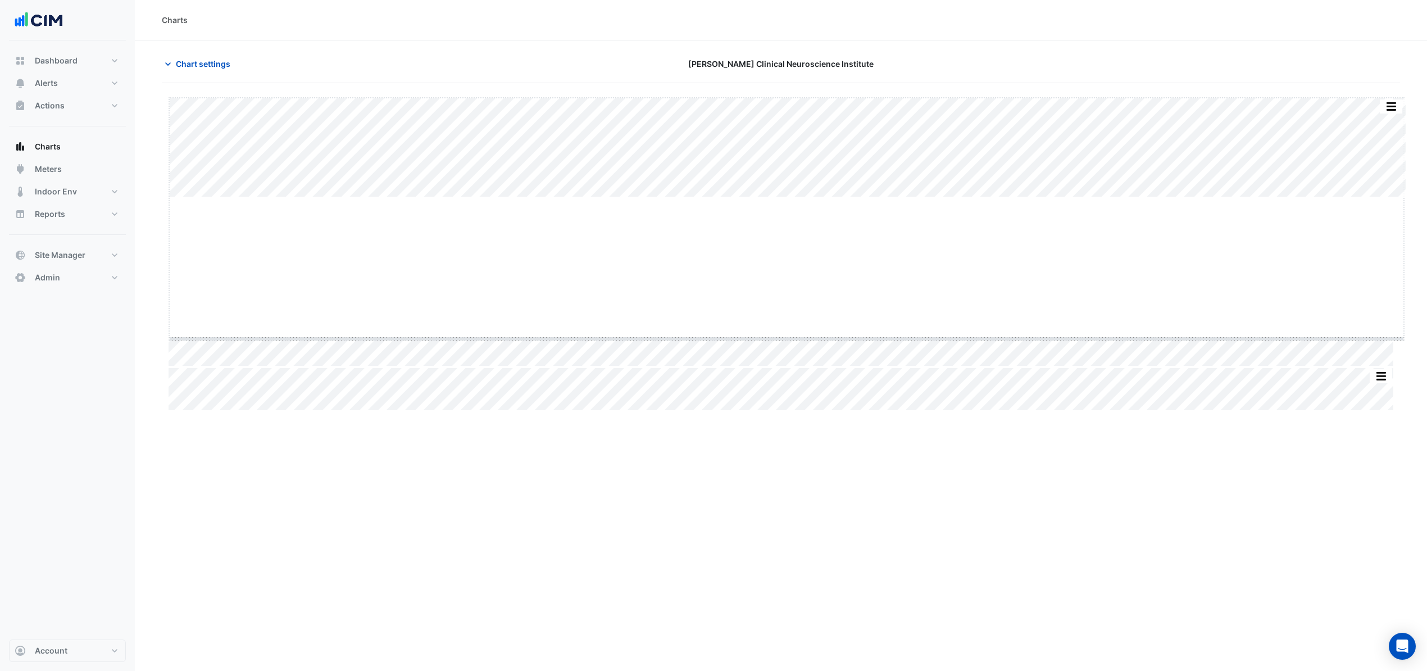
drag, startPoint x: 790, startPoint y: 198, endPoint x: 785, endPoint y: 371, distance: 173.6
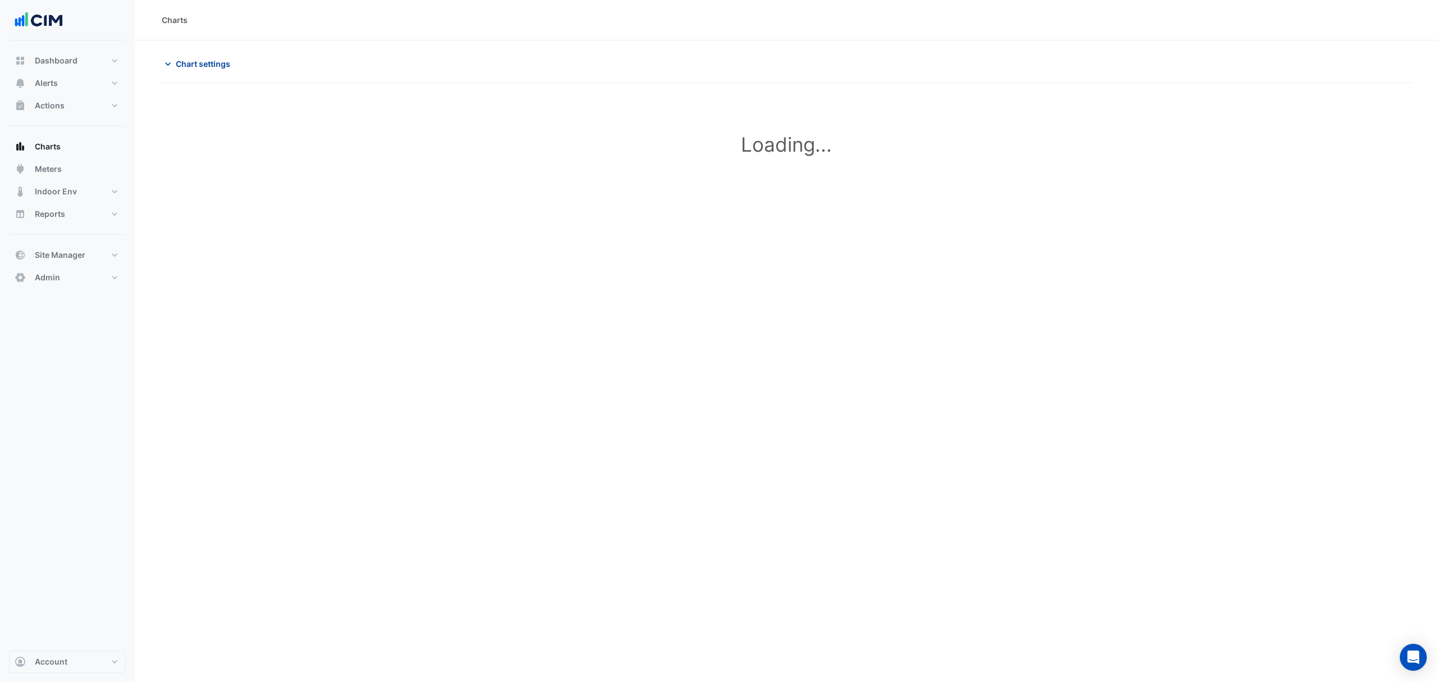
click at [197, 65] on span "Chart settings" at bounding box center [203, 64] width 54 height 12
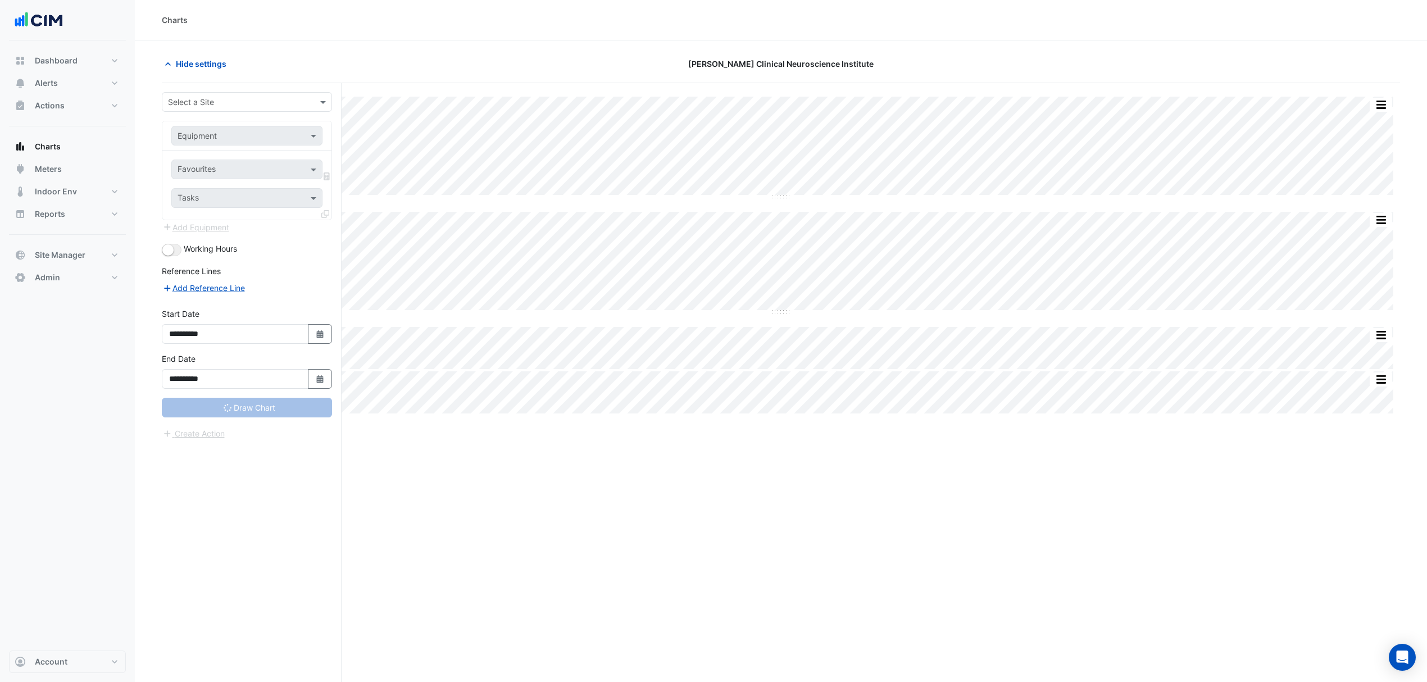
type input "**********"
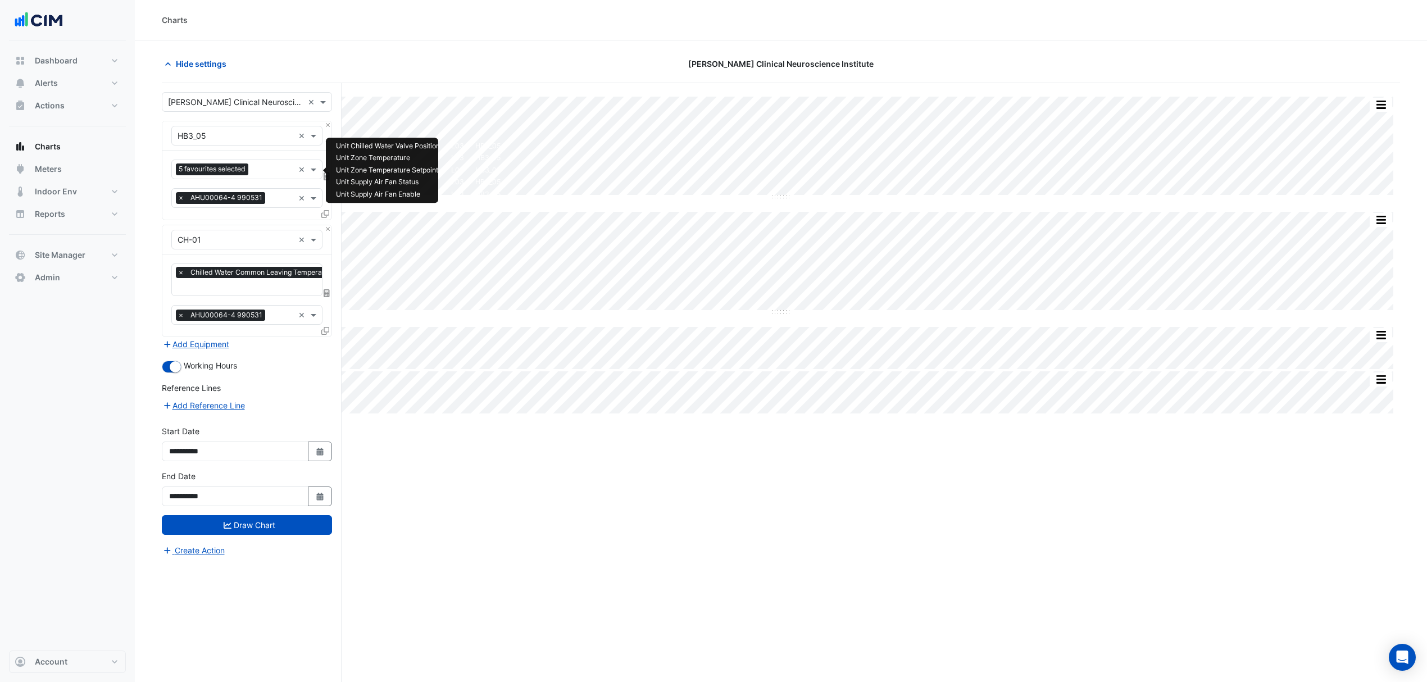
click at [268, 164] on div "Favourites 5 favourites selected" at bounding box center [233, 169] width 122 height 17
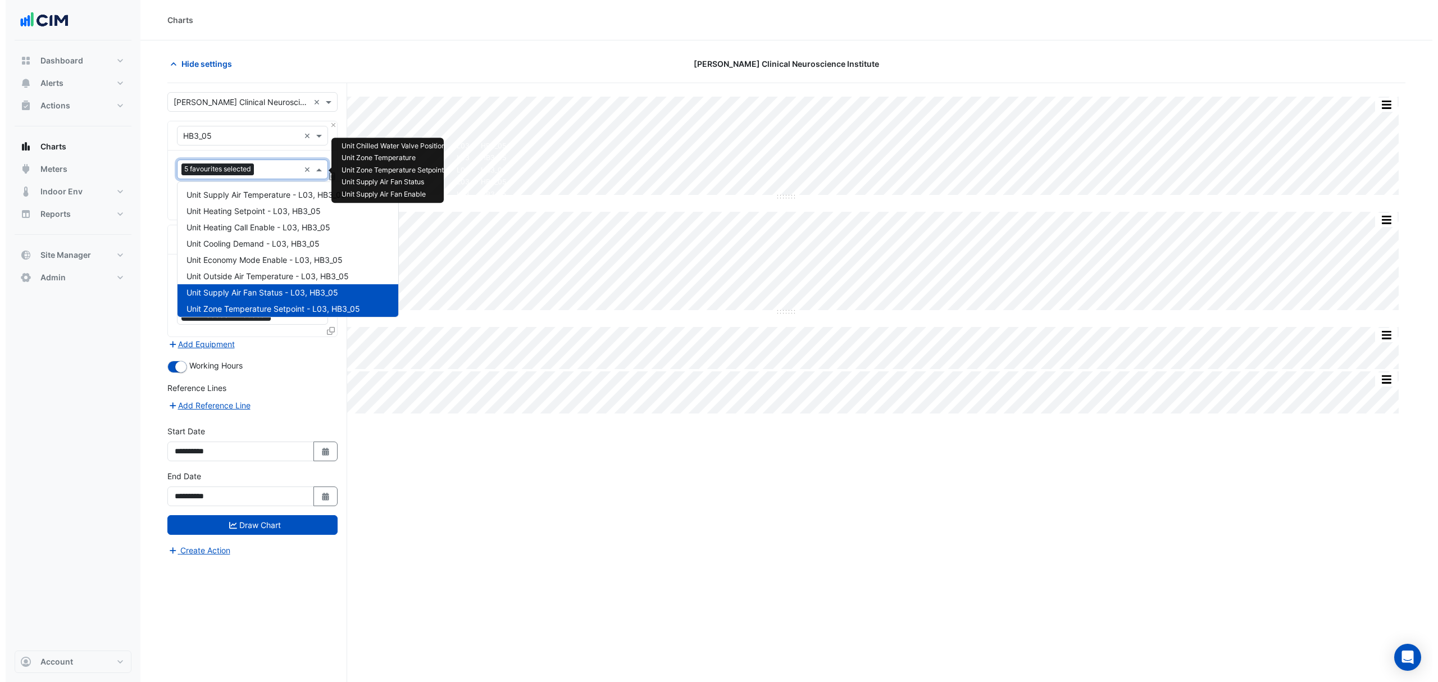
scroll to position [216, 0]
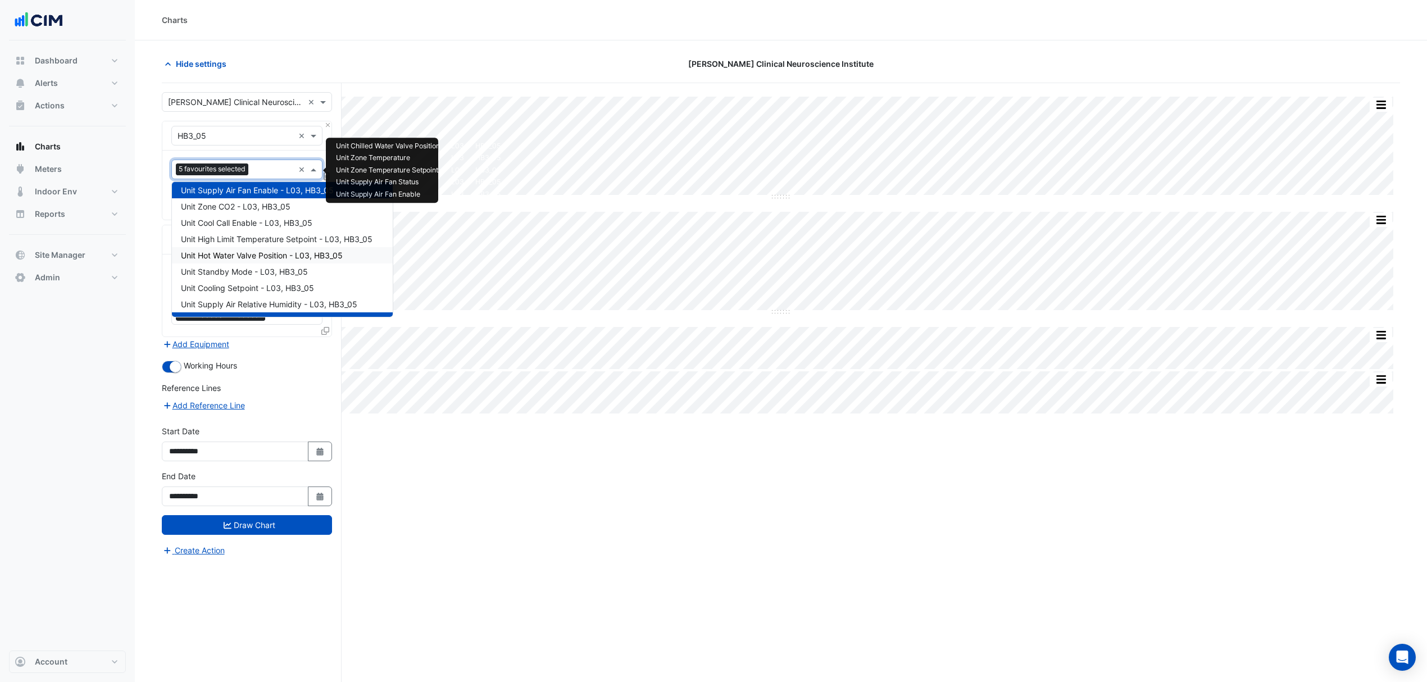
click at [265, 252] on span "Unit Hot Water Valve Position - L03, HB3_05" at bounding box center [262, 256] width 162 height 10
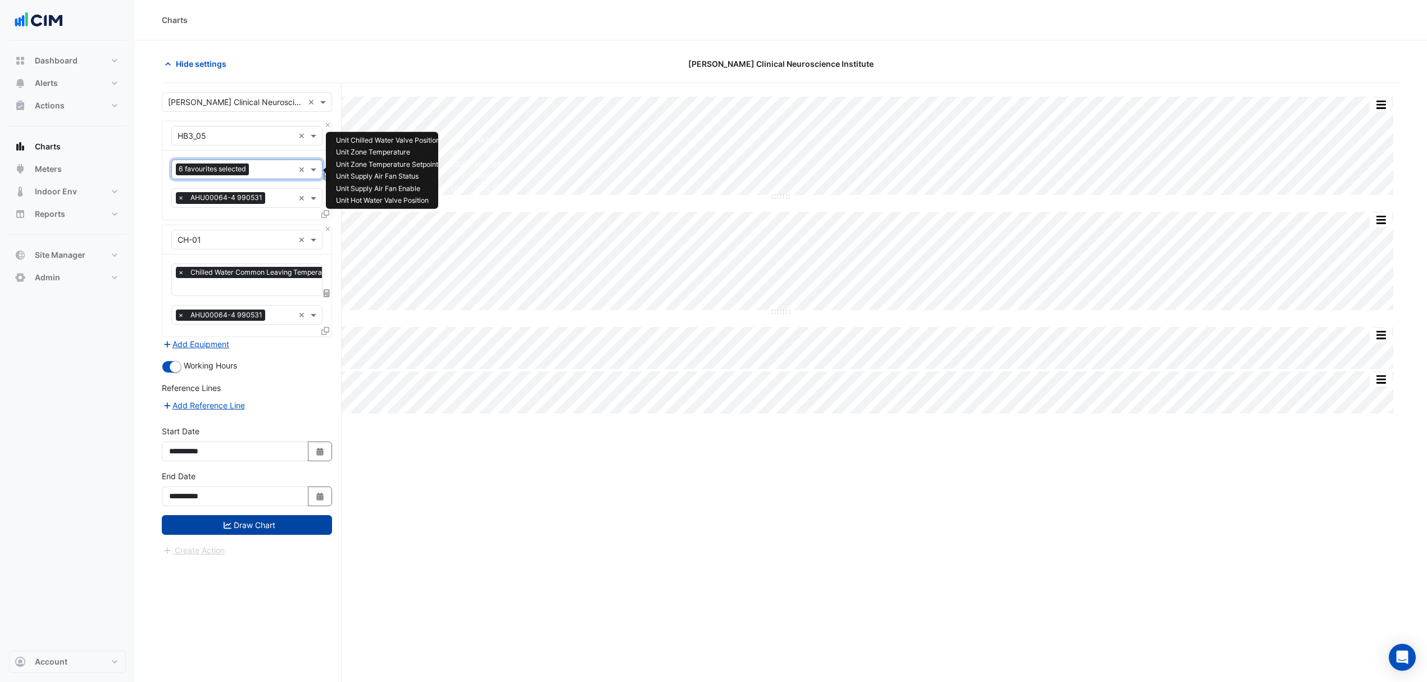
click at [268, 524] on button "Draw Chart" at bounding box center [247, 525] width 170 height 20
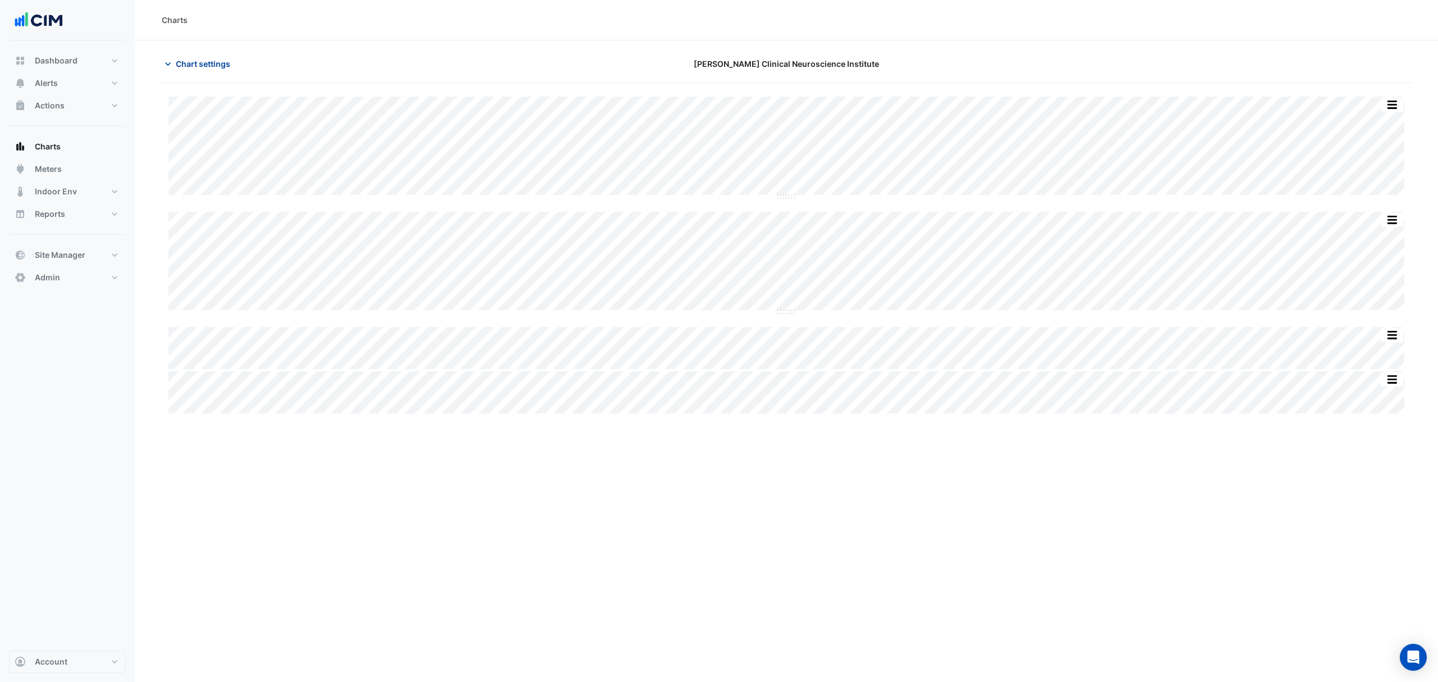
click at [184, 69] on span "Chart settings" at bounding box center [203, 64] width 54 height 12
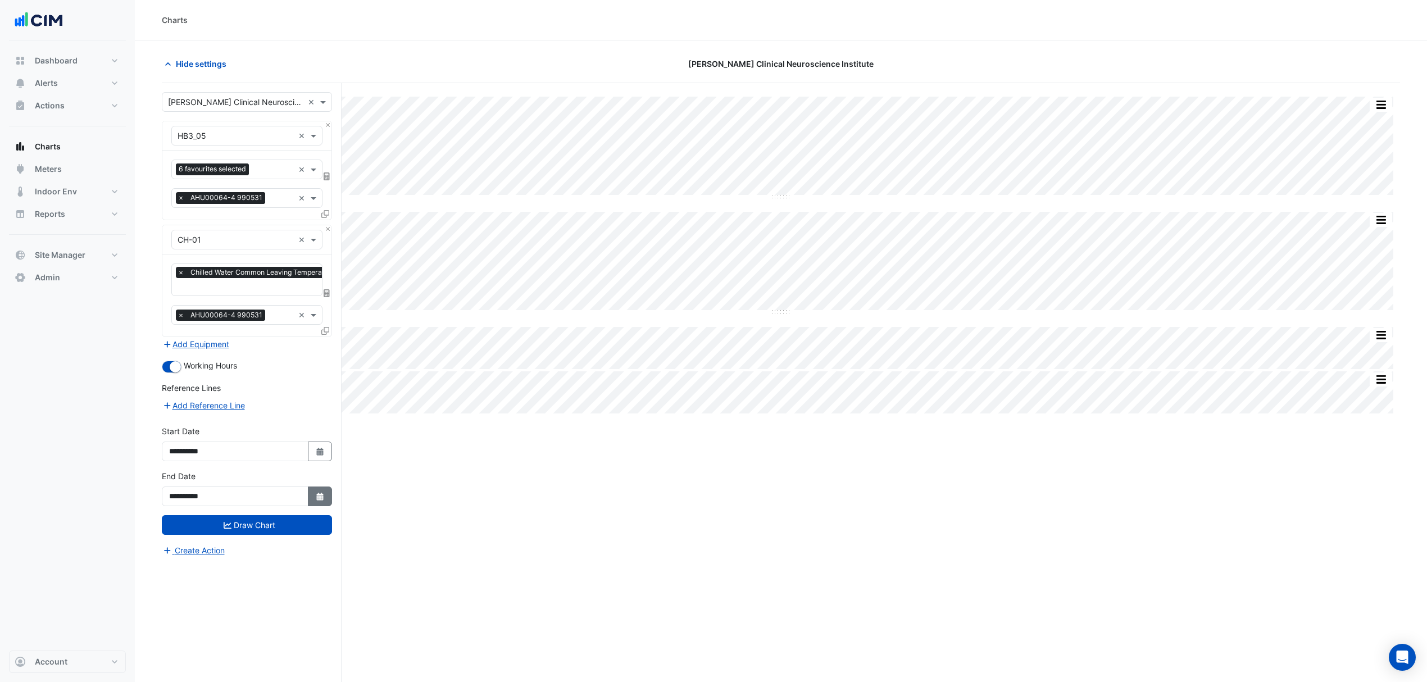
click at [315, 499] on icon "Select Date" at bounding box center [320, 497] width 10 height 8
click at [289, 347] on span "Next month" at bounding box center [288, 348] width 8 height 8
select select "*"
click at [223, 385] on div "3" at bounding box center [216, 385] width 18 height 18
type input "**********"
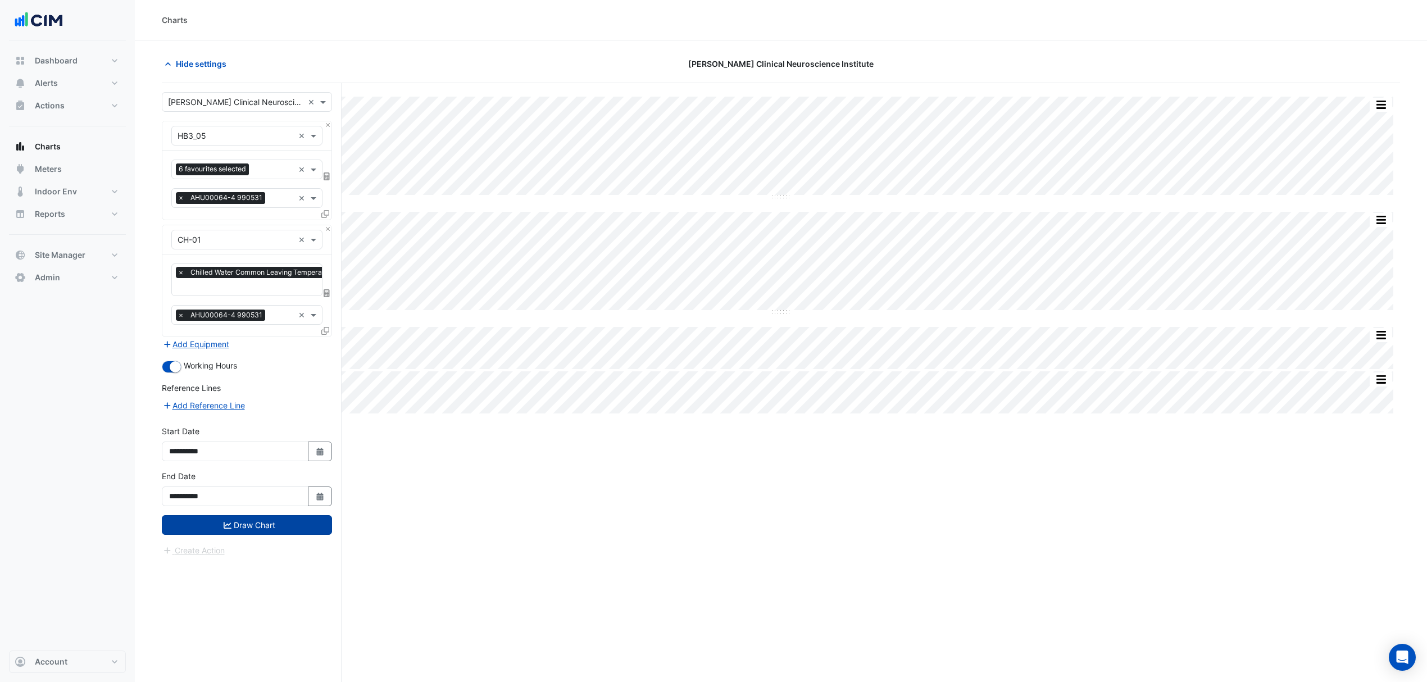
click at [267, 529] on button "Draw Chart" at bounding box center [247, 525] width 170 height 20
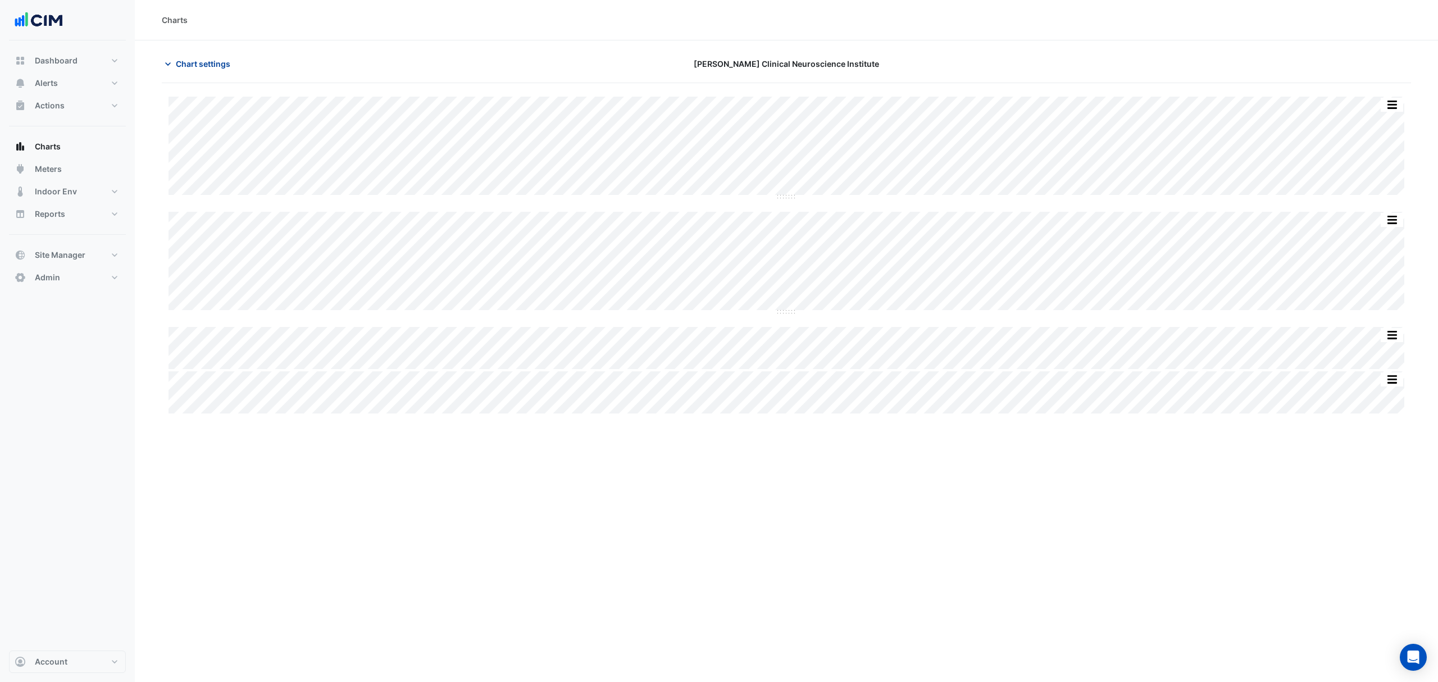
click at [191, 66] on span "Chart settings" at bounding box center [203, 64] width 54 height 12
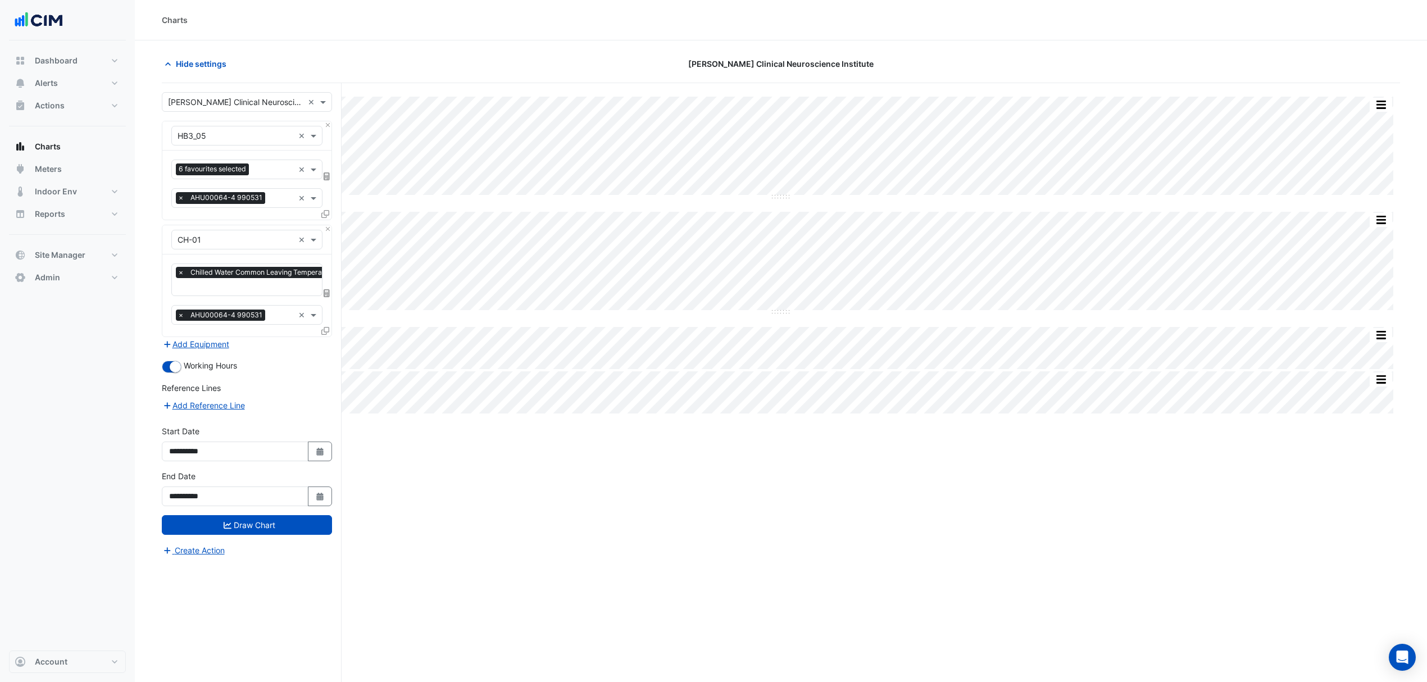
click at [326, 211] on icon at bounding box center [325, 214] width 8 height 8
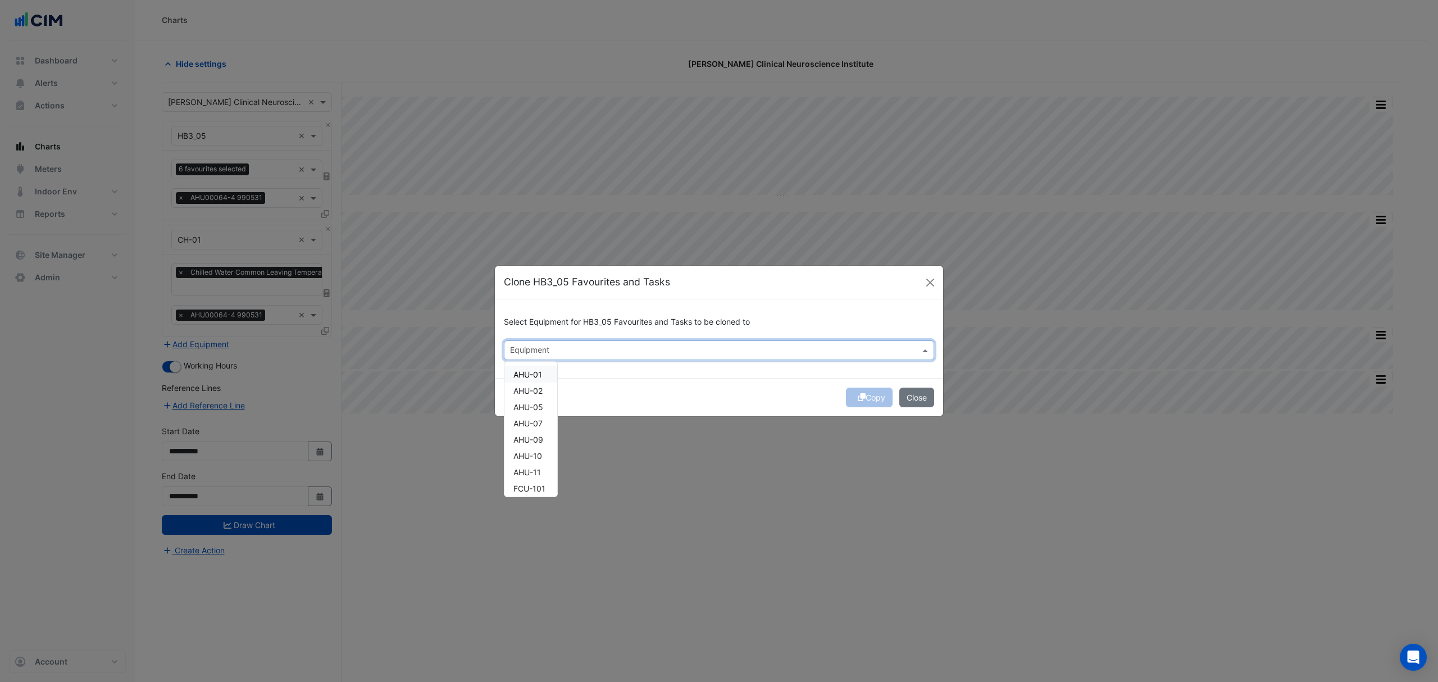
click at [568, 356] on input "text" at bounding box center [712, 351] width 405 height 12
click at [524, 413] on span "HB3_01" at bounding box center [527, 413] width 28 height 10
click at [866, 400] on button "Copy" at bounding box center [869, 398] width 47 height 20
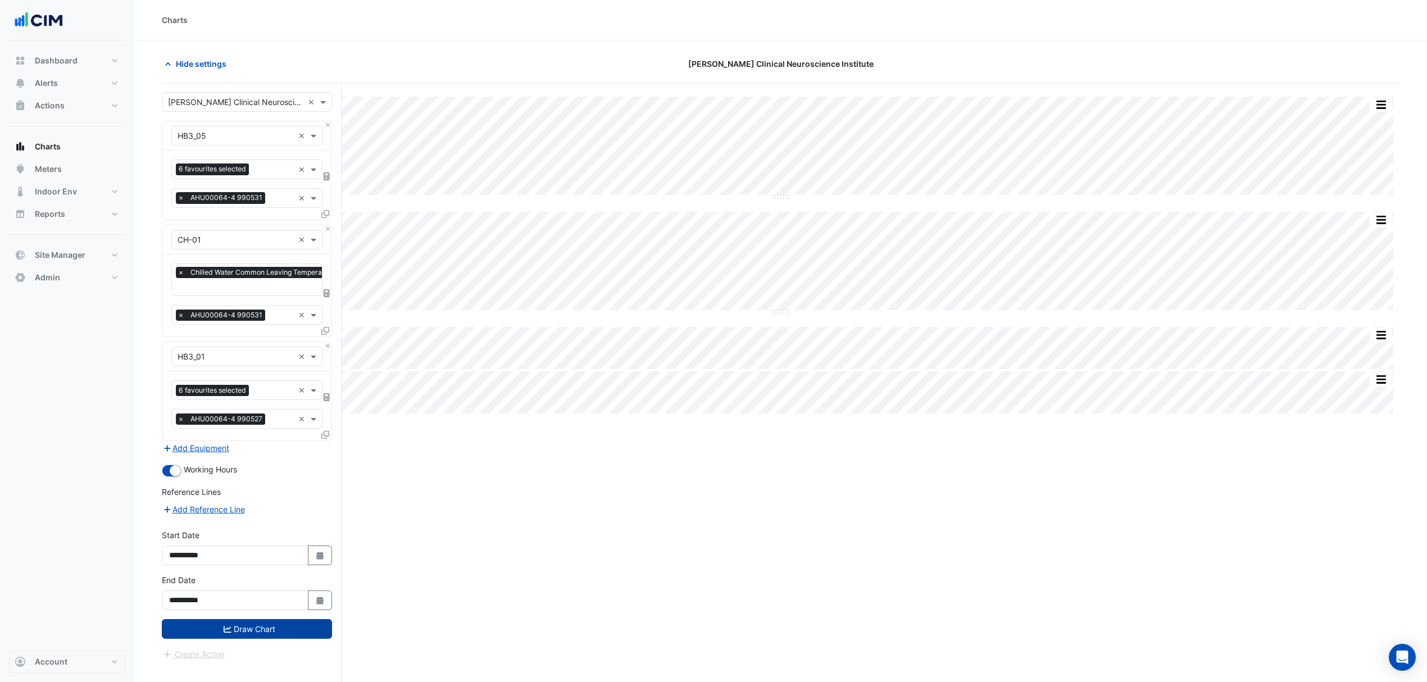
click at [232, 628] on button "Draw Chart" at bounding box center [247, 629] width 170 height 20
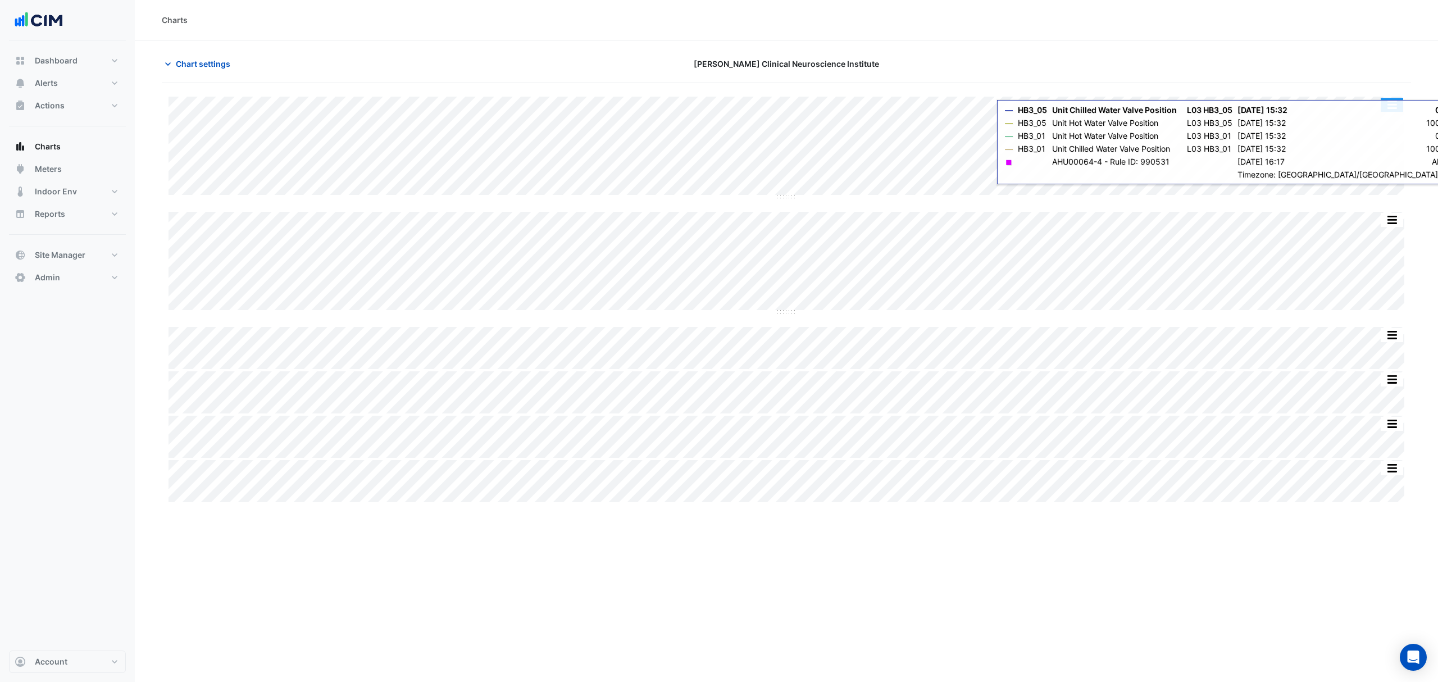
click at [1389, 100] on button "button" at bounding box center [1392, 105] width 22 height 14
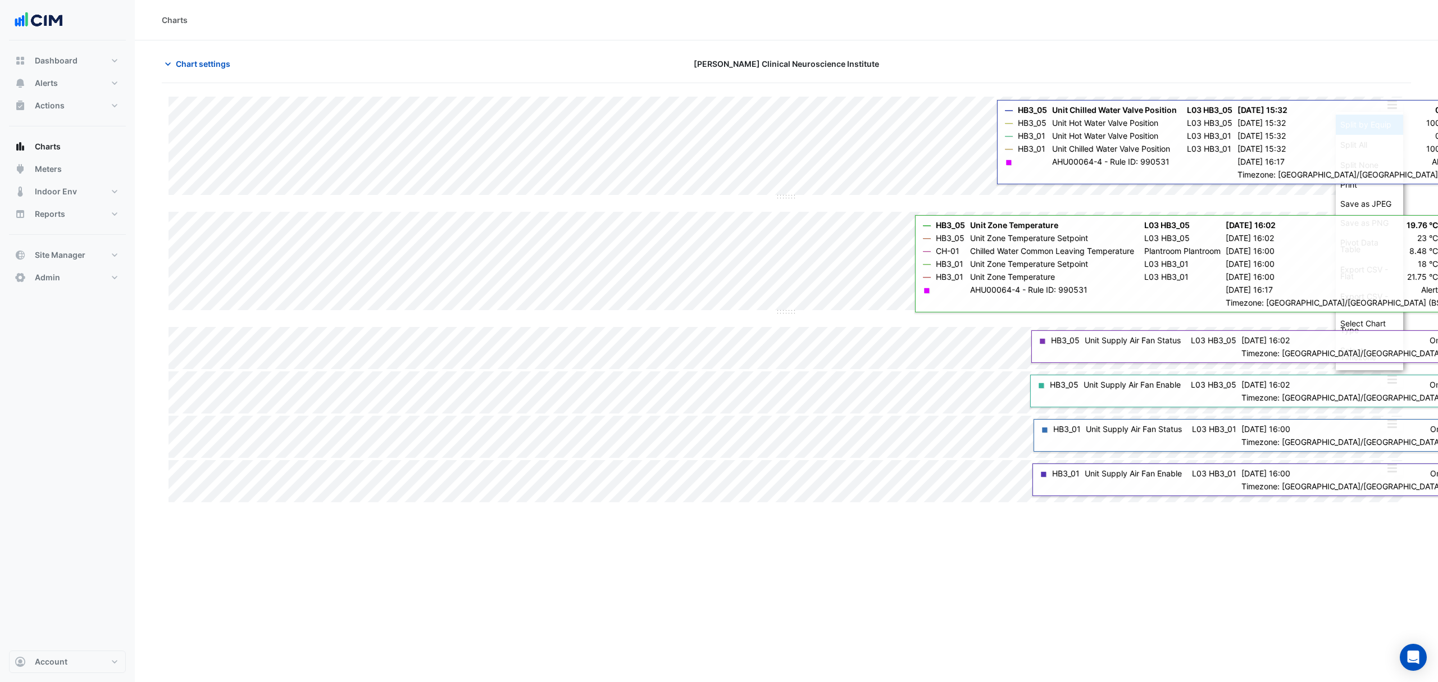
click at [1390, 124] on div "Split by Equip" at bounding box center [1369, 125] width 67 height 20
